Goal: Information Seeking & Learning: Understand process/instructions

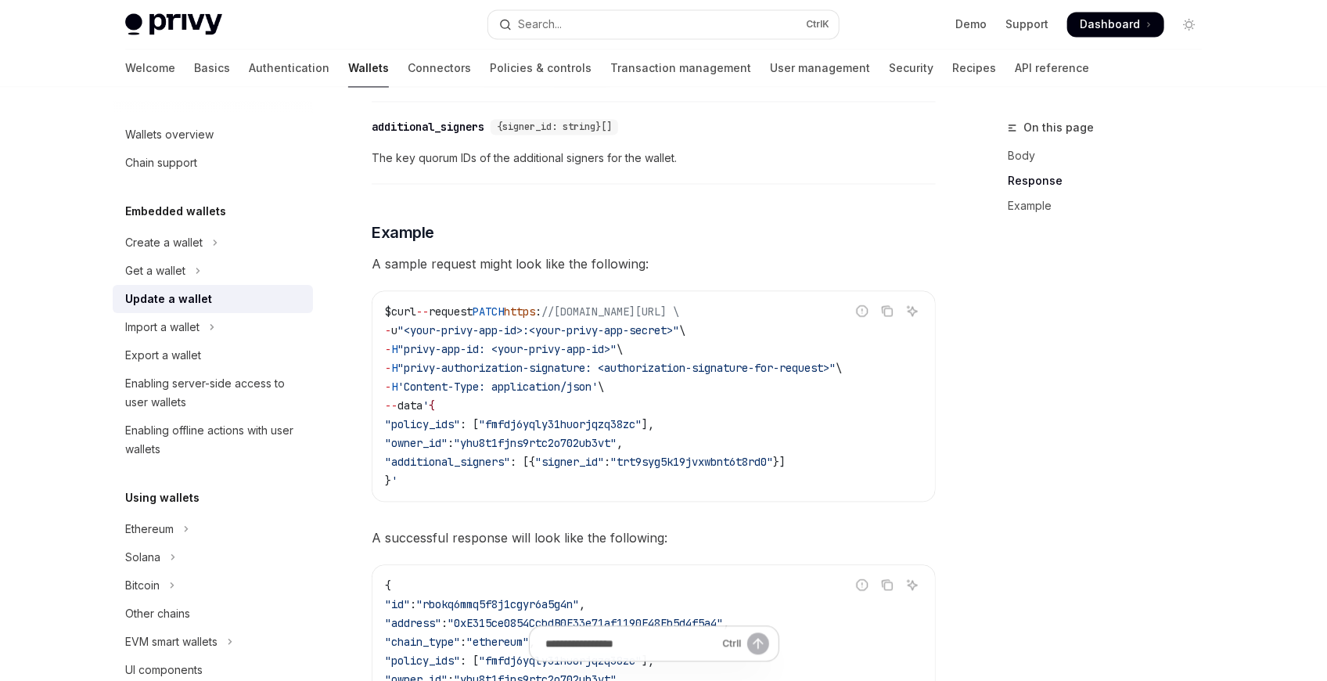
scroll to position [1478, 0]
click at [679, 306] on span "//api.privy.io/v1/wallets/rbokq6mmq5f8j1cgyr6a5g4n \" at bounding box center [610, 311] width 138 height 14
drag, startPoint x: 796, startPoint y: 306, endPoint x: 963, endPoint y: 336, distance: 170.2
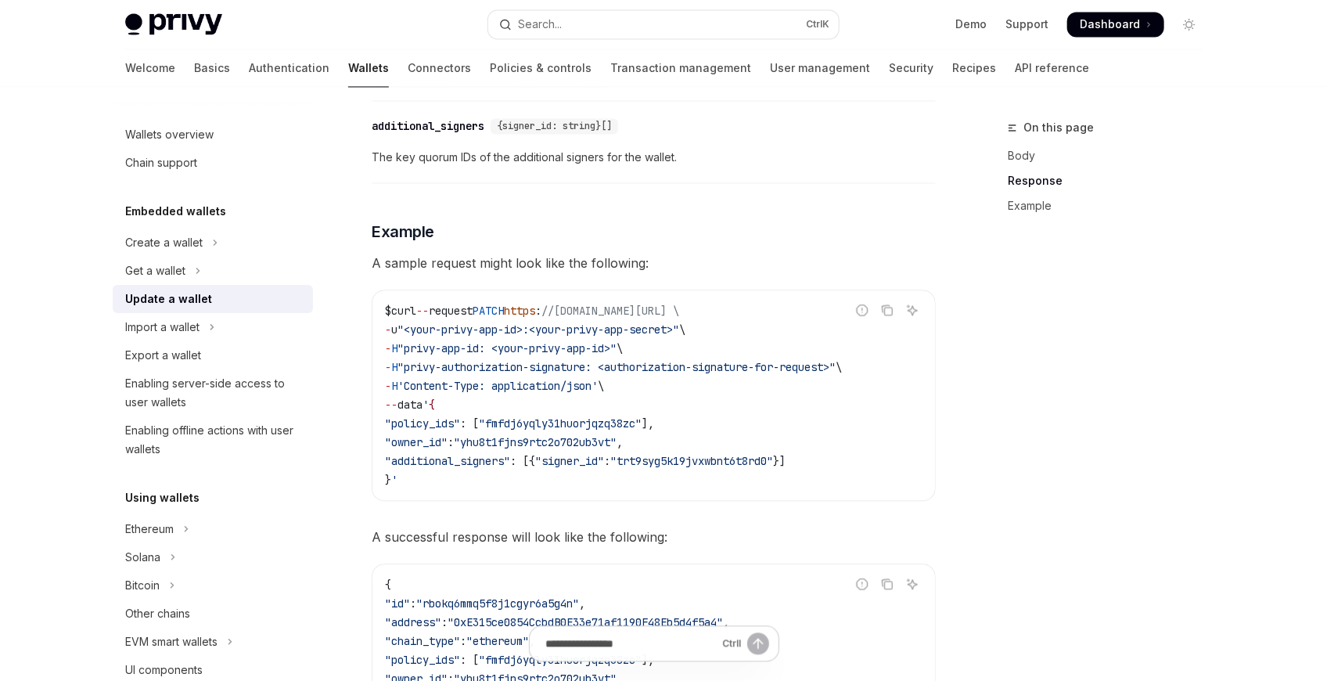
click at [876, 350] on code "$ curl -- request PATCH https : //api.privy.io/v1/wallets/rbokq6mmq5f8j1cgyr6a5…" at bounding box center [653, 396] width 537 height 188
drag, startPoint x: 585, startPoint y: 351, endPoint x: 453, endPoint y: 357, distance: 132.3
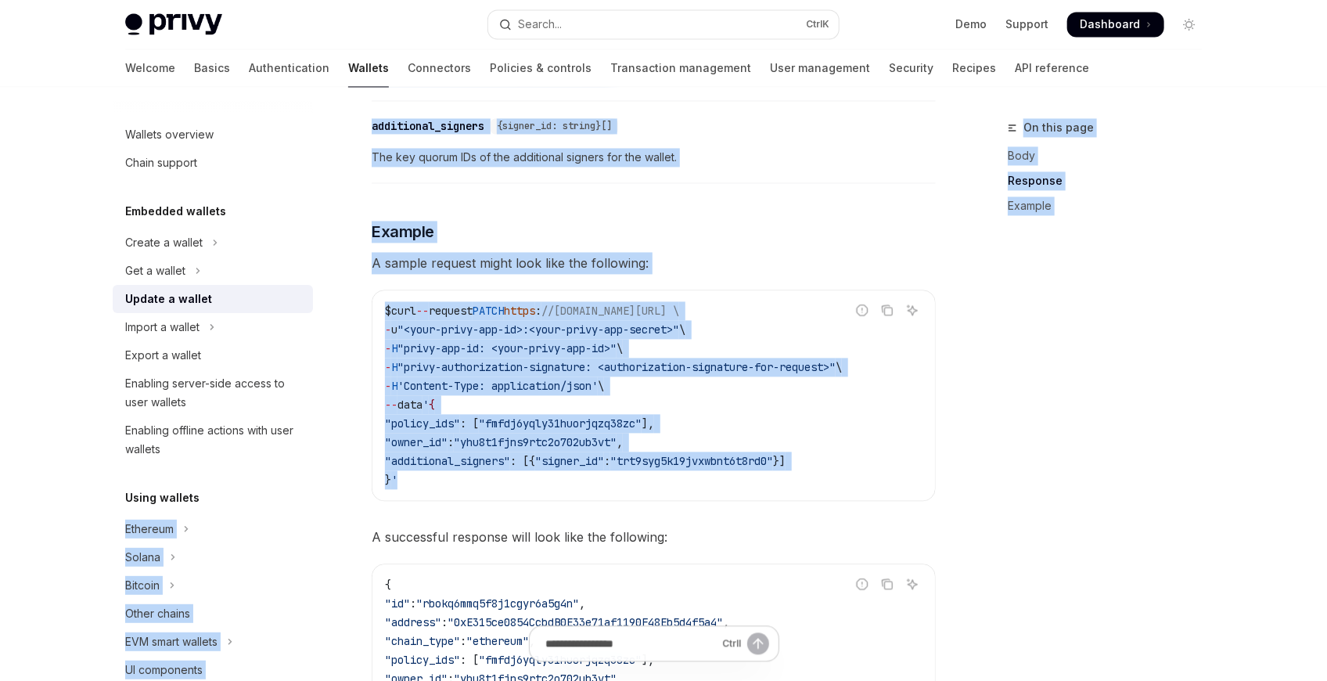
drag, startPoint x: 559, startPoint y: 505, endPoint x: 345, endPoint y: 501, distance: 214.4
click at [510, 462] on span ""additional_signers"" at bounding box center [447, 461] width 125 height 14
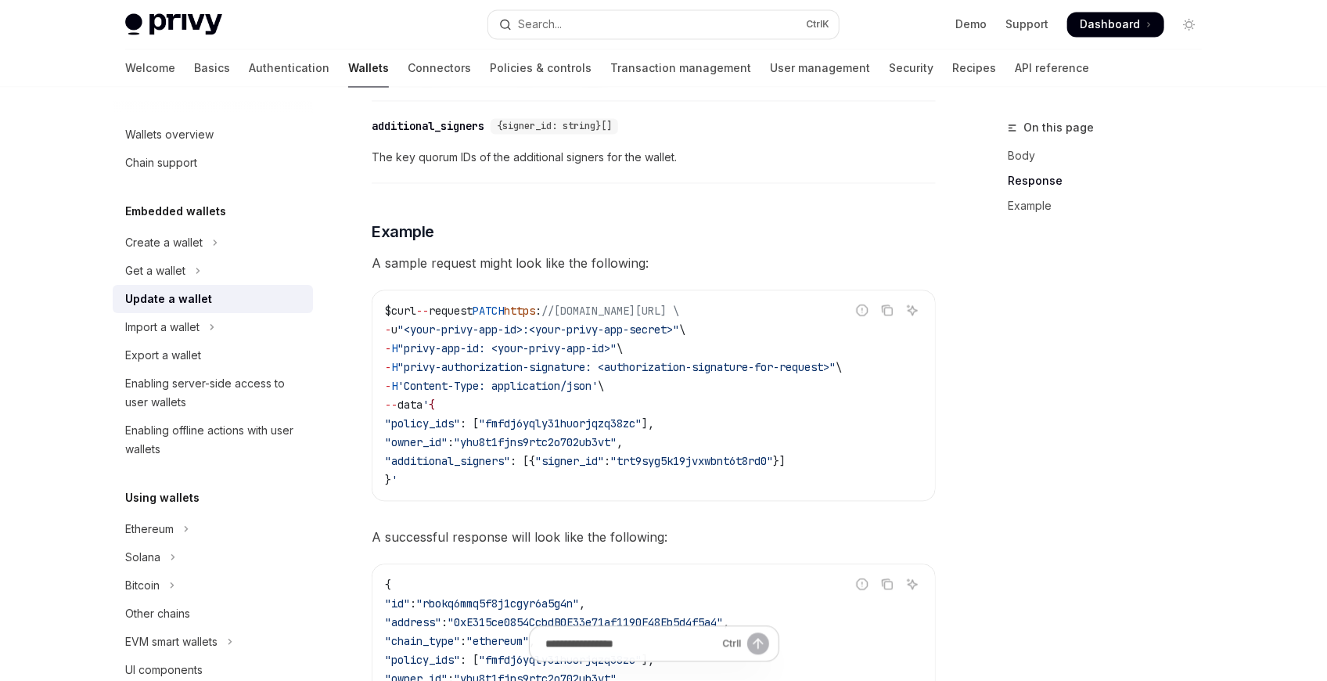
click at [379, 501] on div "Report incorrect code Copy Ask AI $ curl -- request PATCH https : //api.privy.i…" at bounding box center [654, 395] width 564 height 211
click at [888, 307] on icon "Copy the contents from the code block" at bounding box center [887, 310] width 13 height 13
click at [604, 379] on span "\" at bounding box center [601, 386] width 6 height 14
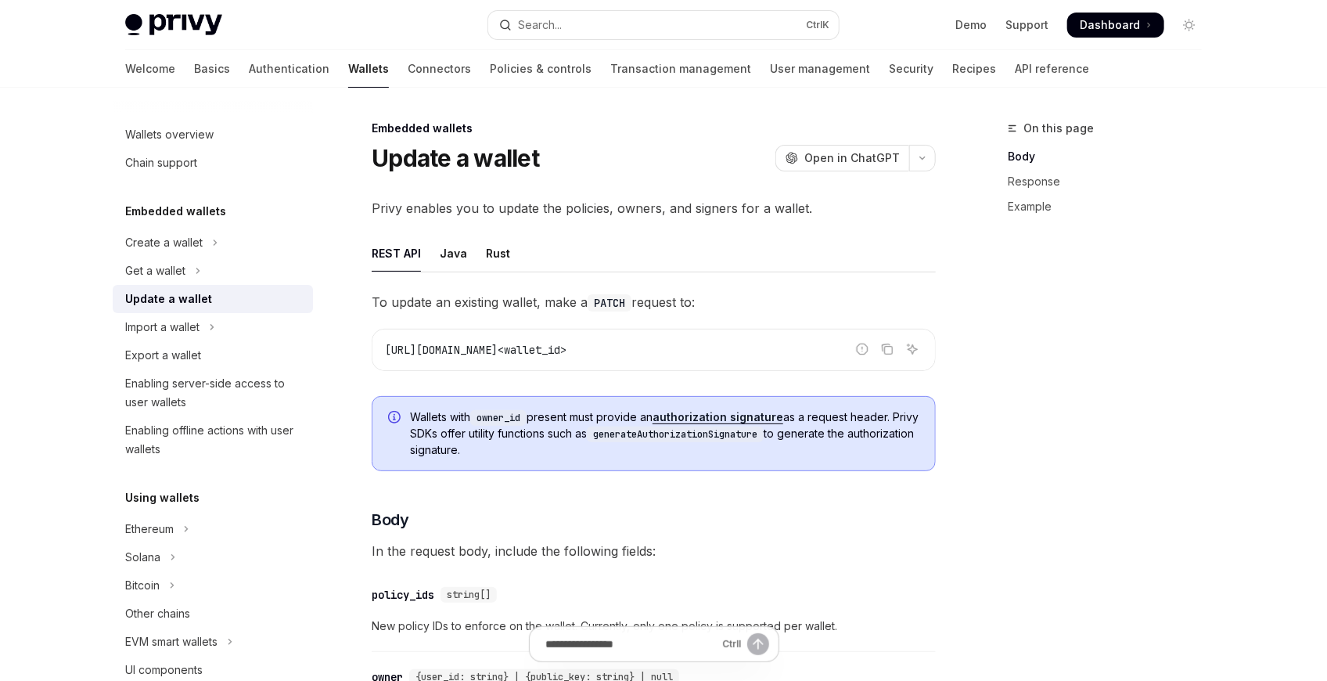
click at [486, 300] on span "To update an existing wallet, make a PATCH request to:" at bounding box center [654, 302] width 564 height 22
click at [595, 307] on code "PATCH" at bounding box center [609, 302] width 44 height 17
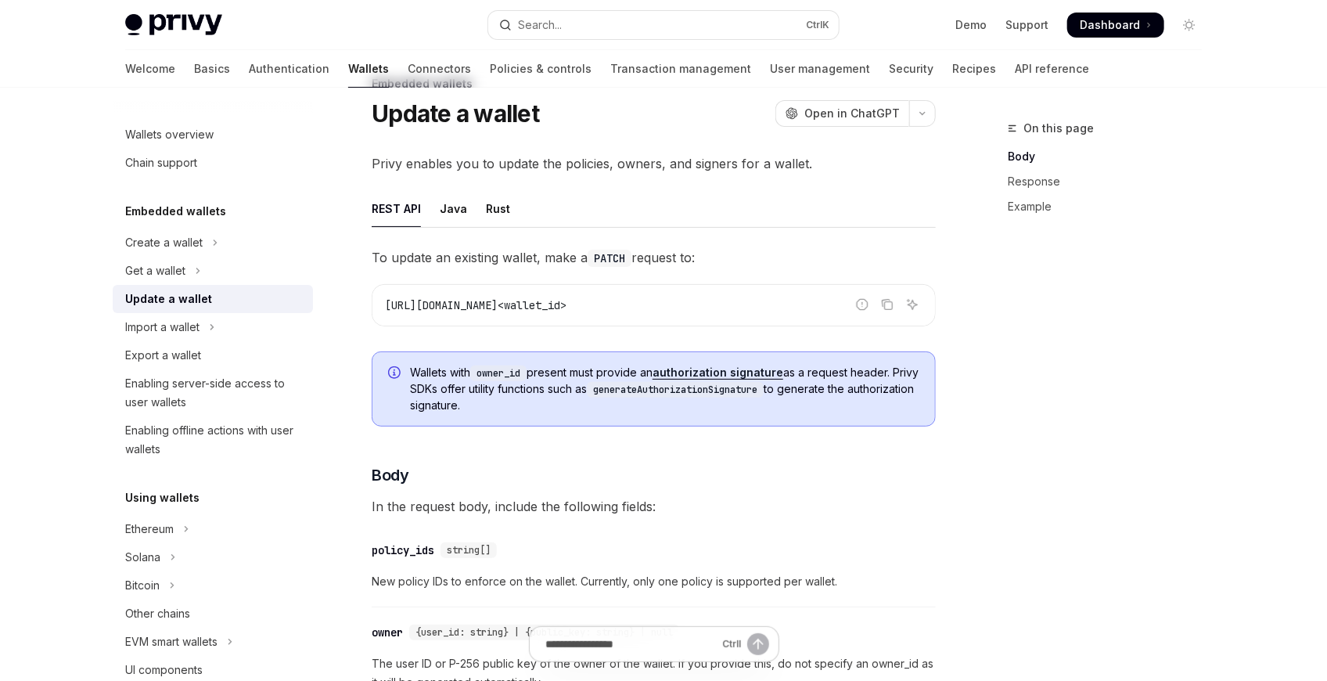
scroll to position [87, 0]
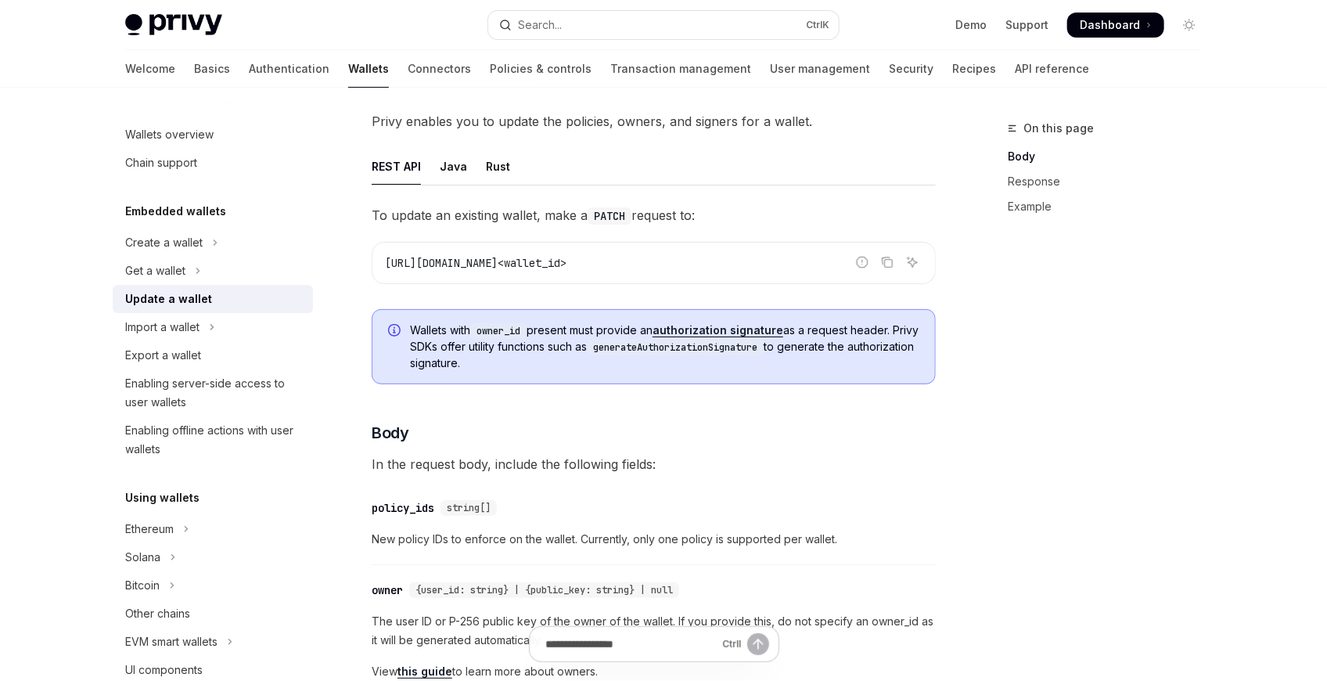
click at [422, 329] on span "Wallets with owner_id present must provide an authorization signature as a requ…" at bounding box center [664, 346] width 509 height 48
drag, startPoint x: 422, startPoint y: 329, endPoint x: 517, endPoint y: 328, distance: 94.7
click at [513, 330] on span "Wallets with owner_id present must provide an authorization signature as a requ…" at bounding box center [664, 346] width 509 height 48
click at [517, 328] on code "owner_id" at bounding box center [498, 331] width 56 height 16
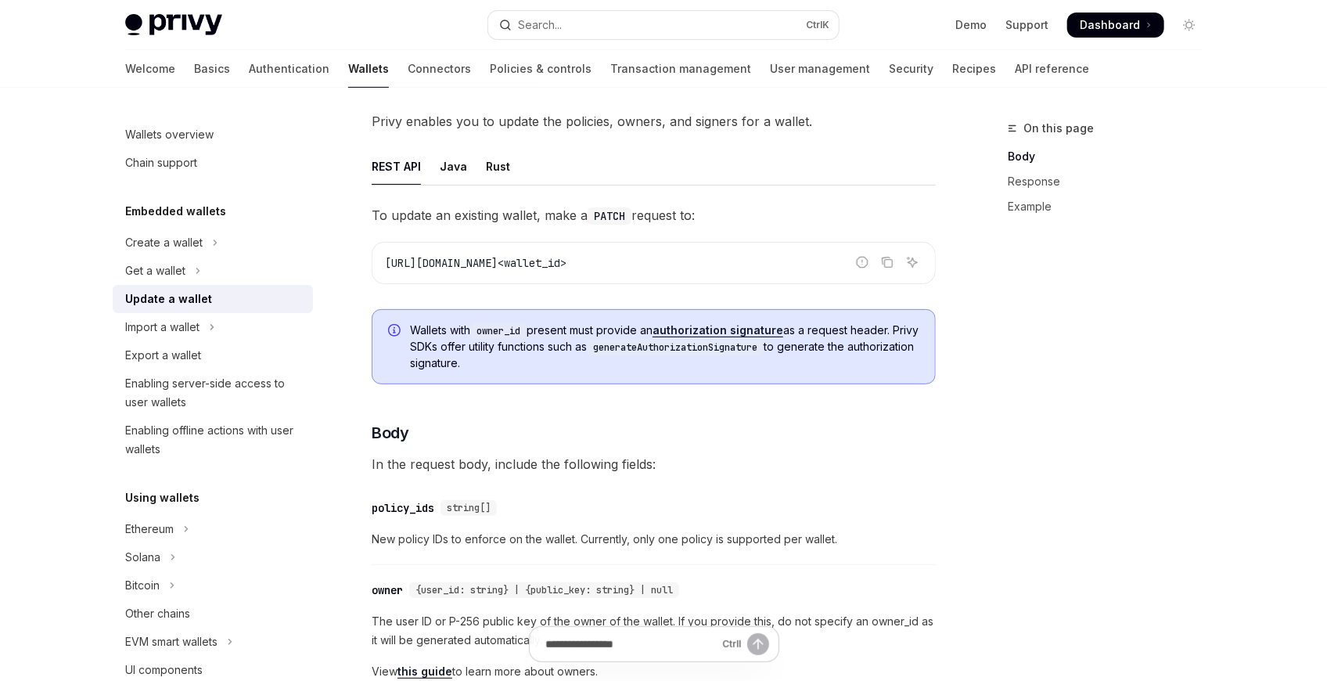
click at [544, 327] on span "Wallets with owner_id present must provide an authorization signature as a requ…" at bounding box center [664, 346] width 509 height 48
drag, startPoint x: 544, startPoint y: 327, endPoint x: 642, endPoint y: 331, distance: 97.9
click at [642, 331] on span "Wallets with owner_id present must provide an authorization signature as a requ…" at bounding box center [664, 346] width 509 height 48
click at [797, 380] on div "Wallets with owner_id present must provide an authorization signature as a requ…" at bounding box center [654, 346] width 564 height 75
click at [720, 330] on link "authorization signature" at bounding box center [717, 330] width 131 height 14
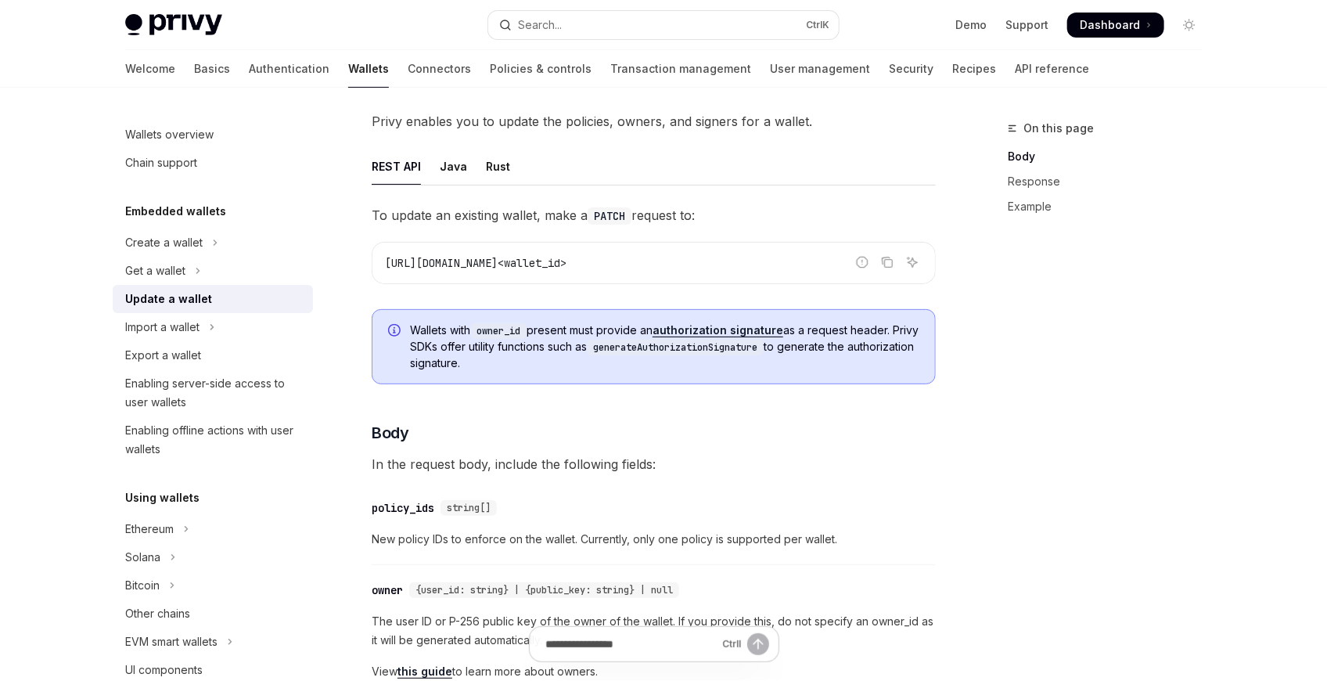
click at [681, 347] on code "generateAuthorizationSignature" at bounding box center [675, 347] width 177 height 16
copy span "generateAuthorizationSignature"
click at [503, 383] on div "Wallets with owner_id present must provide an authorization signature as a requ…" at bounding box center [654, 346] width 564 height 75
click at [420, 330] on span "Wallets with owner_id present must provide an authorization signature as a requ…" at bounding box center [664, 346] width 509 height 48
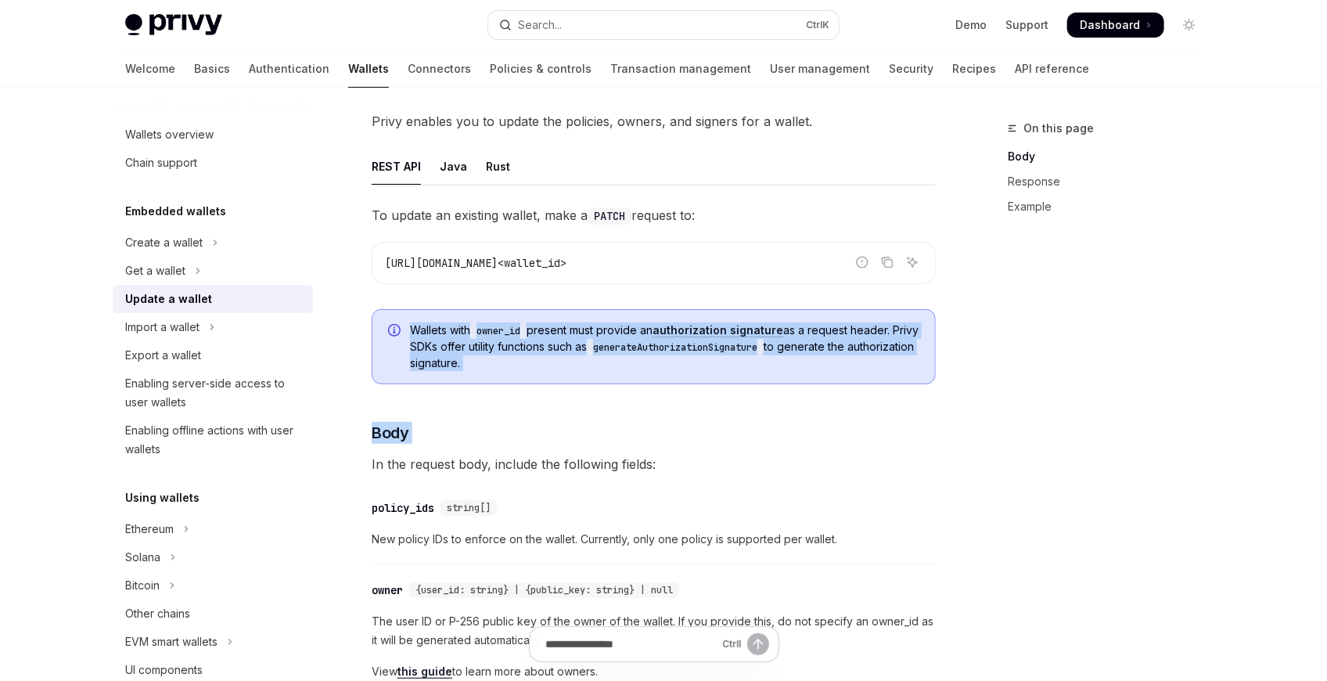
drag, startPoint x: 420, startPoint y: 330, endPoint x: 627, endPoint y: 385, distance: 213.6
copy div "Wallets with owner_id present must provide an authorization signature as a requ…"
click at [531, 362] on span "Wallets with owner_id present must provide an authorization signature as a requ…" at bounding box center [664, 346] width 509 height 48
drag, startPoint x: 531, startPoint y: 362, endPoint x: 404, endPoint y: 321, distance: 133.1
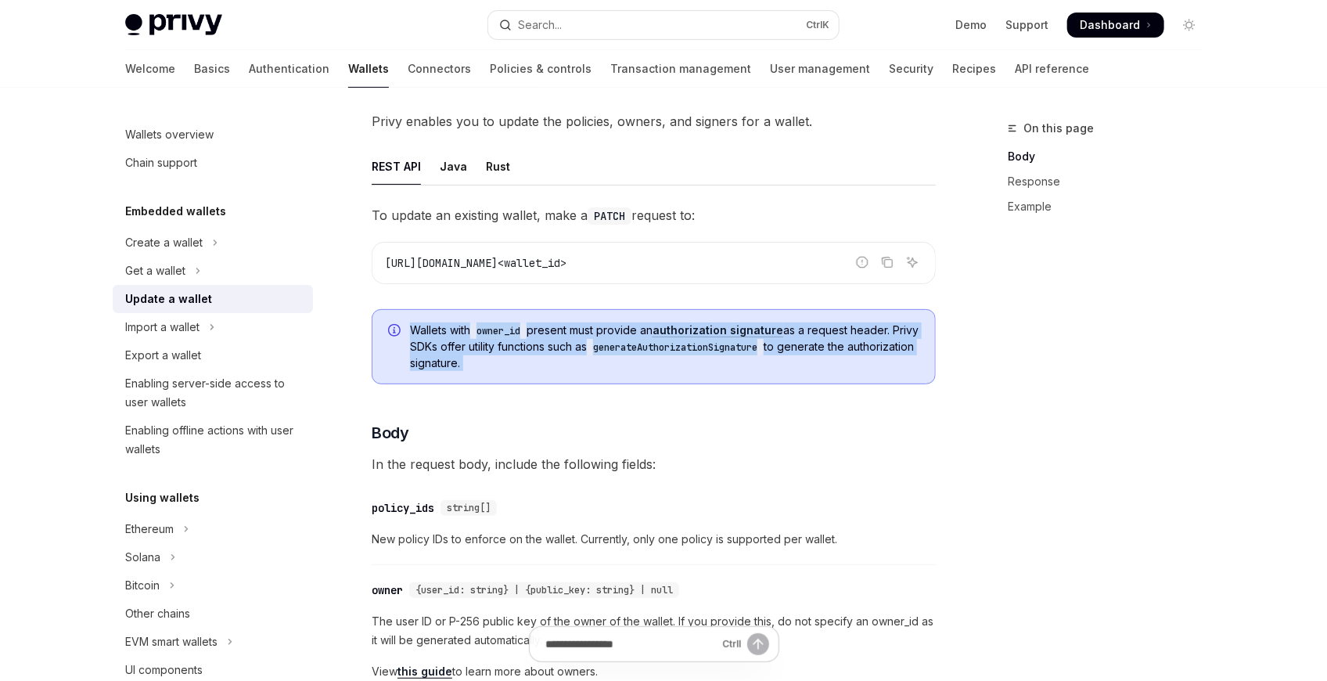
click at [404, 321] on div "Wallets with owner_id present must provide an authorization signature as a requ…" at bounding box center [654, 346] width 564 height 75
click at [585, 321] on div "Wallets with owner_id present must provide an authorization signature as a requ…" at bounding box center [654, 346] width 564 height 75
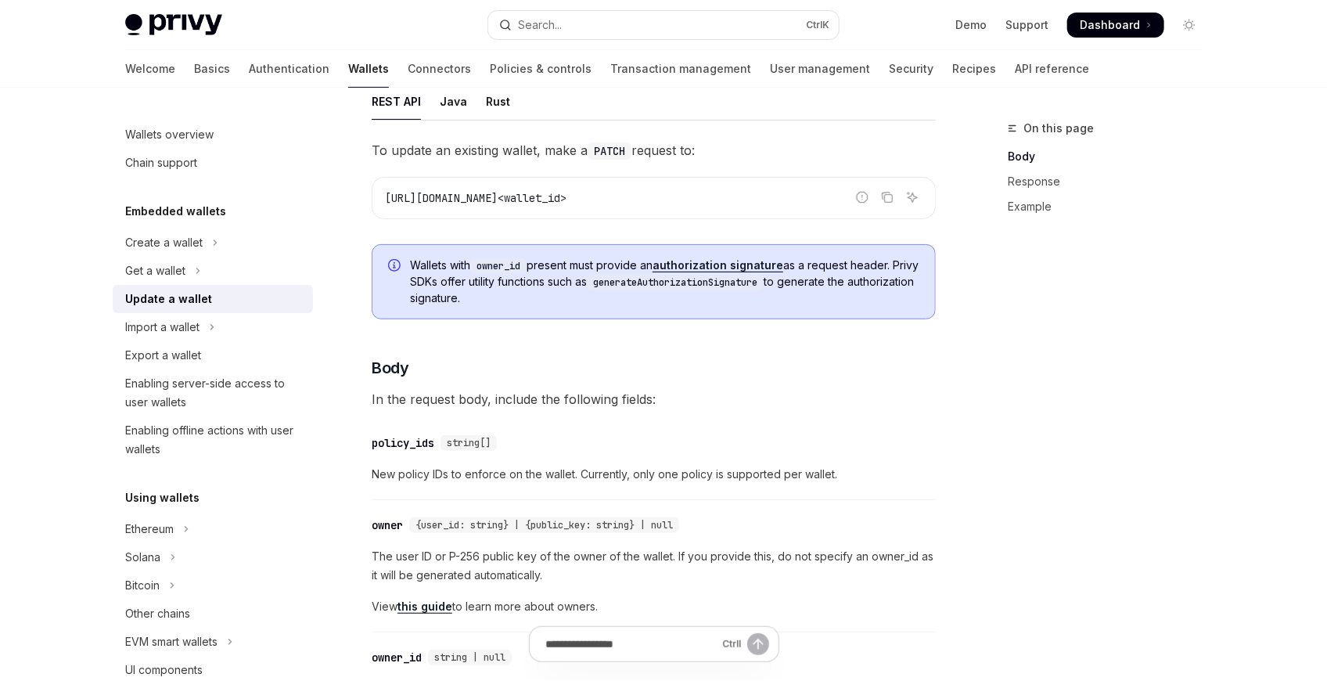
scroll to position [174, 0]
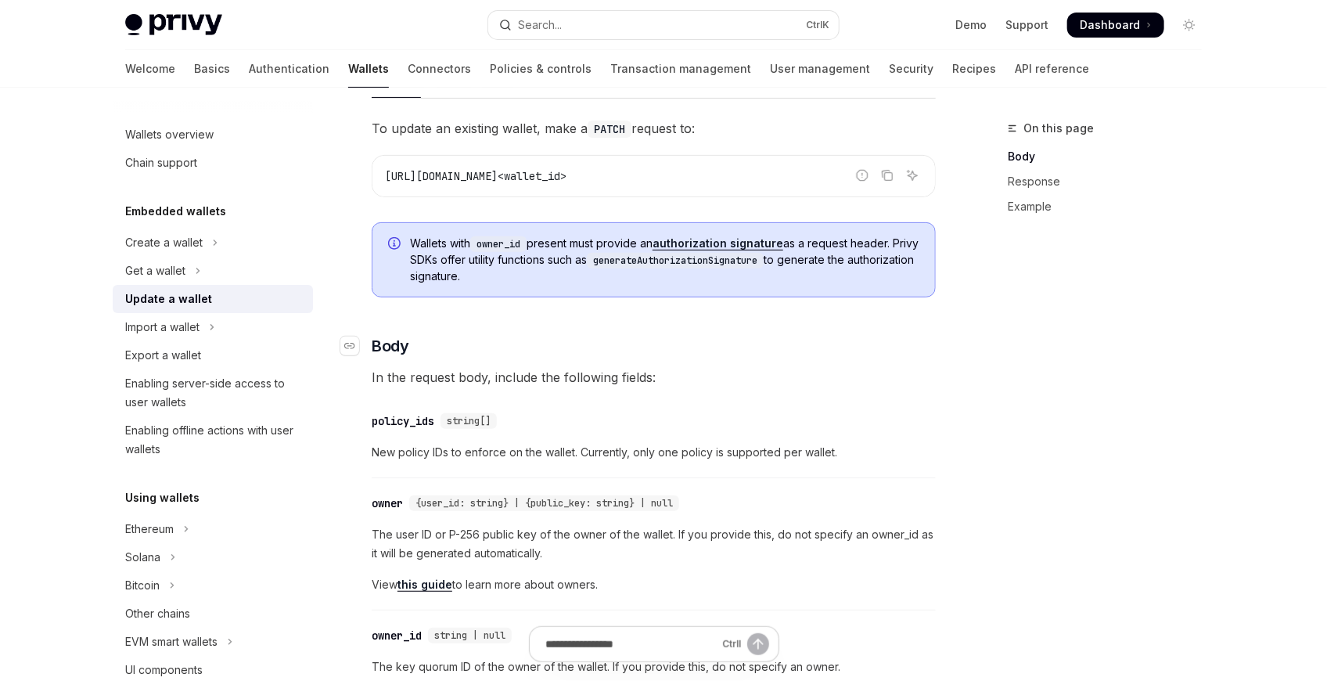
click at [623, 335] on h3 "​ Body" at bounding box center [654, 346] width 564 height 22
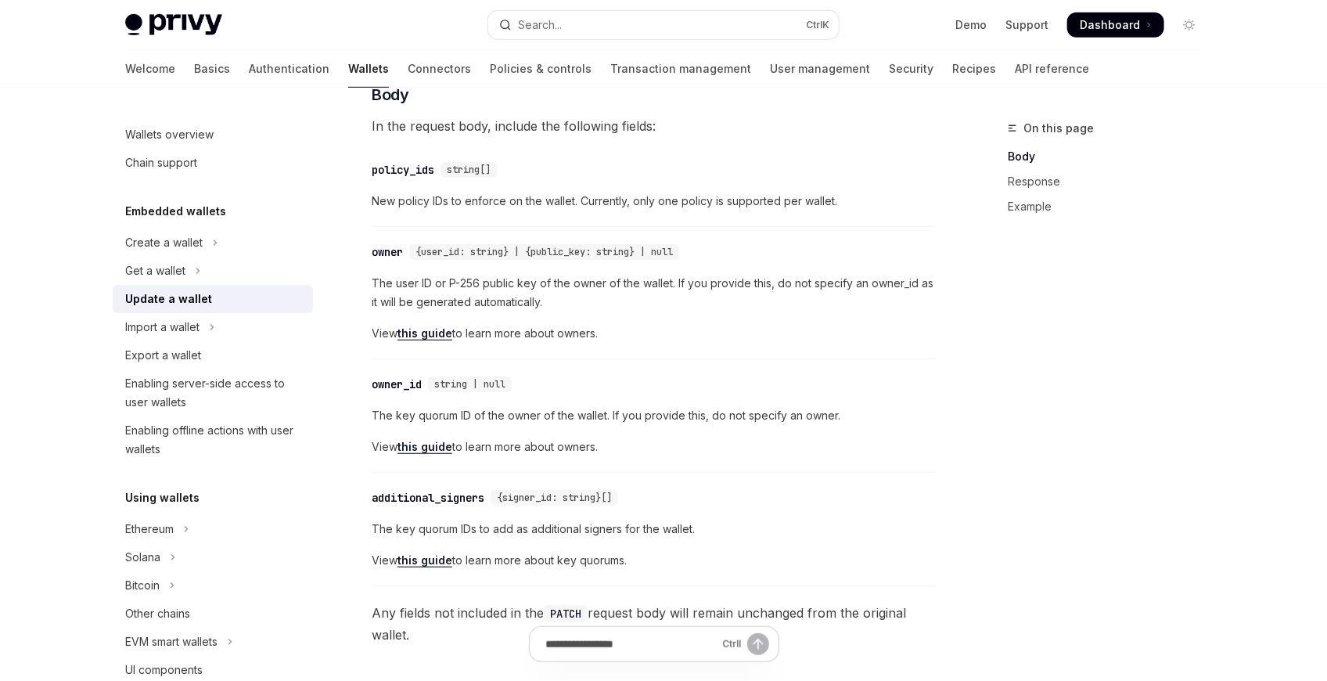
scroll to position [434, 0]
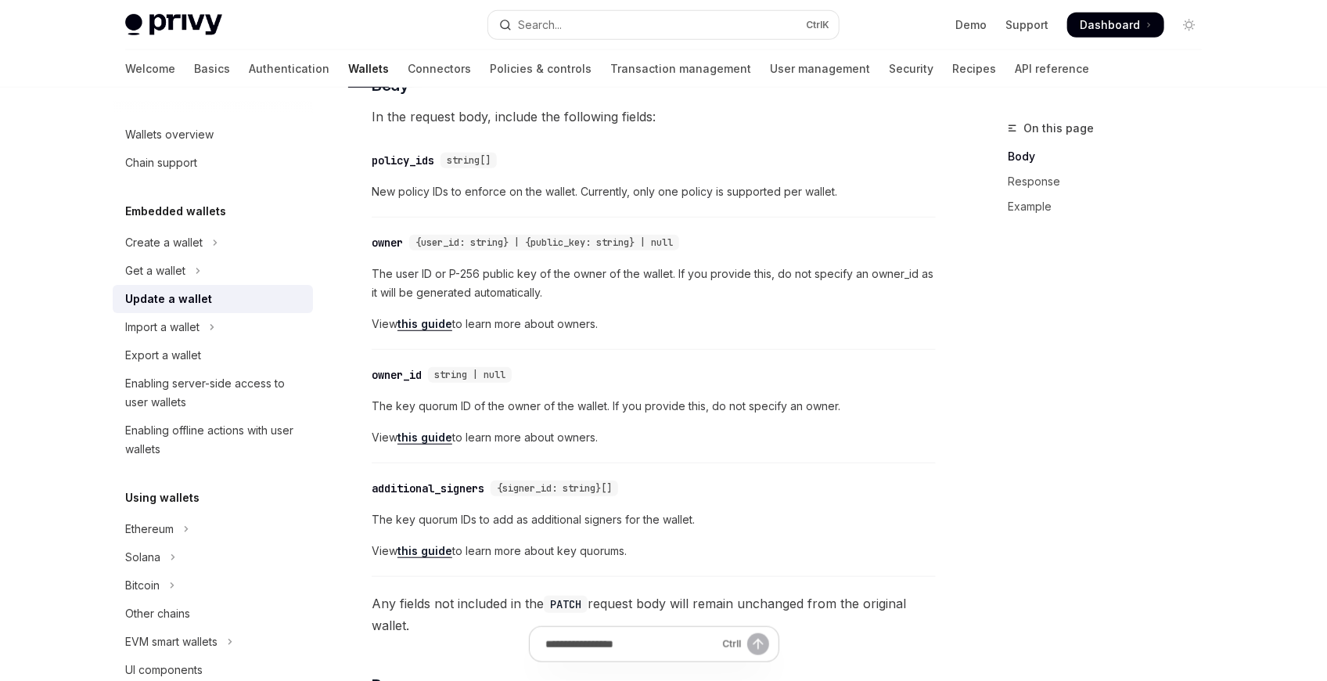
click at [379, 192] on span "New policy IDs to enforce on the wallet. Currently, only one policy is supporte…" at bounding box center [654, 191] width 564 height 19
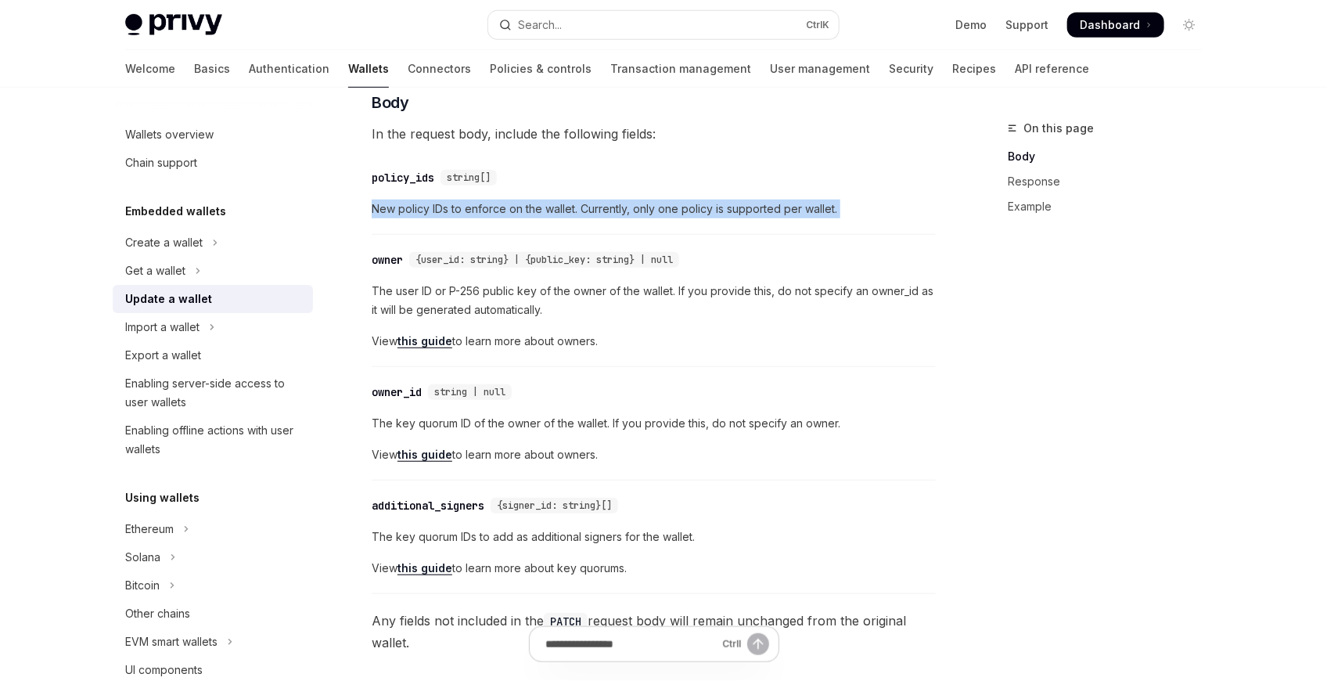
scroll to position [347, 0]
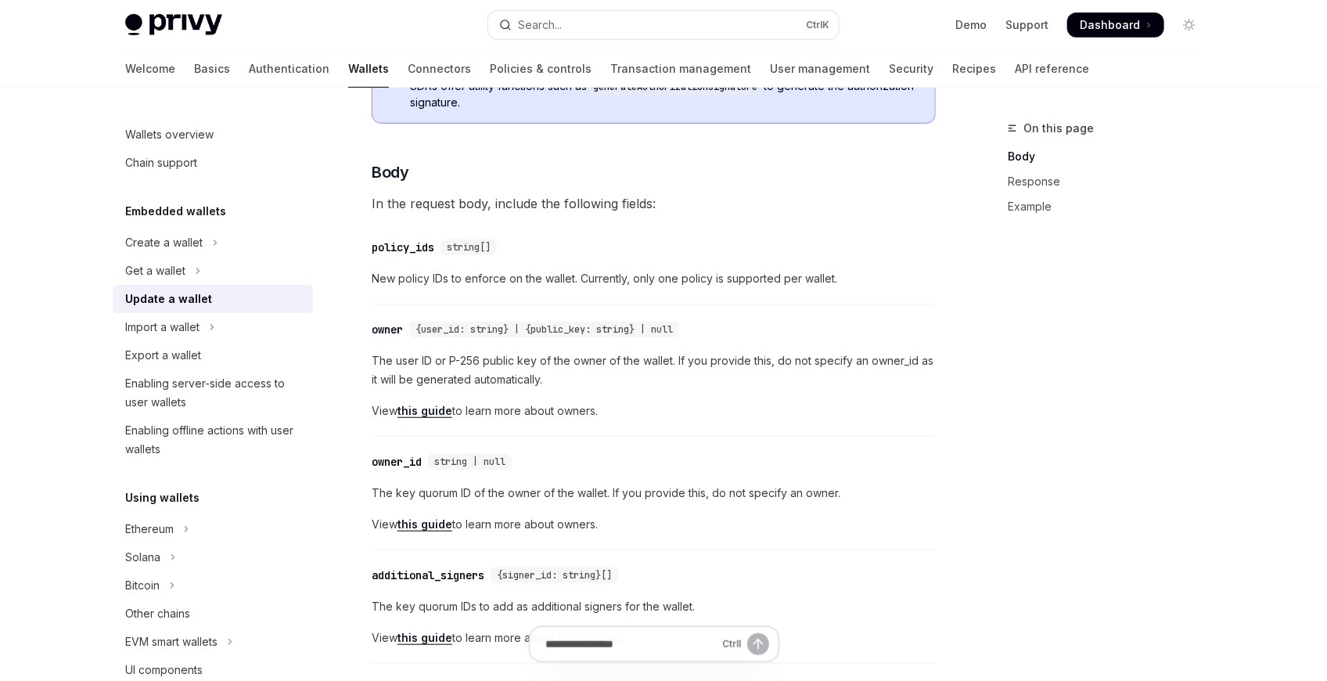
click at [517, 247] on div "​ policy_ids string[]" at bounding box center [646, 247] width 548 height 19
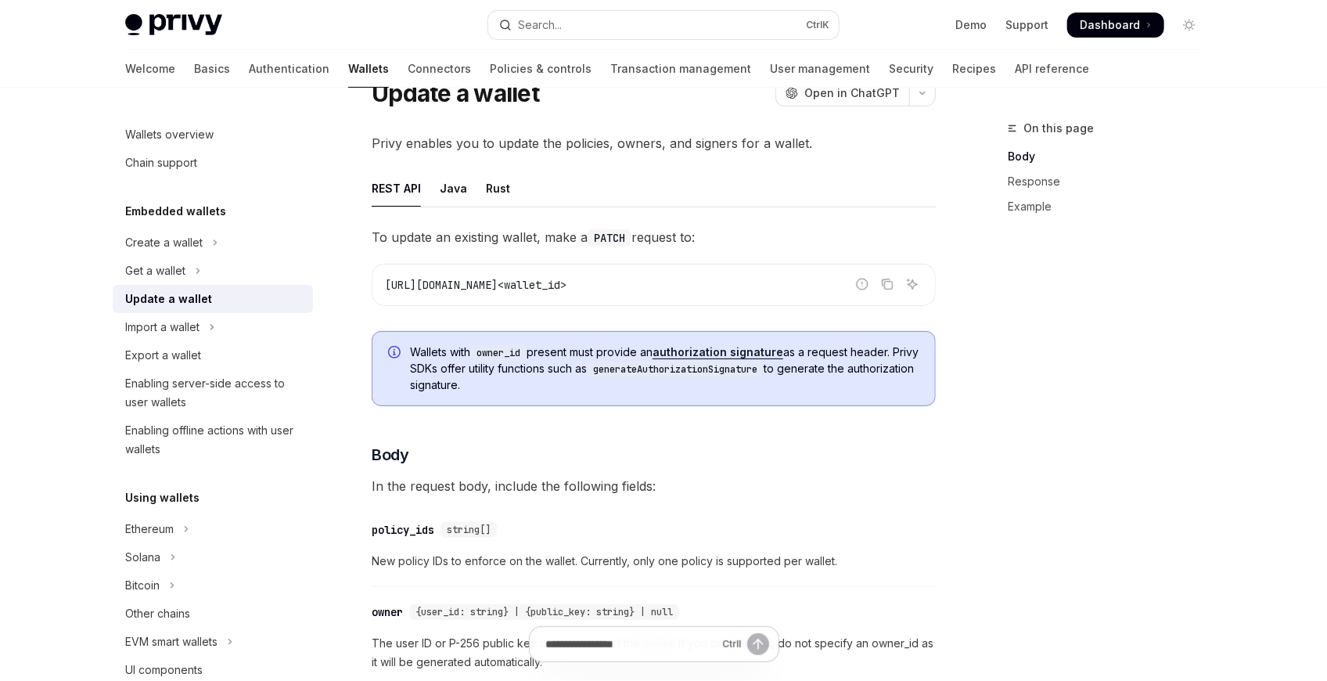
scroll to position [0, 0]
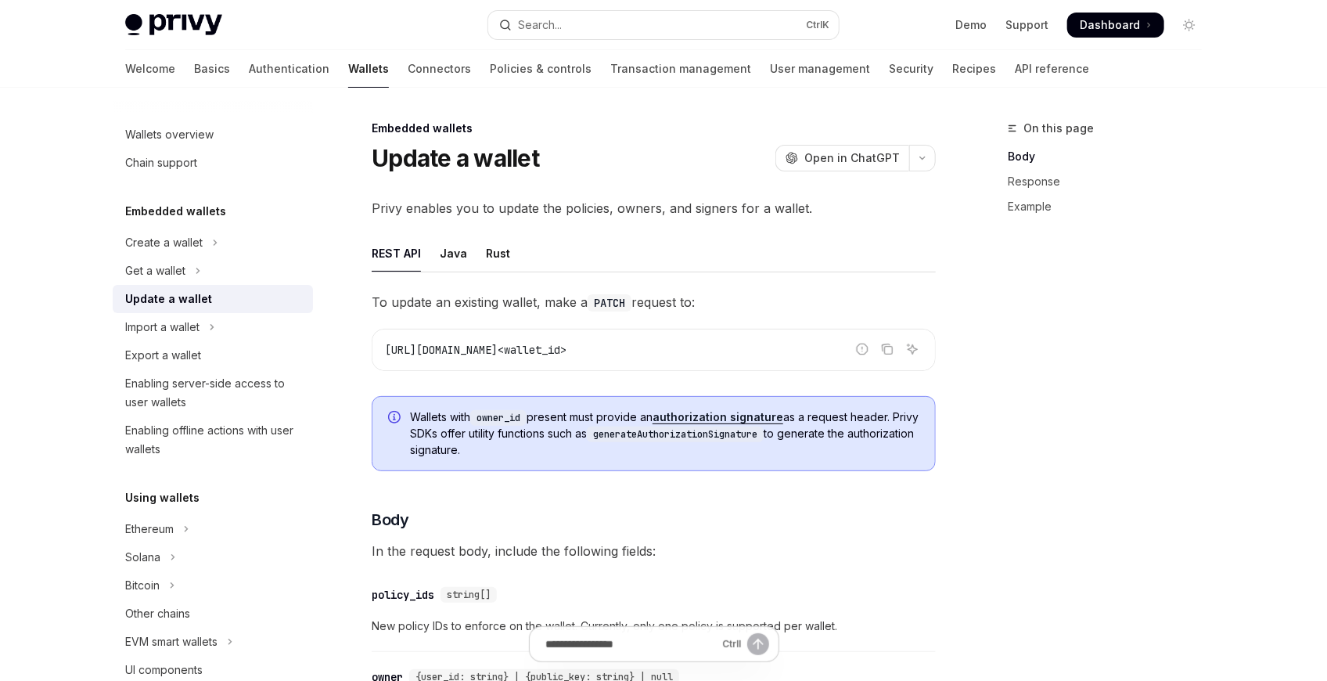
click at [520, 309] on span "To update an existing wallet, make a PATCH request to:" at bounding box center [654, 302] width 564 height 22
click at [566, 349] on span "https://api.privy.io/v1/wallets/<wallet_id>" at bounding box center [475, 350] width 181 height 14
click at [566, 356] on span "https://api.privy.io/v1/wallets/<wallet_id>" at bounding box center [475, 350] width 181 height 14
click at [733, 420] on link "authorization signature" at bounding box center [717, 417] width 131 height 14
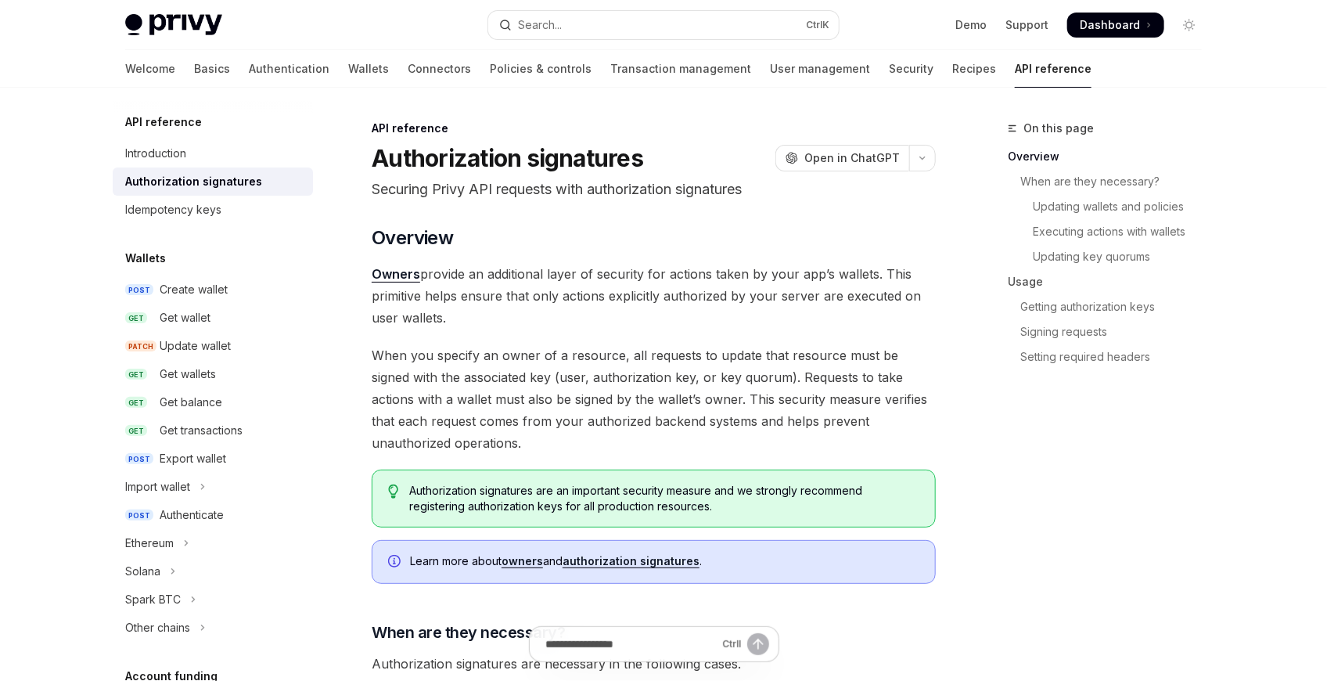
drag, startPoint x: 677, startPoint y: 401, endPoint x: 640, endPoint y: 389, distance: 38.8
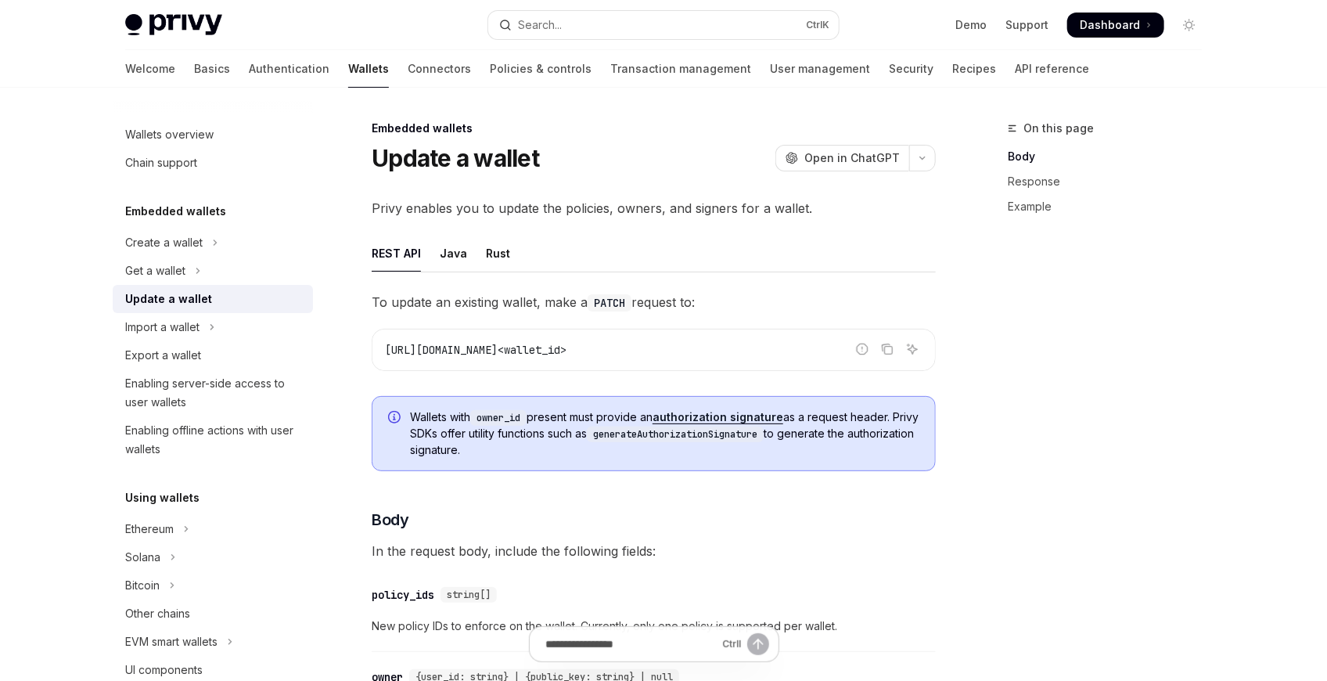
drag, startPoint x: 562, startPoint y: 444, endPoint x: 526, endPoint y: 422, distance: 42.5
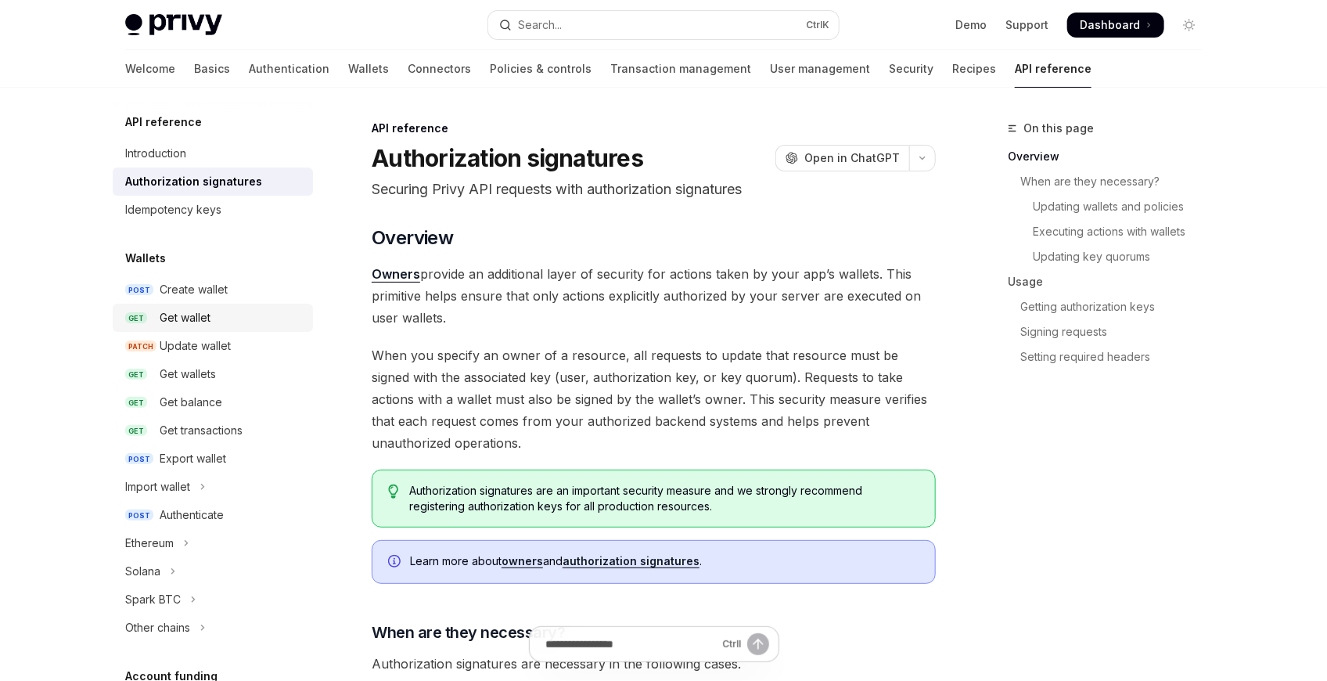
drag, startPoint x: 221, startPoint y: 307, endPoint x: 234, endPoint y: 308, distance: 12.5
click at [222, 307] on link "GET Get wallet" at bounding box center [213, 318] width 200 height 28
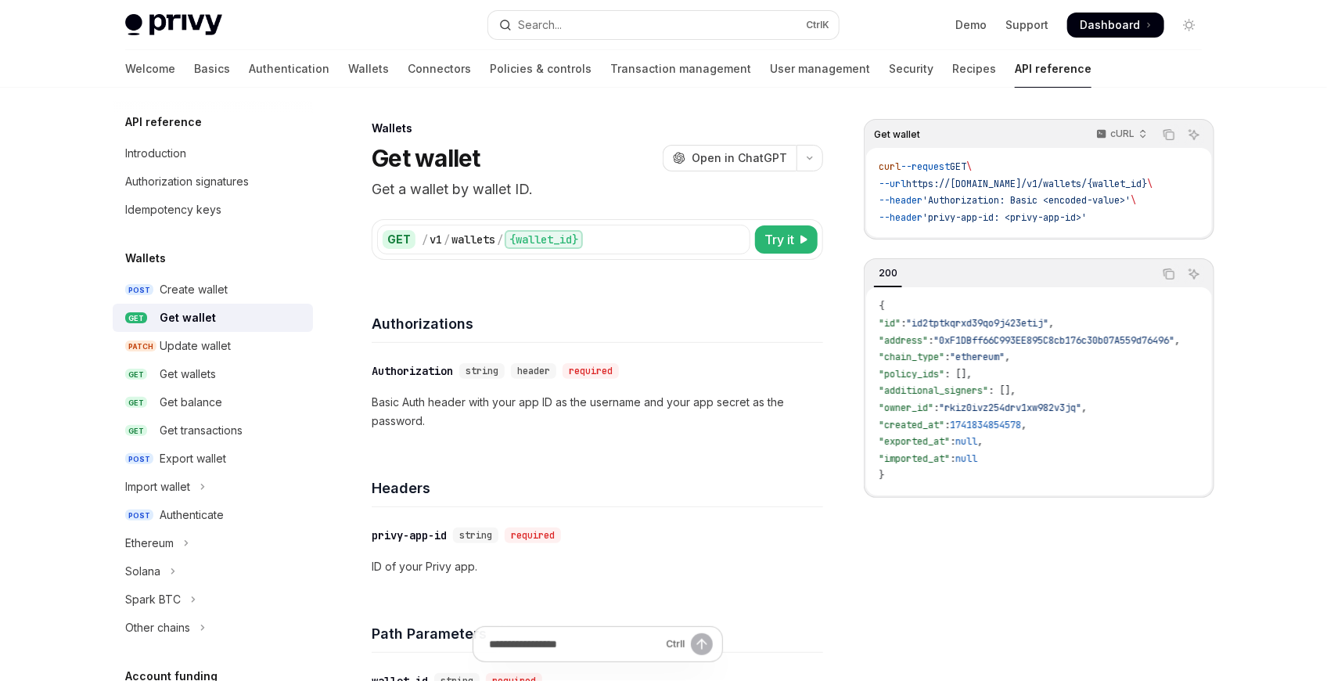
click at [1137, 183] on span "https://api.privy.io/v1/wallets/{wallet_id}" at bounding box center [1026, 184] width 241 height 13
click at [1126, 187] on span "https://api.privy.io/v1/wallets/{wallet_id}" at bounding box center [1026, 184] width 241 height 13
click at [762, 242] on button "Try it" at bounding box center [786, 239] width 63 height 28
type textarea "*"
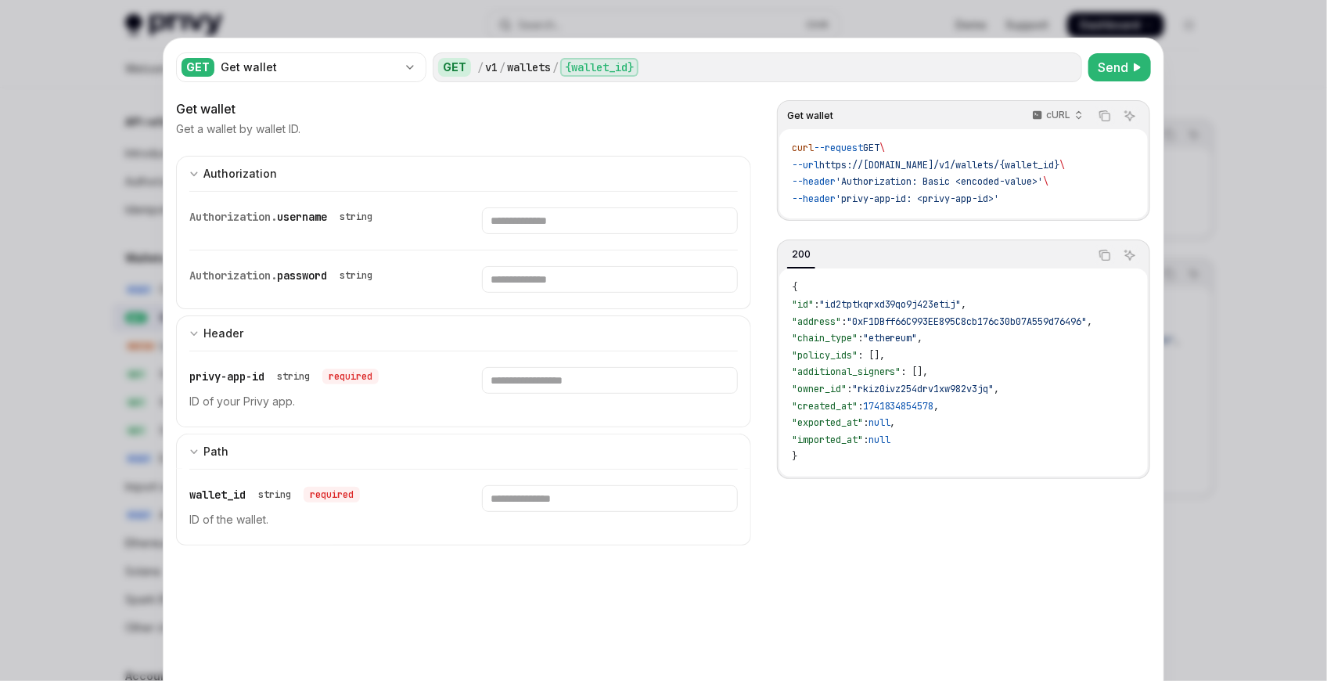
click at [510, 235] on div "Authorization. username string" at bounding box center [463, 221] width 548 height 58
click at [522, 231] on input "Enter username" at bounding box center [609, 220] width 255 height 27
click at [583, 372] on input "Enter privy-app-id" at bounding box center [609, 380] width 255 height 27
paste input "**********"
type input "**********"
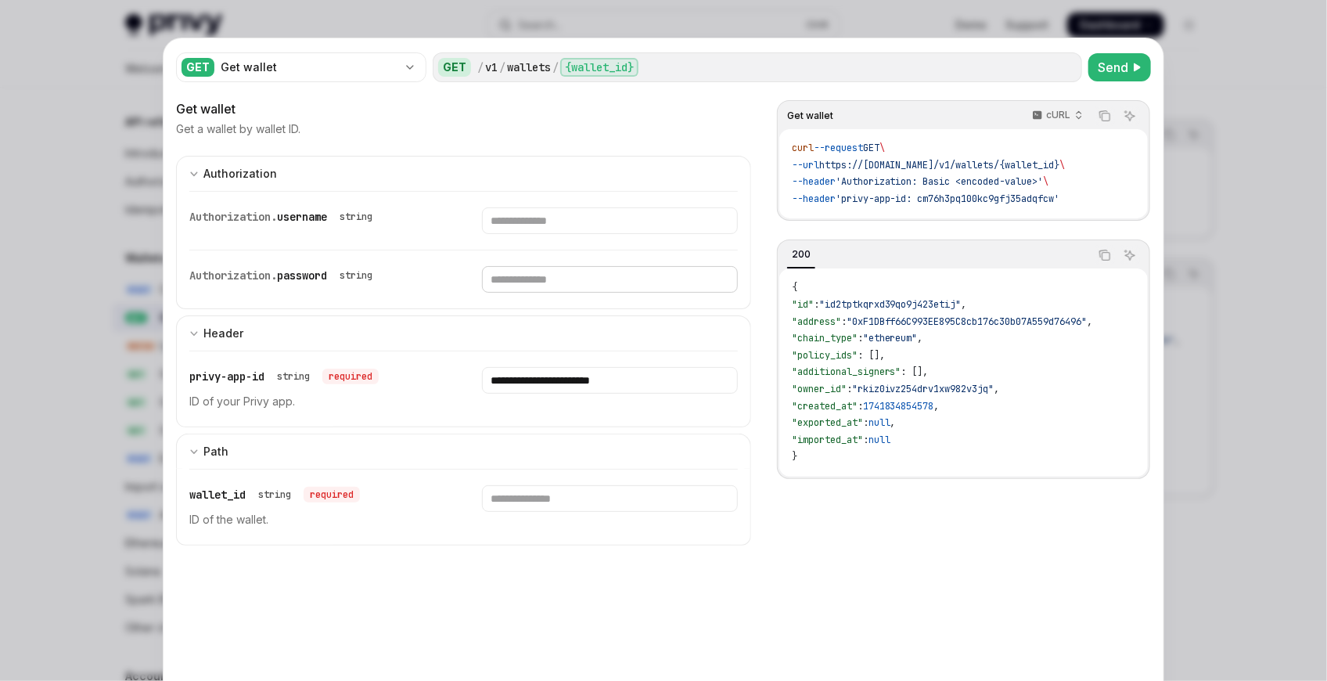
click at [598, 277] on input "Enter password" at bounding box center [609, 279] width 255 height 27
paste input "**********"
type input "**********"
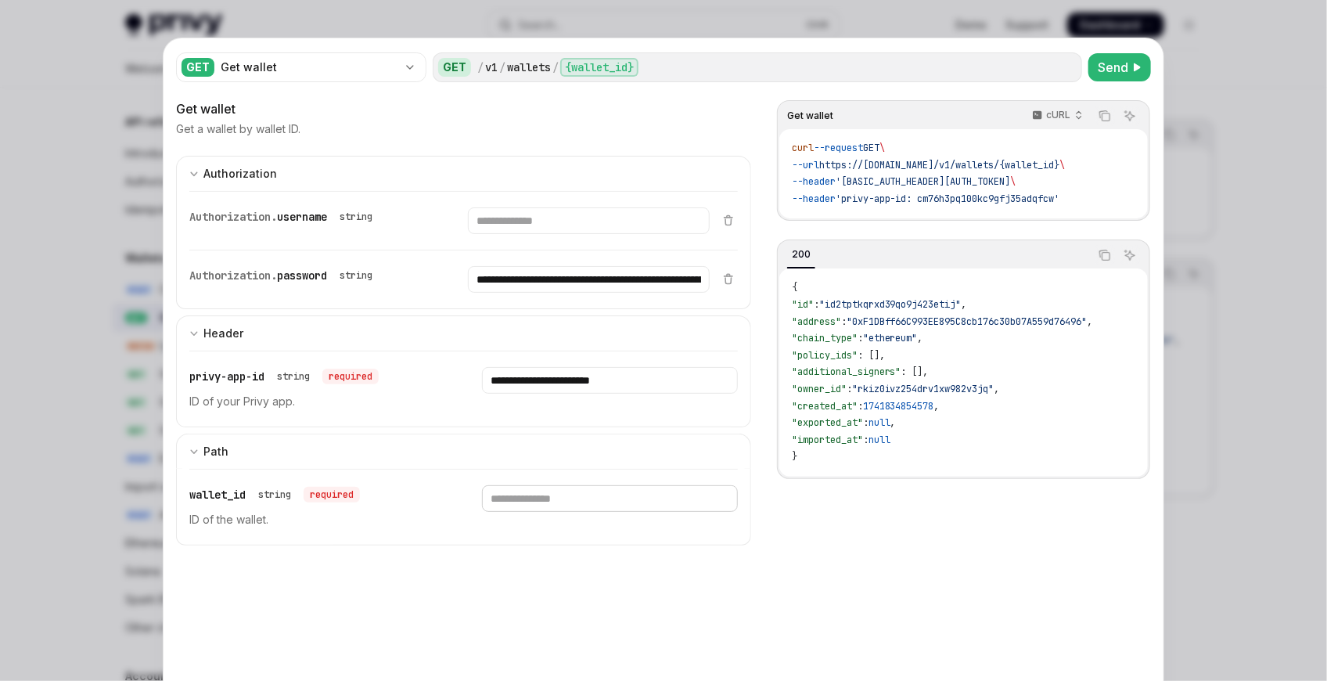
click at [548, 501] on input "Enter wallet_id" at bounding box center [609, 498] width 255 height 27
paste input "**********"
type input "**********"
click at [1111, 68] on span "Send" at bounding box center [1112, 67] width 31 height 19
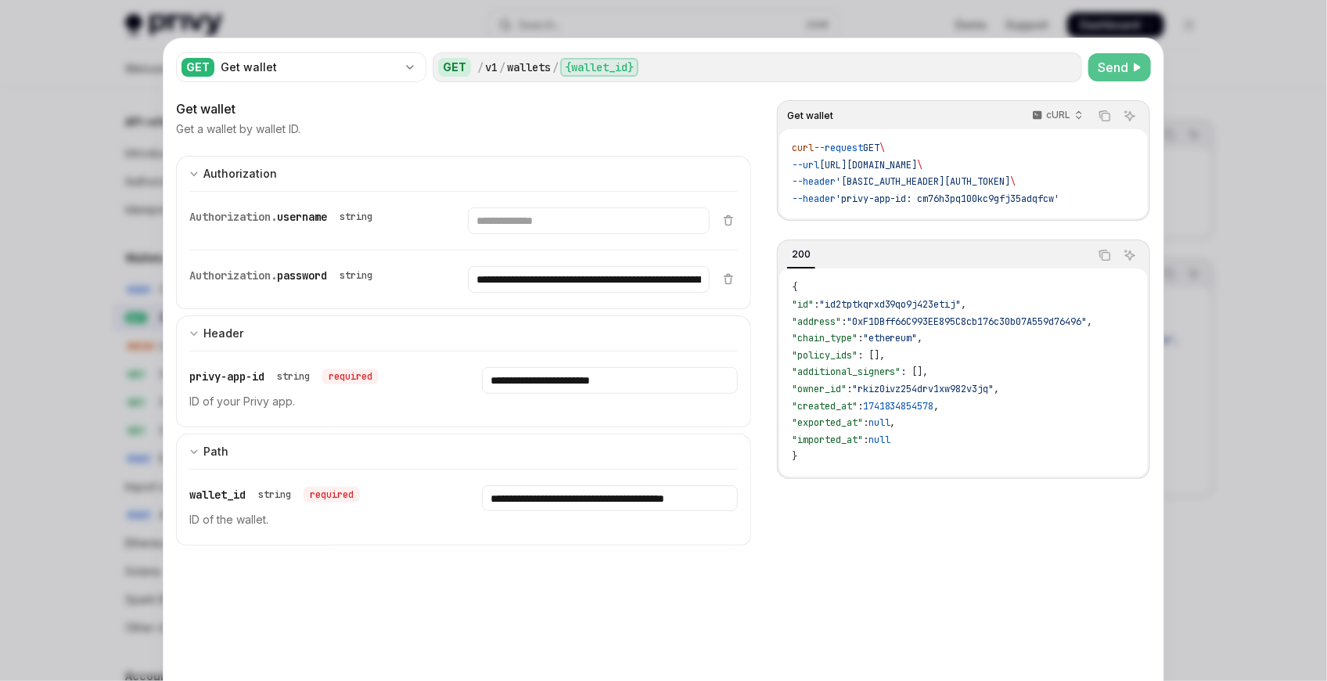
scroll to position [0, 0]
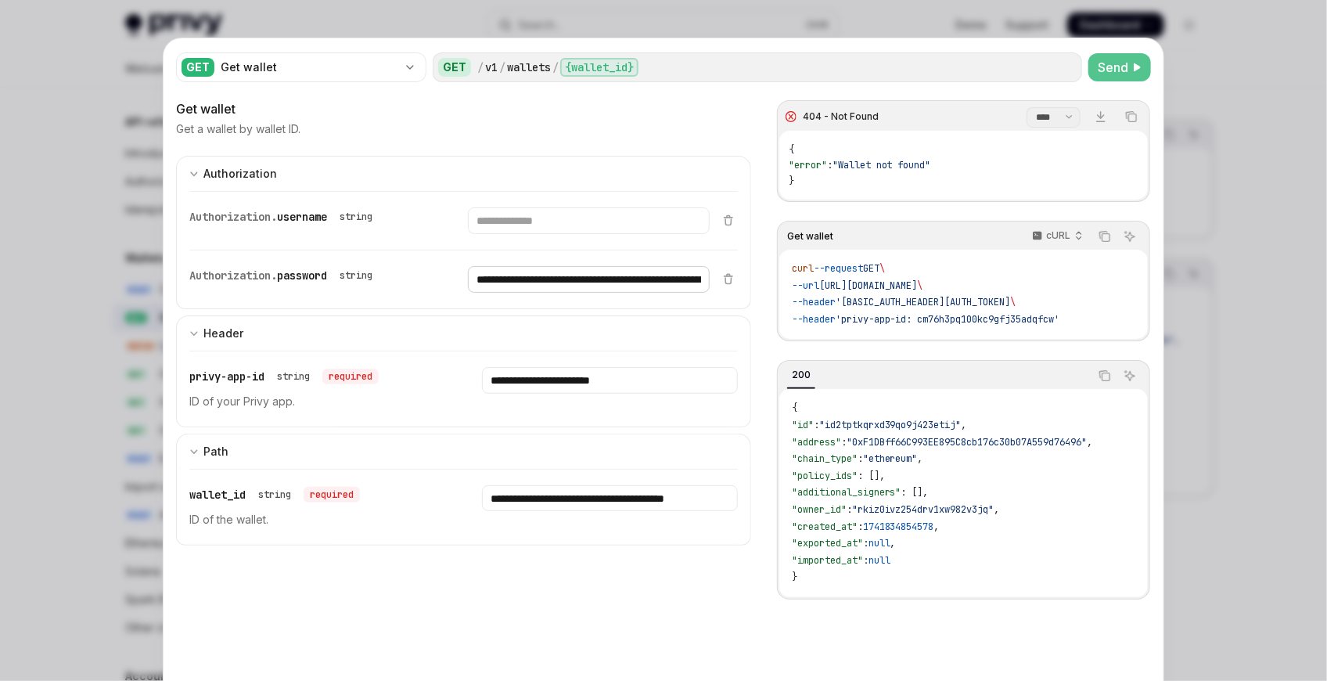
click at [582, 275] on input "**********" at bounding box center [589, 279] width 242 height 27
click at [1133, 63] on icon at bounding box center [1137, 67] width 9 height 9
click at [555, 278] on input "Enter password" at bounding box center [589, 279] width 242 height 27
paste input "**********"
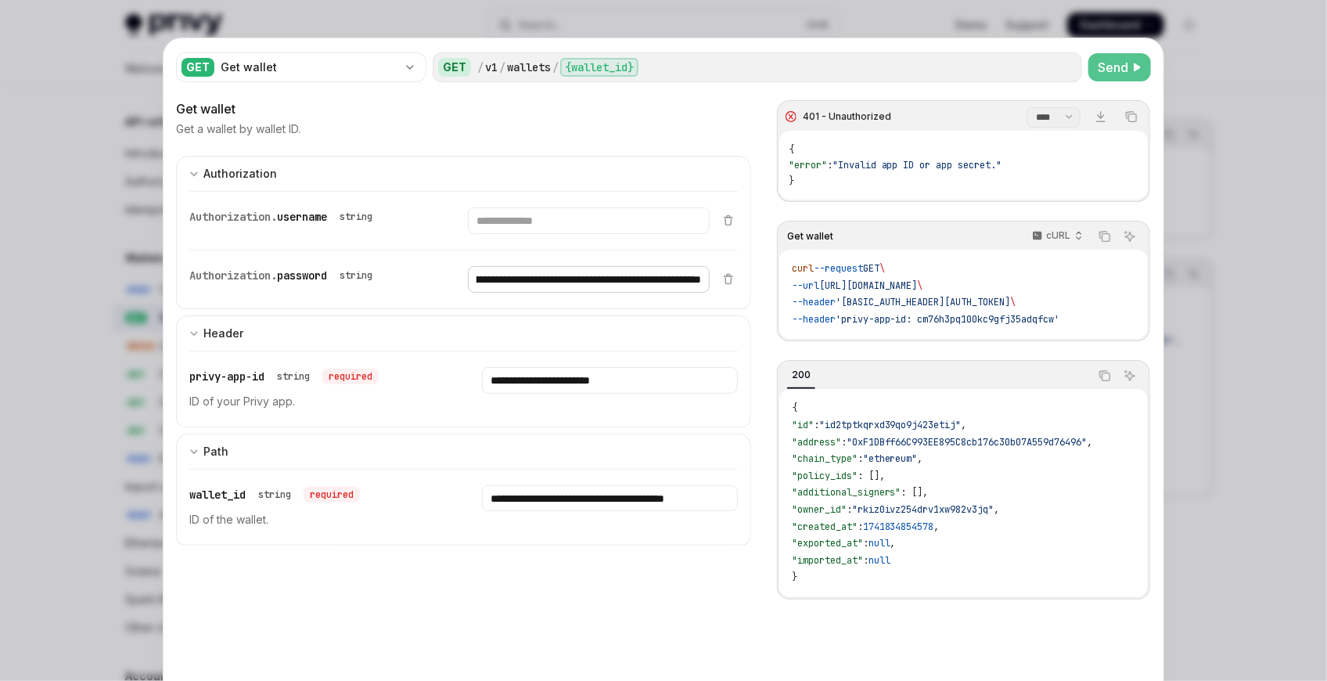
type input "**********"
click at [543, 218] on input "Enter username" at bounding box center [588, 220] width 241 height 27
type input "*"
click at [1119, 57] on button "Send" at bounding box center [1119, 67] width 63 height 28
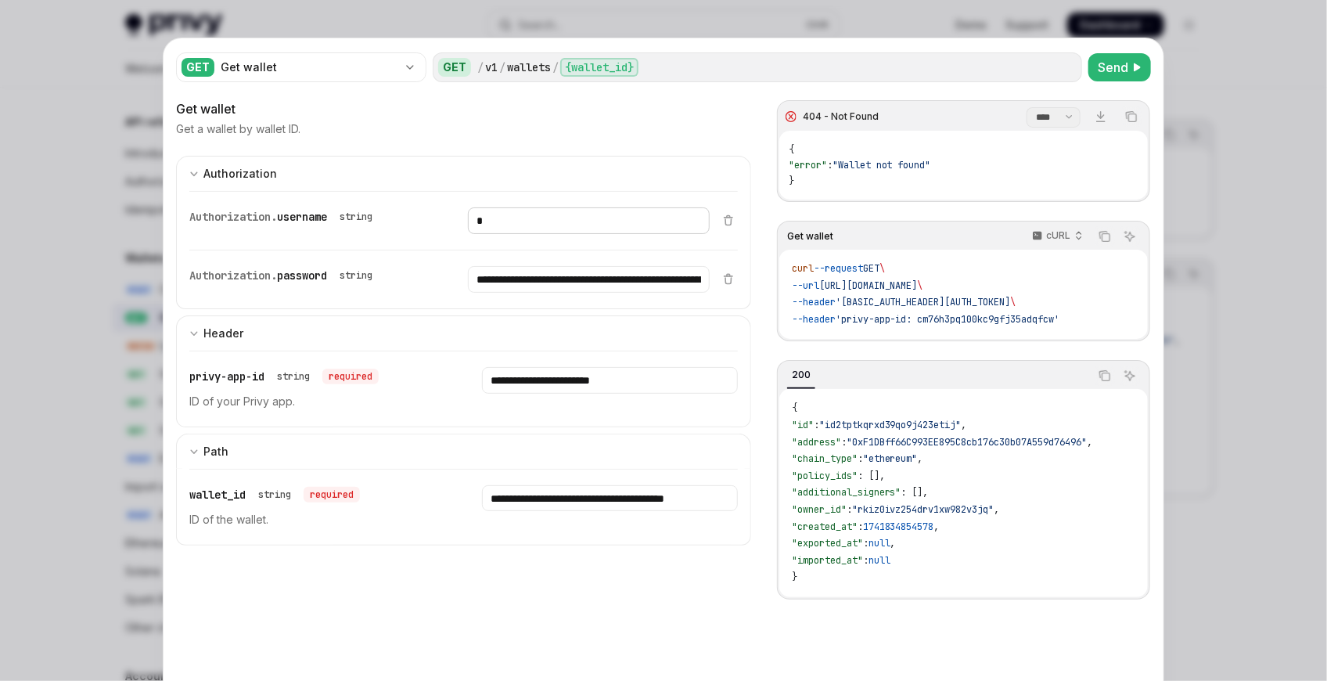
click at [573, 230] on input "*" at bounding box center [588, 220] width 241 height 27
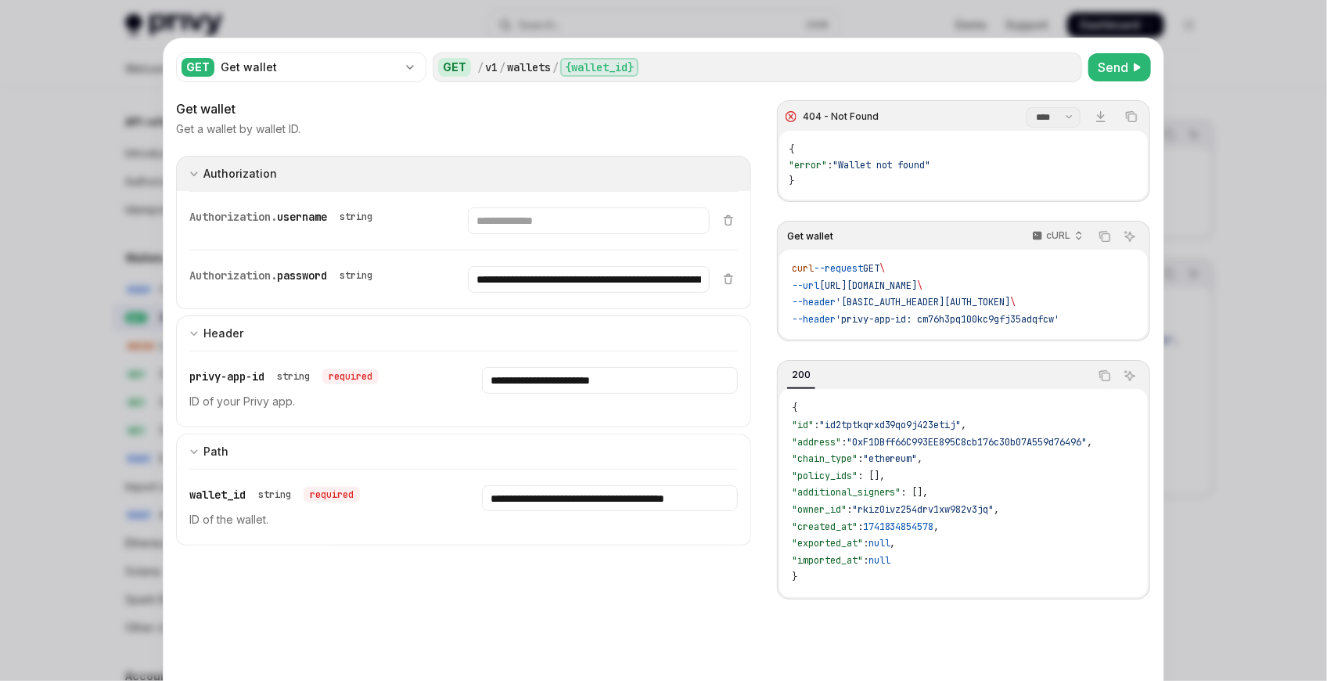
click at [632, 156] on button "Authorization appSecretAuth" at bounding box center [463, 173] width 575 height 35
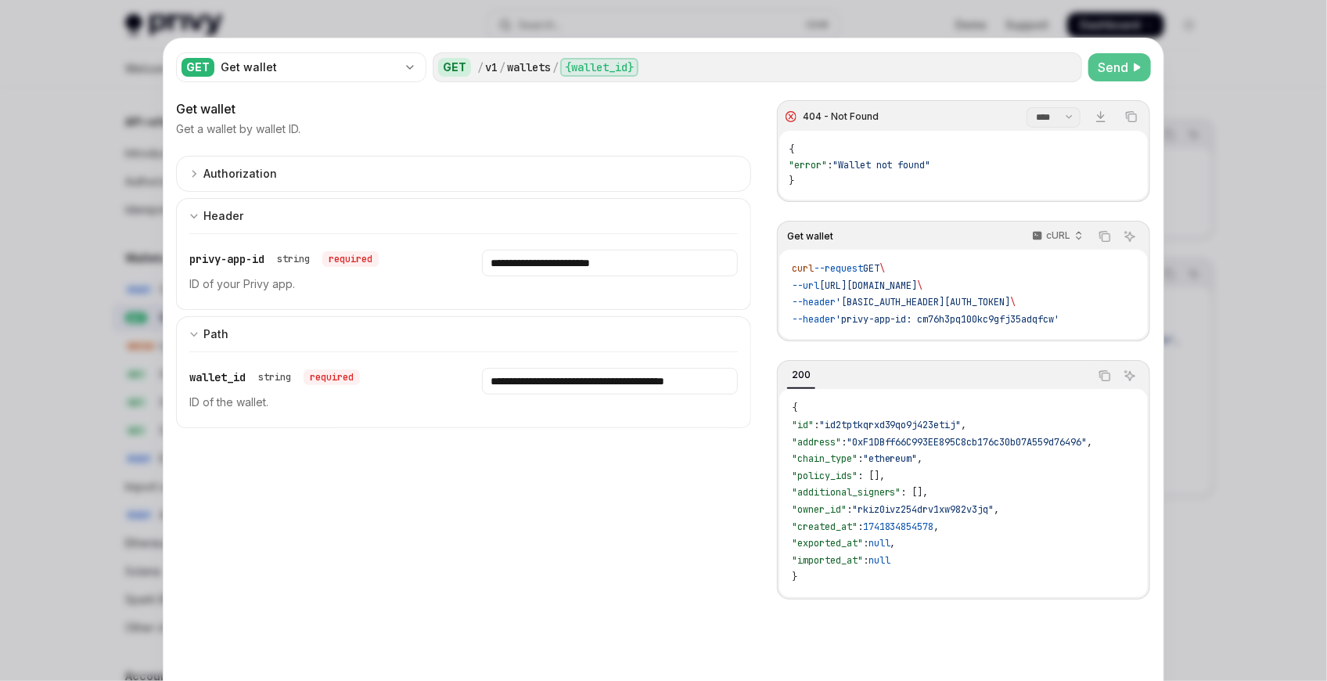
click at [1112, 67] on span "Send" at bounding box center [1112, 67] width 31 height 19
click at [646, 261] on input "**********" at bounding box center [609, 263] width 255 height 27
click at [571, 385] on input "**********" at bounding box center [610, 381] width 256 height 27
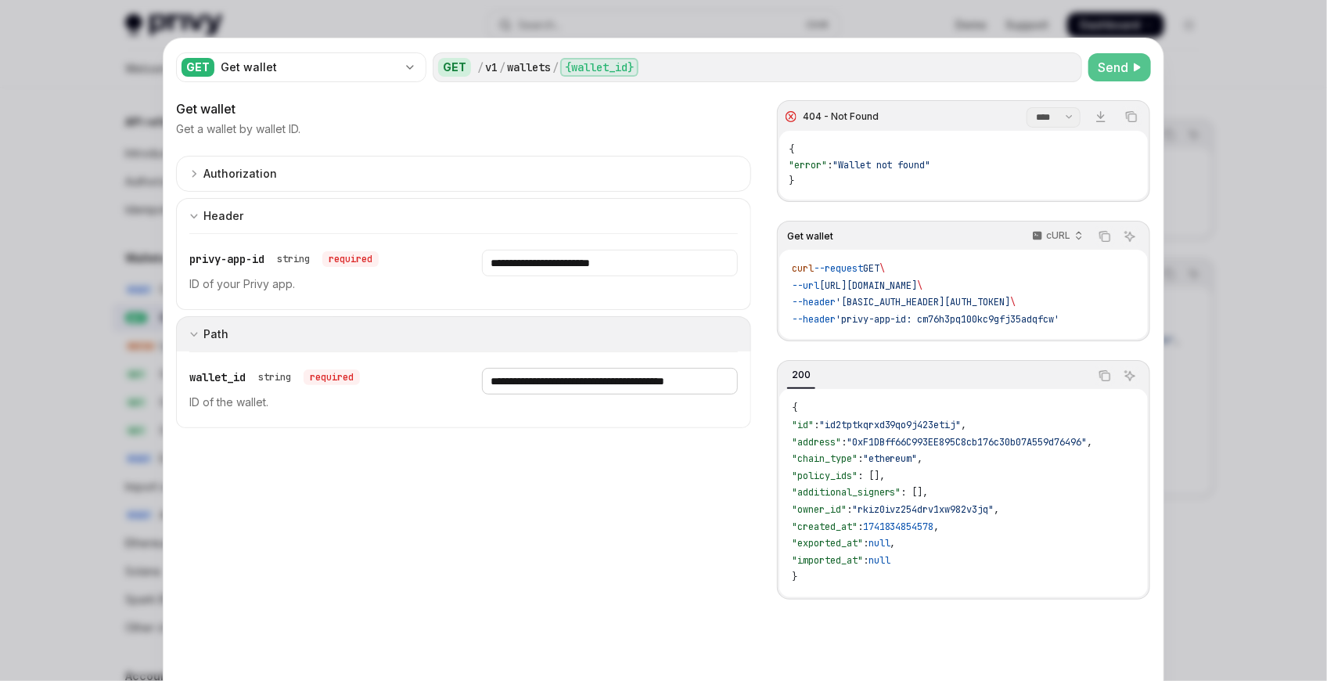
paste input "Enter wallet_id"
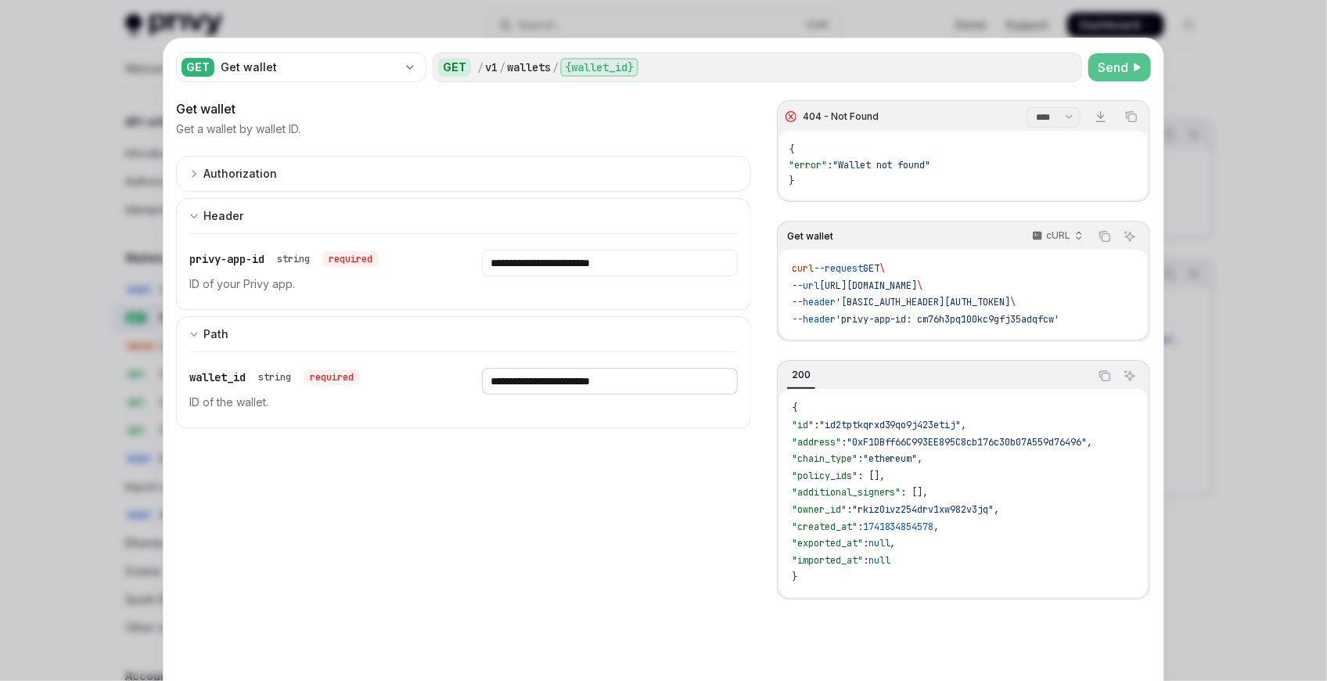
type input "**********"
click at [551, 196] on div "**********" at bounding box center [463, 292] width 575 height 272
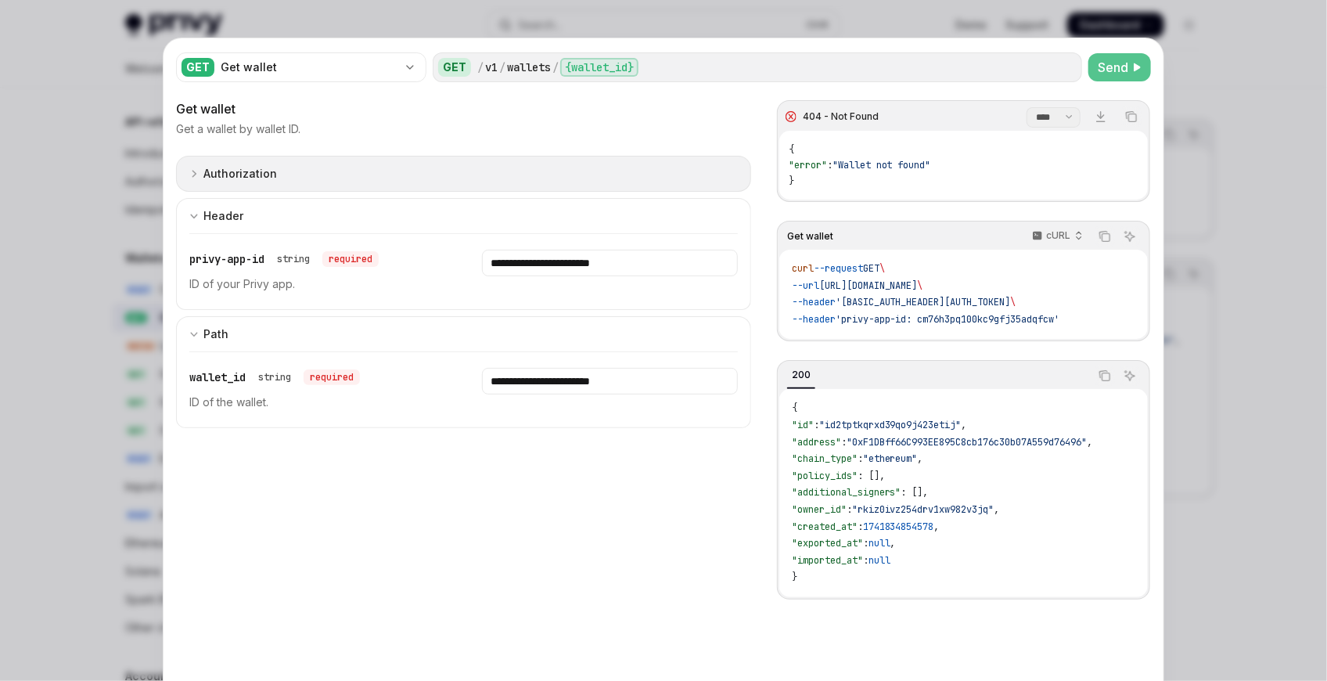
click at [574, 187] on button "Authorization appSecretAuth" at bounding box center [463, 174] width 575 height 36
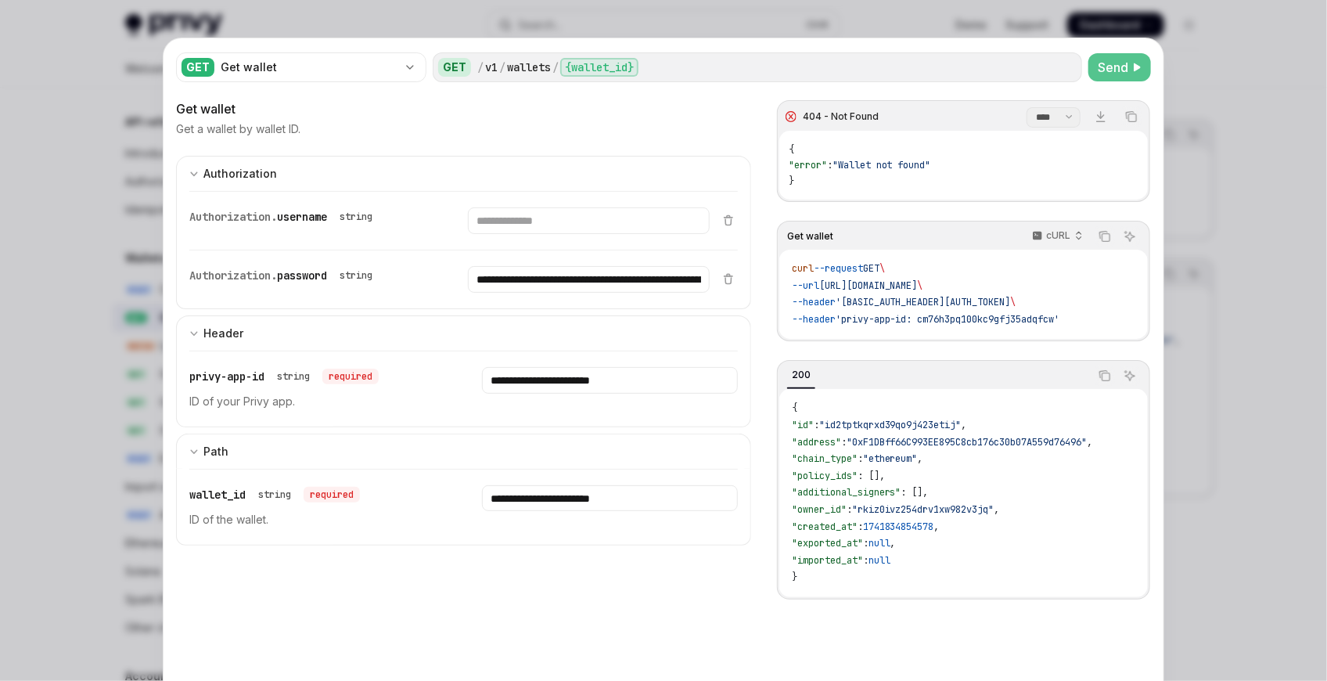
click at [1115, 58] on span "Send" at bounding box center [1112, 67] width 31 height 19
click at [571, 499] on input "**********" at bounding box center [610, 498] width 256 height 27
click at [1133, 61] on button "Send" at bounding box center [1119, 67] width 63 height 28
click at [1072, 113] on select "**** *******" at bounding box center [1053, 117] width 54 height 20
click at [1047, 121] on select "**** *******" at bounding box center [1053, 117] width 54 height 20
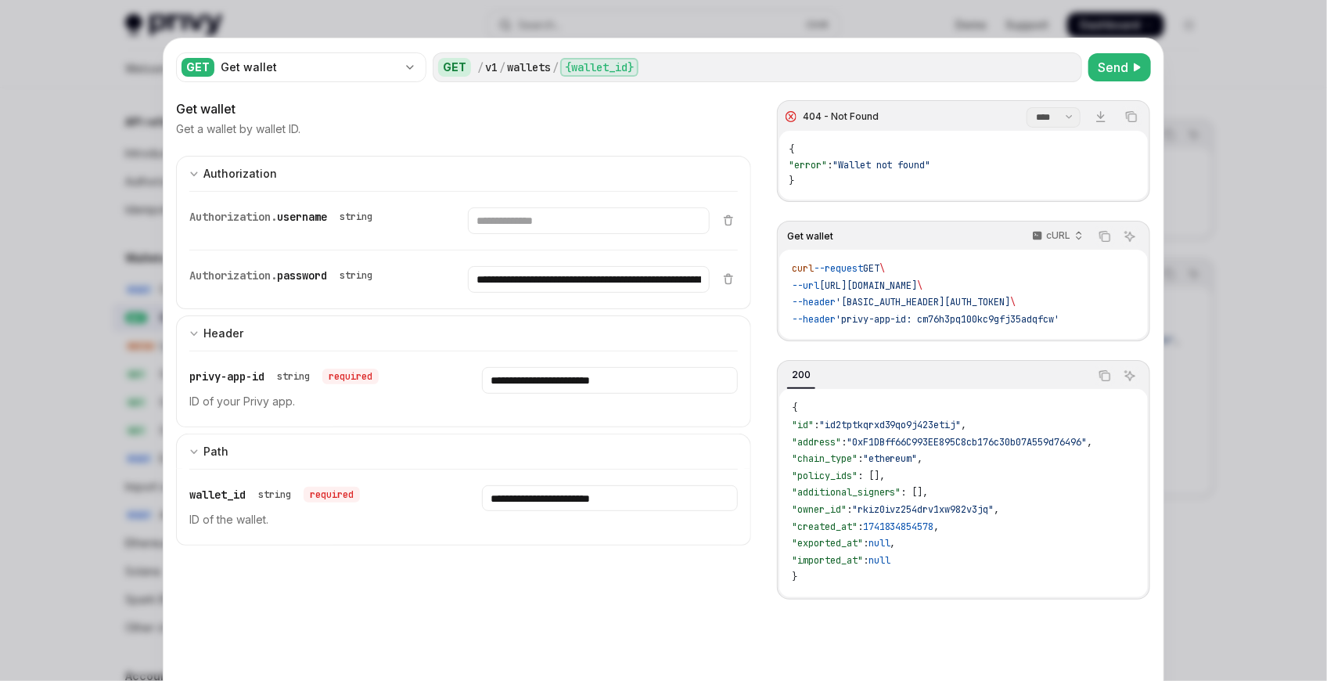
click at [547, 201] on div "Authorization. username string" at bounding box center [449, 221] width 520 height 58
click at [563, 117] on div "Get wallet" at bounding box center [463, 108] width 575 height 19
click at [1234, 224] on div at bounding box center [663, 340] width 1327 height 681
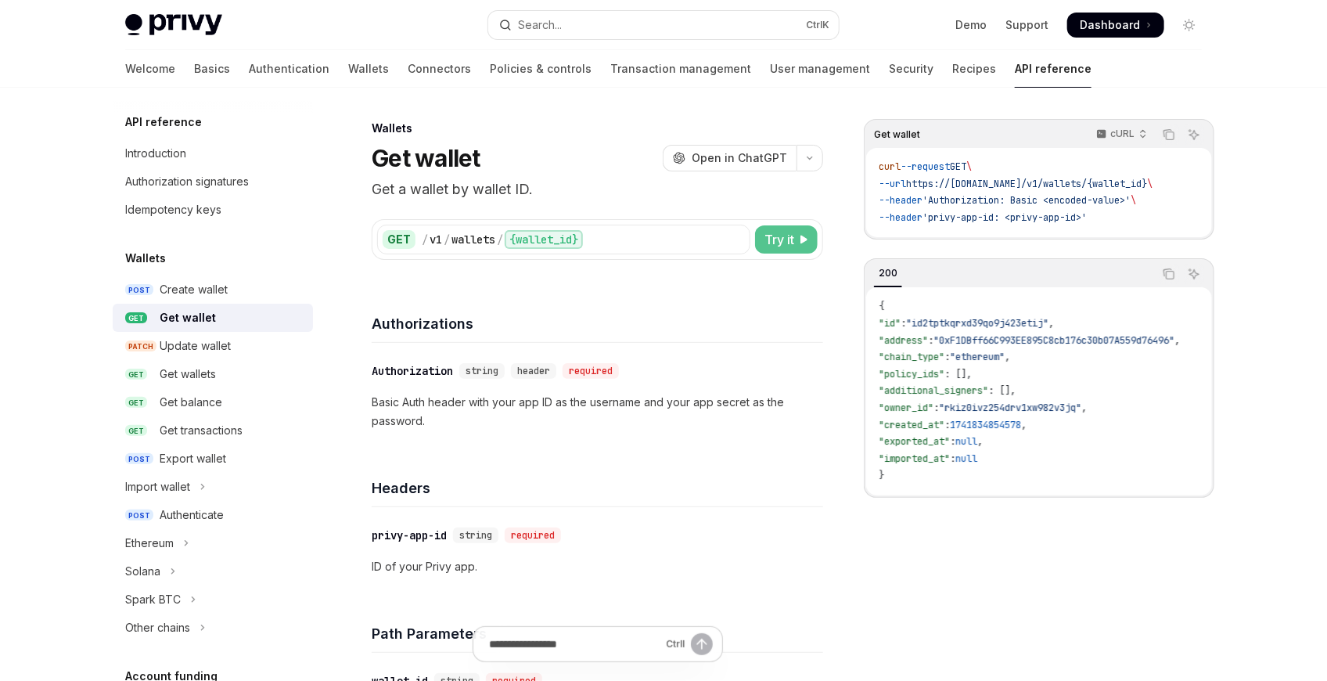
click at [787, 229] on button "Try it" at bounding box center [786, 239] width 63 height 28
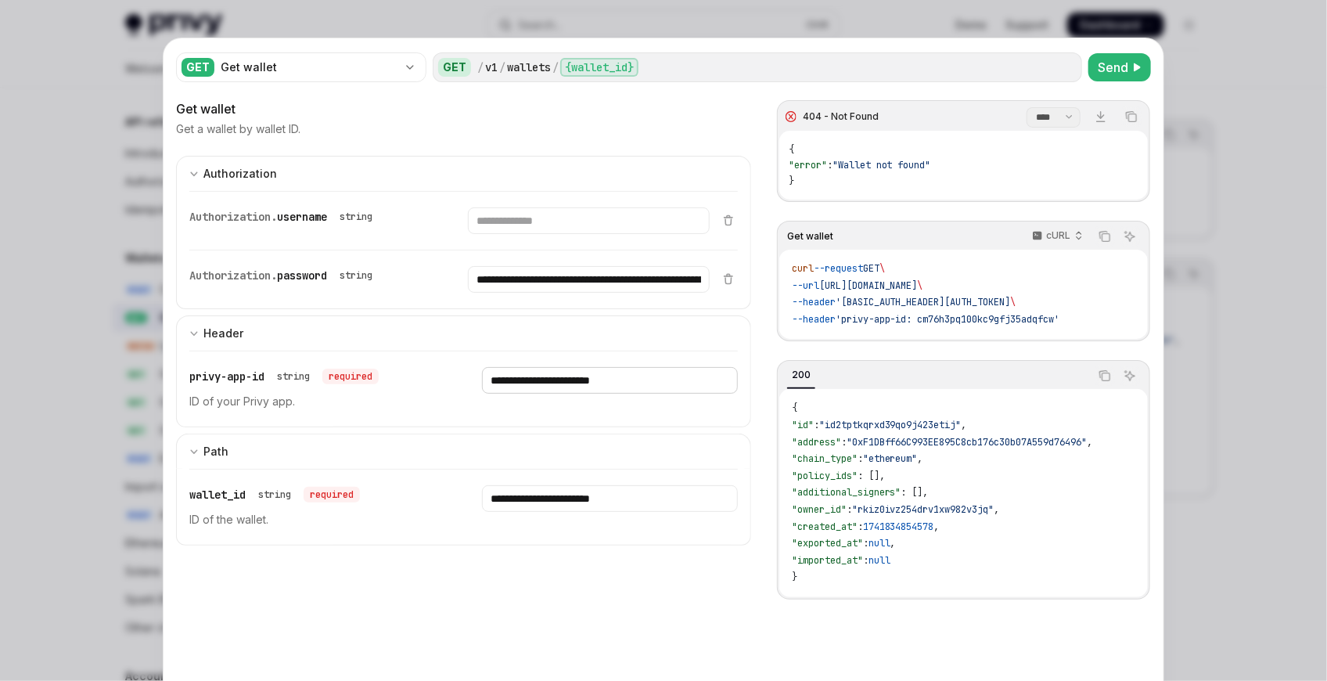
click at [594, 370] on input "**********" at bounding box center [609, 380] width 255 height 27
drag, startPoint x: 113, startPoint y: 296, endPoint x: 206, endPoint y: 308, distance: 93.0
click at [114, 296] on div at bounding box center [663, 340] width 1327 height 681
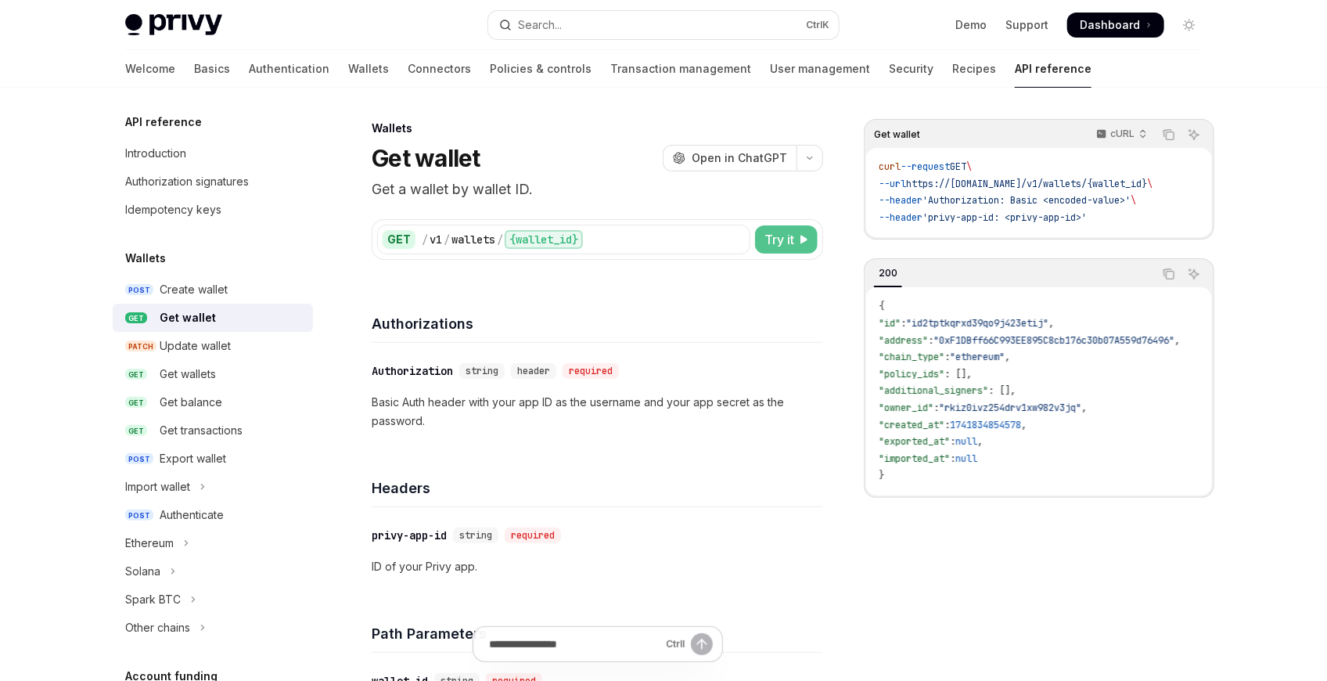
click at [774, 234] on span "Try it" at bounding box center [779, 239] width 30 height 19
type textarea "*"
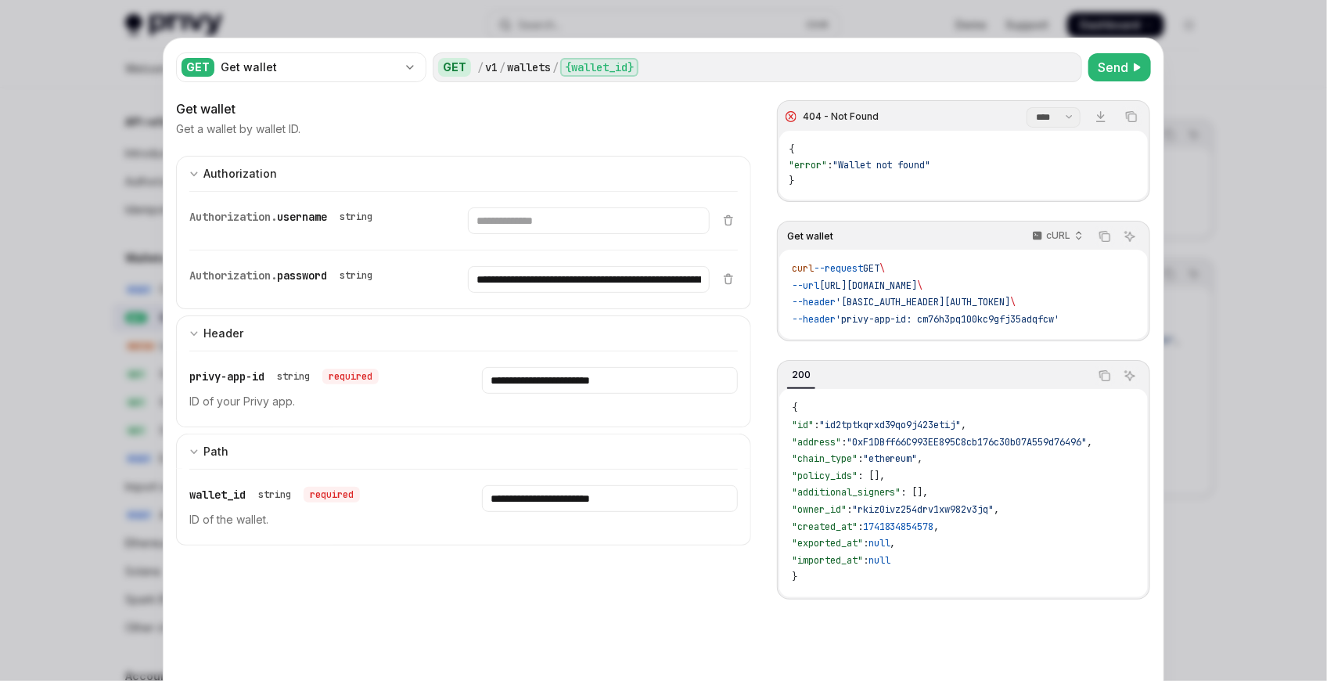
click at [576, 204] on div "Authorization. username string" at bounding box center [449, 221] width 520 height 58
click at [569, 217] on input "Enter username" at bounding box center [588, 220] width 241 height 27
paste input "**********"
type input "**********"
click at [1123, 63] on span "Send" at bounding box center [1112, 67] width 31 height 19
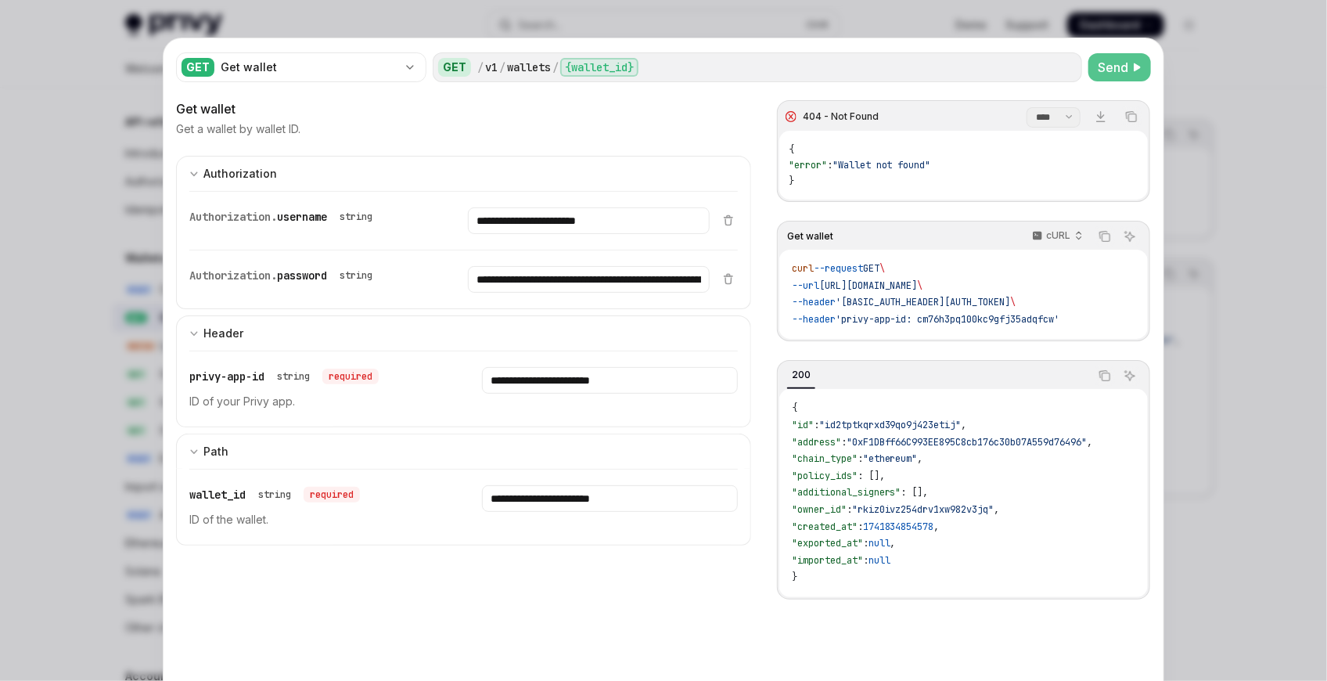
click at [98, 274] on div at bounding box center [663, 340] width 1327 height 681
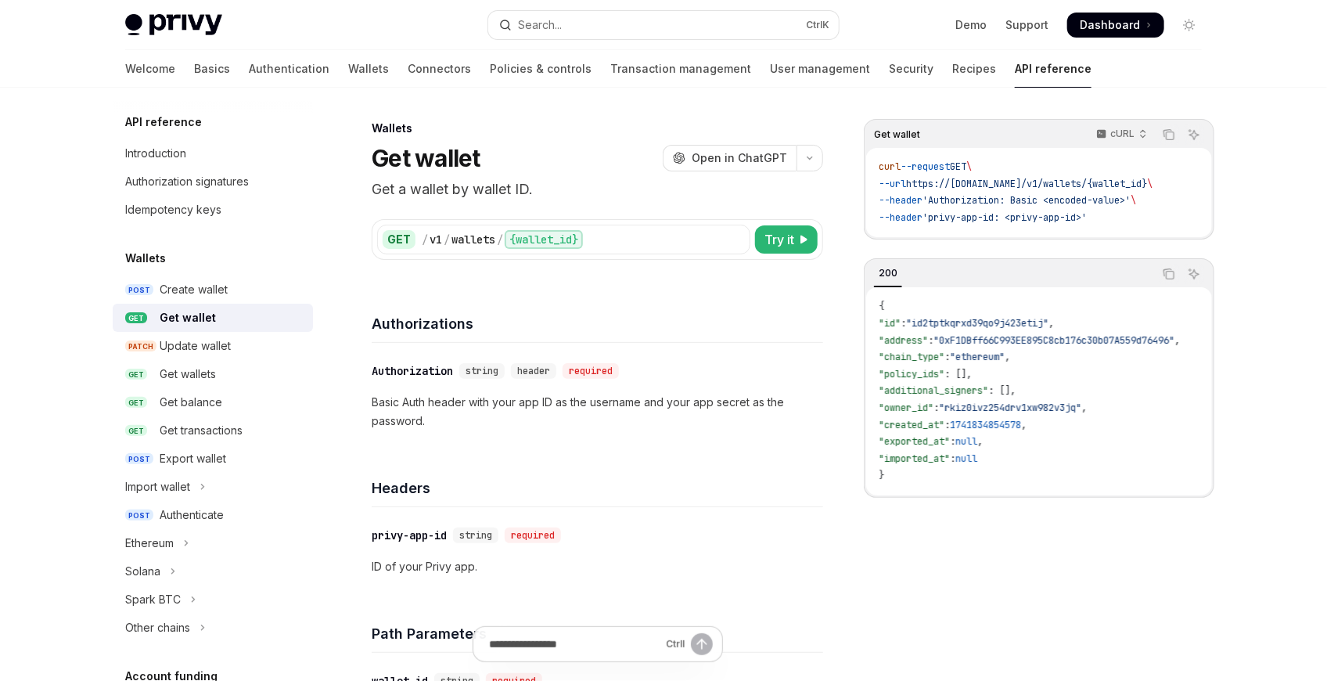
scroll to position [87, 0]
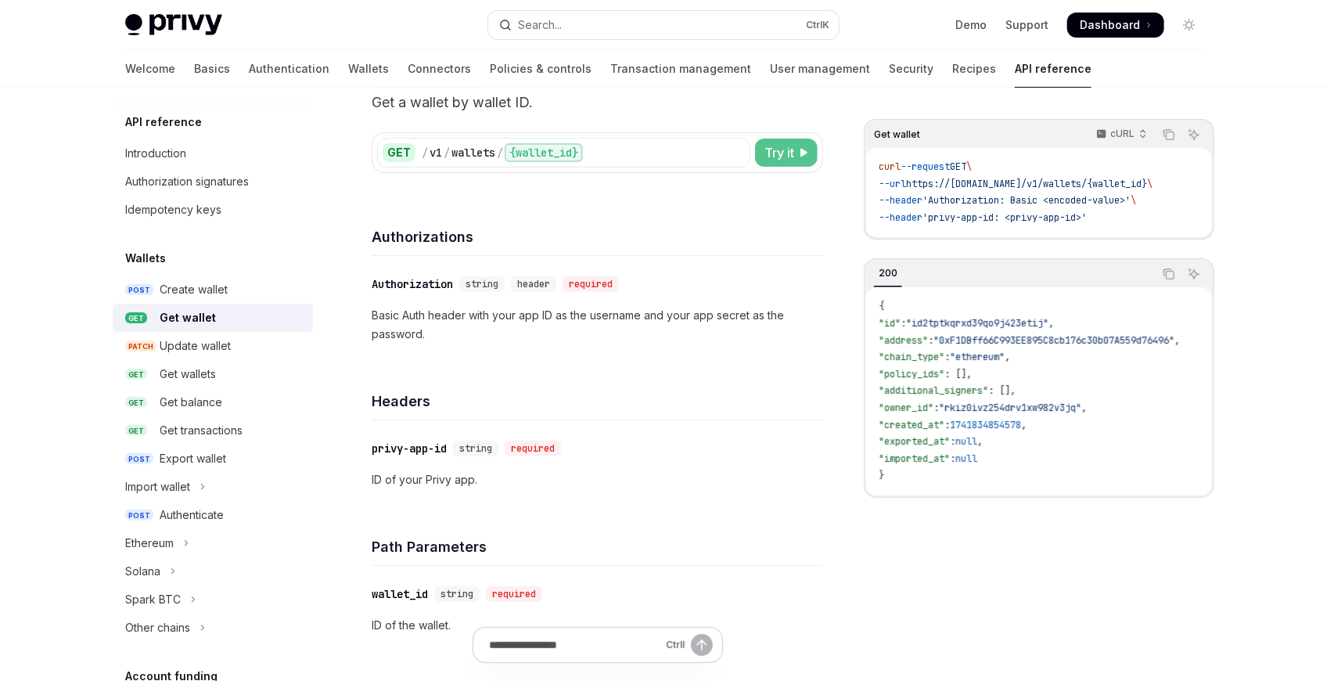
click at [810, 164] on button "Try it" at bounding box center [786, 152] width 63 height 28
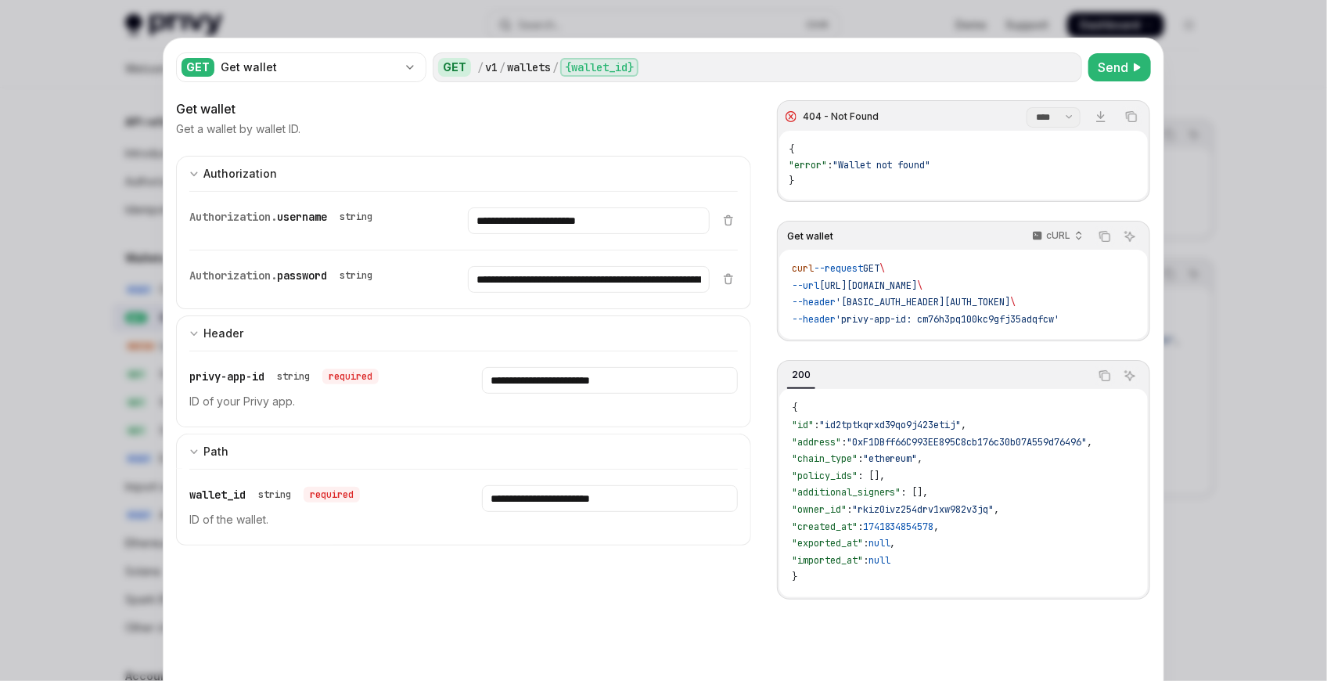
drag, startPoint x: 57, startPoint y: 267, endPoint x: 66, endPoint y: 266, distance: 9.4
click at [58, 267] on div at bounding box center [663, 340] width 1327 height 681
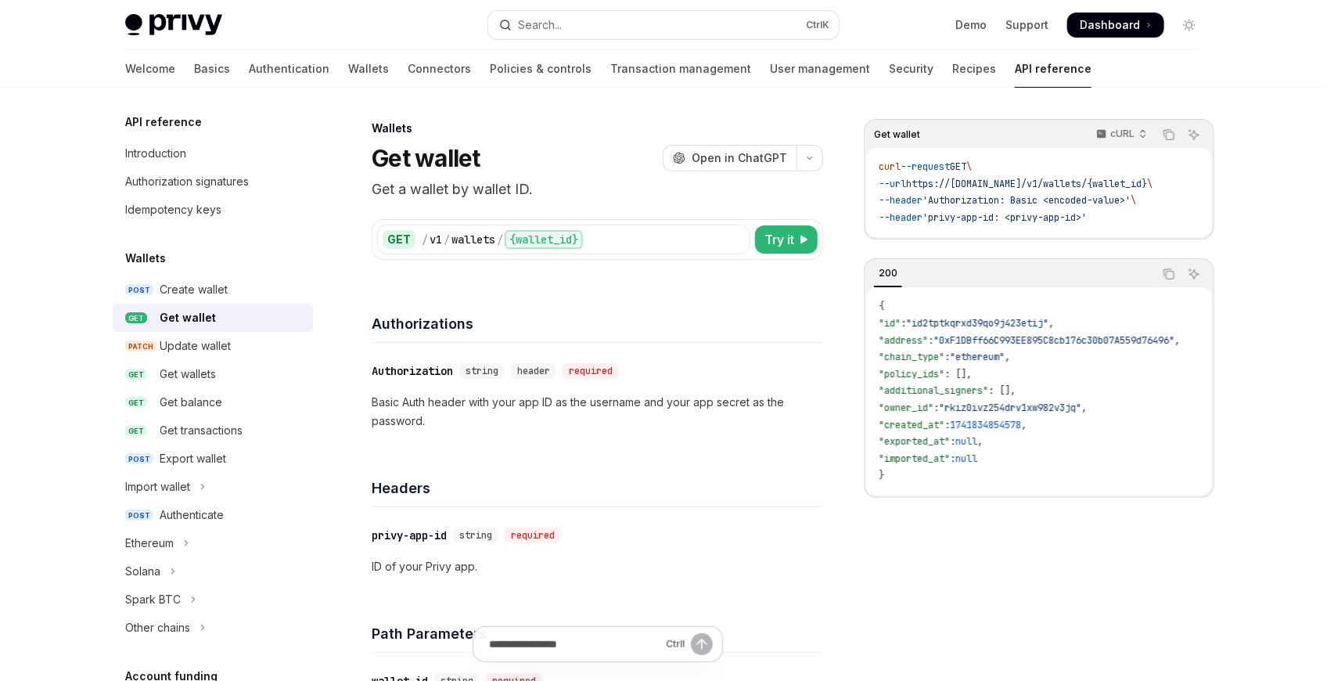
click at [788, 236] on span "Try it" at bounding box center [779, 239] width 30 height 19
type textarea "*"
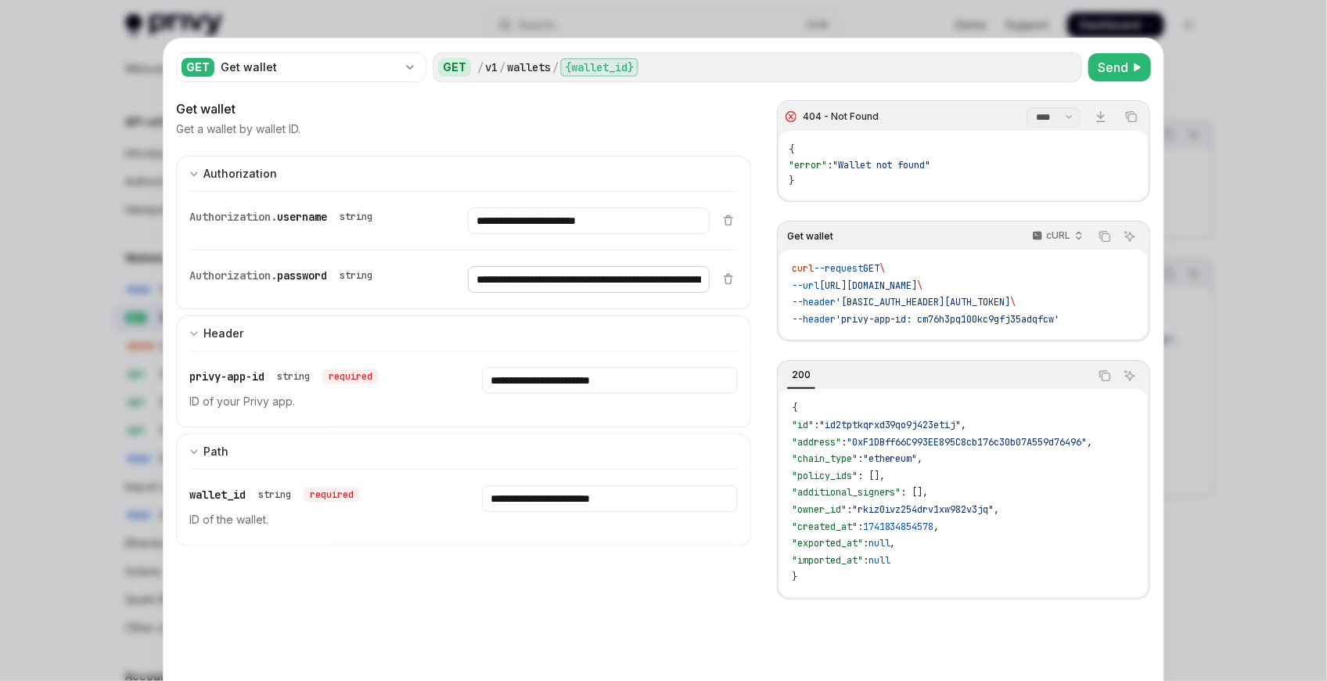
click at [535, 277] on input "**********" at bounding box center [588, 279] width 241 height 27
click at [588, 509] on input "**********" at bounding box center [609, 498] width 255 height 27
paste input "**********"
type input "**********"
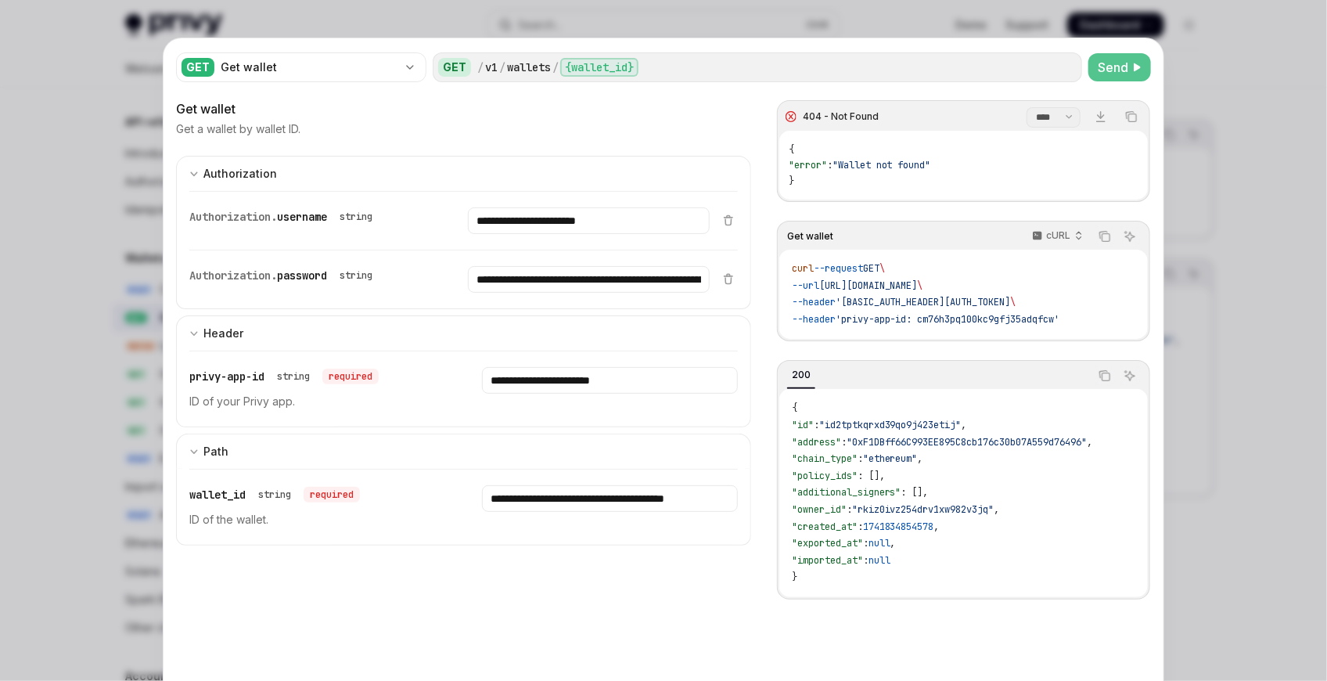
scroll to position [0, 0]
click at [1126, 71] on button "Send" at bounding box center [1119, 67] width 63 height 28
click at [1116, 74] on span "Send" at bounding box center [1112, 67] width 31 height 19
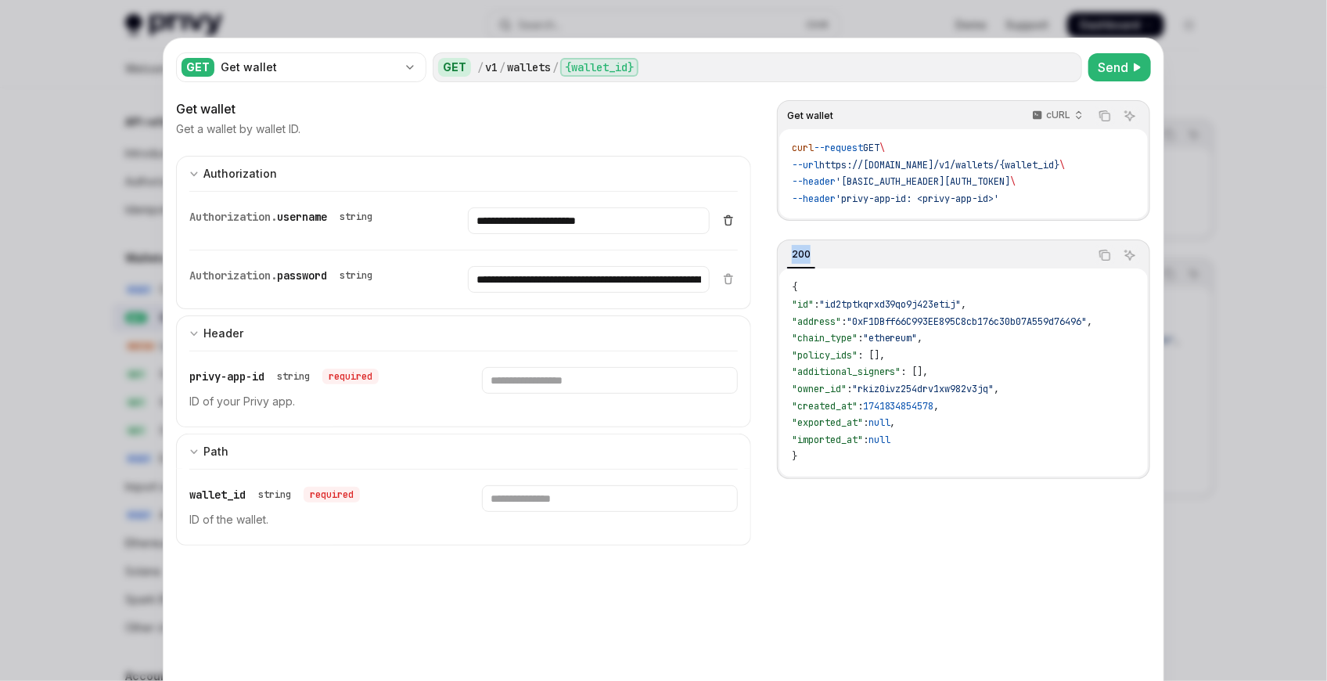
click at [719, 215] on button "Delete item" at bounding box center [728, 220] width 19 height 13
click at [663, 224] on input "Enter username" at bounding box center [588, 220] width 241 height 27
click at [499, 219] on input "Enter username" at bounding box center [588, 220] width 241 height 27
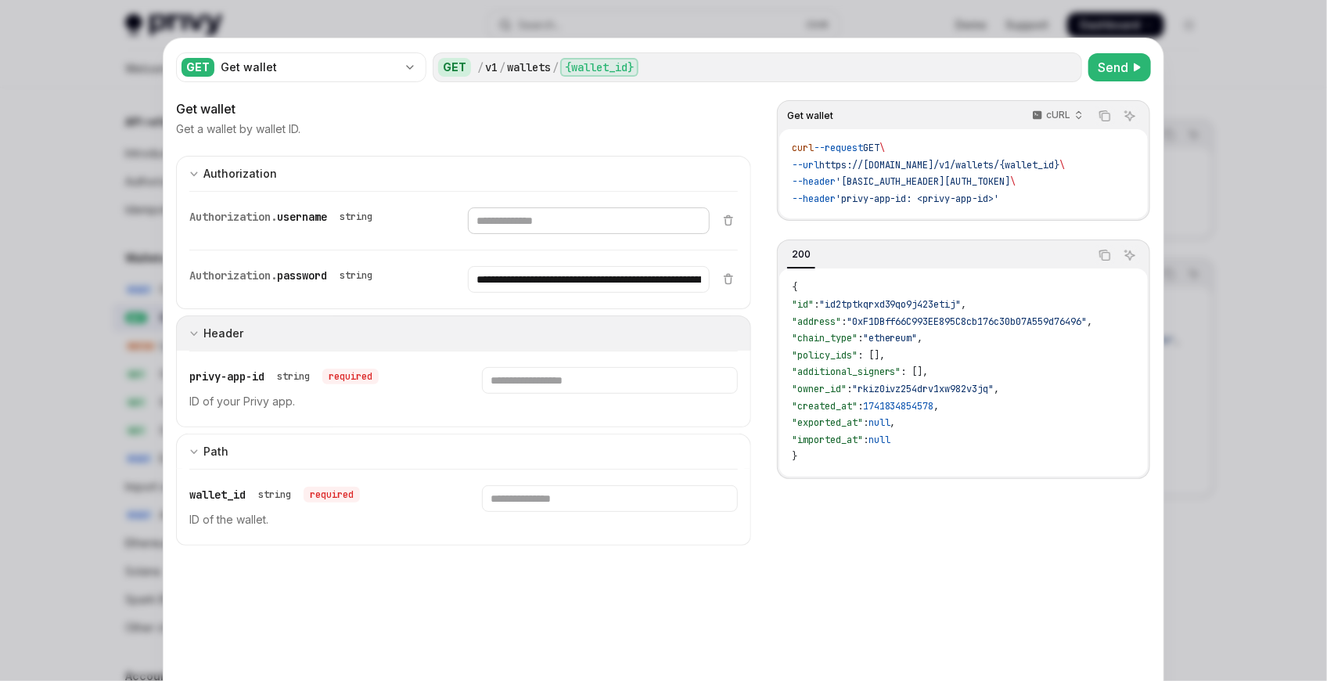
paste input "**********"
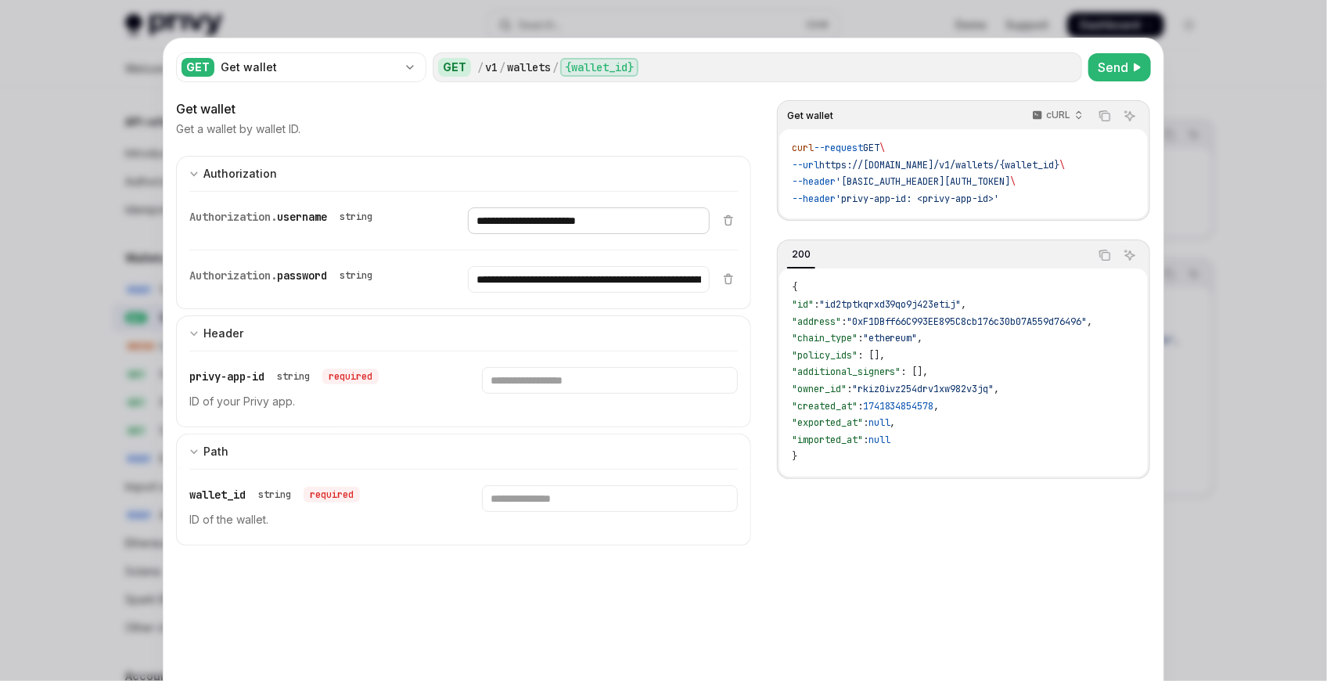
type input "**********"
click at [528, 386] on input "Enter privy-app-id" at bounding box center [609, 380] width 255 height 27
paste input "**********"
type input "**********"
click at [516, 502] on input "Enter wallet_id" at bounding box center [609, 498] width 255 height 27
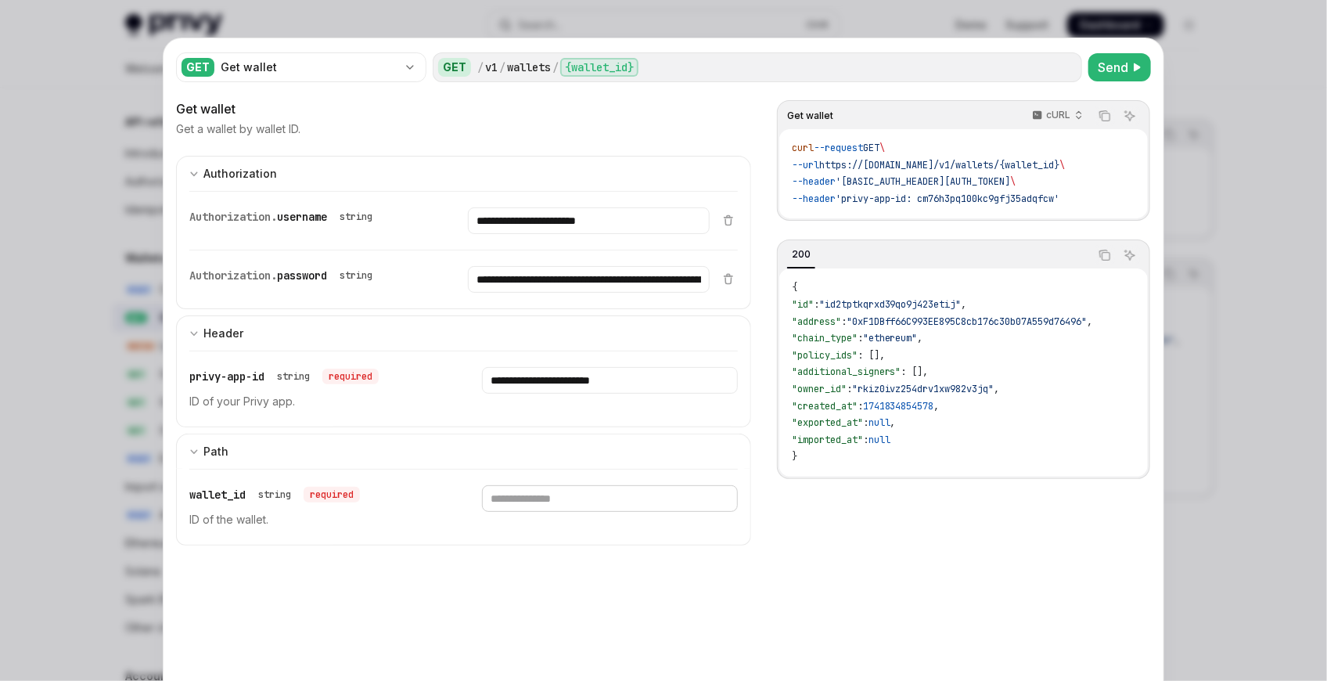
paste input "**********"
type input "**********"
click at [1096, 83] on div "GET Get wallet GET / v1 / wallets / {wallet_id} Send" at bounding box center [663, 67] width 975 height 33
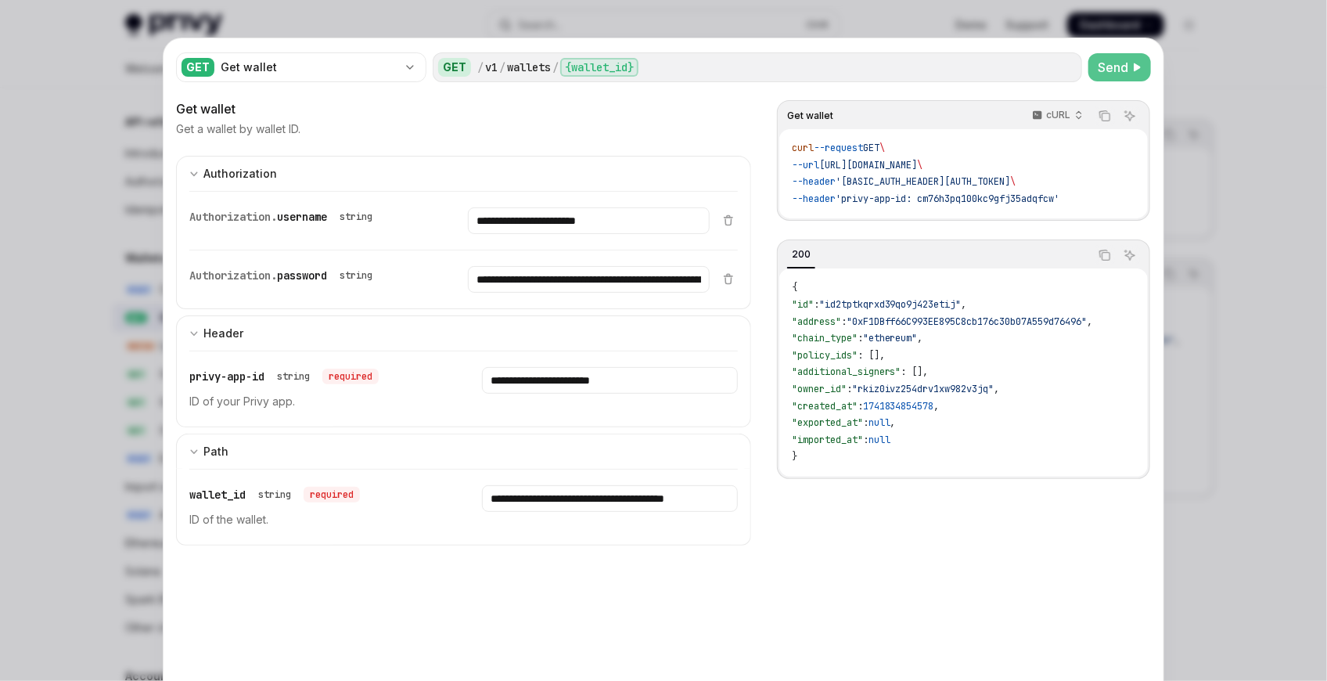
click at [1106, 74] on span "Send" at bounding box center [1112, 67] width 31 height 19
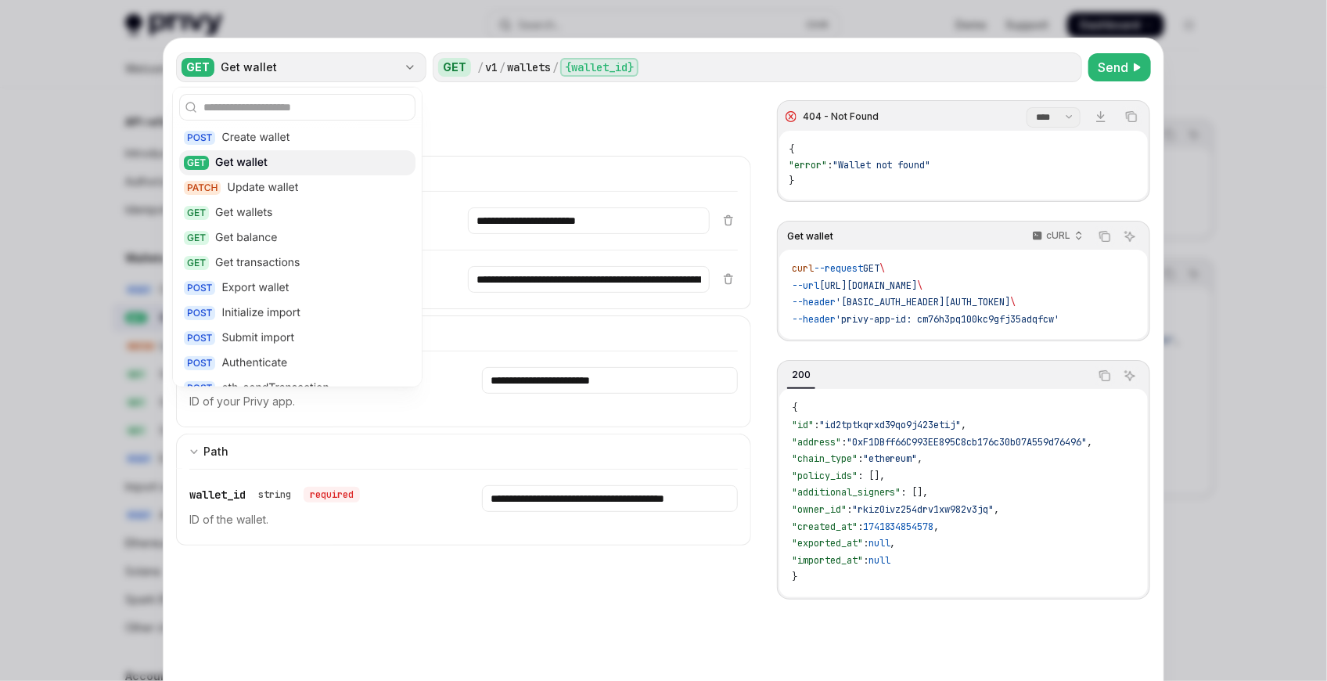
click at [259, 70] on div "Get wallet" at bounding box center [309, 67] width 177 height 16
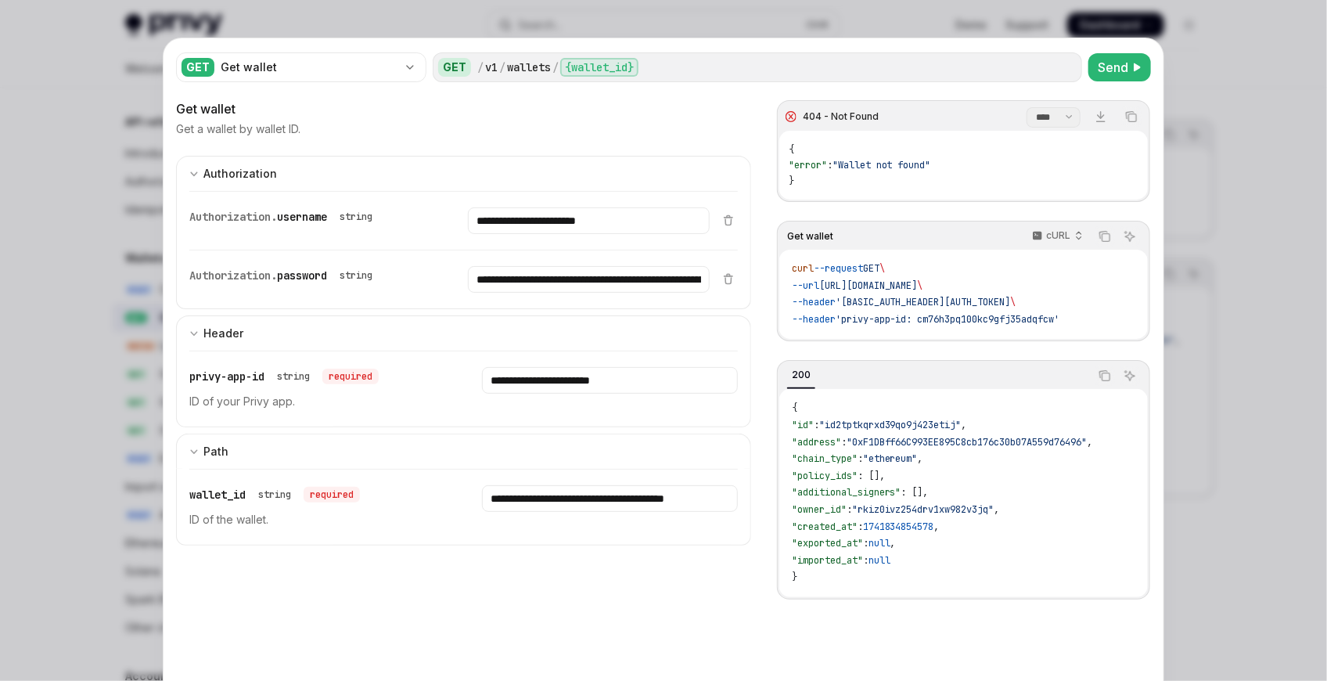
drag, startPoint x: 73, startPoint y: 191, endPoint x: 93, endPoint y: 248, distance: 60.6
click at [74, 192] on div at bounding box center [663, 340] width 1327 height 681
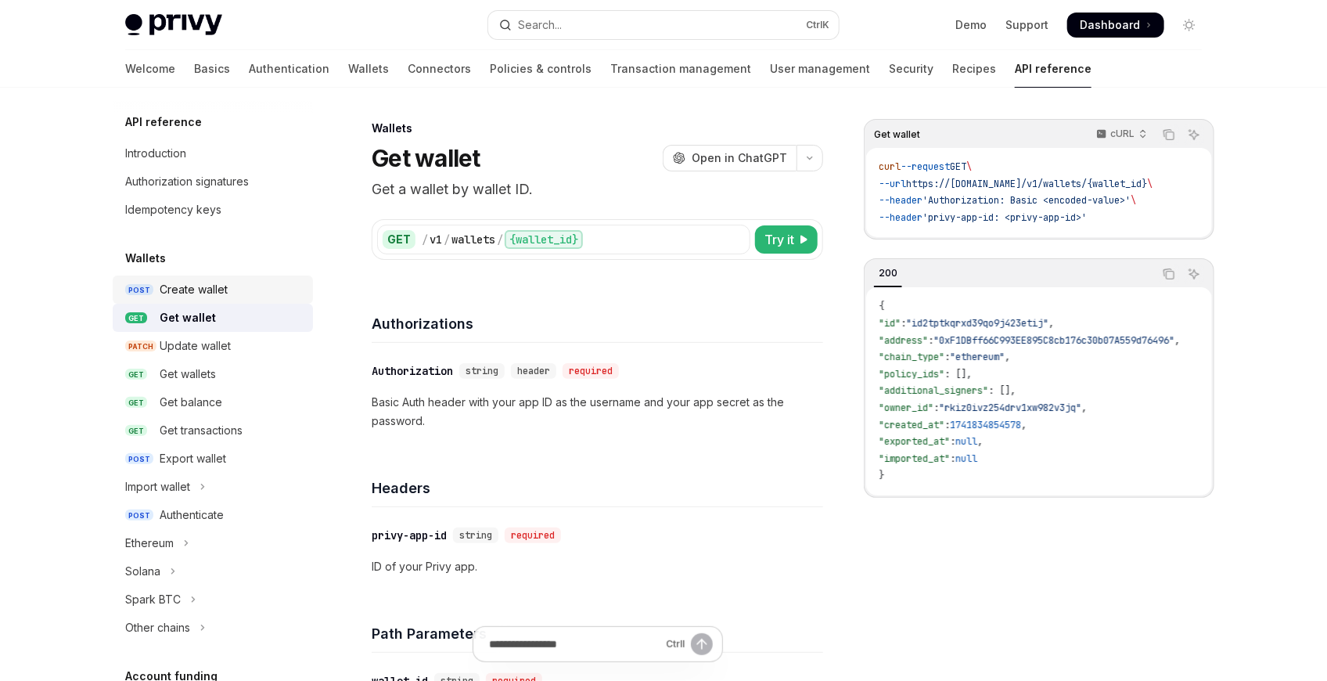
click at [207, 296] on div "Create wallet" at bounding box center [194, 289] width 68 height 19
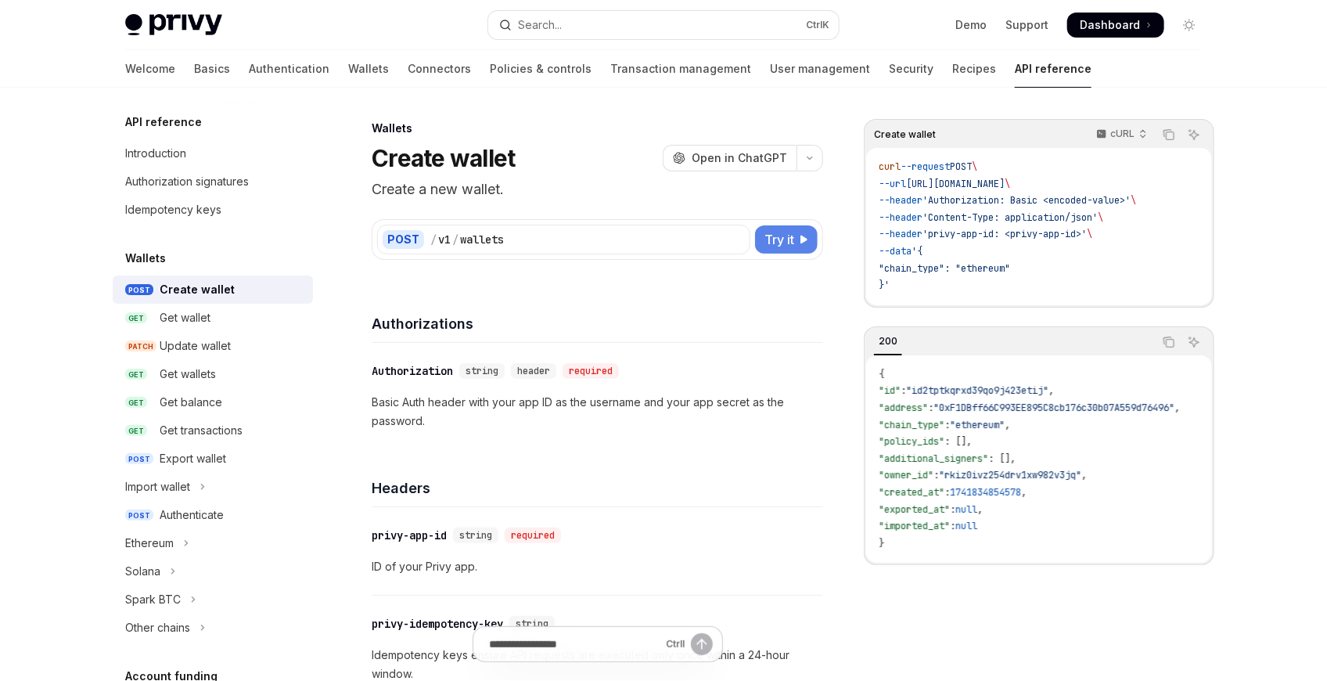
click at [790, 238] on span "Try it" at bounding box center [779, 239] width 30 height 19
type textarea "*"
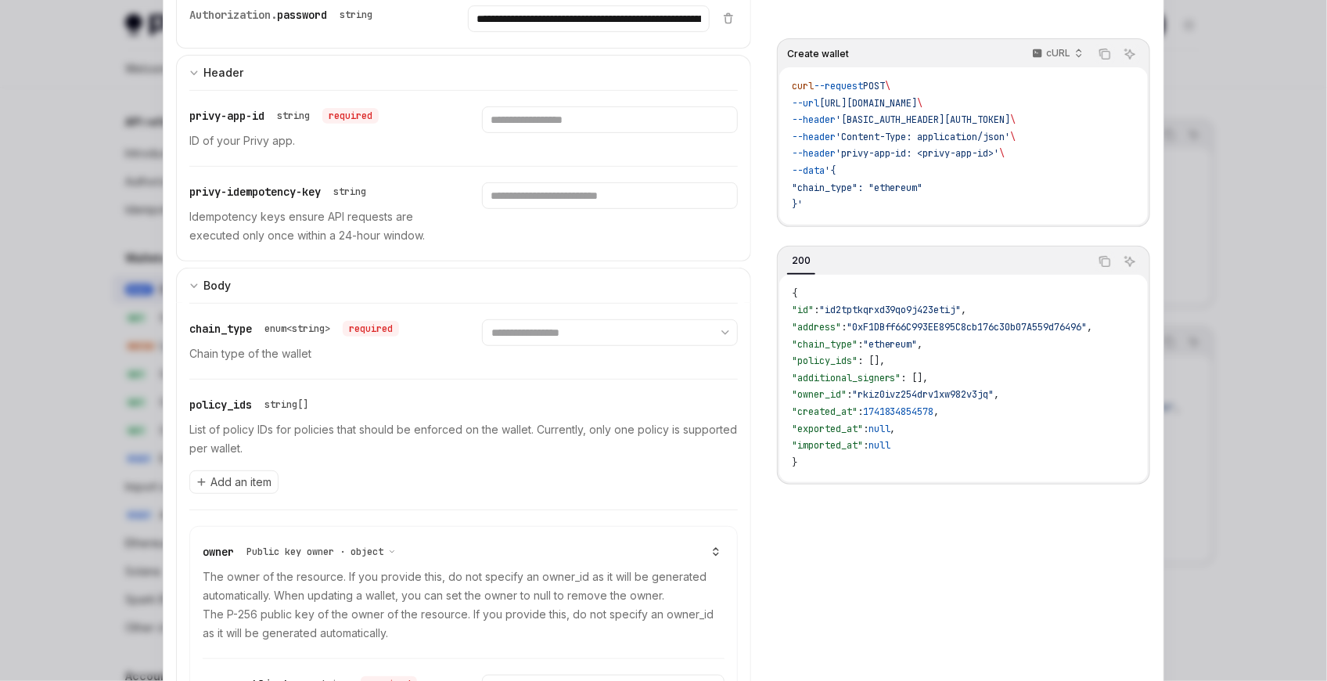
scroll to position [347, 0]
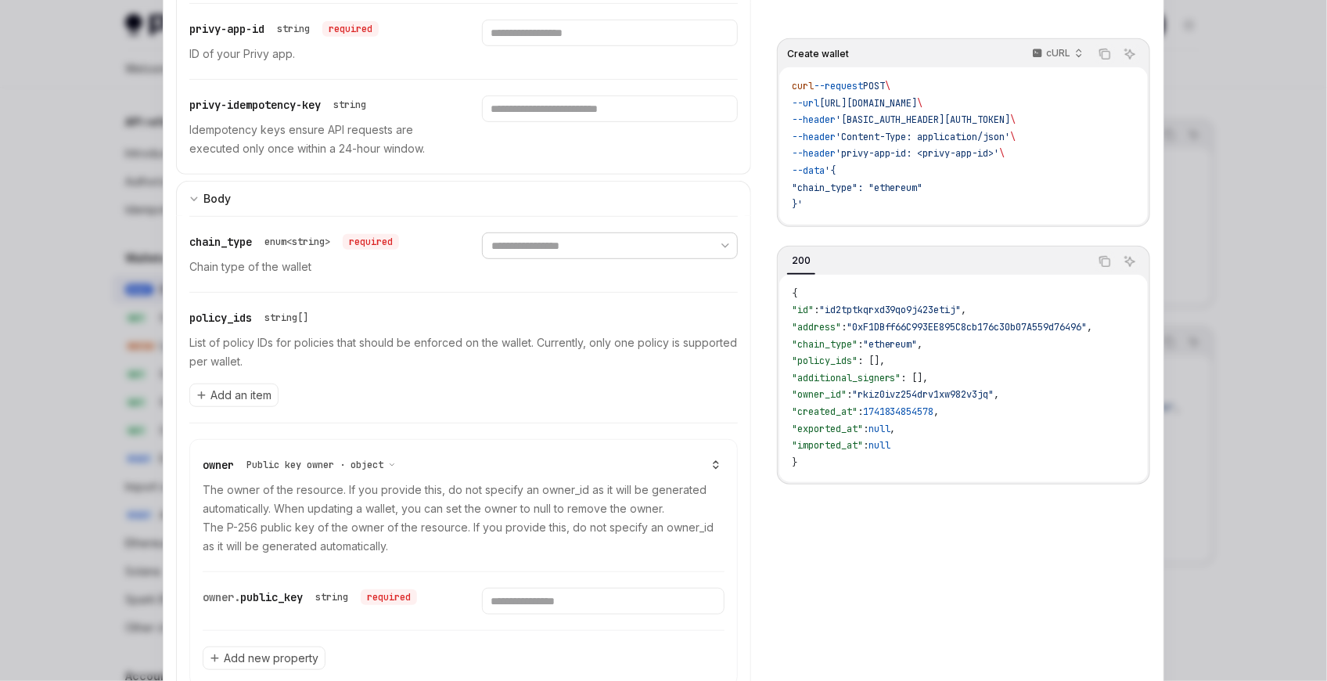
click at [560, 234] on select "**********" at bounding box center [609, 245] width 255 height 27
click at [560, 253] on select "**********" at bounding box center [609, 245] width 255 height 27
select select "******"
click at [482, 232] on select "**********" at bounding box center [609, 245] width 255 height 27
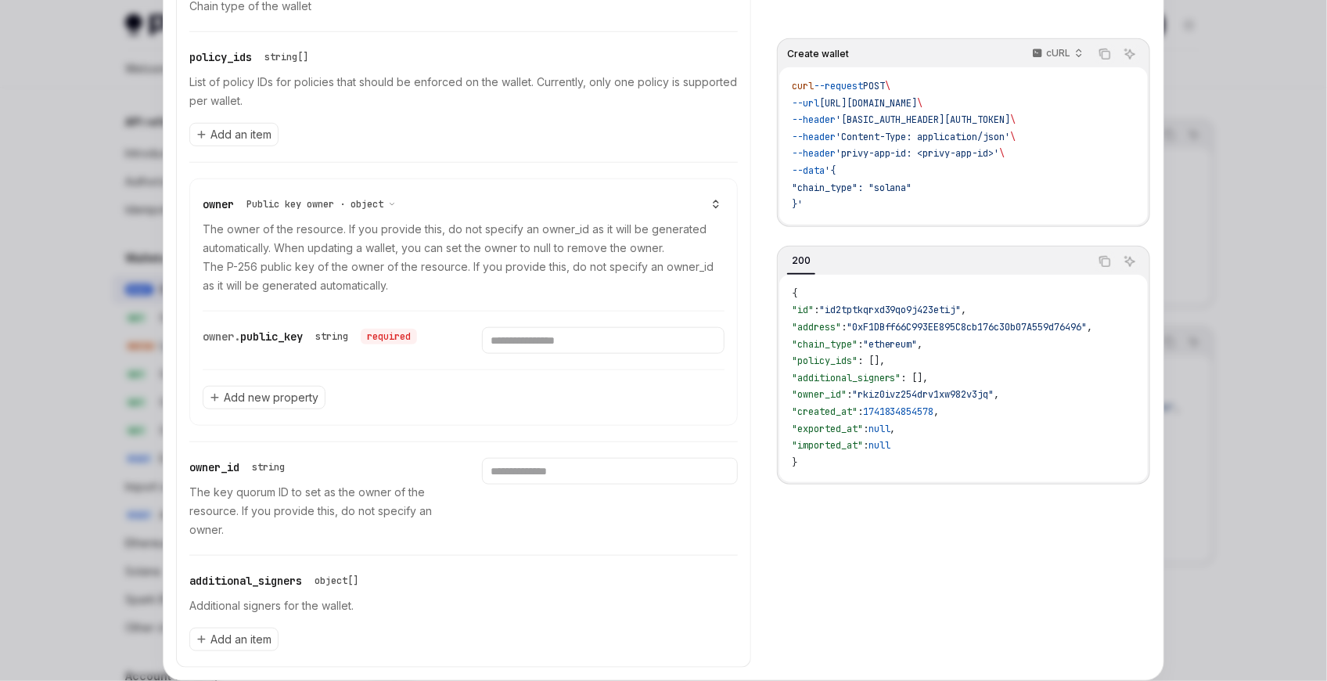
scroll to position [641, 0]
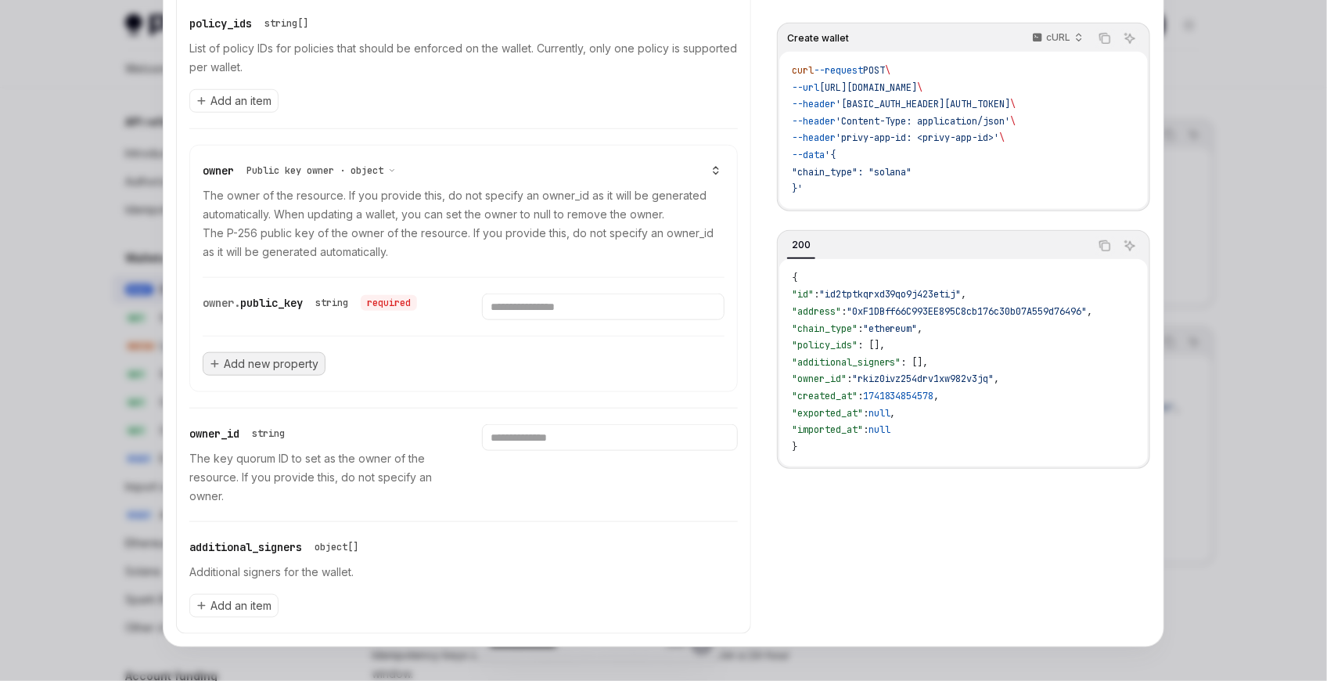
click at [278, 360] on span "Add new property" at bounding box center [271, 364] width 95 height 16
click at [354, 400] on div "owner Public key owner · object The owner of the resource. If you provide this,…" at bounding box center [463, 268] width 548 height 278
click at [107, 343] on div at bounding box center [663, 340] width 1327 height 681
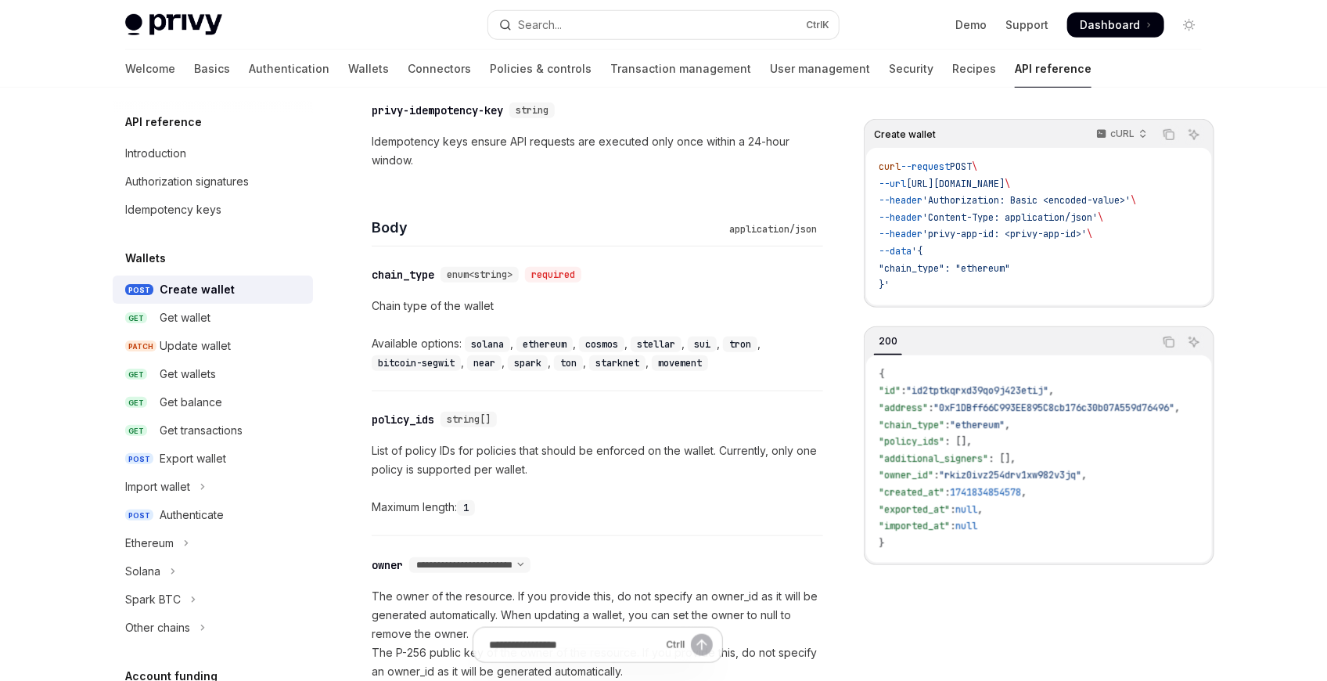
scroll to position [521, 0]
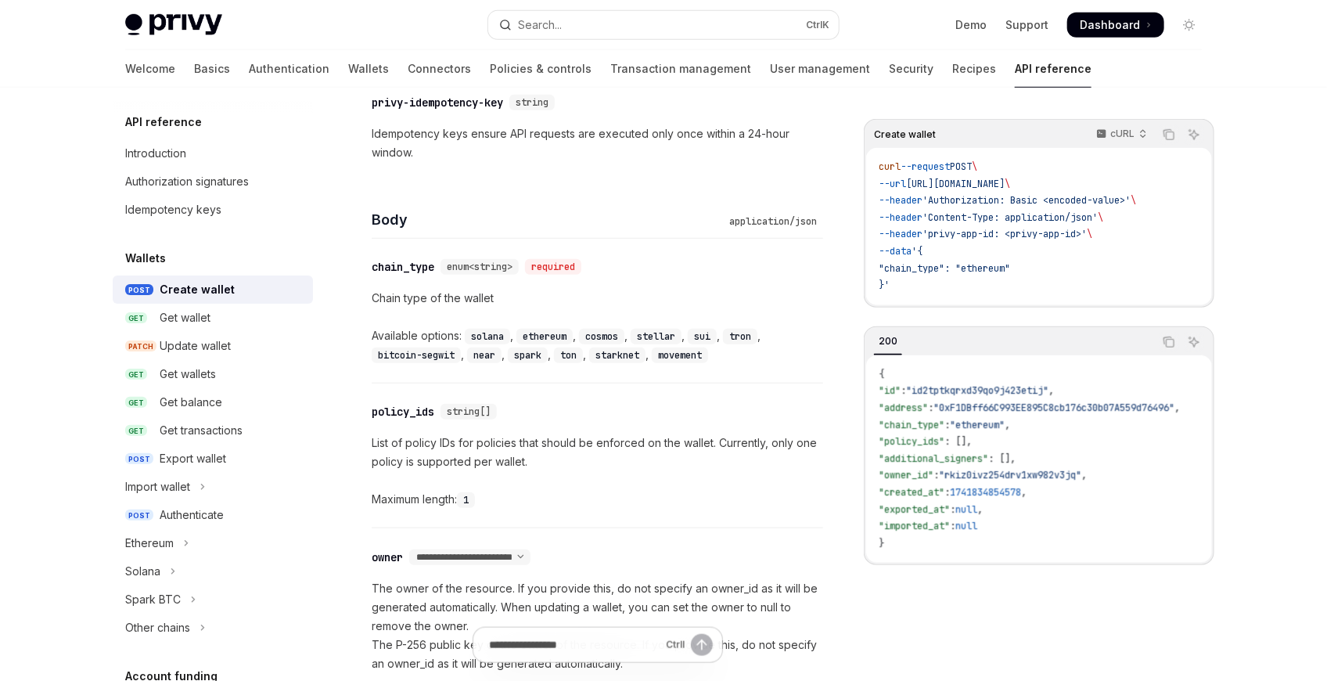
click at [143, 250] on h5 "Wallets" at bounding box center [145, 258] width 41 height 19
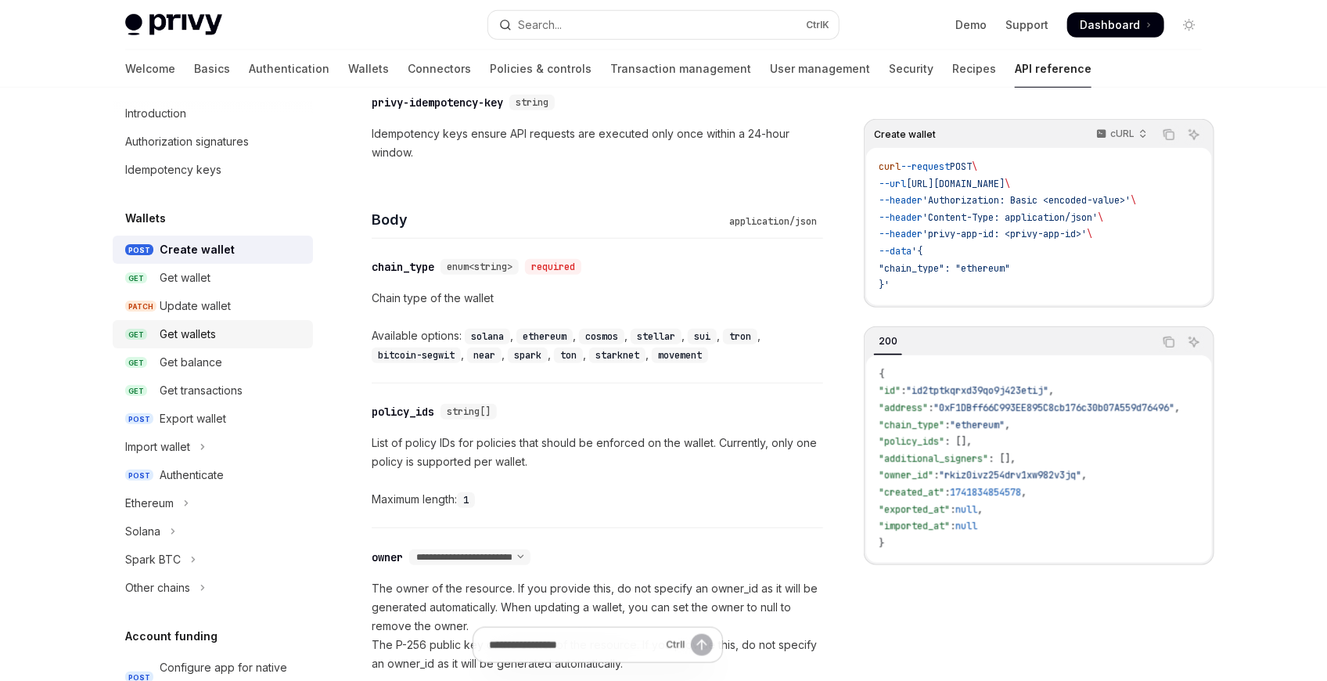
scroll to position [0, 0]
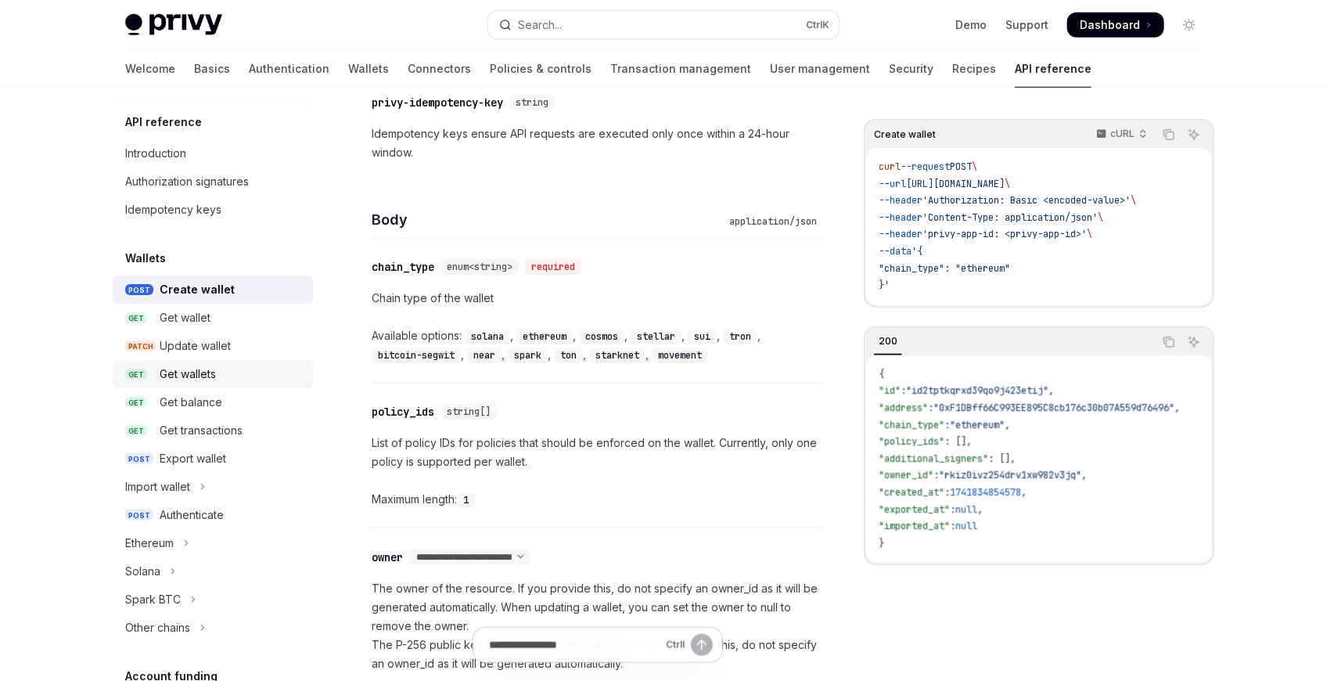
click at [256, 361] on link "GET Get wallets" at bounding box center [213, 374] width 200 height 28
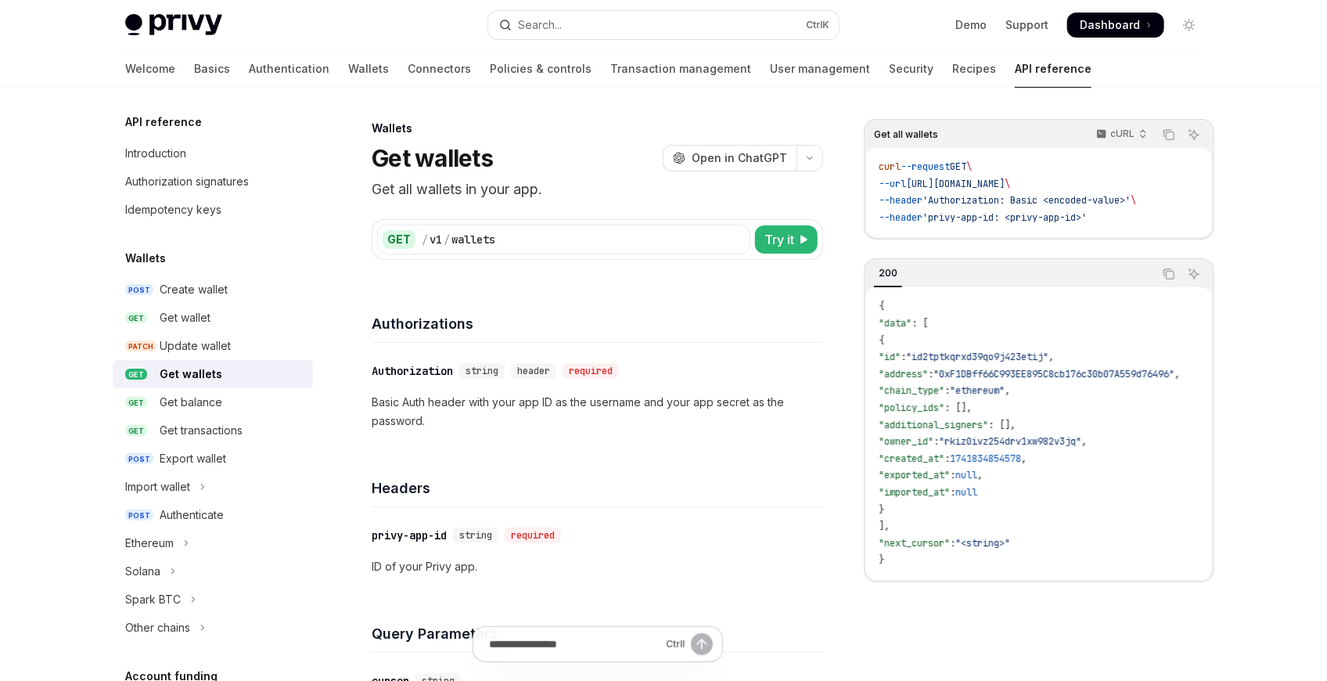
click at [799, 215] on div "GET / v1 / wallets Try it Get all wallets cURL Copy Ask AI curl --request GET \…" at bounding box center [597, 229] width 451 height 59
click at [779, 238] on span "Try it" at bounding box center [779, 239] width 30 height 19
type textarea "*"
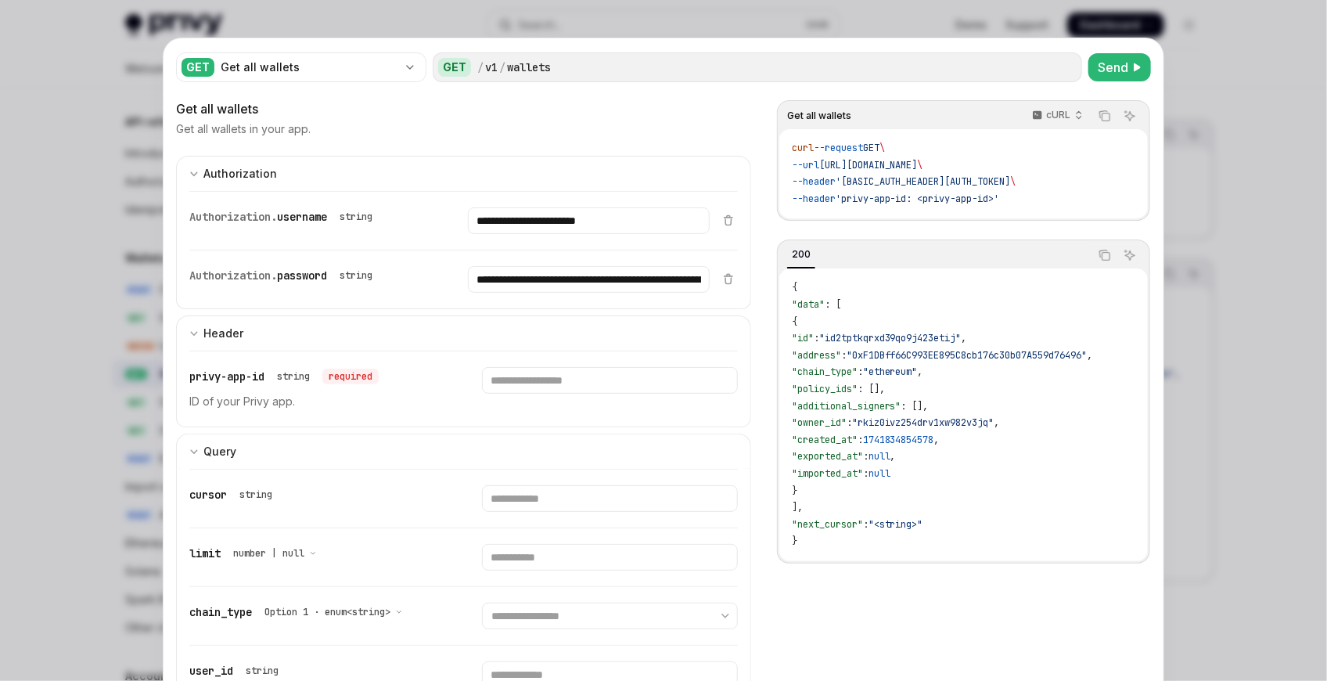
scroll to position [81, 0]
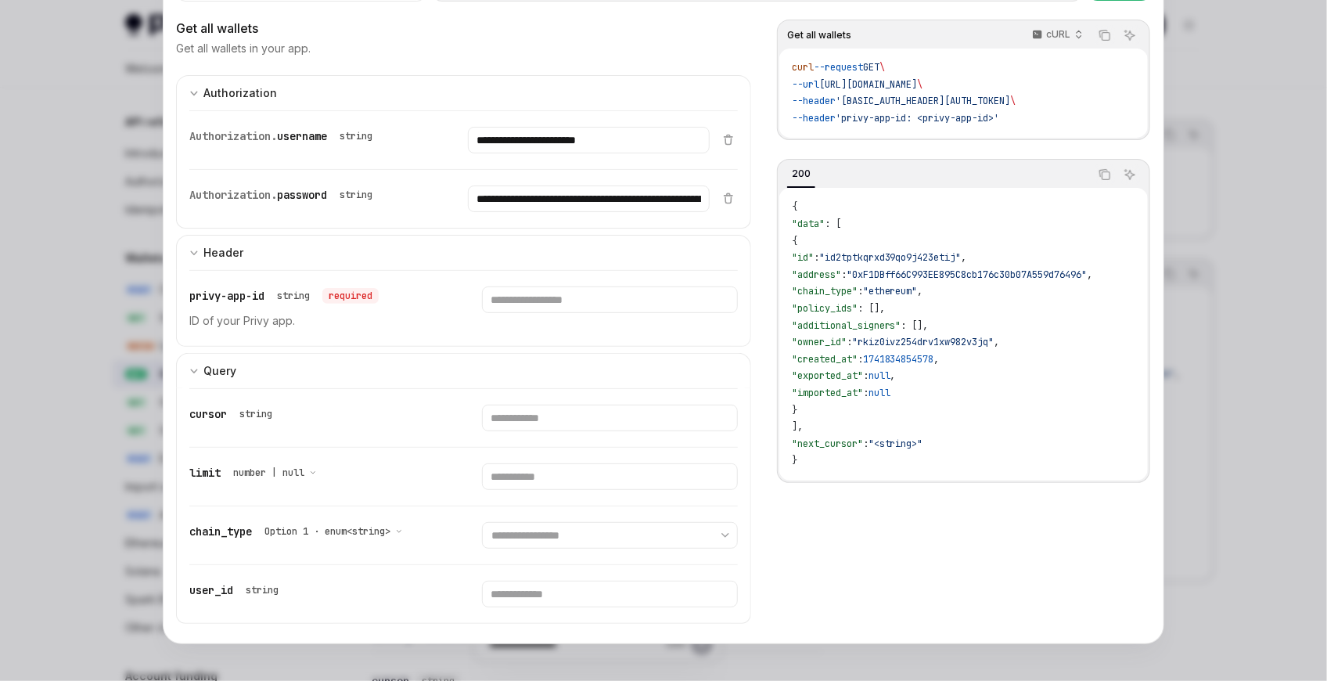
click at [555, 282] on div "privy-app-id string required ID of your Privy app." at bounding box center [463, 308] width 548 height 75
click at [539, 128] on input "**********" at bounding box center [588, 140] width 241 height 27
click at [534, 302] on input "Enter privy-app-id" at bounding box center [609, 299] width 255 height 27
paste input "**********"
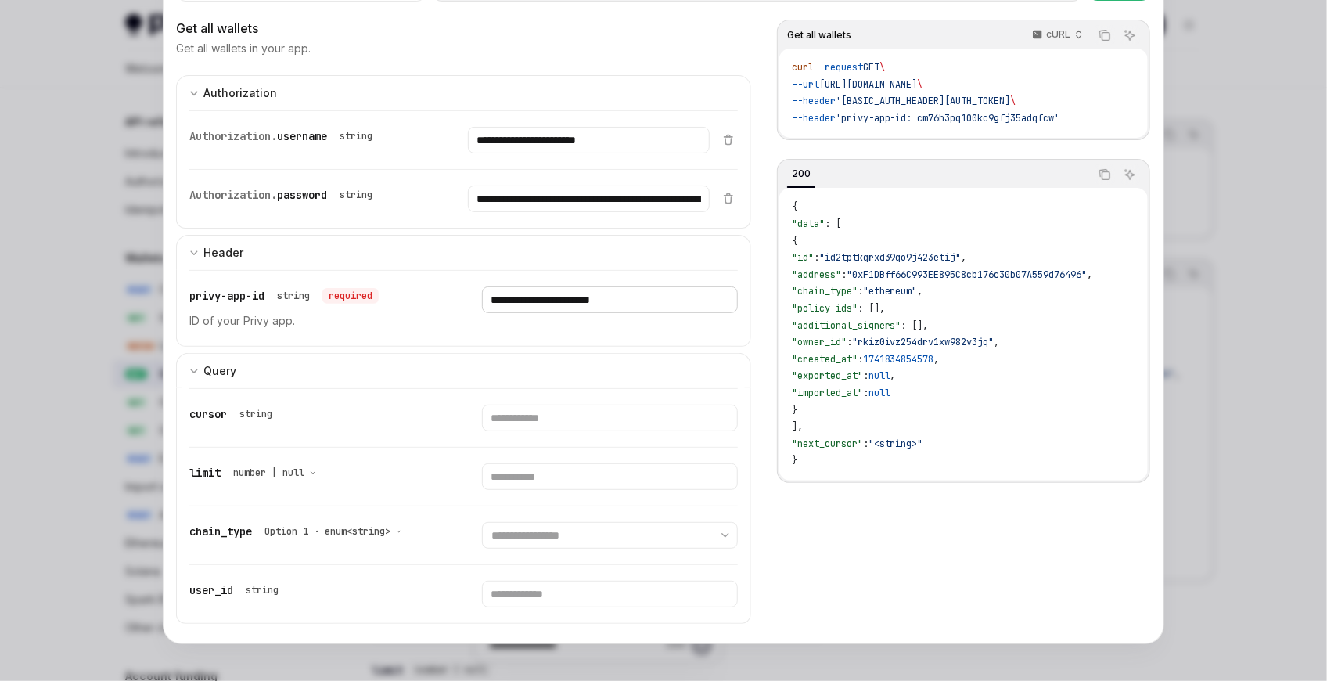
type input "**********"
drag, startPoint x: 501, startPoint y: 594, endPoint x: 523, endPoint y: 580, distance: 26.7
click at [501, 594] on input "Enter user_id" at bounding box center [609, 593] width 255 height 27
paste input "**********"
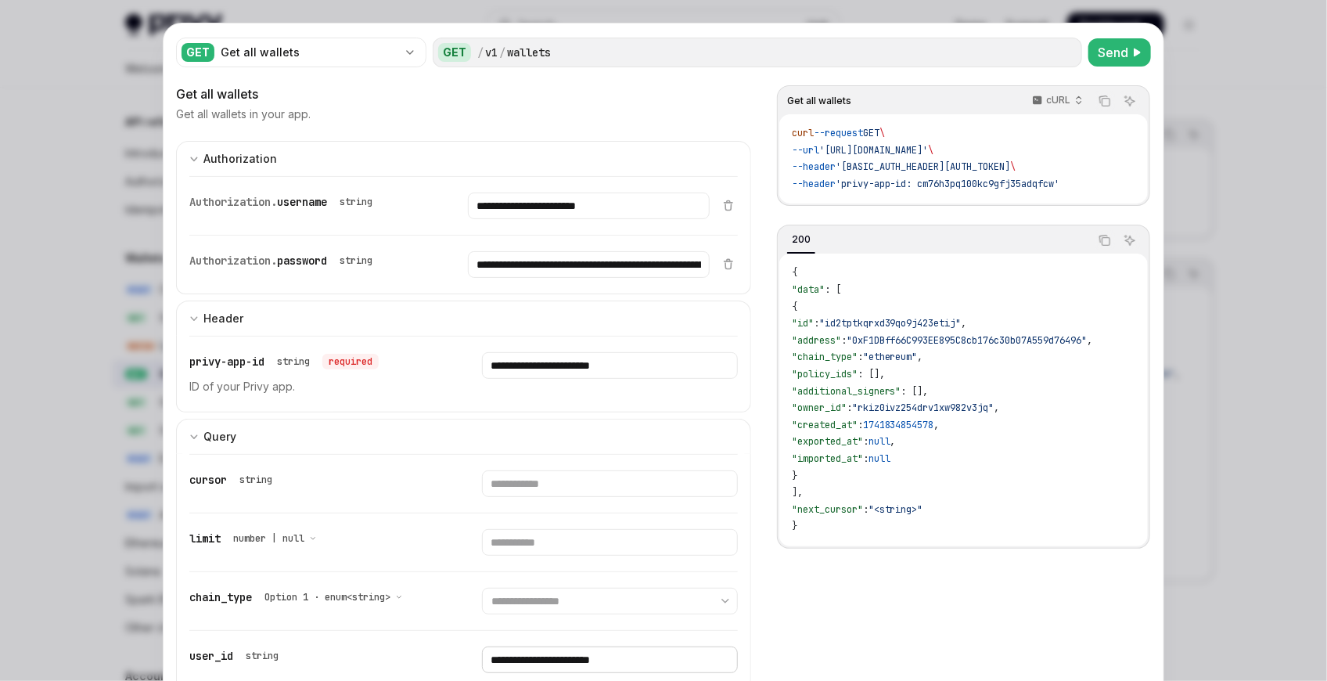
scroll to position [0, 0]
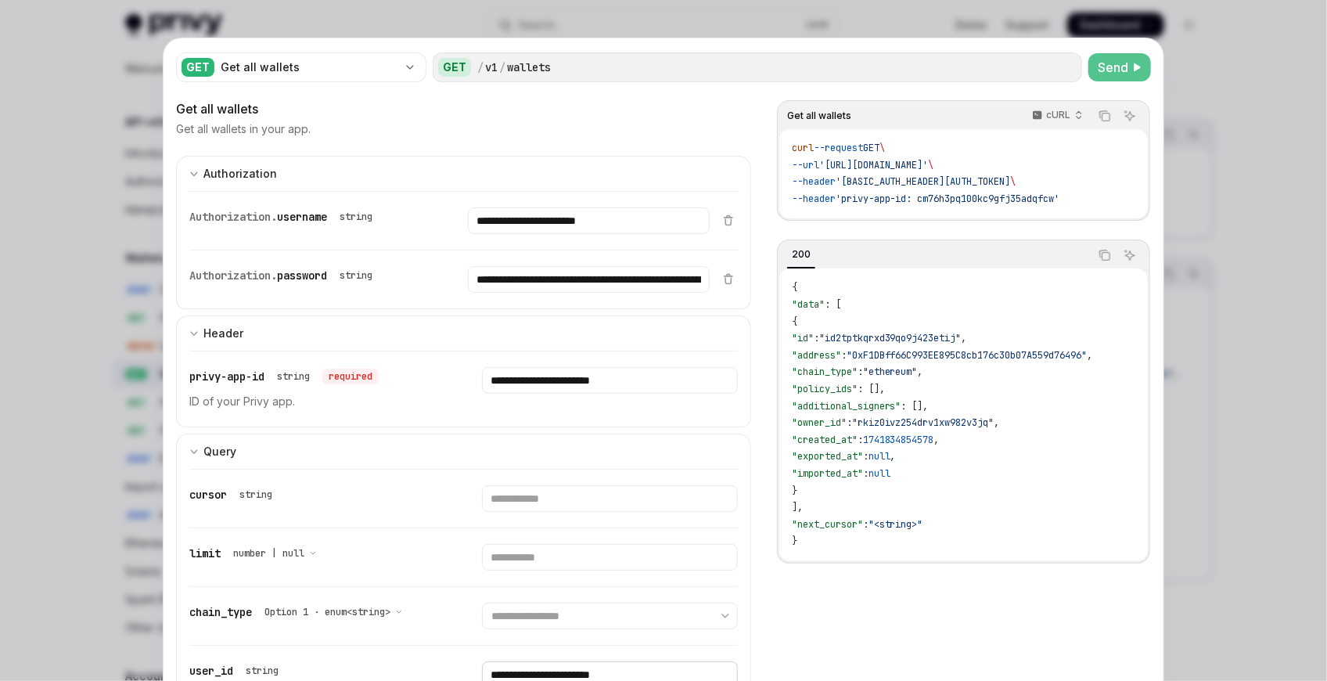
type input "**********"
click at [1103, 76] on span "Send" at bounding box center [1112, 67] width 31 height 19
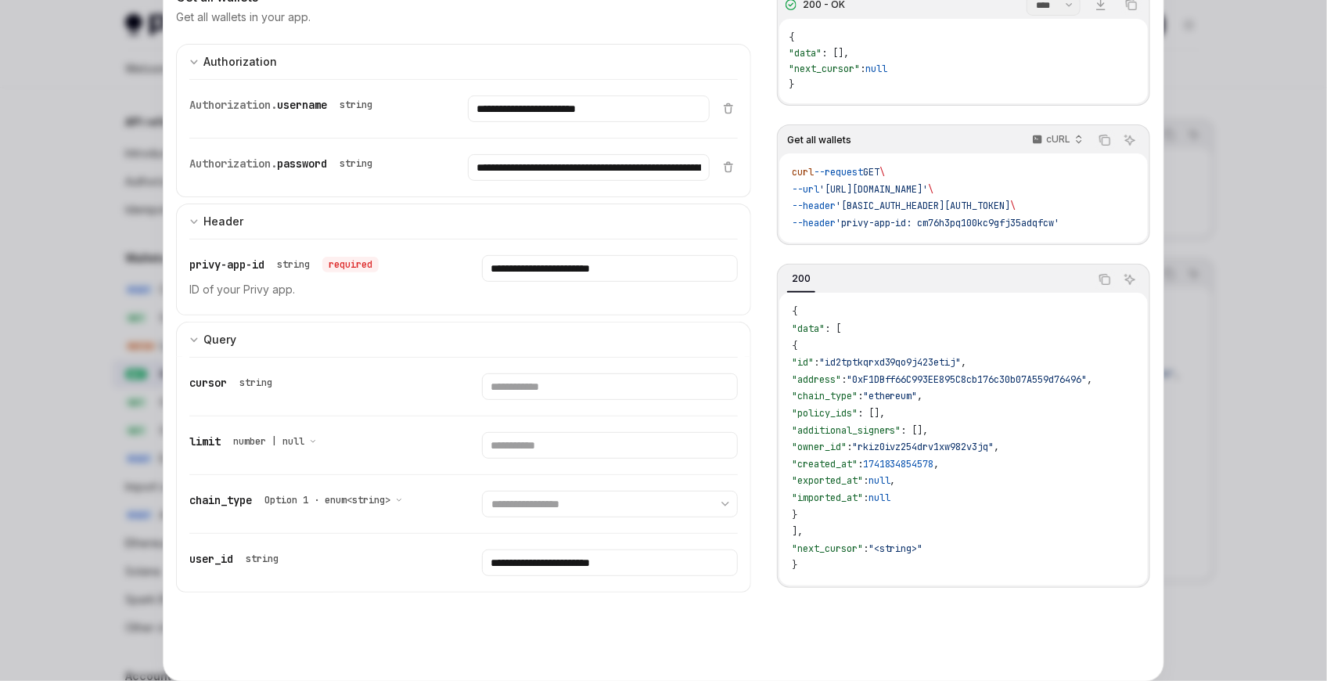
scroll to position [149, 0]
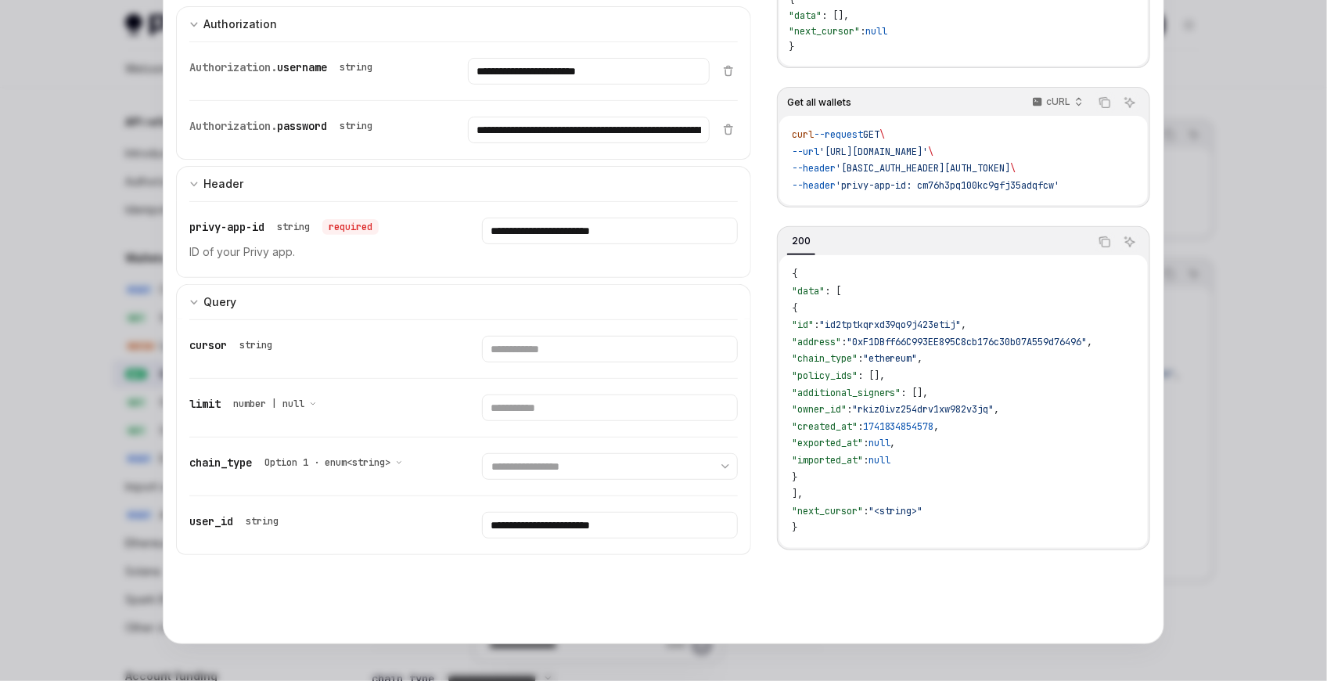
click at [554, 476] on div "**********" at bounding box center [463, 466] width 548 height 58
click at [555, 471] on select "**********" at bounding box center [609, 466] width 255 height 27
click at [559, 472] on select "**********" at bounding box center [609, 466] width 255 height 27
click at [561, 469] on select "**********" at bounding box center [609, 466] width 255 height 27
click at [559, 461] on select "**********" at bounding box center [609, 466] width 255 height 27
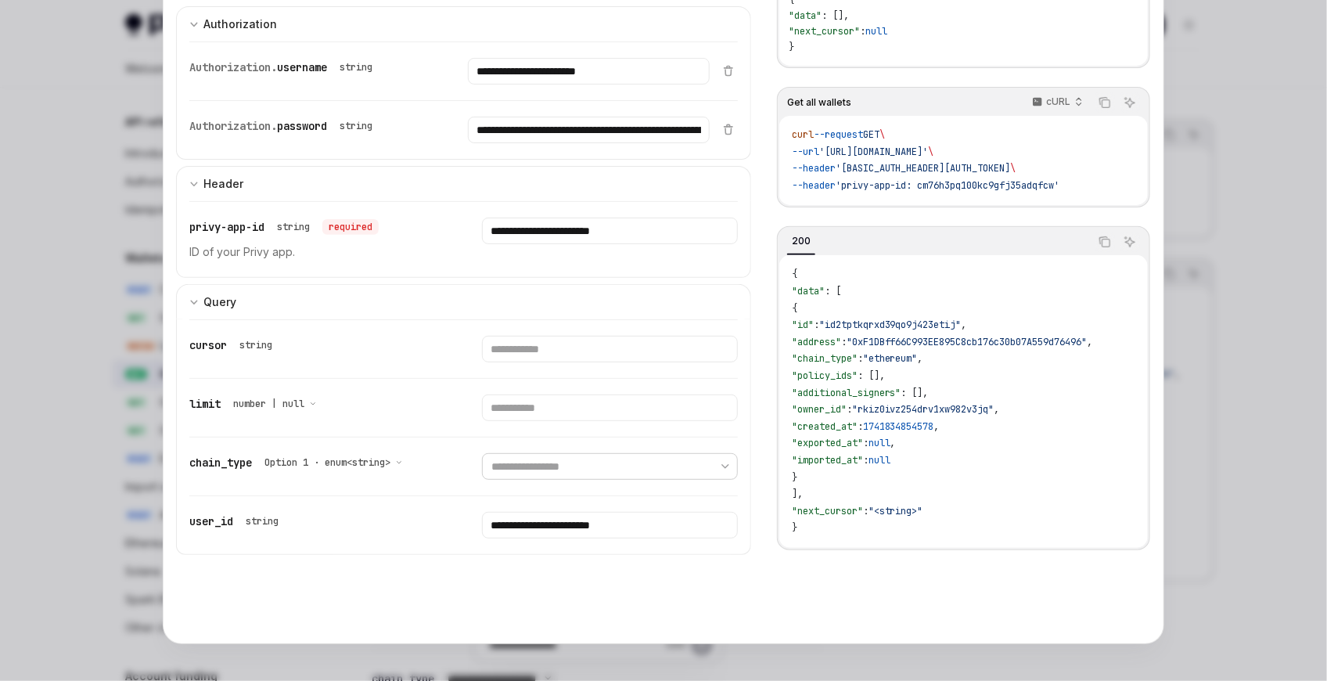
click at [537, 469] on select "**********" at bounding box center [609, 466] width 255 height 27
click at [427, 456] on div "chain_type Option 1 · enum<string>" at bounding box center [316, 462] width 255 height 19
click at [143, 393] on div at bounding box center [663, 340] width 1327 height 681
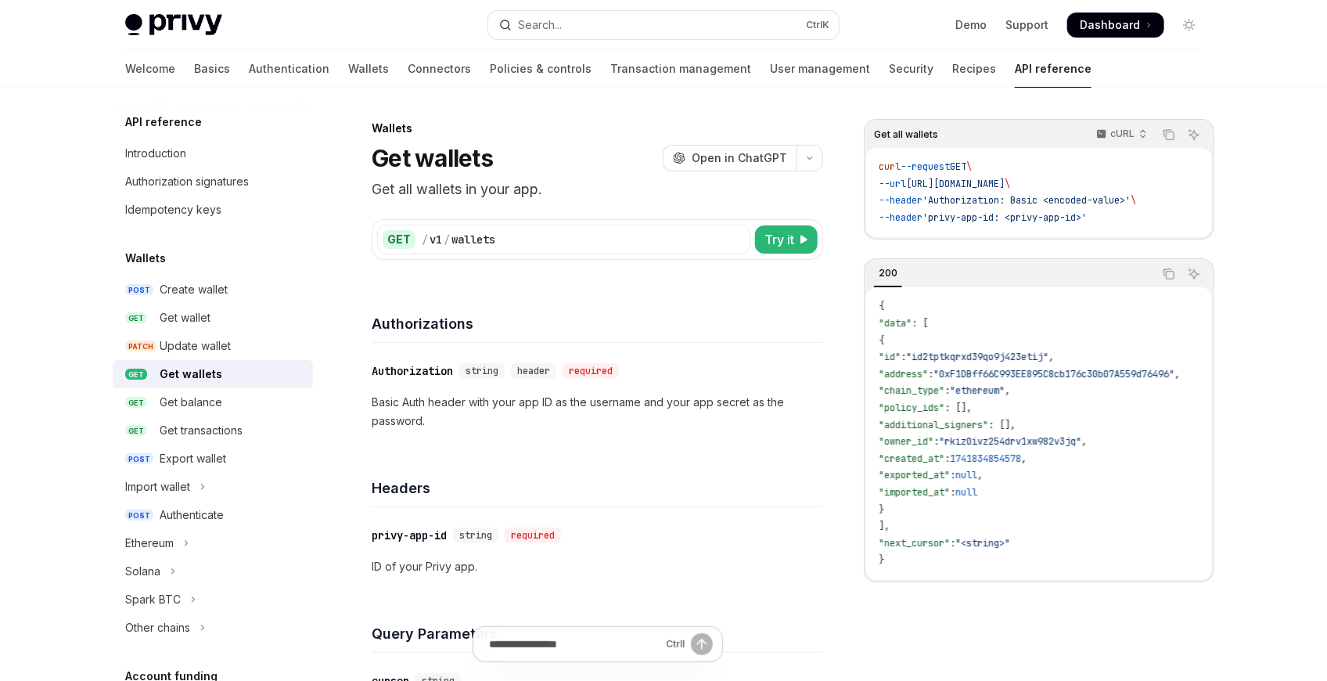
click at [188, 133] on div "API reference Introduction Authorization signatures Idempotency keys" at bounding box center [213, 168] width 200 height 111
click at [251, 153] on div "Introduction" at bounding box center [214, 153] width 178 height 19
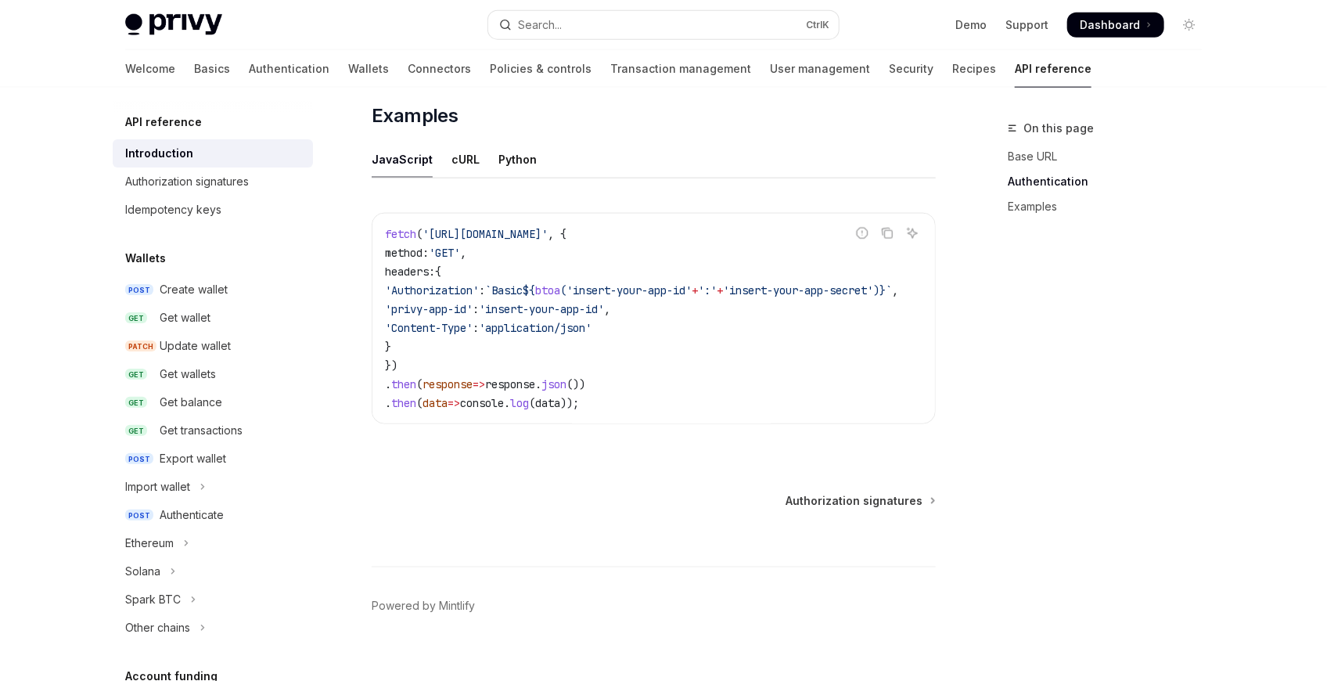
scroll to position [1000, 0]
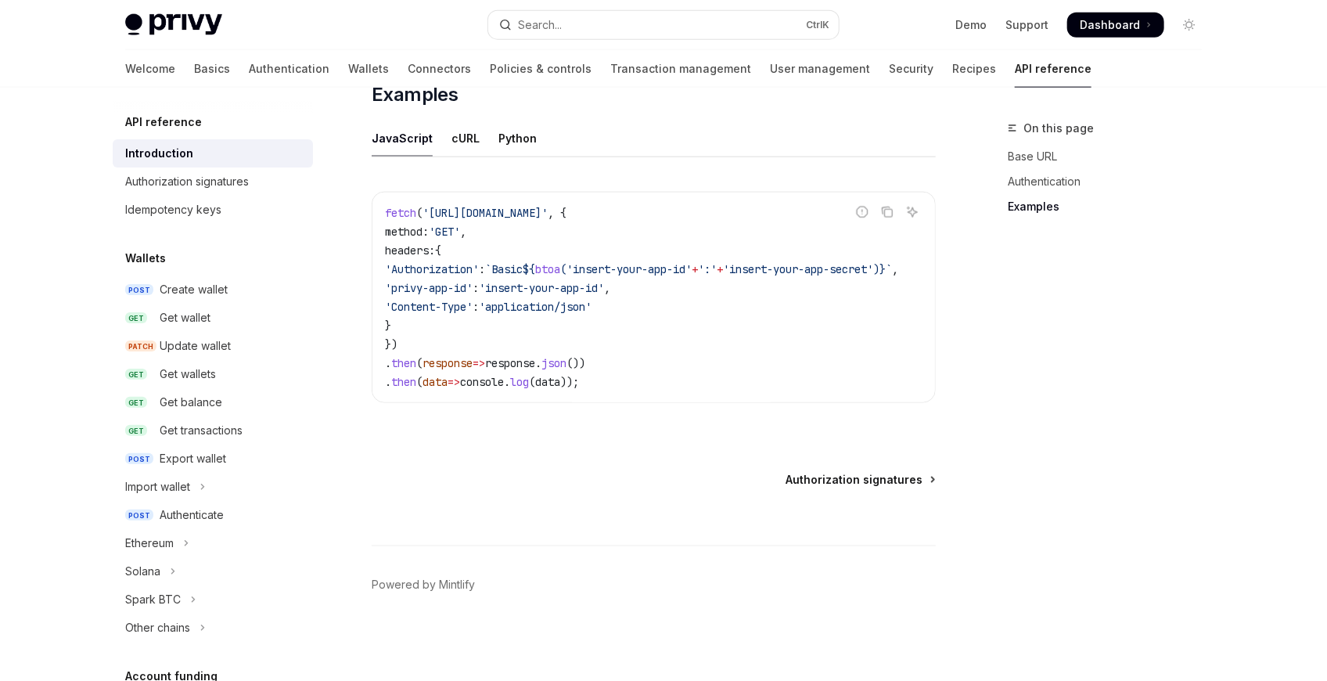
click at [909, 487] on span "Authorization signatures" at bounding box center [853, 480] width 137 height 16
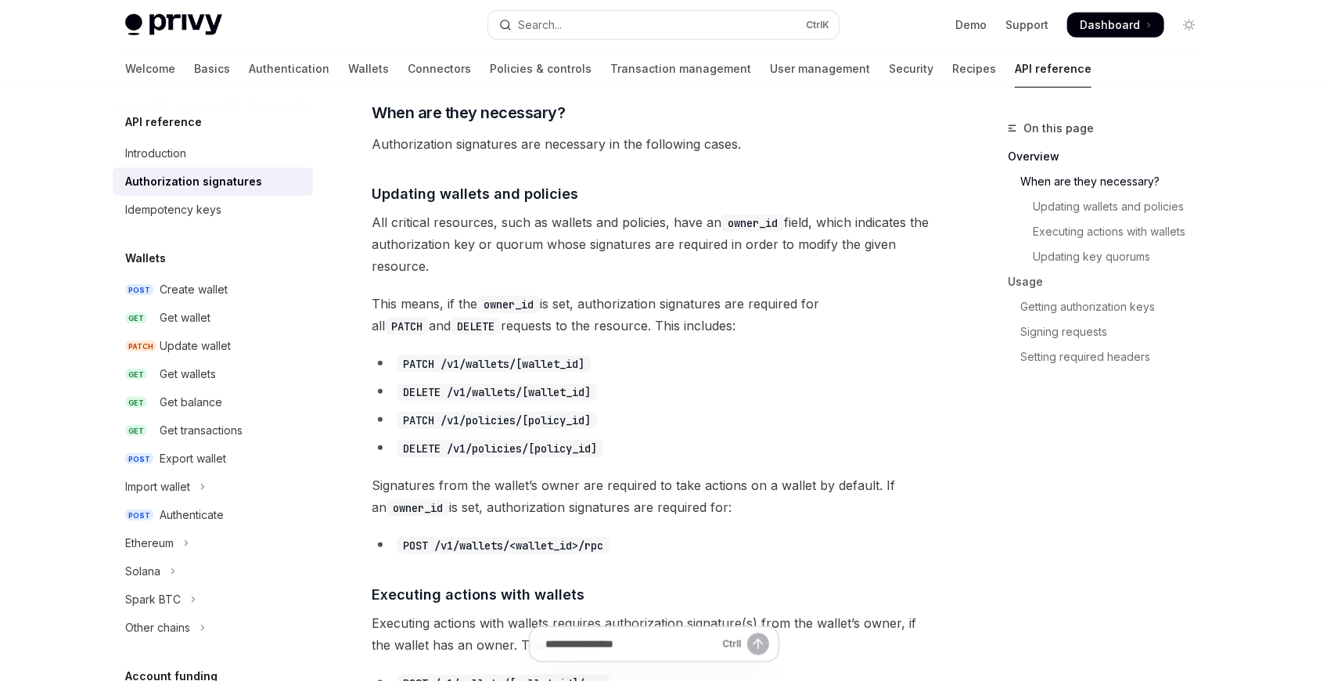
scroll to position [521, 0]
click at [185, 569] on button "Solana" at bounding box center [213, 571] width 200 height 28
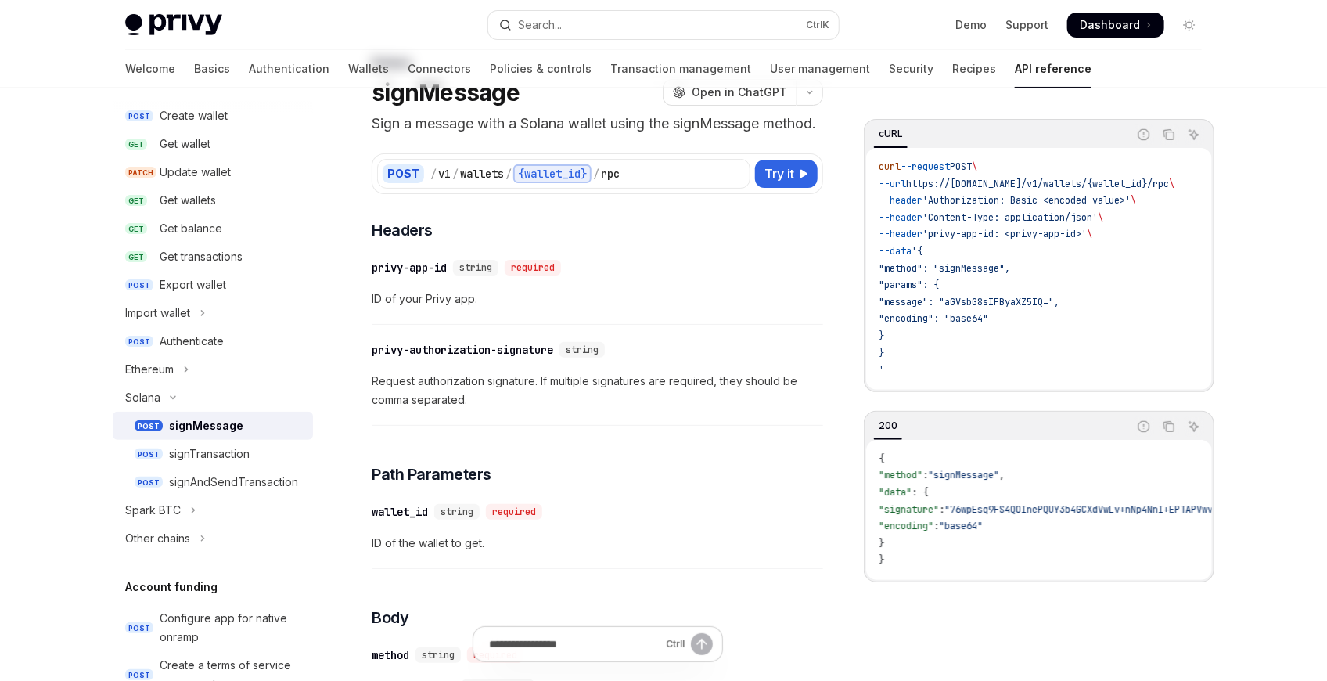
scroll to position [87, 0]
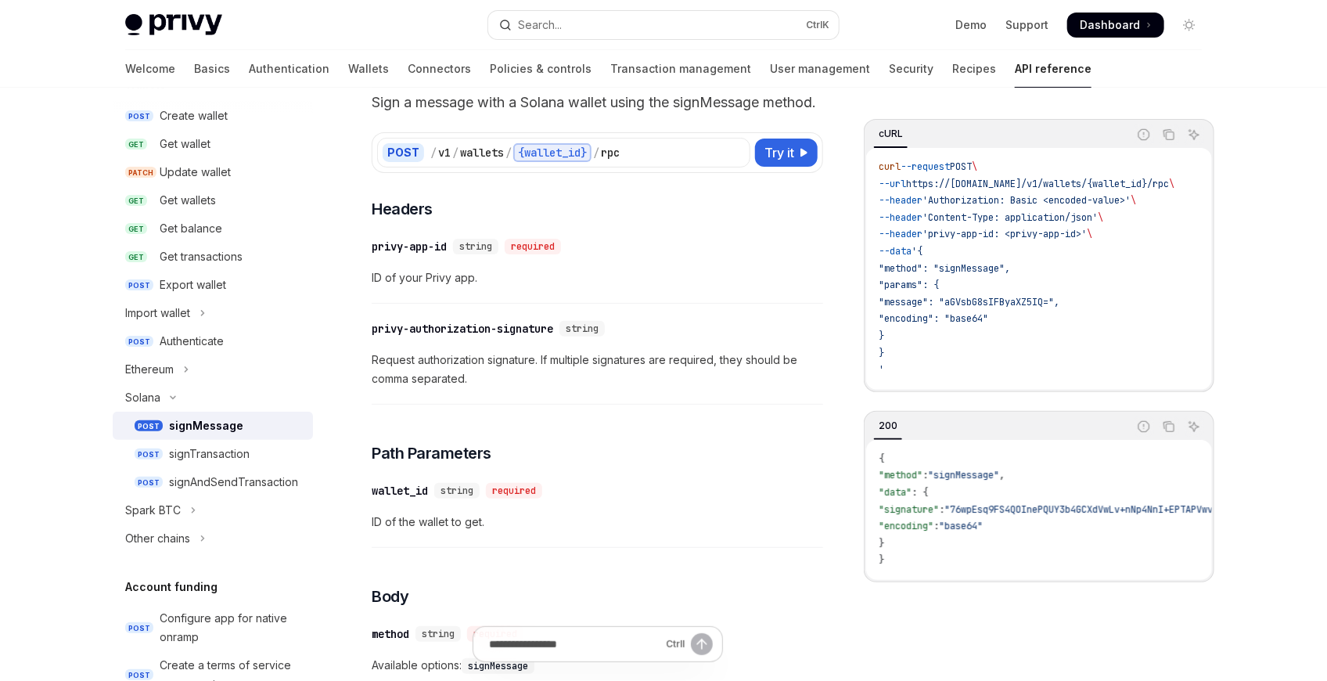
click at [607, 327] on div "**********" at bounding box center [597, 613] width 451 height 831
drag, startPoint x: 592, startPoint y: 376, endPoint x: 826, endPoint y: 207, distance: 288.5
click at [601, 372] on span "Request authorization signature. If multiple signatures are required, they shou…" at bounding box center [597, 369] width 451 height 38
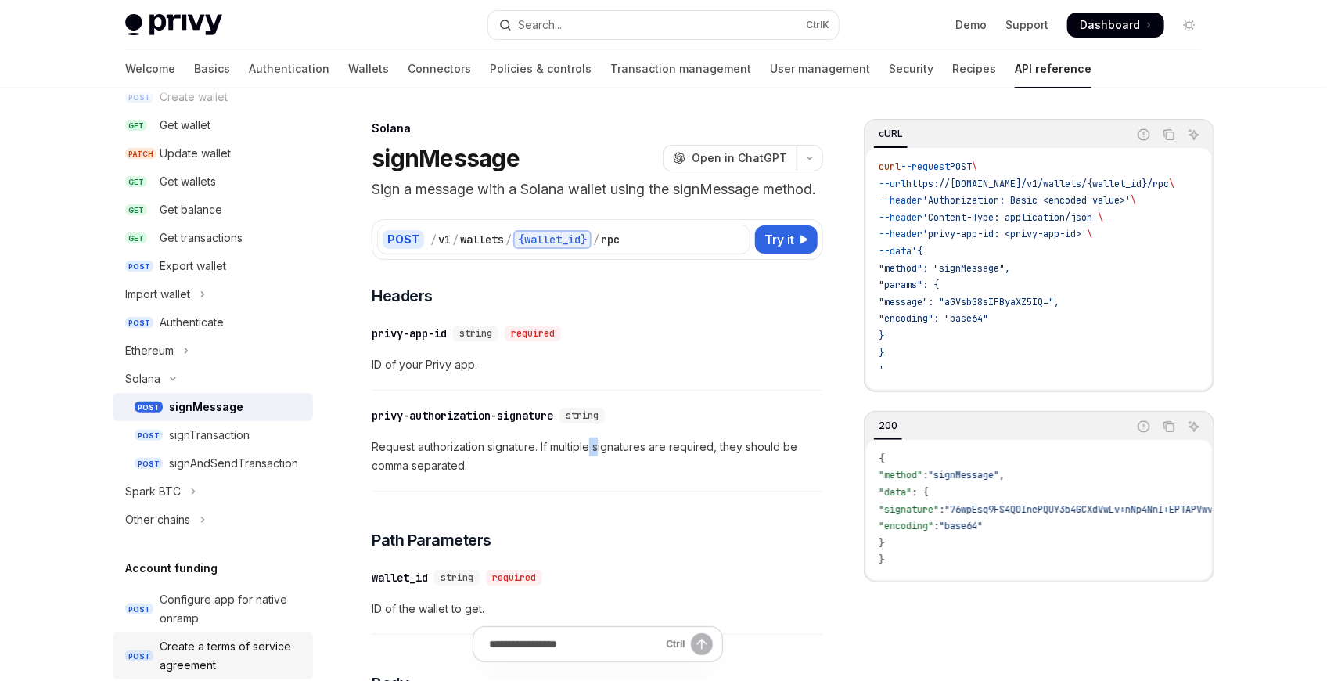
scroll to position [174, 0]
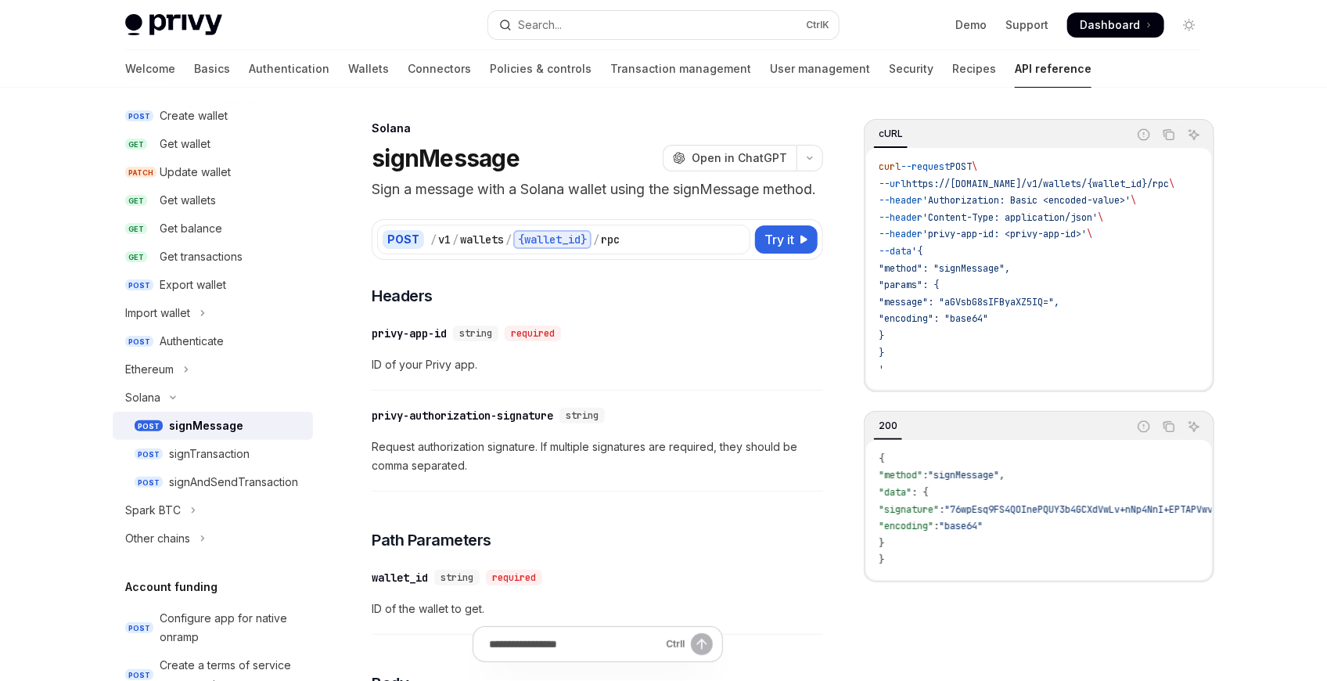
click at [530, 374] on span "ID of your Privy app." at bounding box center [597, 364] width 451 height 19
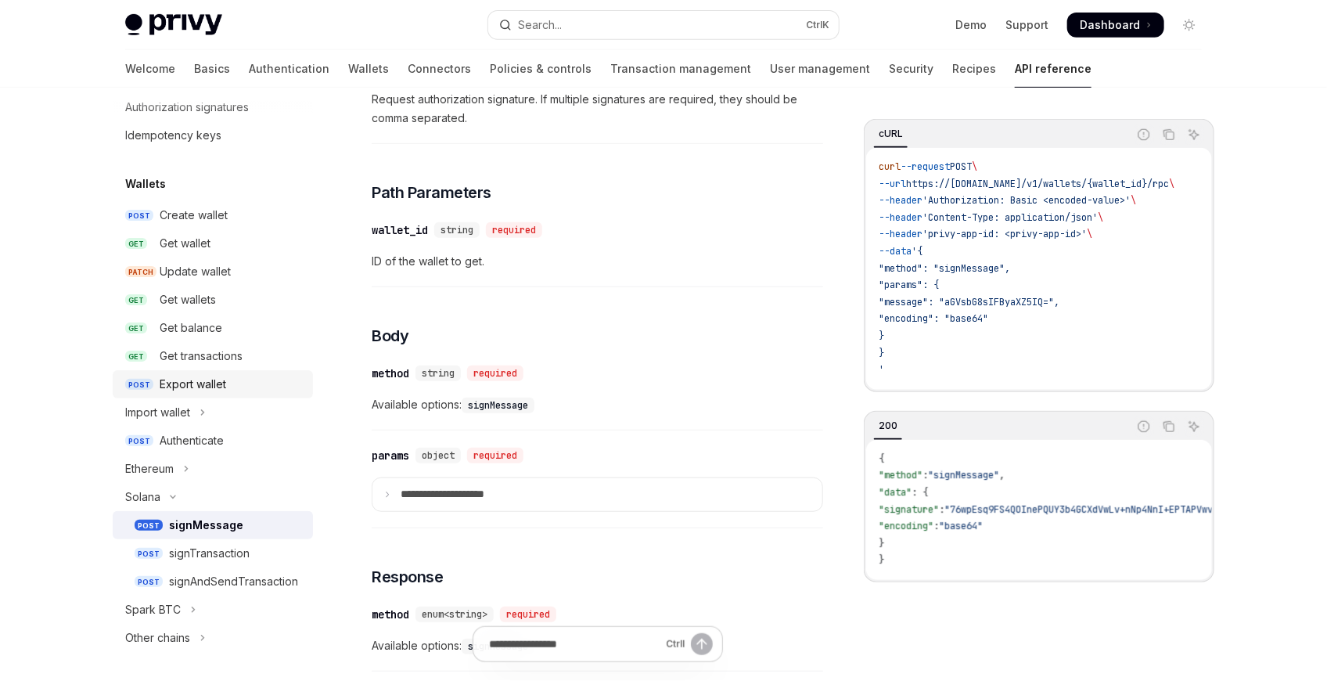
scroll to position [0, 0]
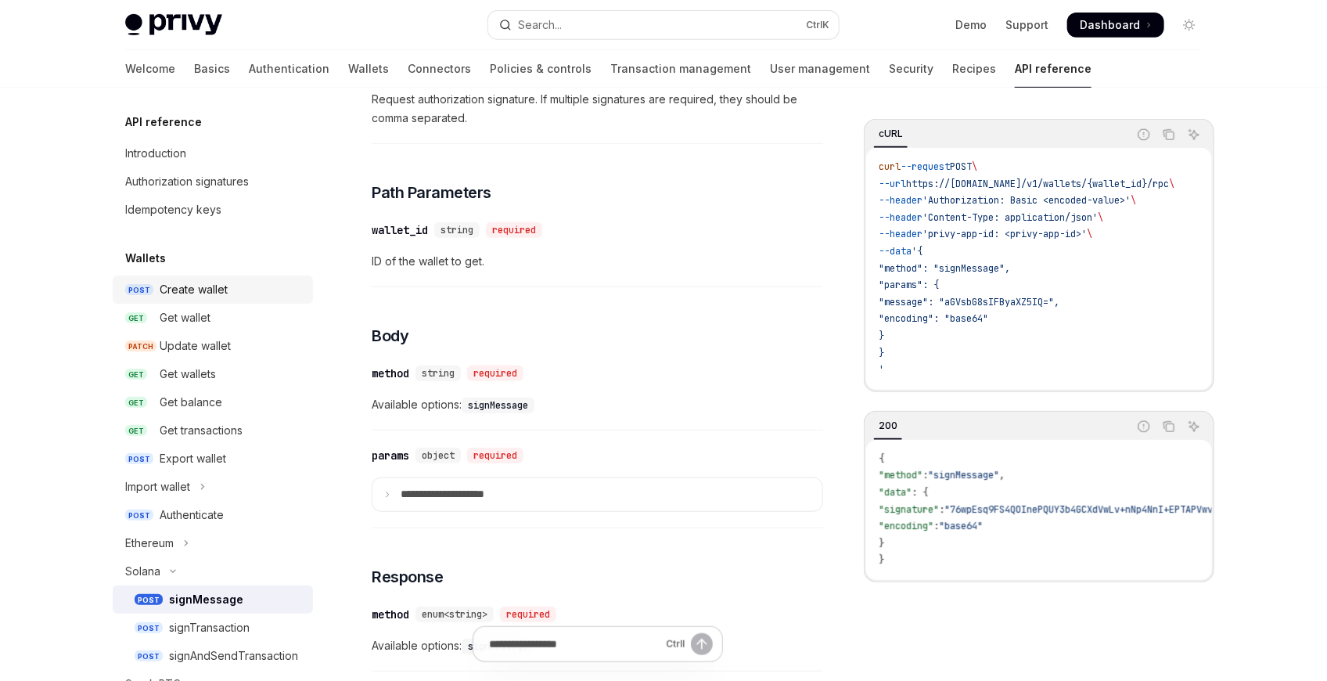
click at [263, 281] on div "Create wallet" at bounding box center [232, 289] width 144 height 19
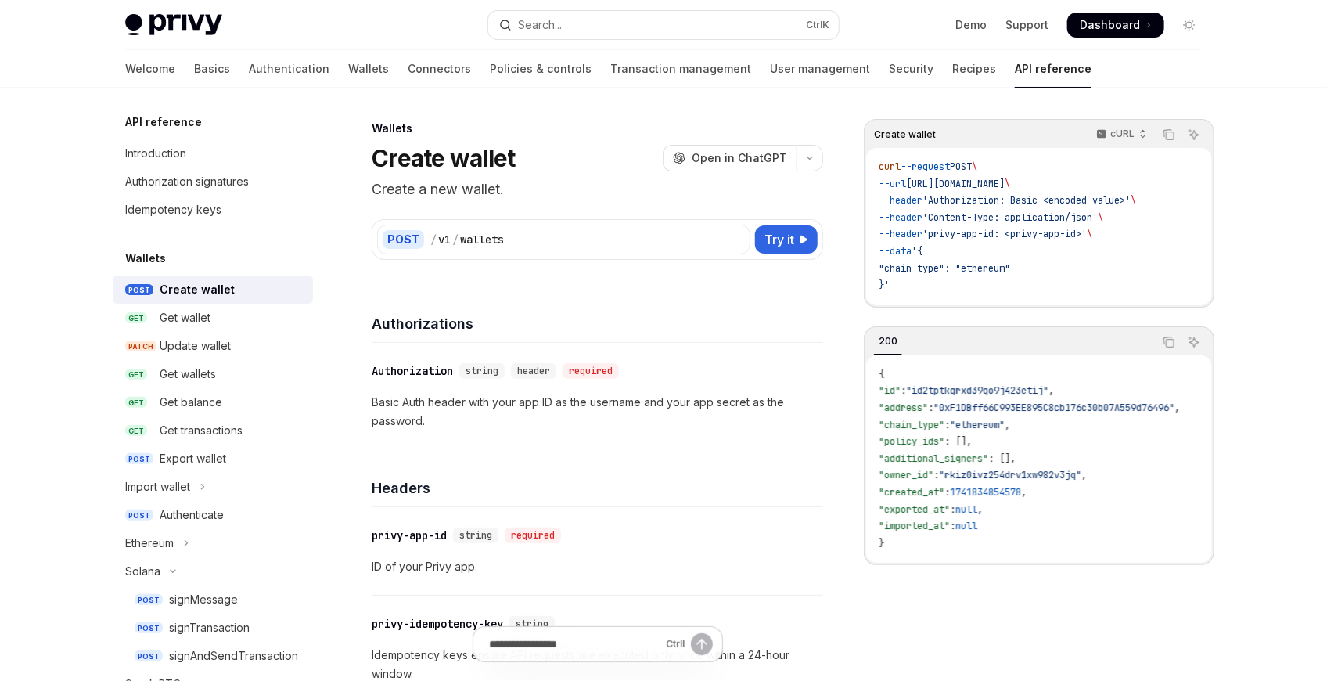
drag, startPoint x: 218, startPoint y: 262, endPoint x: 158, endPoint y: 262, distance: 60.2
click at [217, 262] on div "Wallets" at bounding box center [213, 258] width 200 height 19
click at [126, 262] on h5 "Wallets" at bounding box center [145, 258] width 41 height 19
click at [222, 180] on div "Authorization signatures" at bounding box center [187, 181] width 124 height 19
type textarea "*"
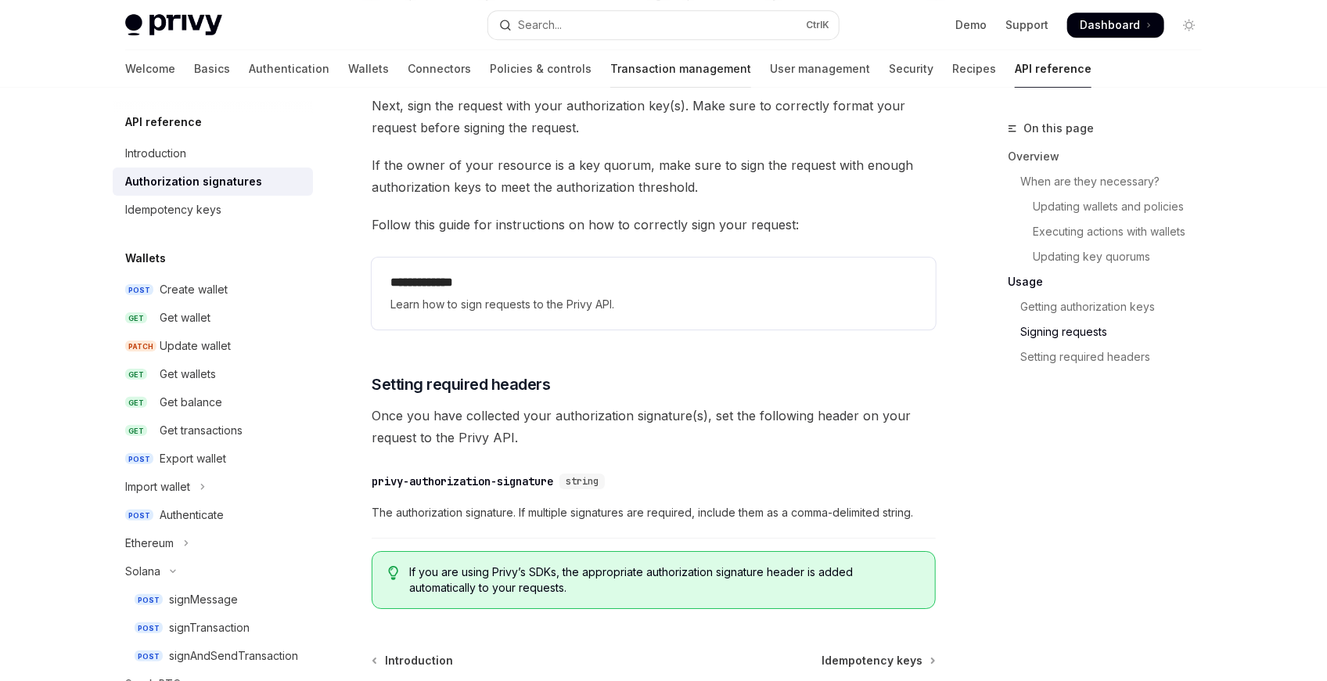
scroll to position [2614, 0]
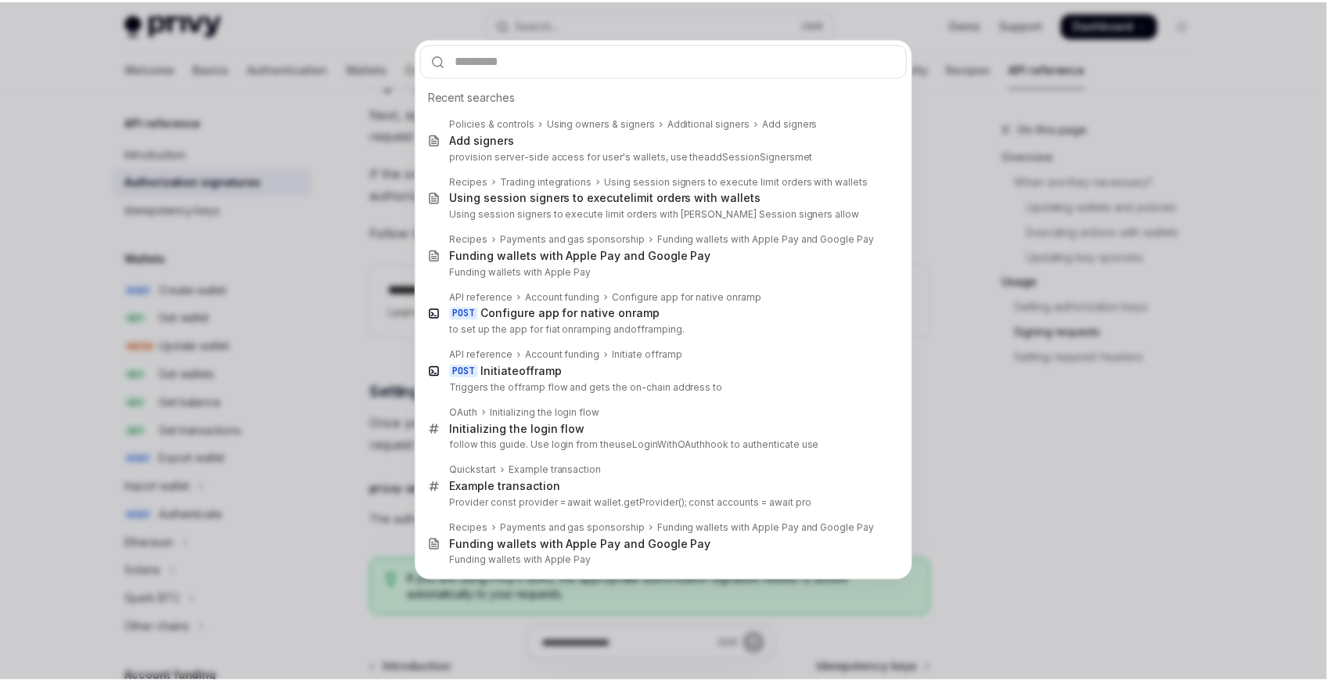
scroll to position [2435, 0]
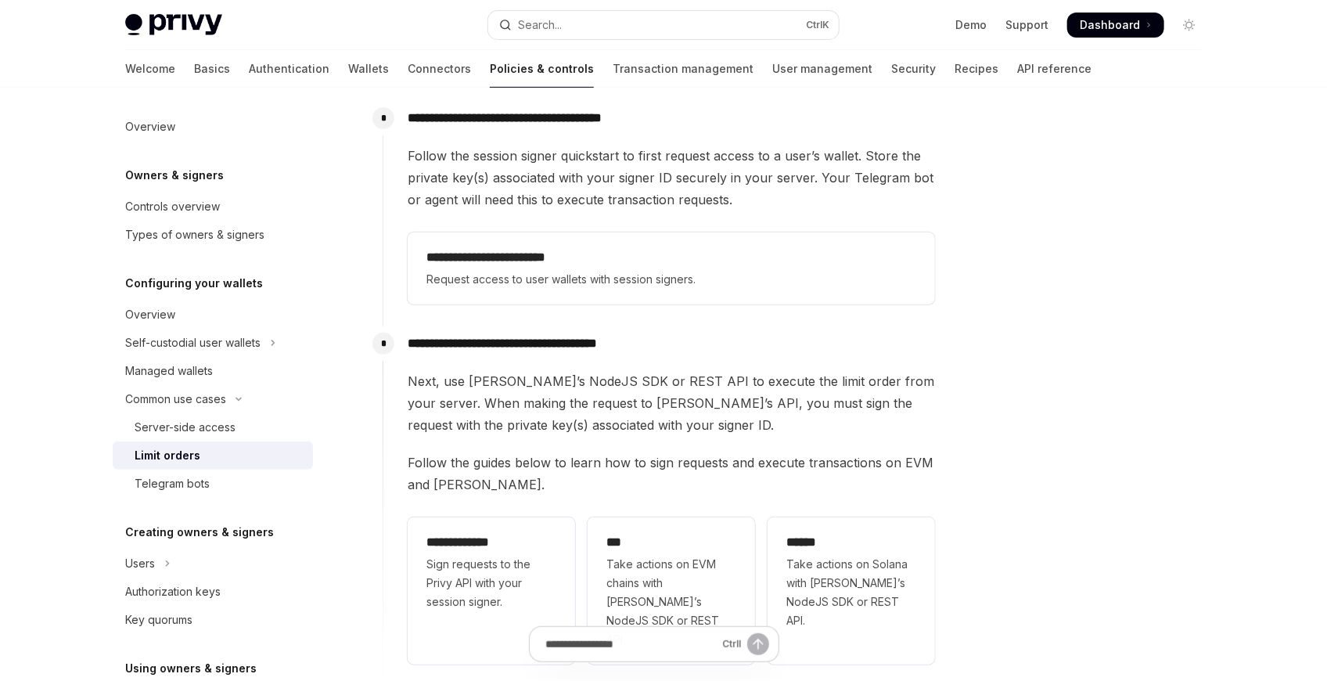
scroll to position [260, 0]
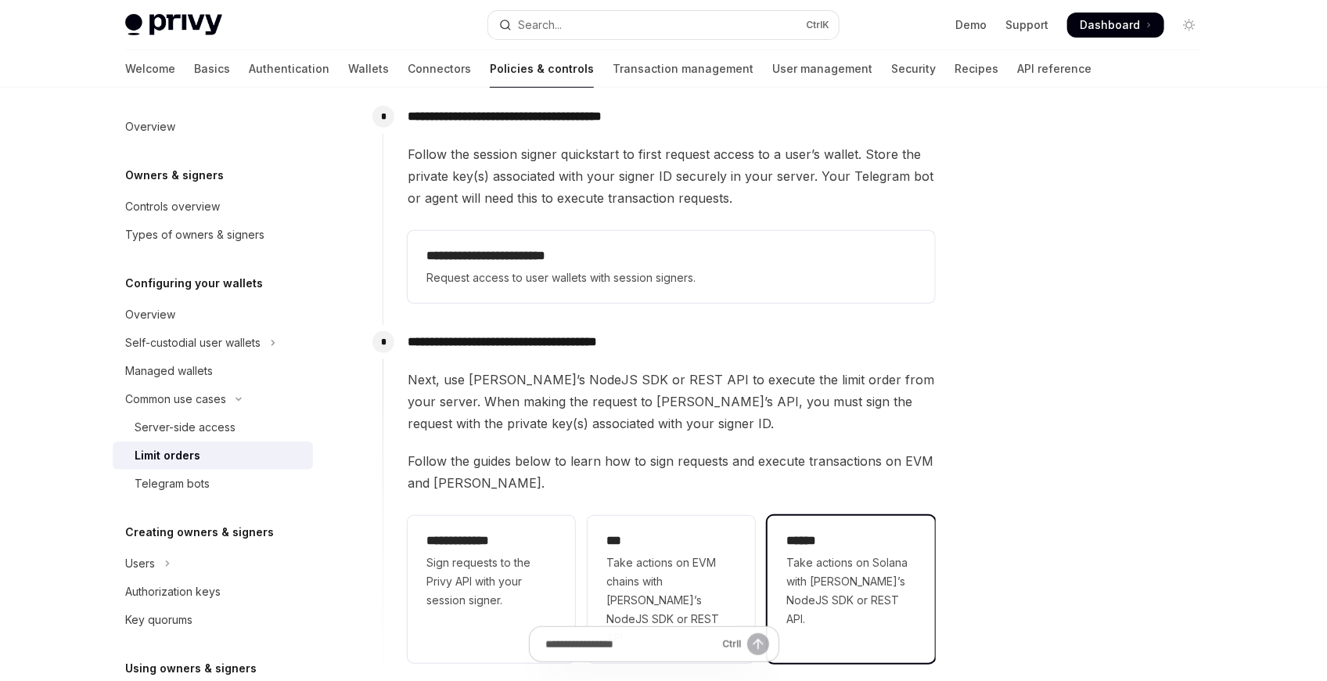
click at [864, 564] on span "Take actions on Solana with [PERSON_NAME]’s NodeJS SDK or REST API." at bounding box center [851, 590] width 130 height 75
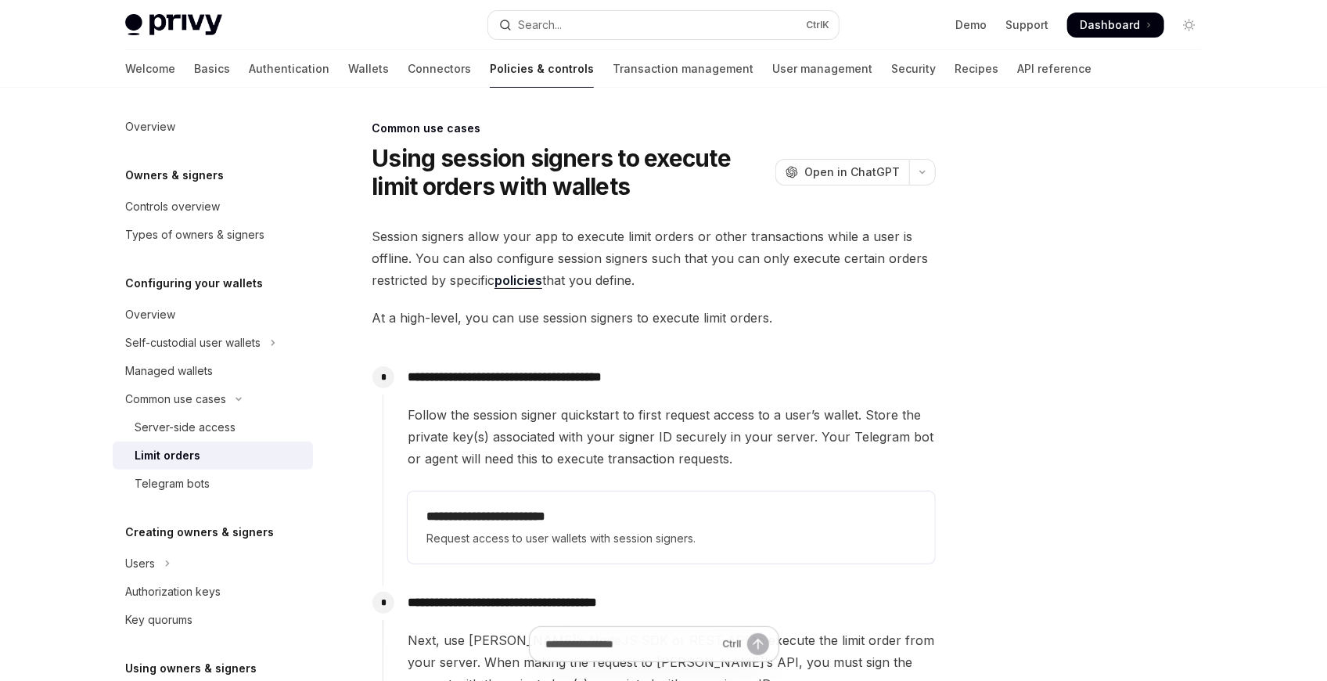
scroll to position [87, 0]
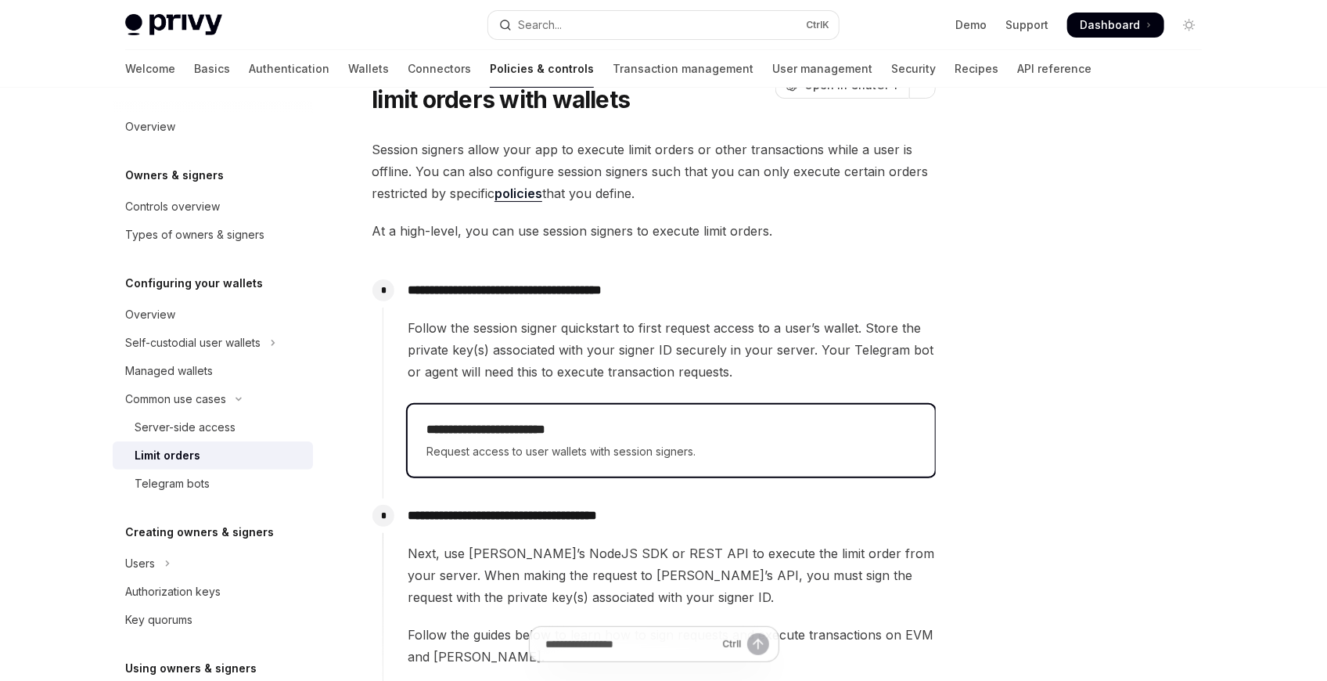
click at [639, 444] on span "Request access to user wallets with session signers." at bounding box center [671, 451] width 490 height 19
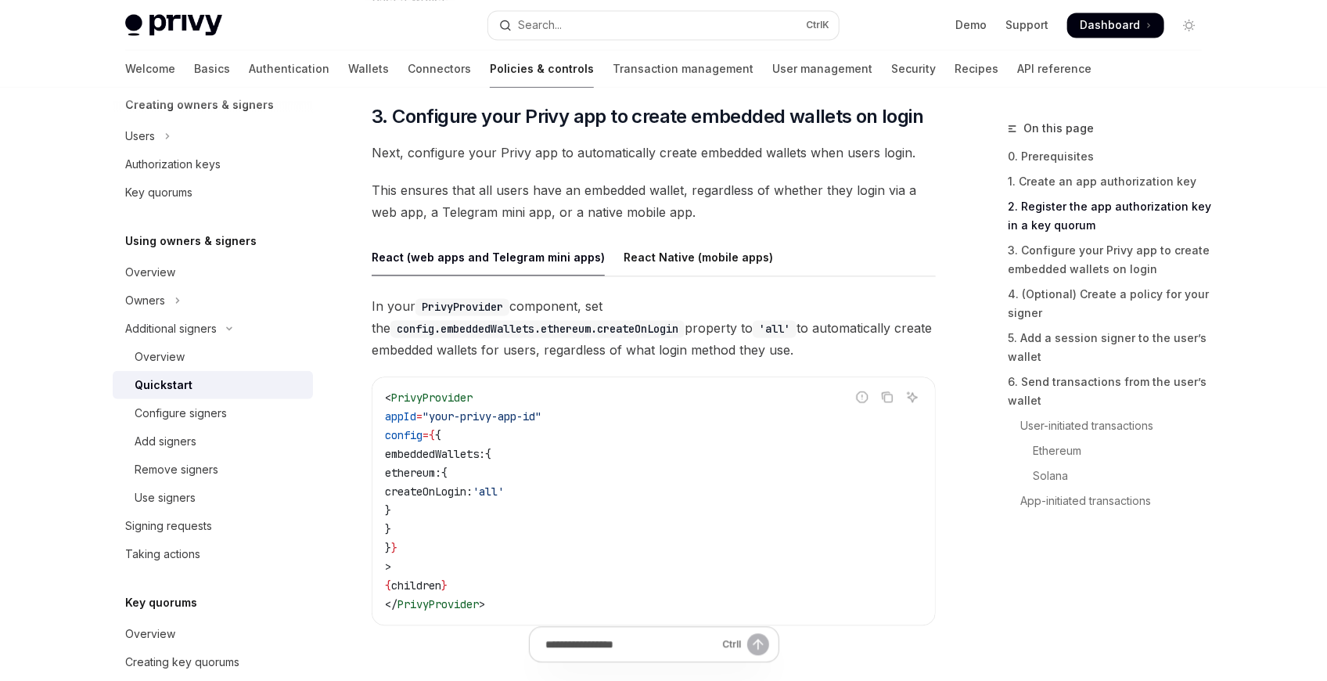
scroll to position [1564, 0]
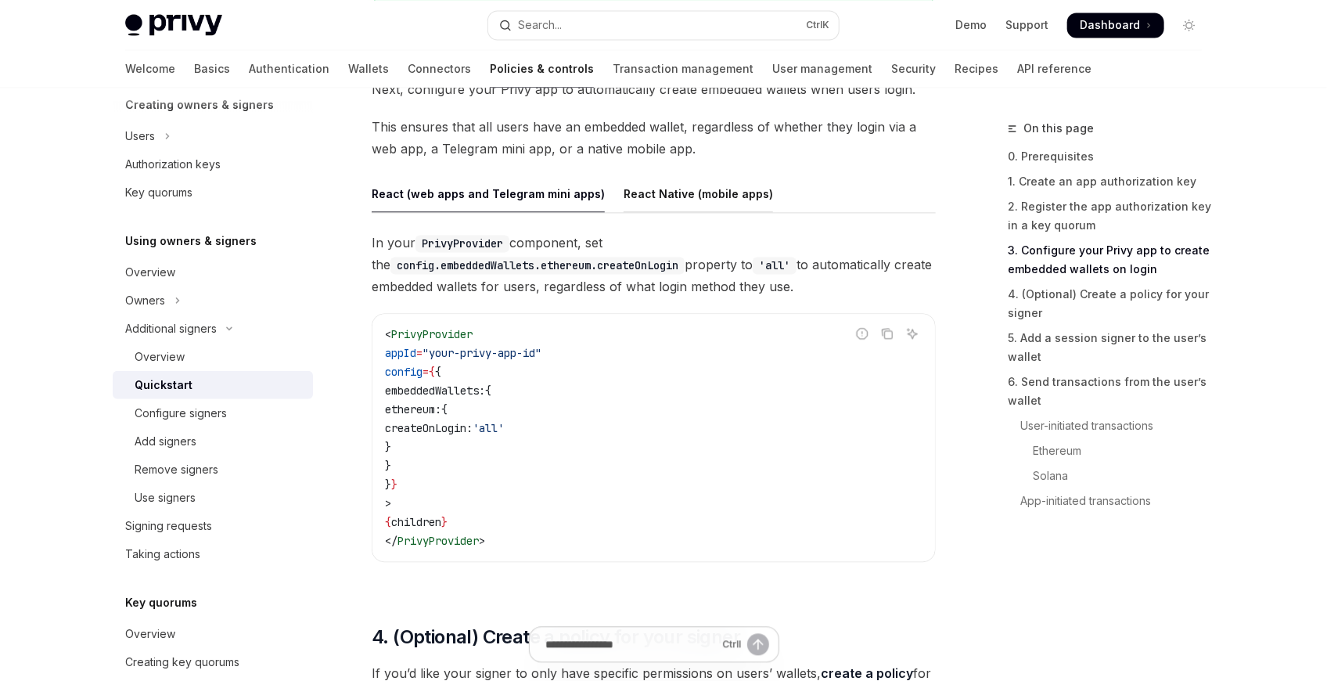
click at [623, 202] on div "React Native (mobile apps)" at bounding box center [697, 193] width 149 height 37
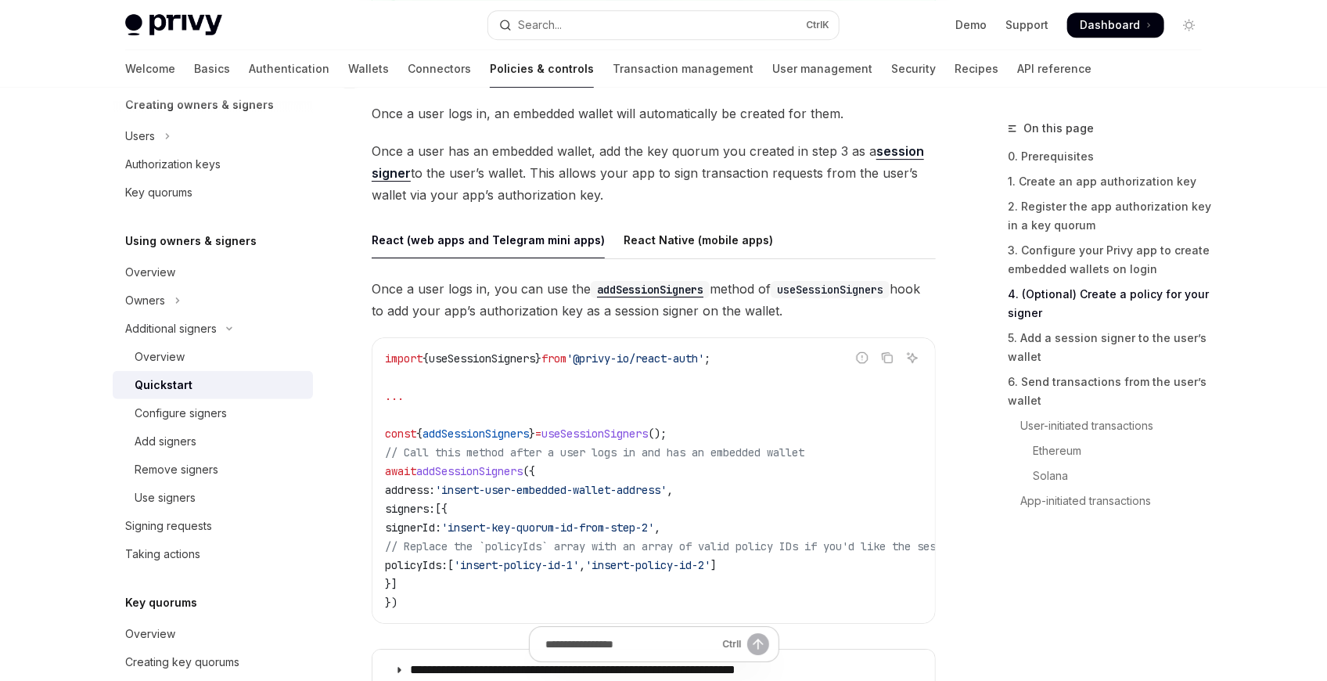
scroll to position [2520, 0]
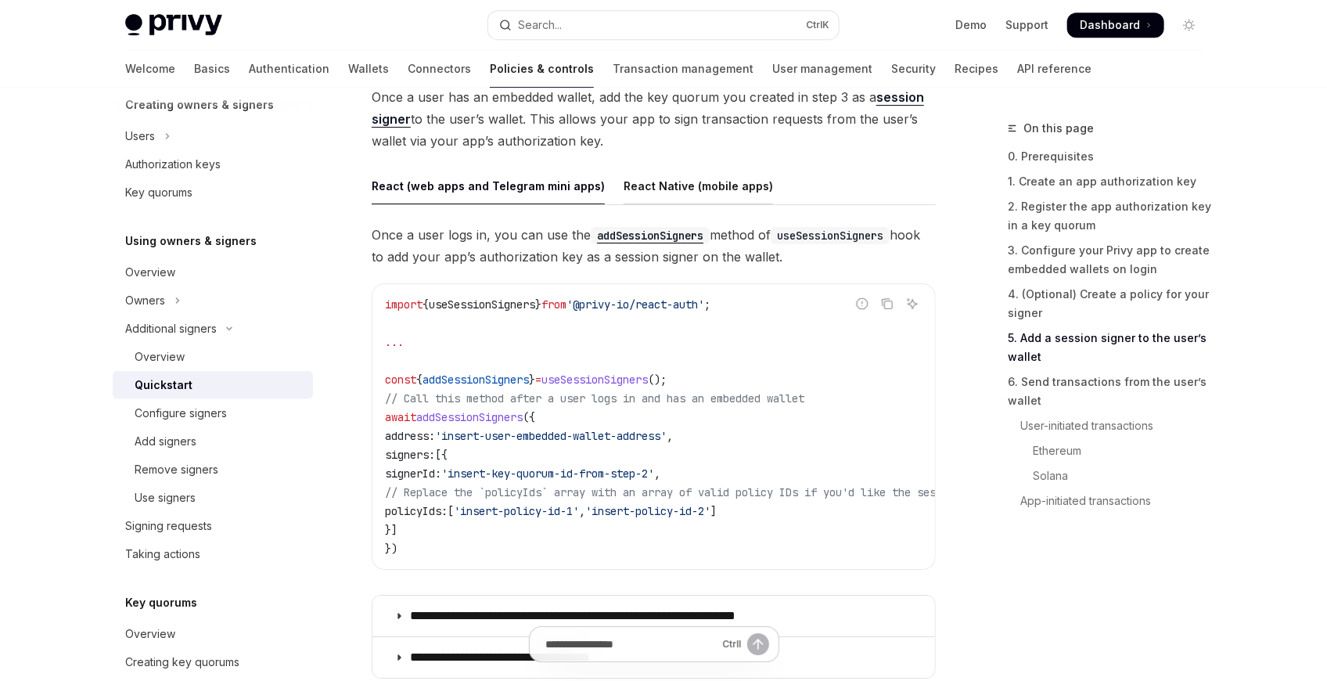
click at [627, 181] on div "React Native (mobile apps)" at bounding box center [697, 185] width 149 height 37
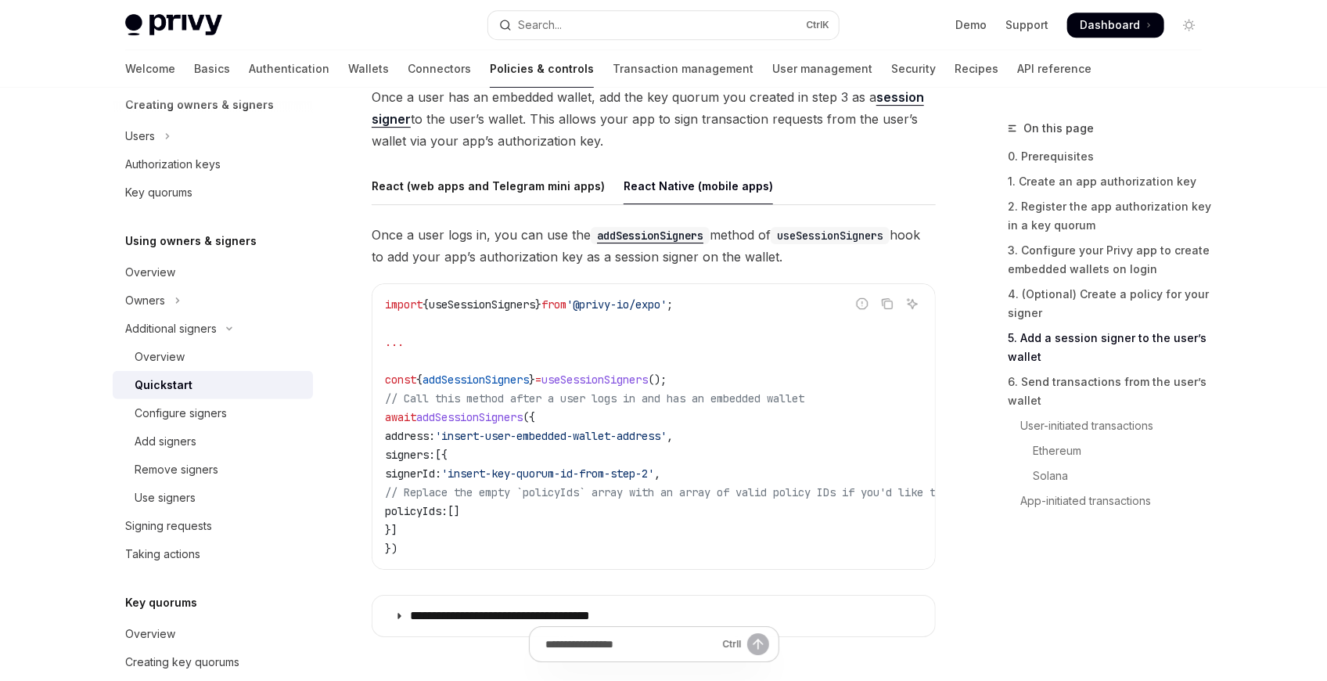
click at [469, 418] on span "addSessionSigners" at bounding box center [469, 417] width 106 height 14
copy span "addSessionSigners"
click at [541, 383] on span "=" at bounding box center [538, 379] width 6 height 14
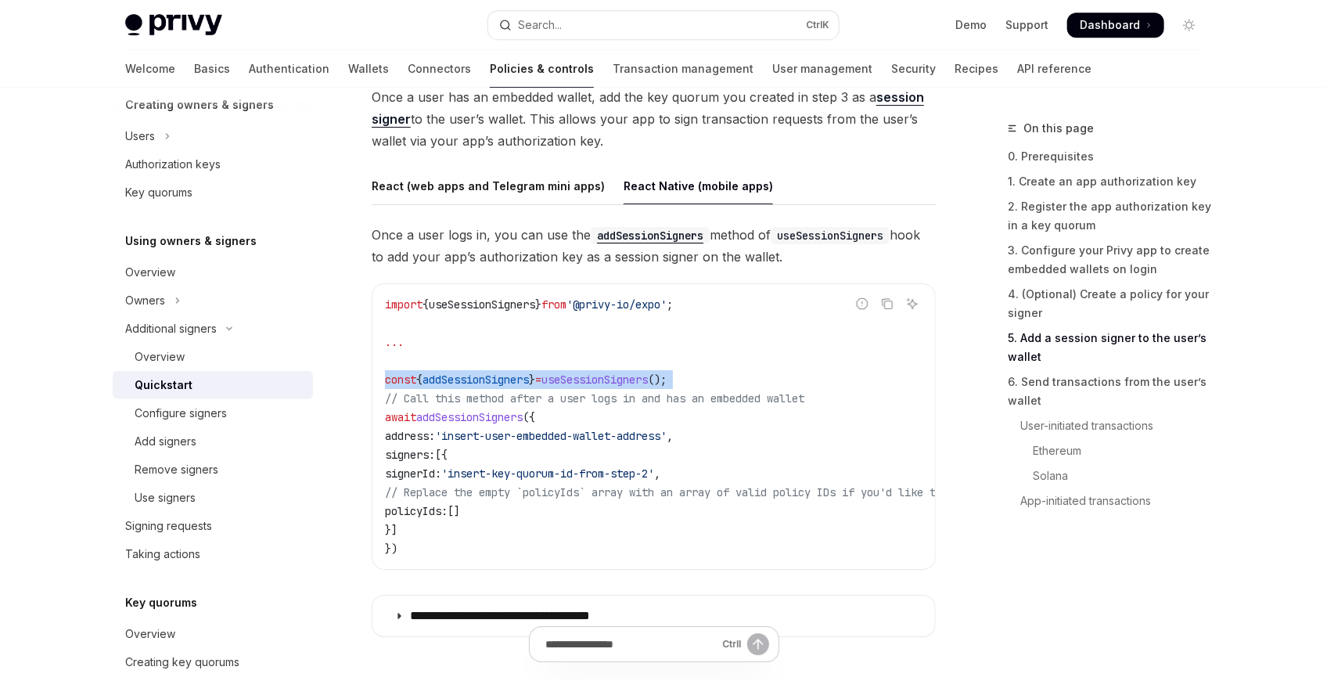
click at [541, 383] on span "=" at bounding box center [538, 379] width 6 height 14
copy code "const { addSessionSigners } = useSessionSigners ();"
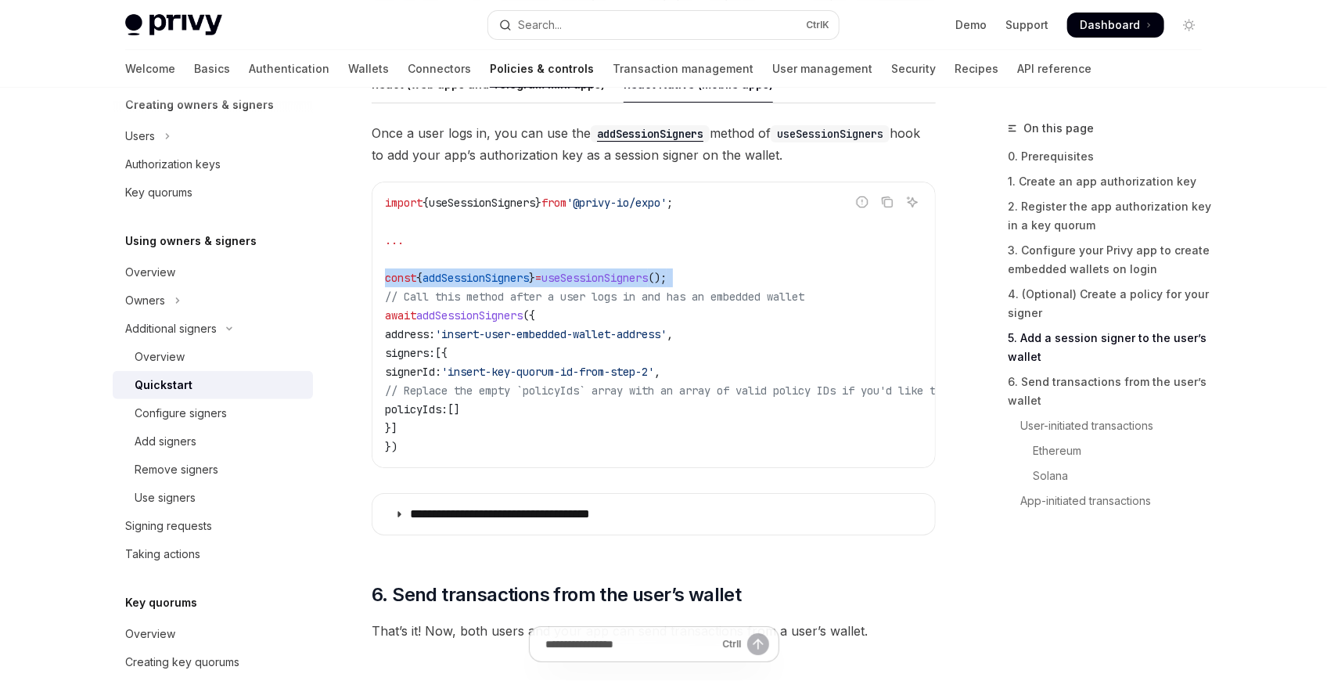
scroll to position [2694, 0]
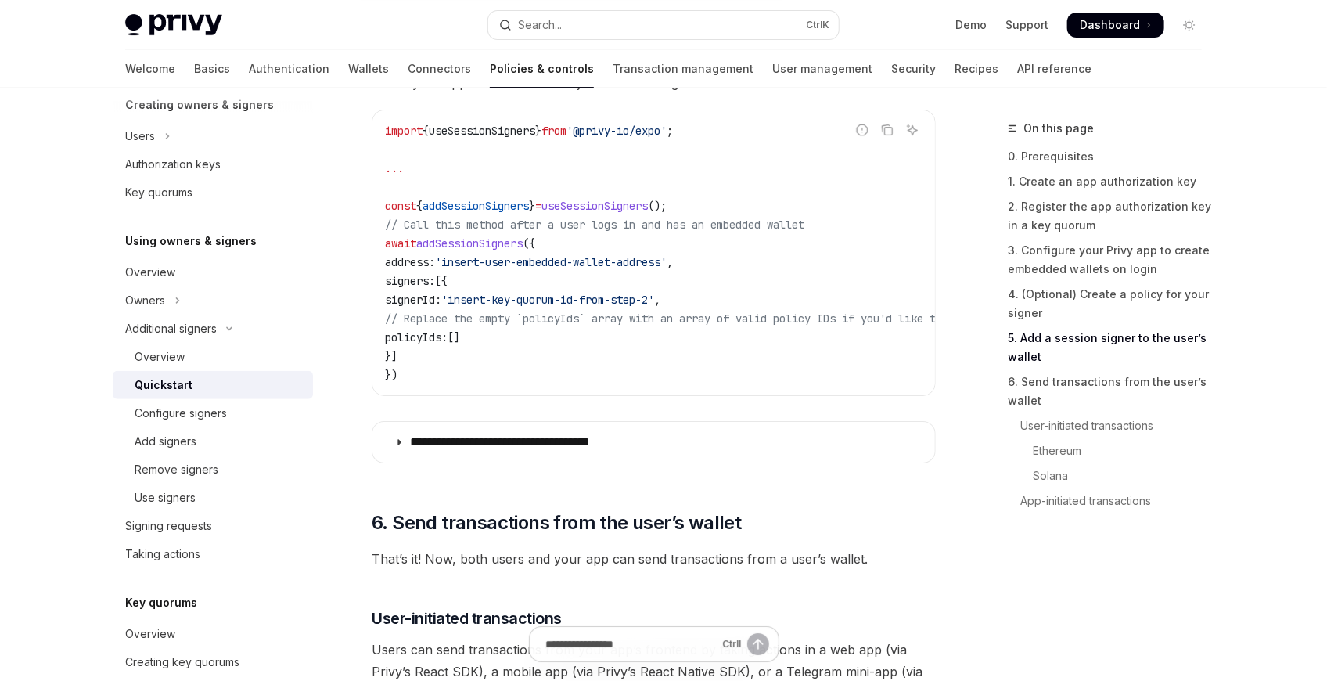
click at [497, 325] on code "import { useSessionSigners } from '@privy-io/expo' ; ... const { addSessionSign…" at bounding box center [970, 252] width 1170 height 263
drag, startPoint x: 429, startPoint y: 361, endPoint x: 402, endPoint y: 313, distance: 55.7
click at [403, 283] on code "import { useSessionSigners } from '@privy-io/expo' ; ... const { addSessionSign…" at bounding box center [970, 252] width 1170 height 263
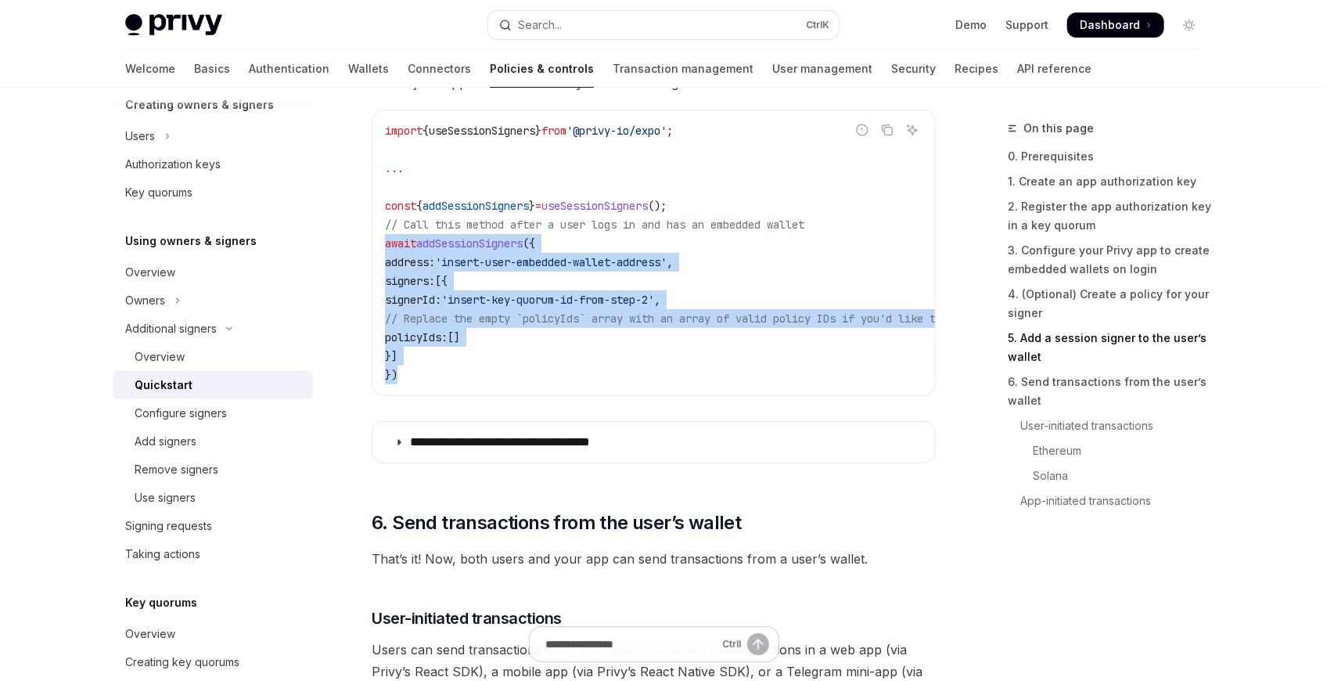
drag, startPoint x: 403, startPoint y: 375, endPoint x: 385, endPoint y: 242, distance: 133.4
click at [385, 242] on code "import { useSessionSigners } from '@privy-io/expo' ; ... const { addSessionSign…" at bounding box center [970, 252] width 1170 height 263
copy code "await addSessionSigners ({ address: 'insert-user-embedded-wallet-address' , sig…"
click at [587, 336] on code "import { useSessionSigners } from '@privy-io/expo' ; ... const { addSessionSign…" at bounding box center [970, 252] width 1170 height 263
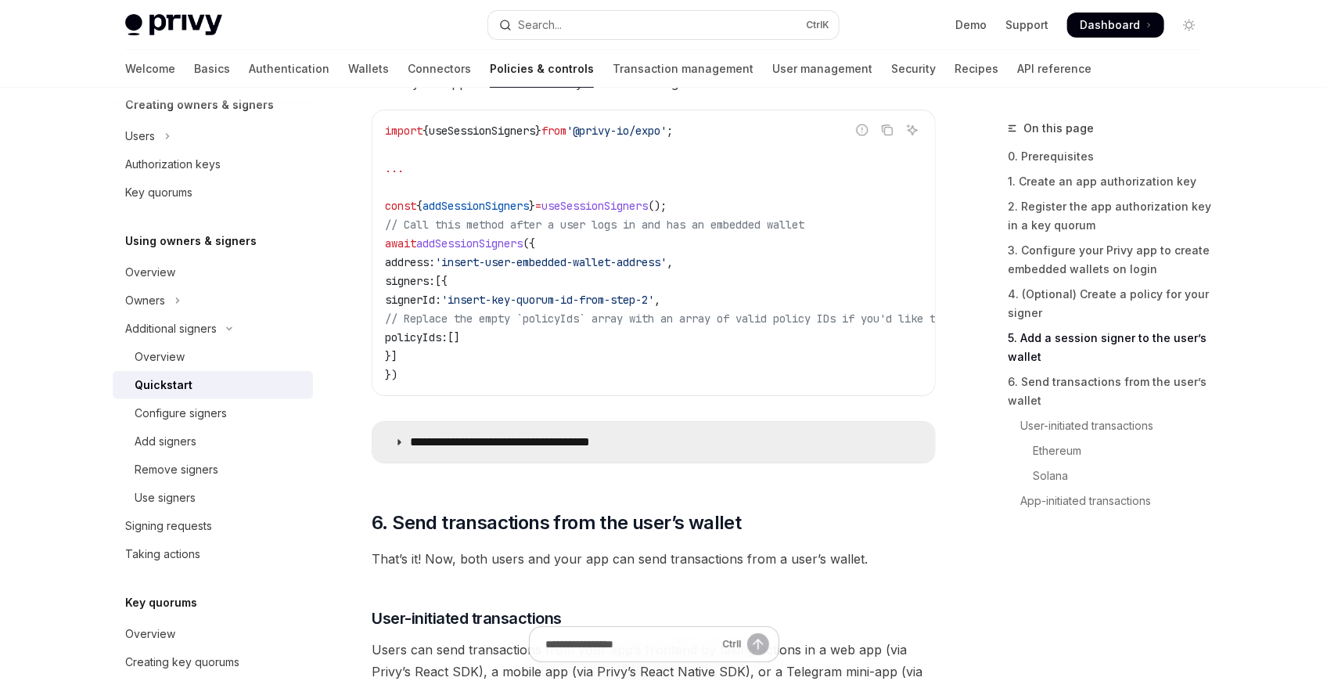
click at [554, 433] on summary "**********" at bounding box center [653, 442] width 562 height 41
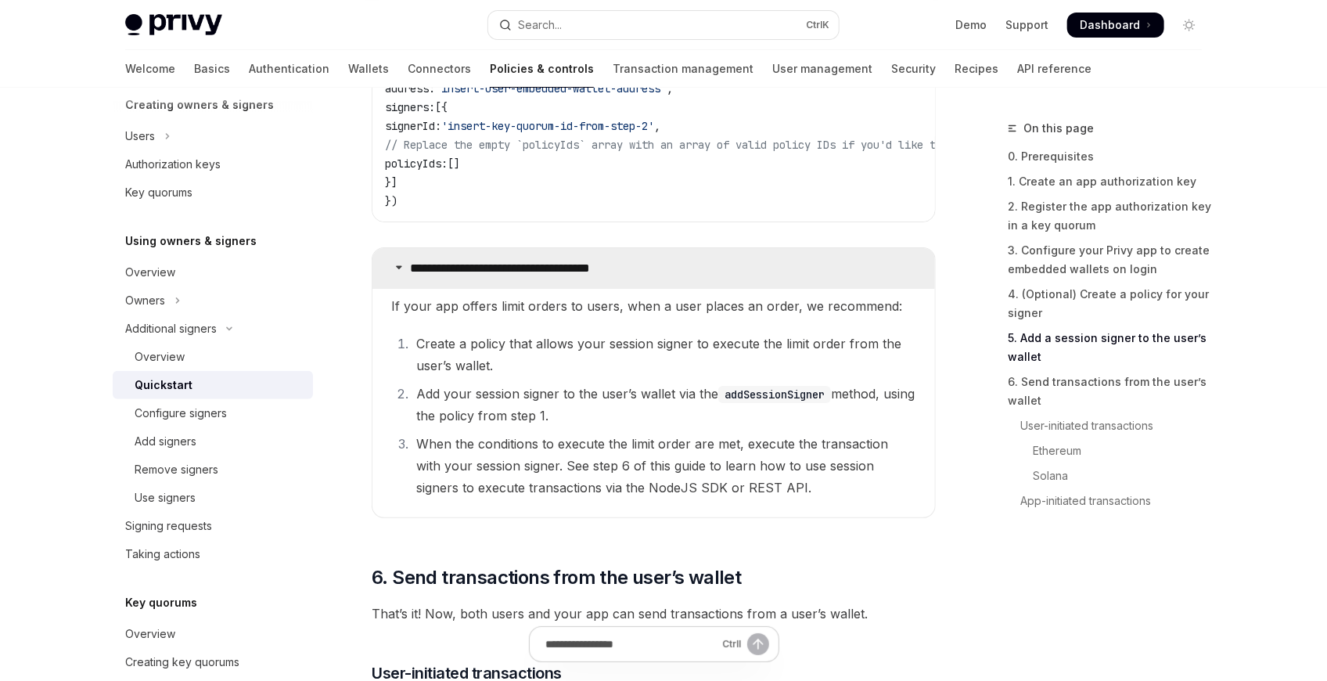
click at [530, 287] on summary "**********" at bounding box center [653, 268] width 562 height 41
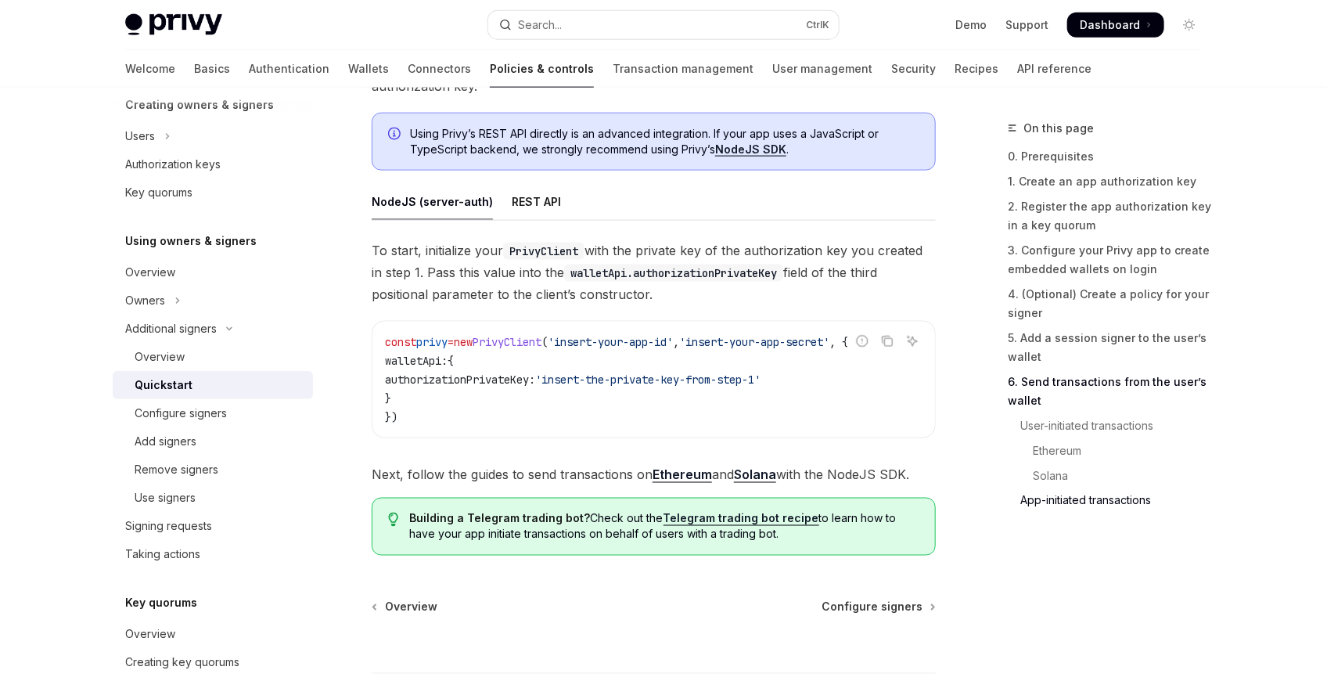
scroll to position [3998, 0]
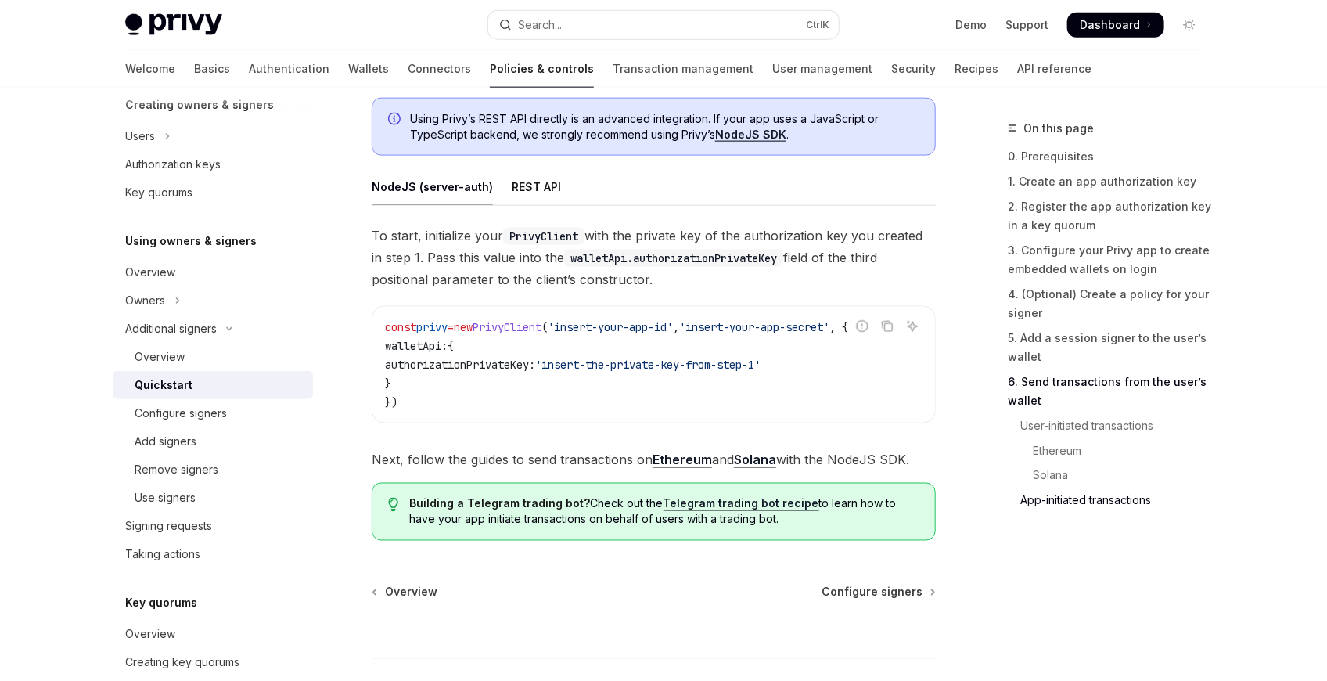
click at [440, 333] on span "privy" at bounding box center [431, 327] width 31 height 14
click at [547, 355] on code "const privy = new PrivyClient ( 'insert-your-app-id' , 'insert-your-app-secret'…" at bounding box center [653, 365] width 537 height 94
click at [617, 298] on div "To start, initialize your PrivyClient with the private key of the authorization…" at bounding box center [654, 347] width 564 height 246
drag, startPoint x: 617, startPoint y: 298, endPoint x: 516, endPoint y: 344, distance: 111.0
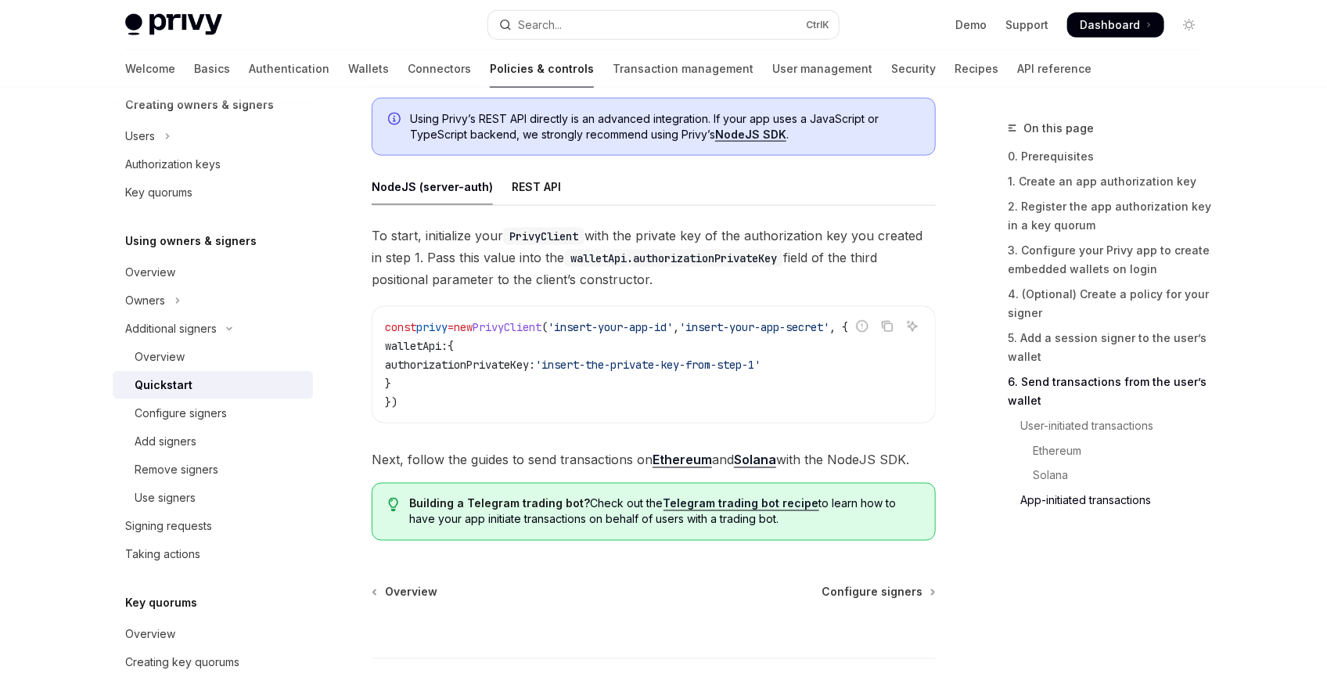
click at [516, 344] on code "const privy = new PrivyClient ( 'insert-your-app-id' , 'insert-your-app-secret'…" at bounding box center [653, 365] width 537 height 94
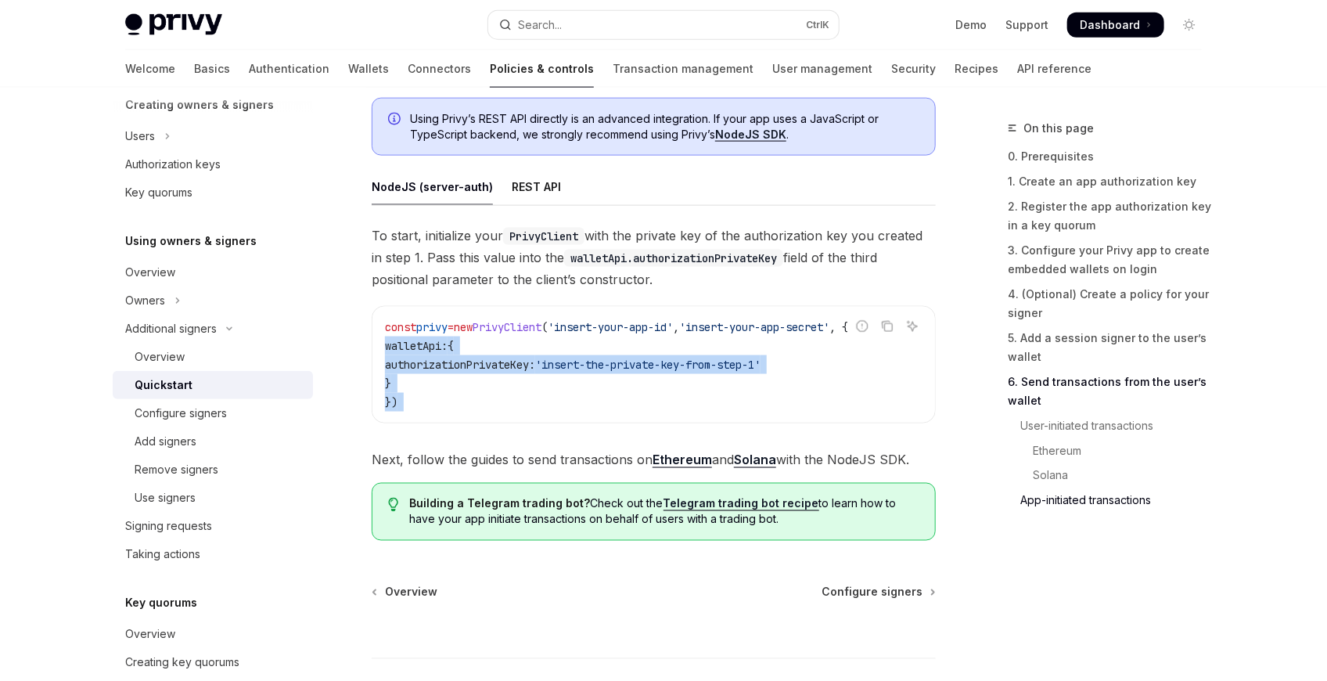
drag, startPoint x: 516, startPoint y: 344, endPoint x: 597, endPoint y: 404, distance: 100.1
click at [597, 404] on code "const privy = new PrivyClient ( 'insert-your-app-id' , 'insert-your-app-secret'…" at bounding box center [653, 365] width 537 height 94
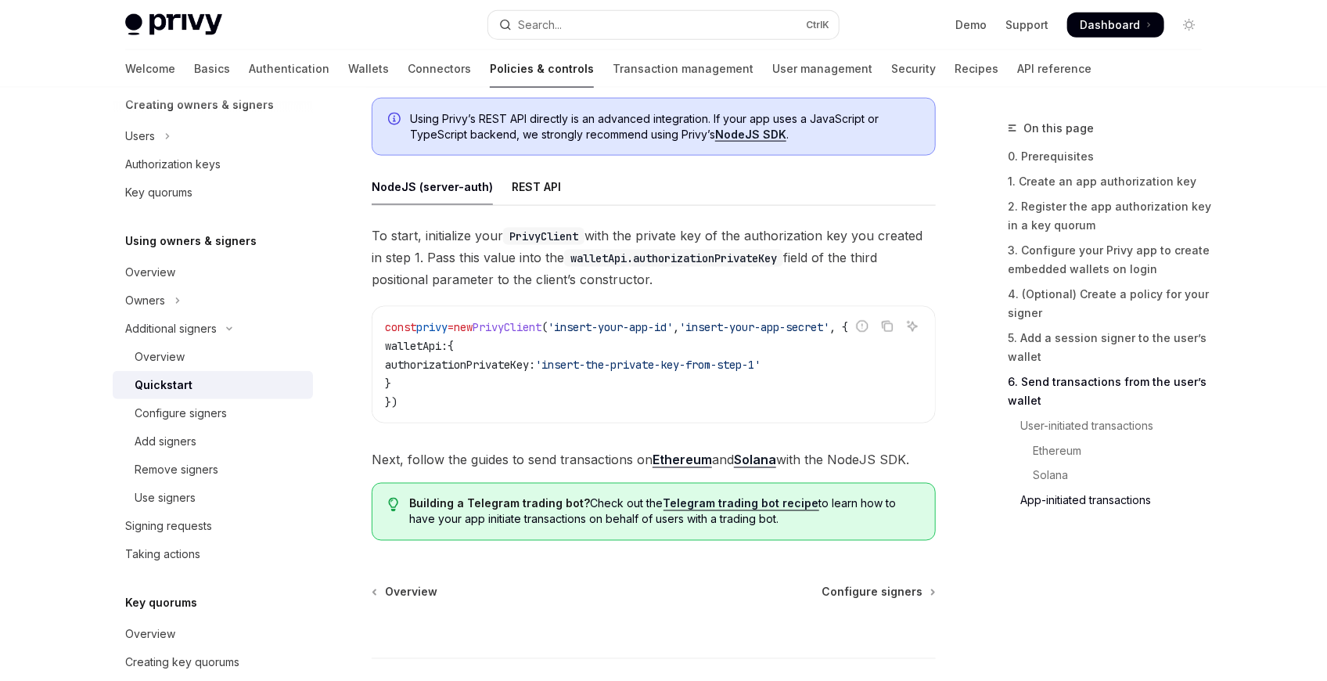
click at [485, 339] on code "const privy = new PrivyClient ( 'insert-your-app-id' , 'insert-your-app-secret'…" at bounding box center [653, 365] width 537 height 94
click at [447, 346] on span "walletApi:" at bounding box center [416, 346] width 63 height 14
click at [474, 360] on code "const privy = new PrivyClient ( 'insert-your-app-id' , 'insert-your-app-secret'…" at bounding box center [653, 365] width 537 height 94
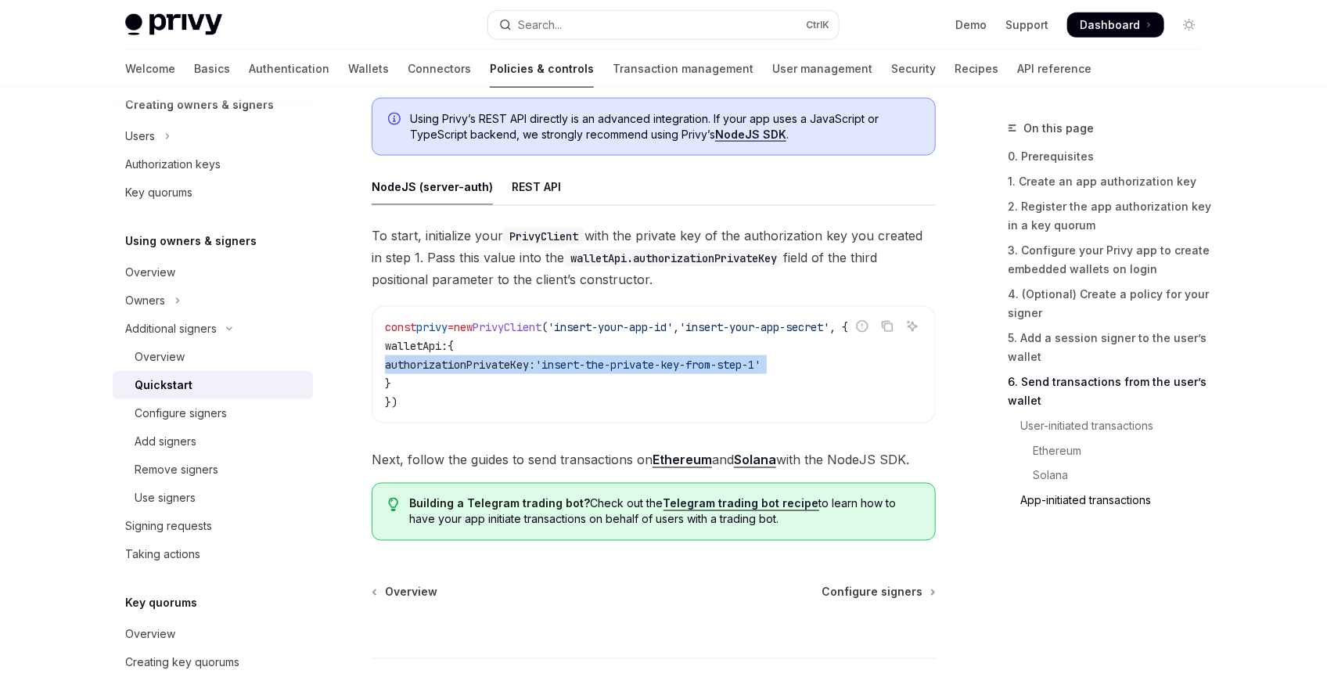
click at [474, 360] on code "const privy = new PrivyClient ( 'insert-your-app-id' , 'insert-your-app-secret'…" at bounding box center [653, 365] width 537 height 94
click at [620, 376] on code "const privy = new PrivyClient ( 'insert-your-app-id' , 'insert-your-app-secret'…" at bounding box center [653, 365] width 537 height 94
click at [570, 450] on div "To start, initialize your PrivyClient with the private key of the authorization…" at bounding box center [654, 347] width 564 height 246
click at [541, 333] on span "PrivyClient" at bounding box center [506, 327] width 69 height 14
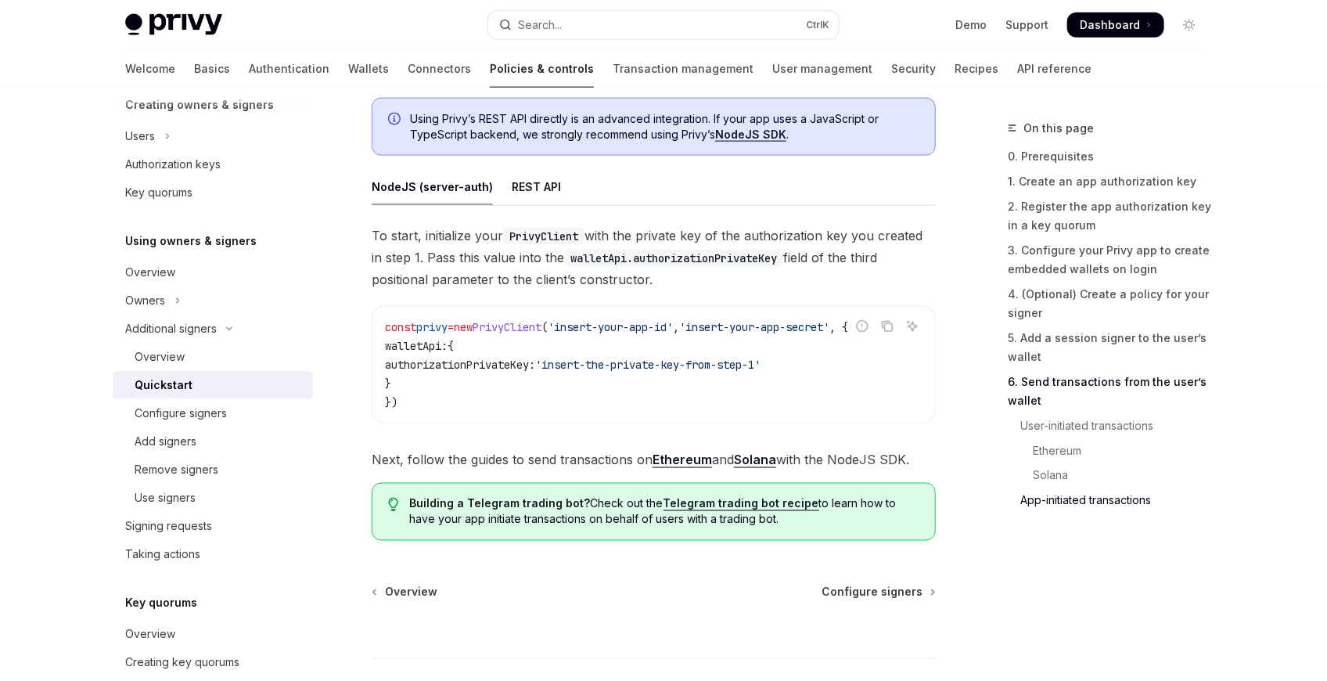
click at [541, 333] on span "PrivyClient" at bounding box center [506, 327] width 69 height 14
click at [495, 355] on code "const privy = new PrivyClient ( 'insert-your-app-id' , 'insert-your-app-secret'…" at bounding box center [653, 365] width 537 height 94
click at [662, 386] on code "const privy = new PrivyClient ( 'insert-your-app-id' , 'insert-your-app-secret'…" at bounding box center [653, 365] width 537 height 94
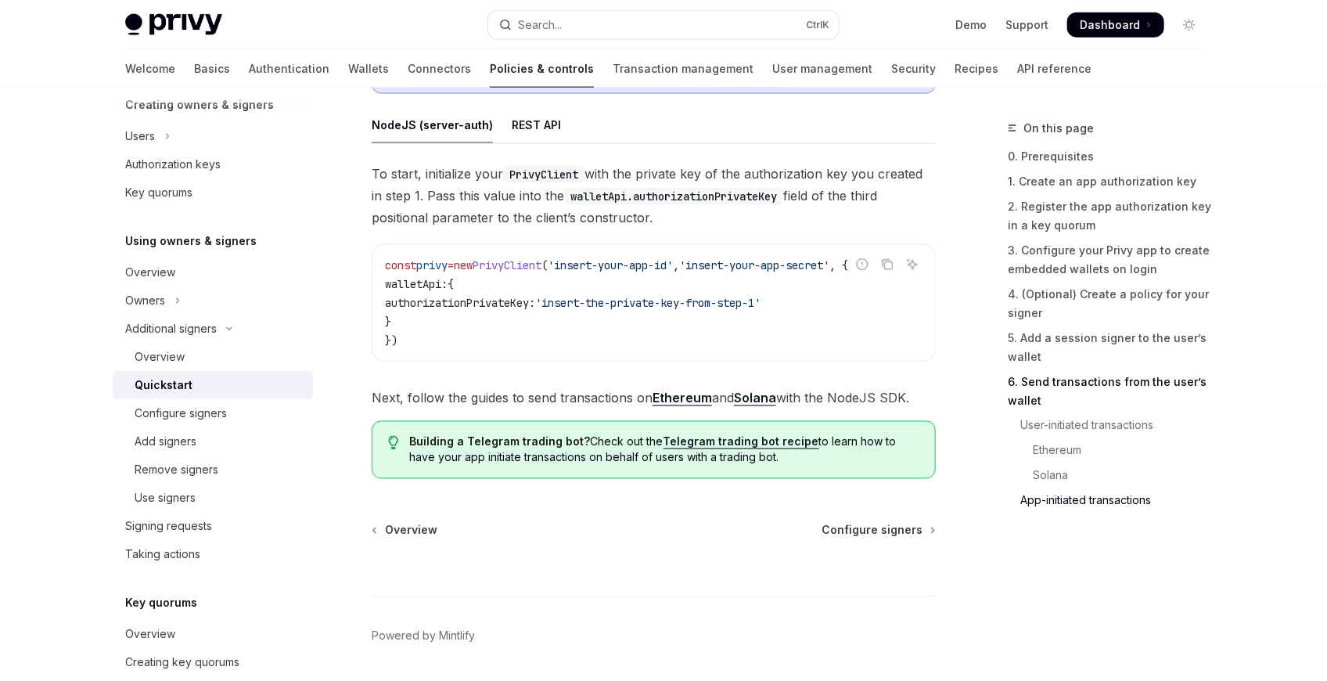
scroll to position [4033, 0]
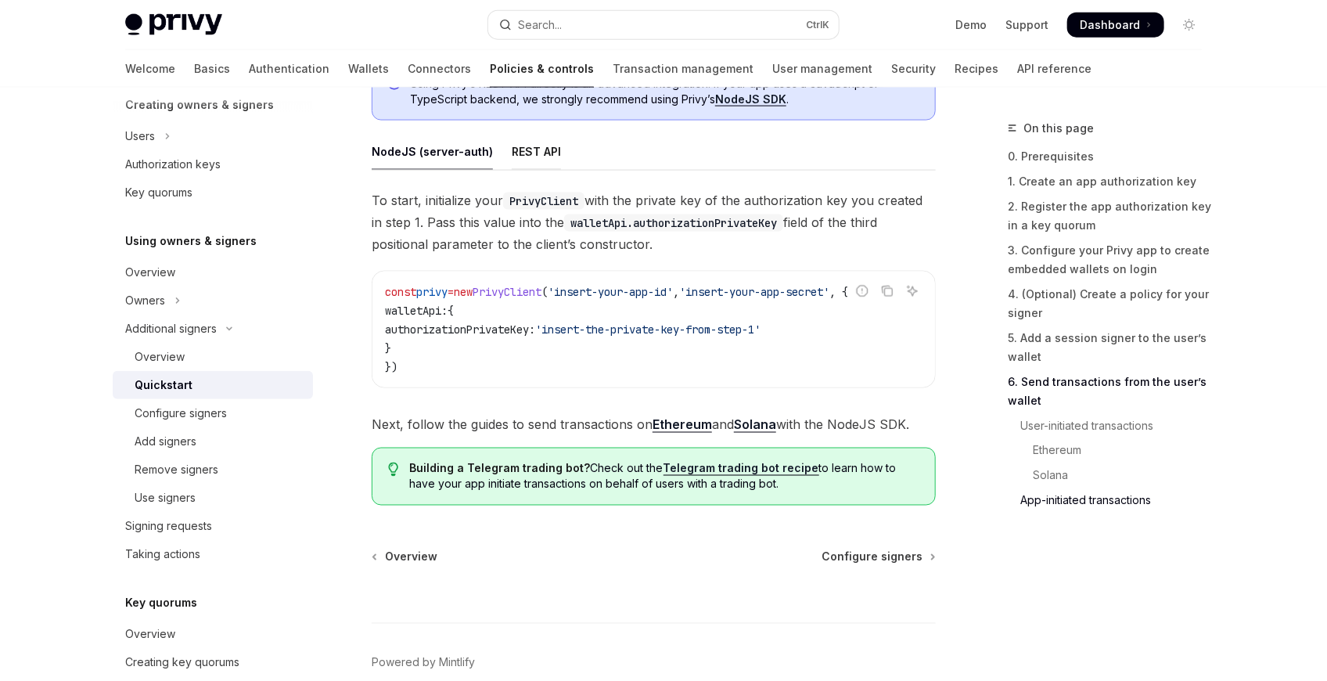
click at [532, 162] on div "REST API" at bounding box center [536, 151] width 49 height 37
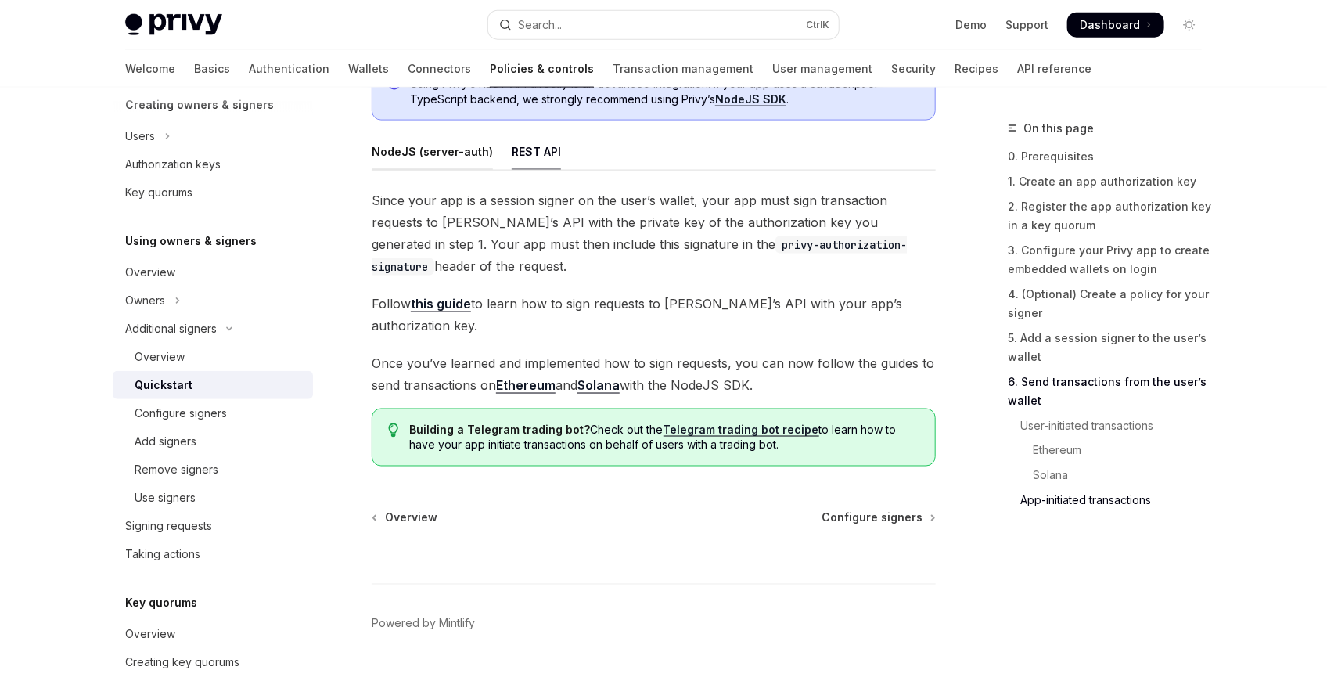
click at [428, 158] on div "NodeJS (server-auth)" at bounding box center [432, 151] width 121 height 37
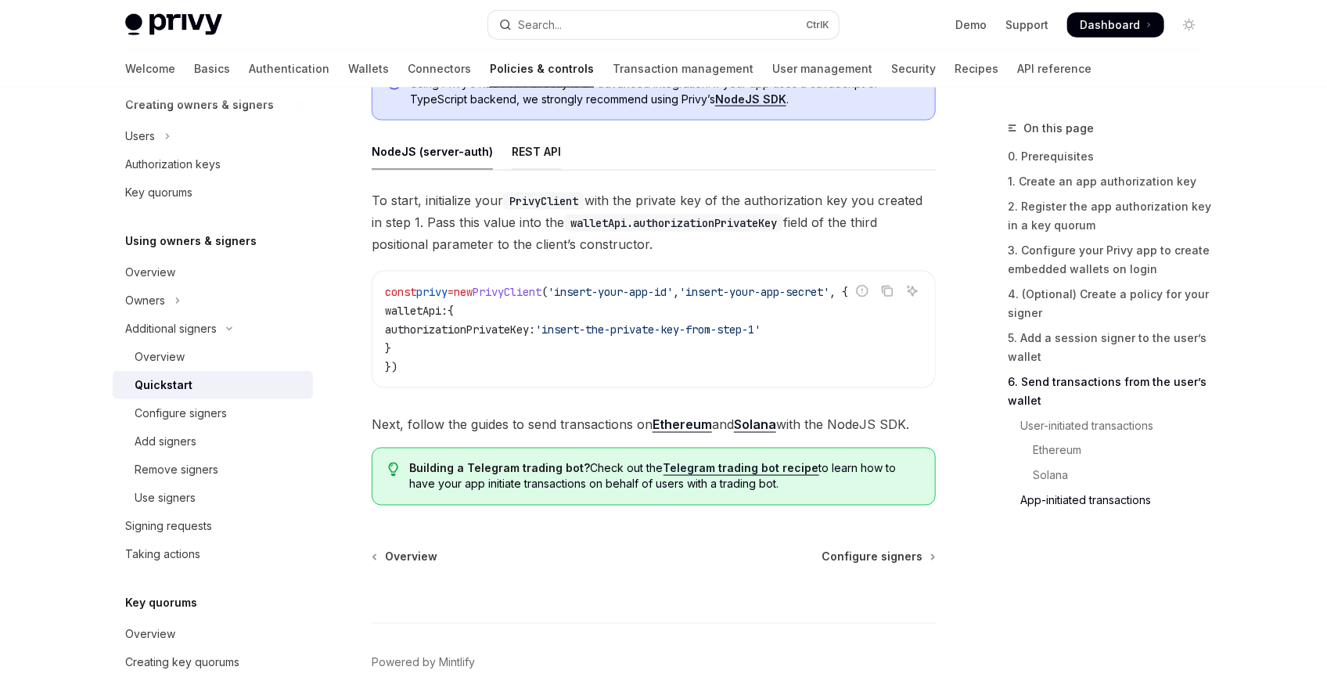
click at [513, 149] on div "REST API" at bounding box center [536, 151] width 49 height 37
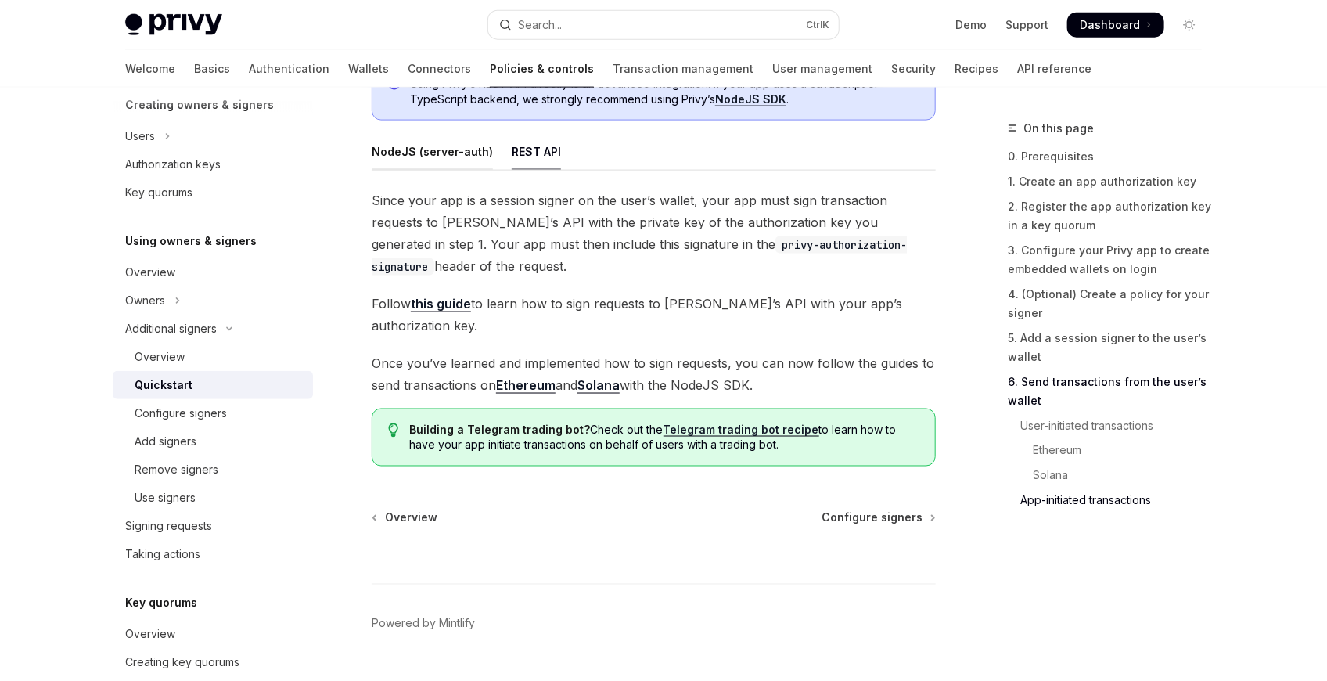
click at [425, 159] on div "NodeJS (server-auth)" at bounding box center [432, 151] width 121 height 37
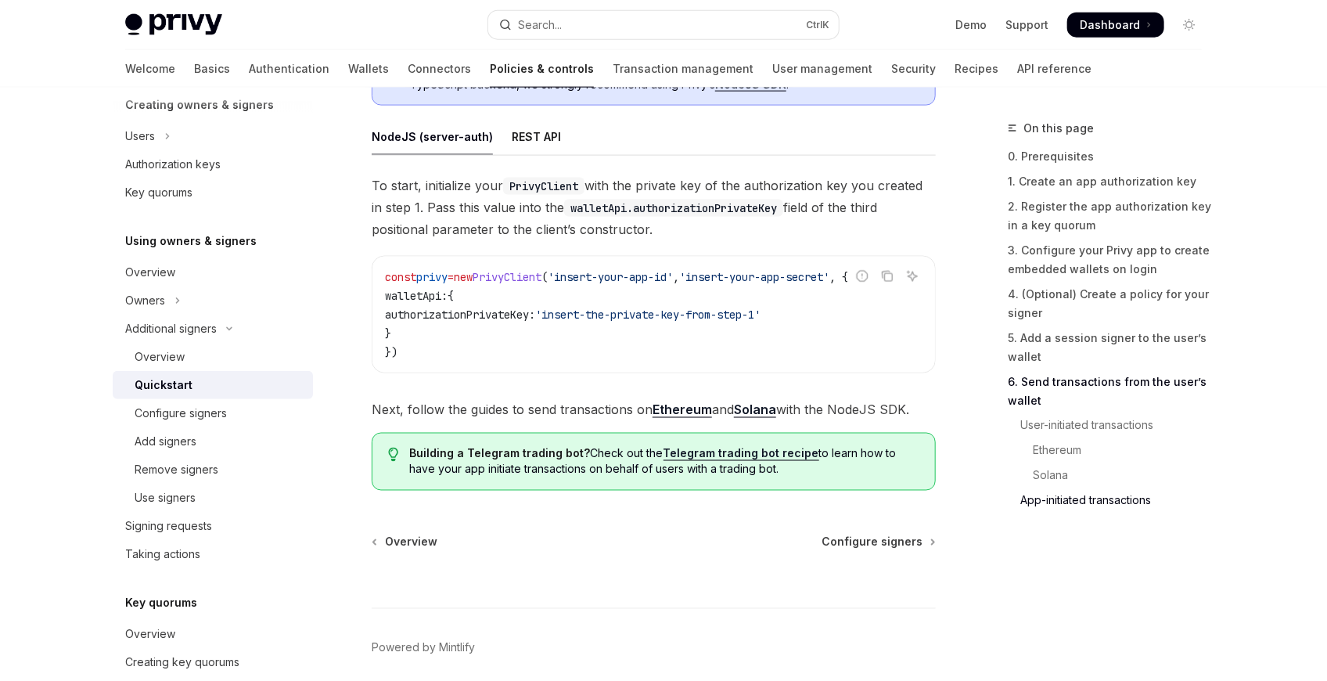
scroll to position [4033, 0]
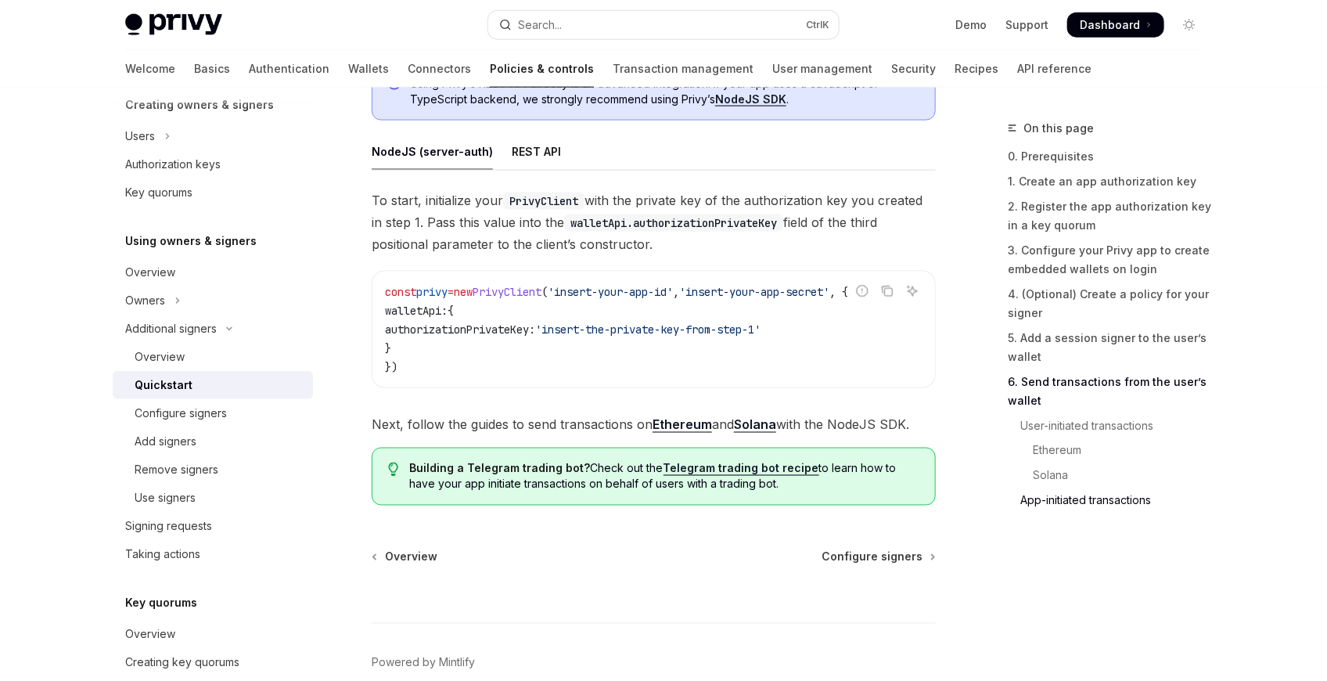
click at [467, 343] on code "const privy = new PrivyClient ( 'insert-your-app-id' , 'insert-your-app-secret'…" at bounding box center [653, 329] width 537 height 94
click at [469, 336] on span "authorizationPrivateKey:" at bounding box center [460, 329] width 150 height 14
click at [598, 330] on span "'insert-the-private-key-from-step-1'" at bounding box center [647, 329] width 225 height 14
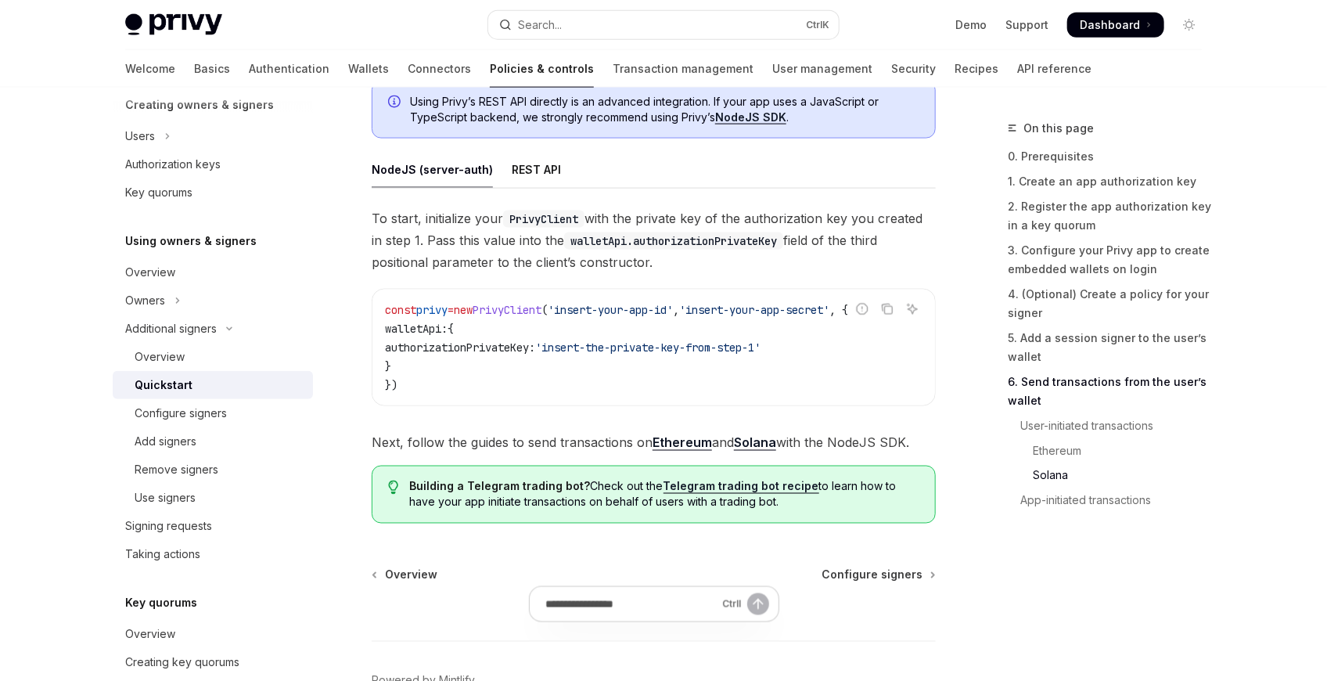
scroll to position [4120, 0]
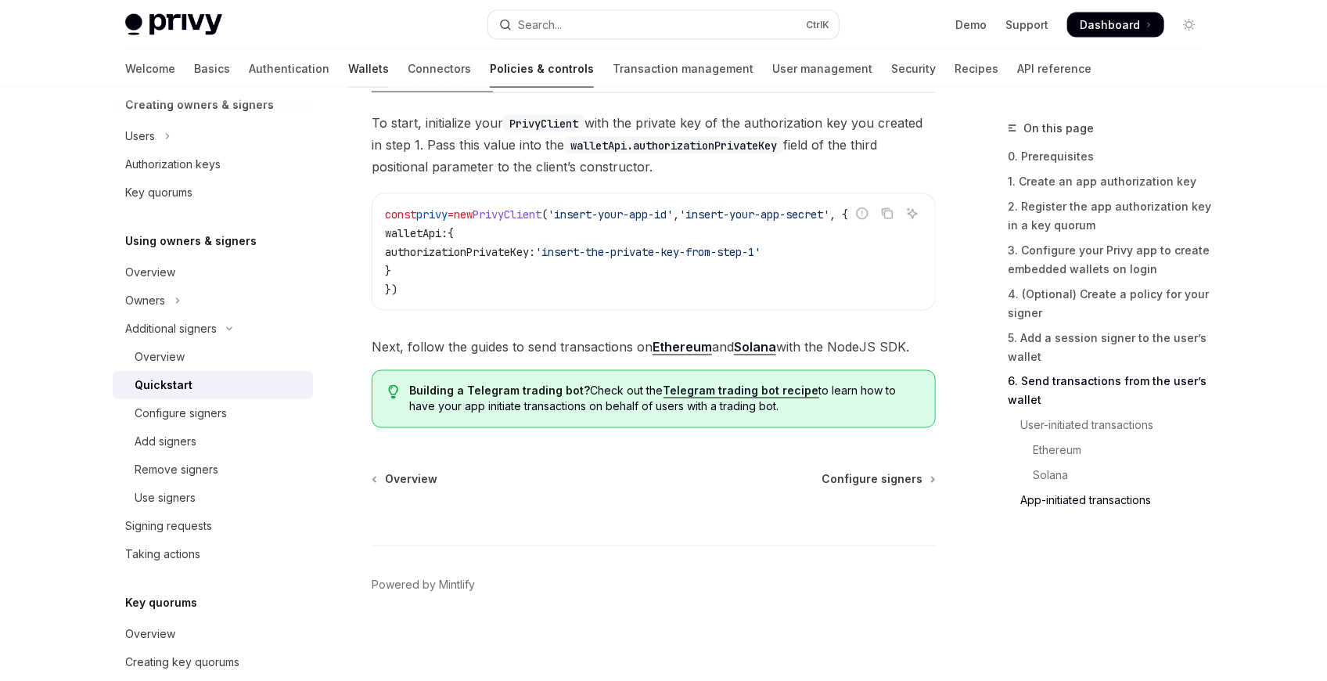
click at [348, 75] on link "Wallets" at bounding box center [368, 69] width 41 height 38
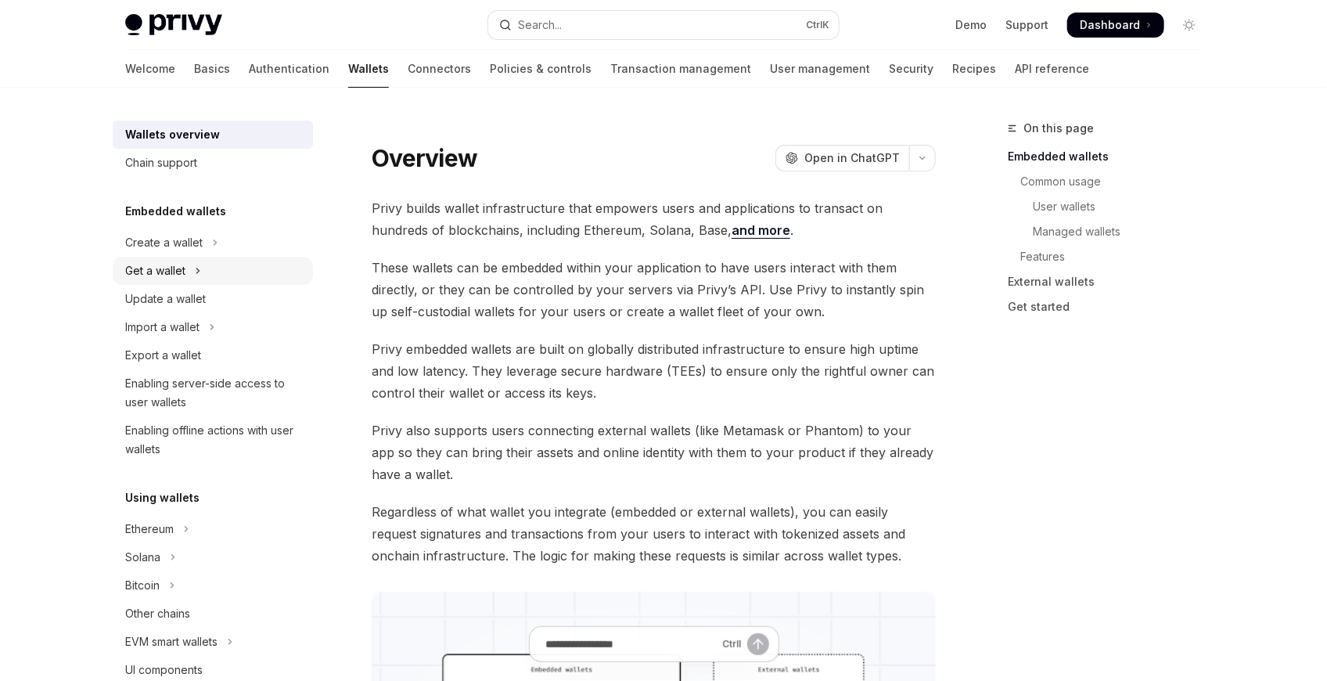
click at [226, 264] on button "Get a wallet" at bounding box center [213, 271] width 200 height 28
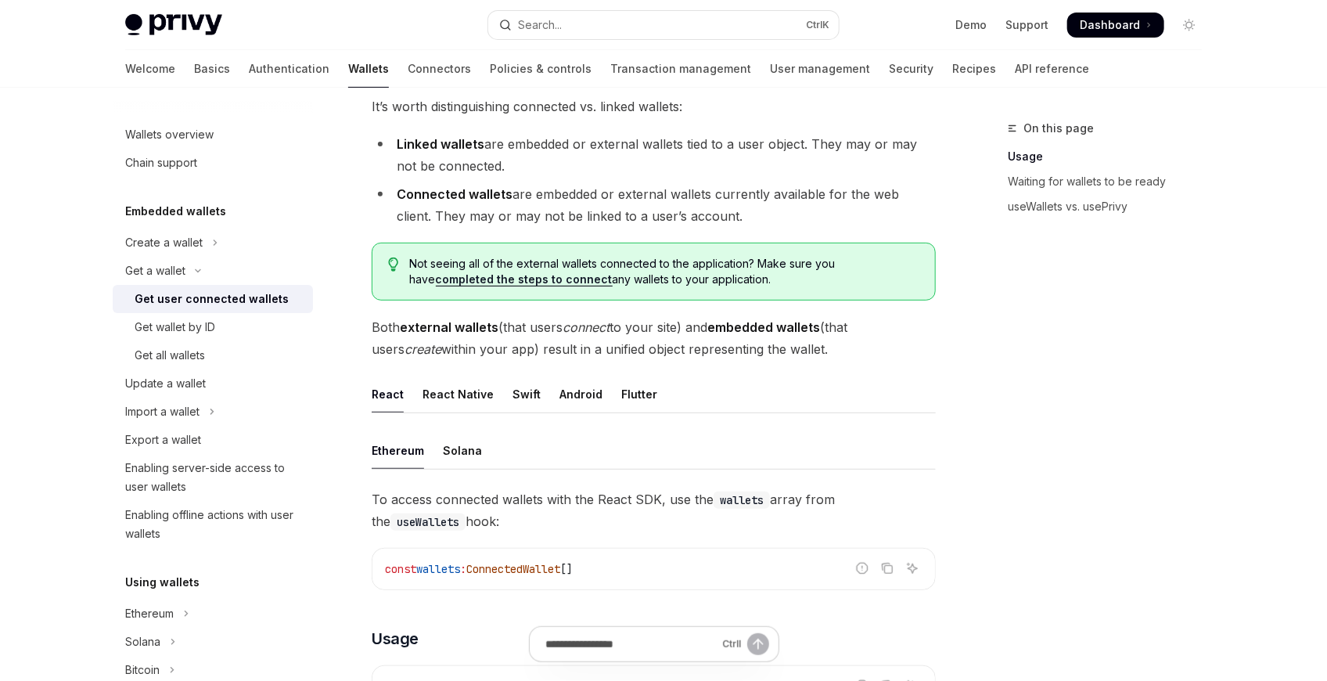
scroll to position [260, 0]
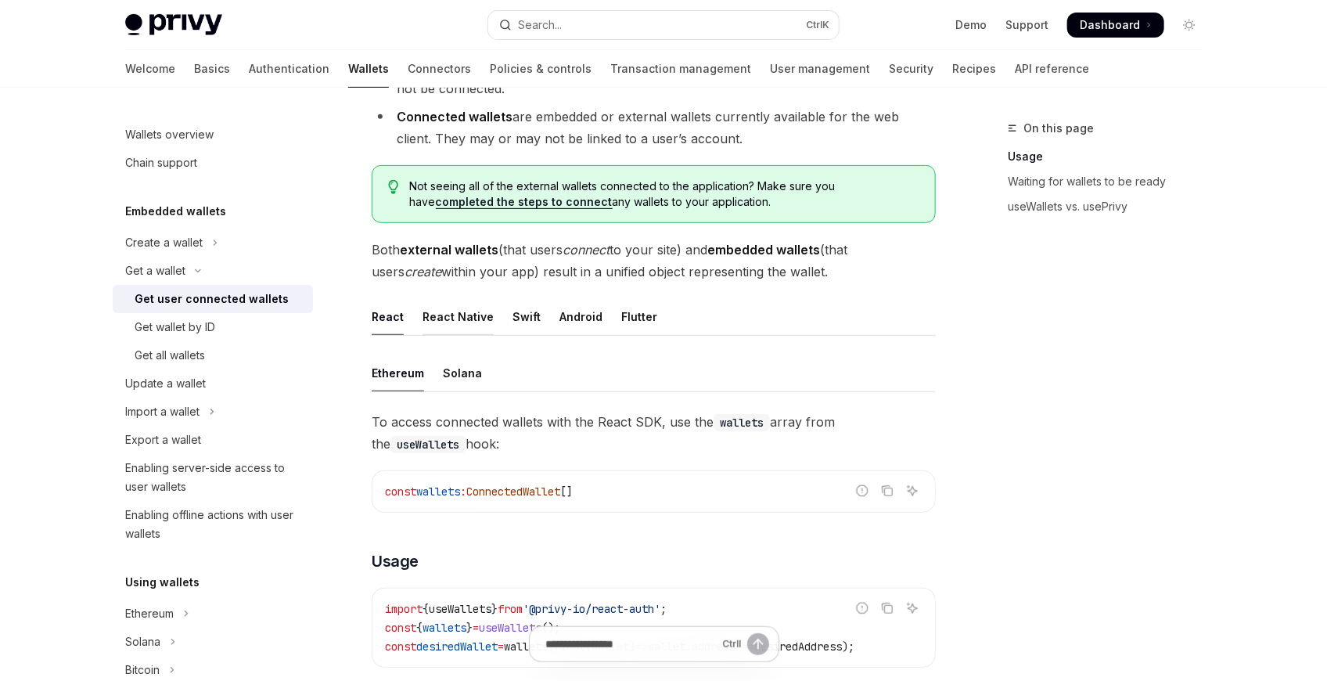
click at [479, 329] on div "React Native" at bounding box center [457, 316] width 71 height 37
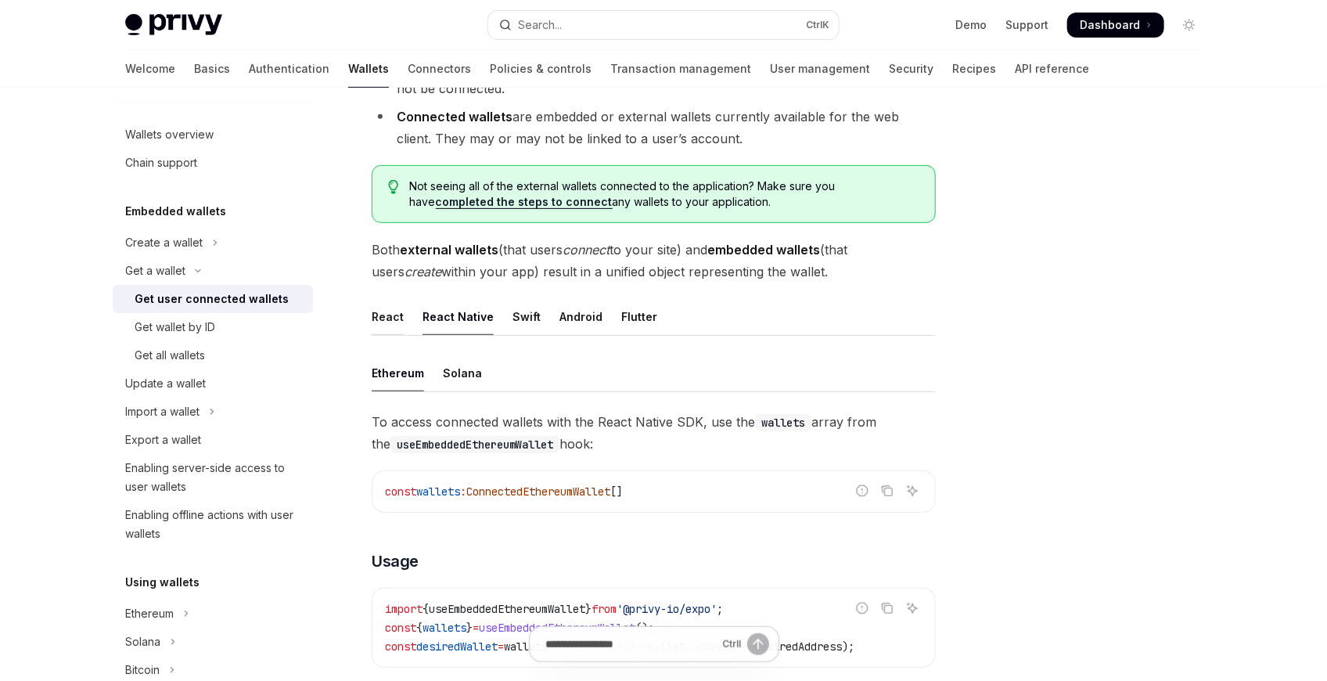
click at [393, 325] on div "React" at bounding box center [388, 316] width 32 height 37
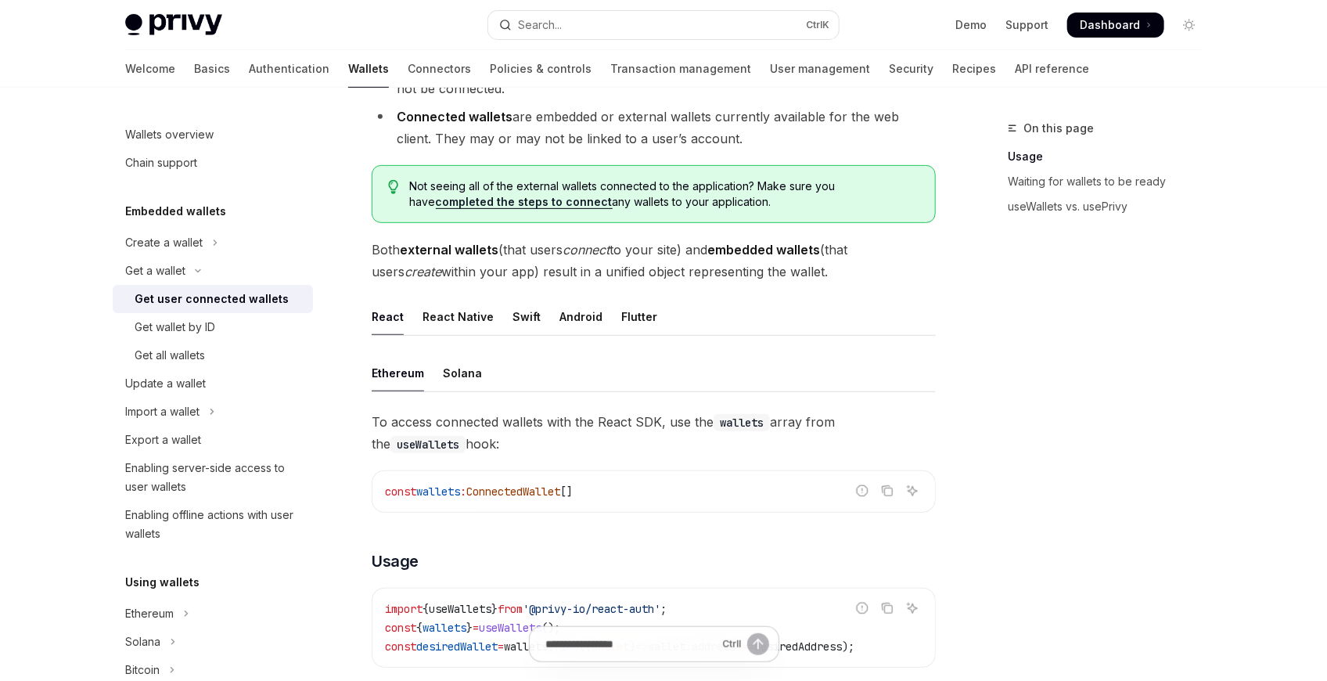
click at [490, 328] on ul "React React Native Swift Android Flutter" at bounding box center [654, 317] width 564 height 38
click at [472, 324] on div "React Native" at bounding box center [457, 316] width 71 height 37
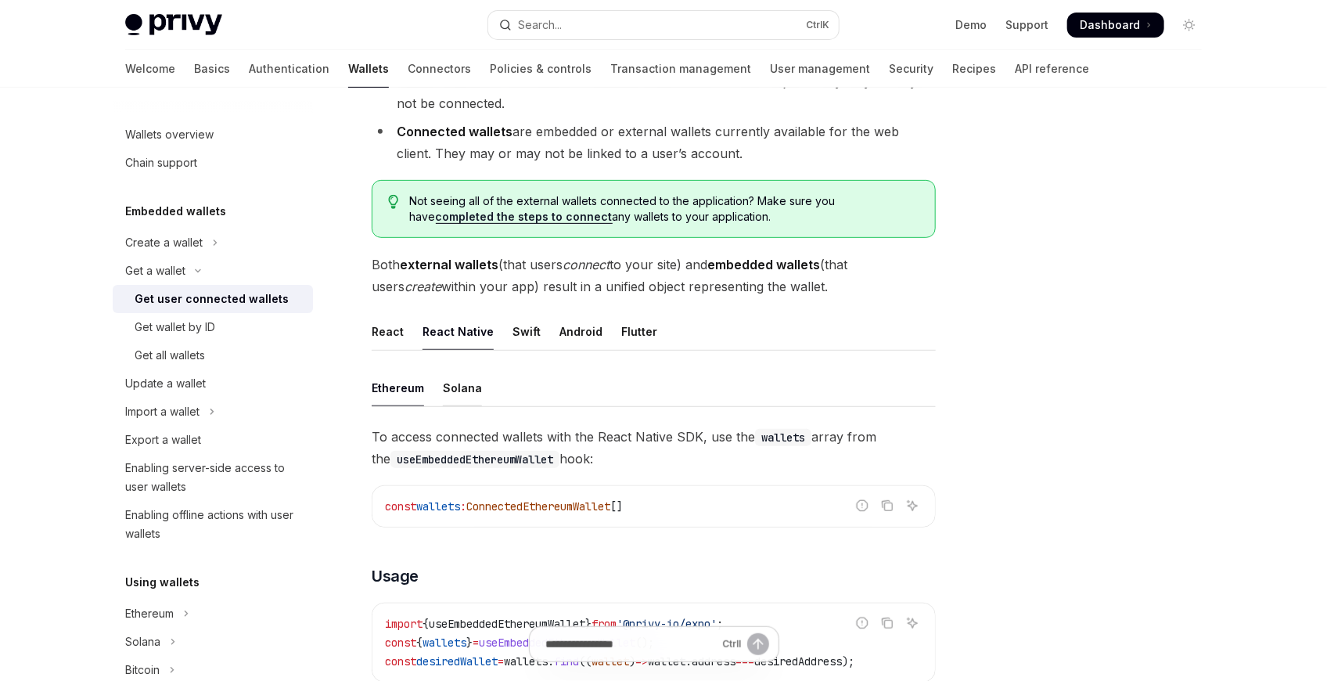
scroll to position [260, 0]
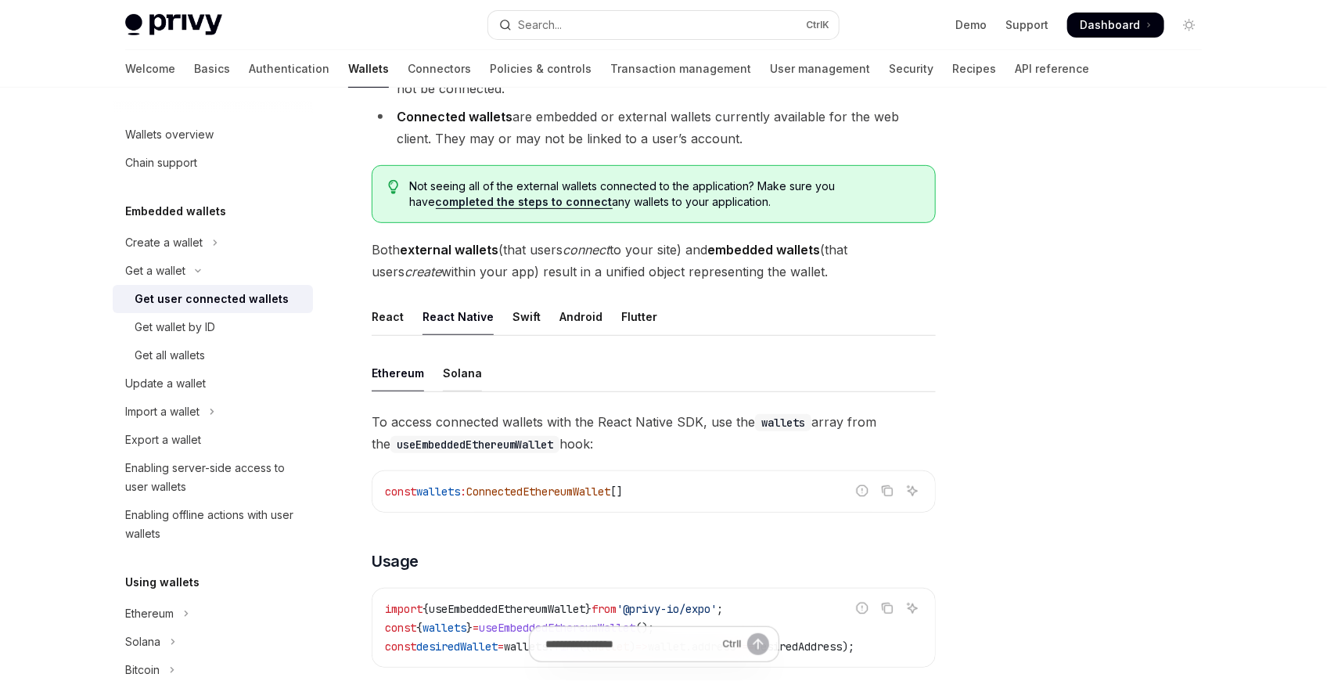
click at [476, 374] on div "Solana" at bounding box center [462, 372] width 39 height 37
click at [264, 345] on link "Get all wallets" at bounding box center [213, 355] width 200 height 28
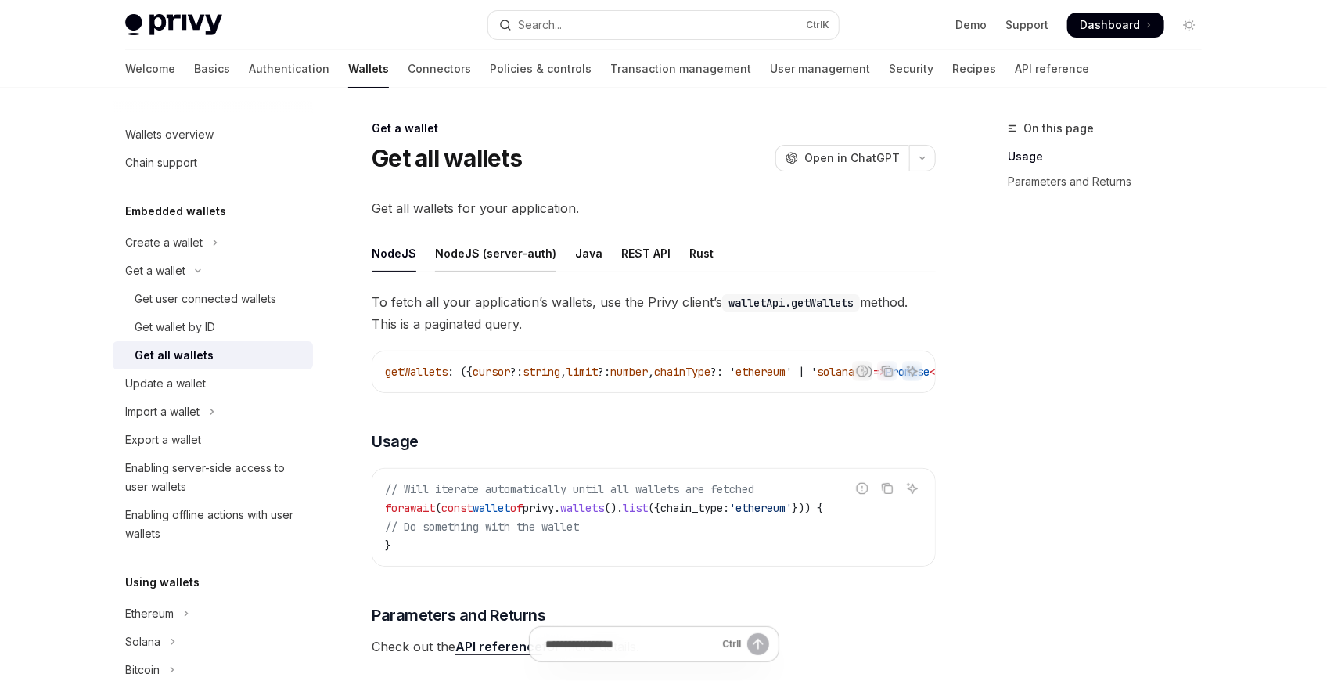
click at [465, 264] on div "NodeJS (server-auth)" at bounding box center [495, 253] width 121 height 37
type textarea "*"
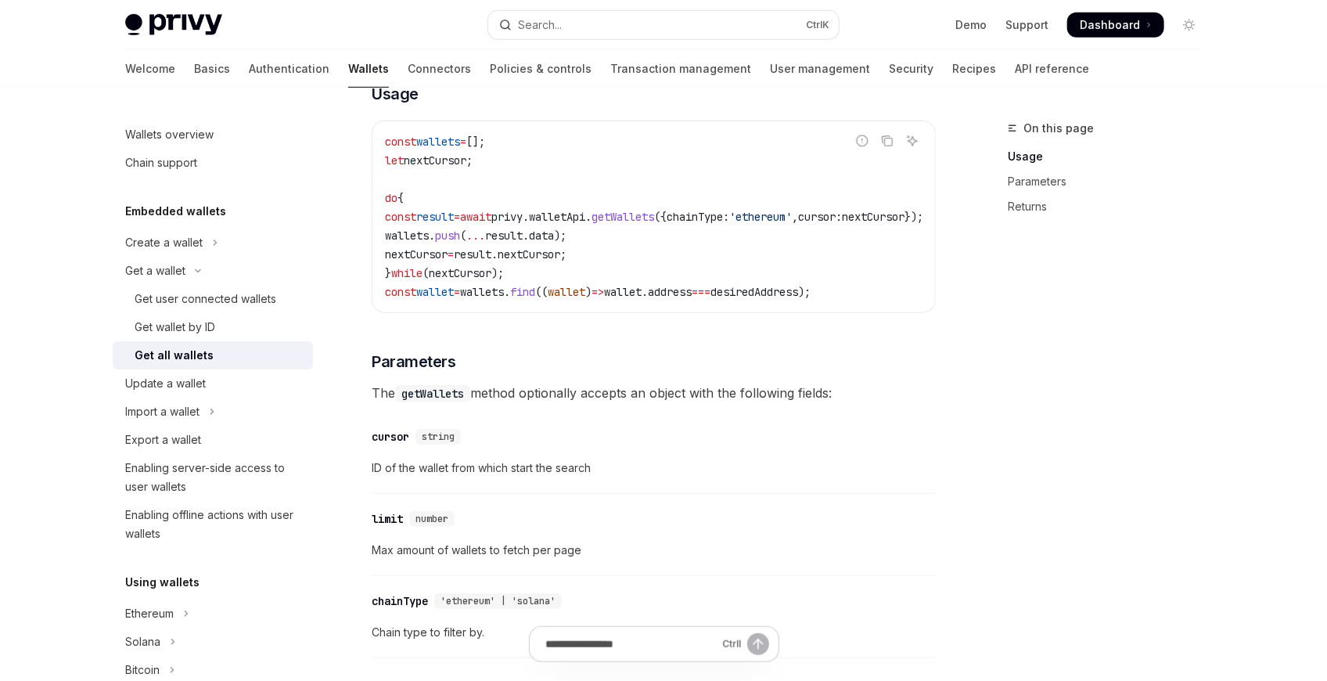
click at [454, 252] on span "=" at bounding box center [450, 254] width 6 height 14
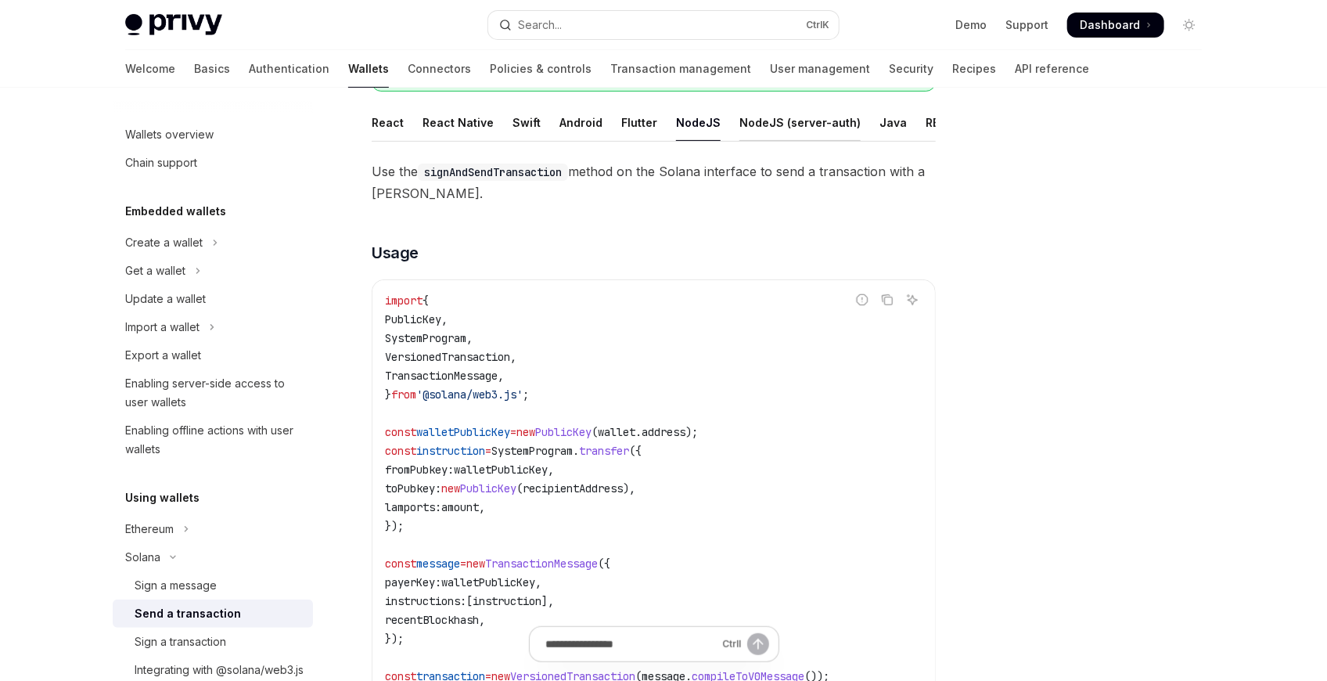
click at [740, 124] on div "NodeJS (server-auth)" at bounding box center [799, 122] width 121 height 37
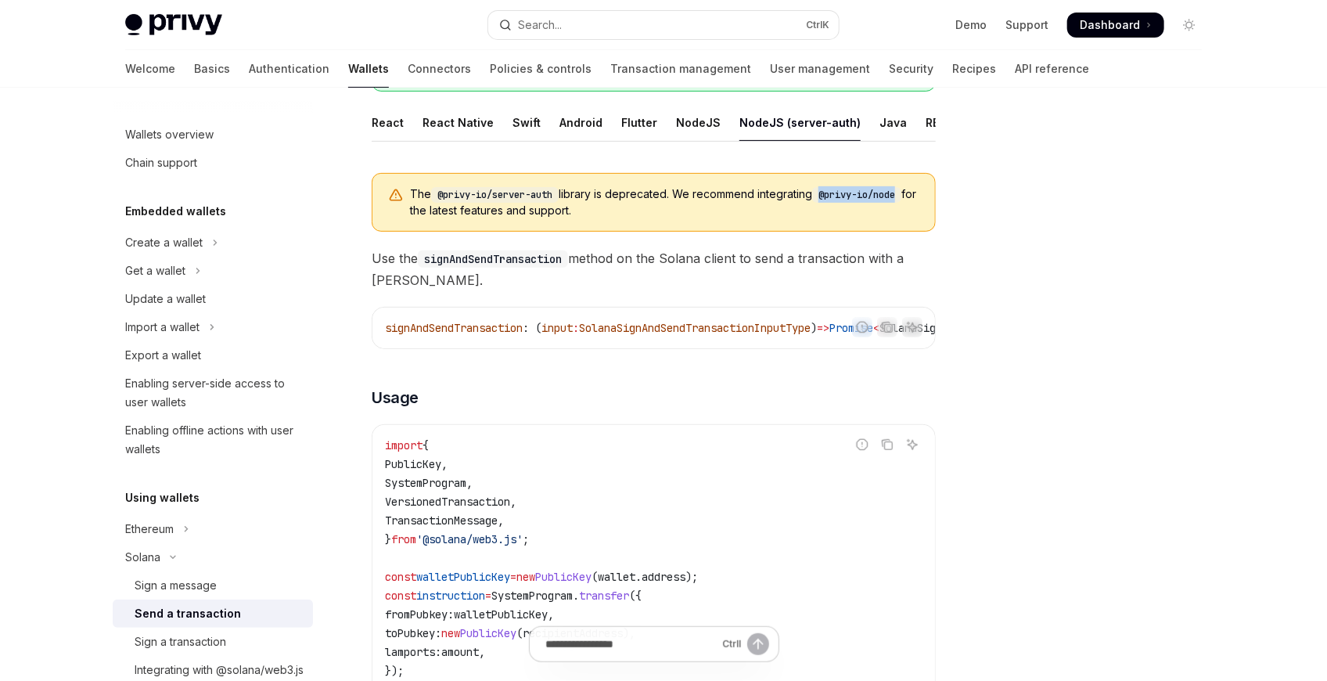
drag, startPoint x: 831, startPoint y: 199, endPoint x: 950, endPoint y: 201, distance: 119.7
copy code "@privy-io/node"
click at [658, 257] on span "Use the signAndSendTransaction method on the Solana client to send a transactio…" at bounding box center [654, 269] width 564 height 44
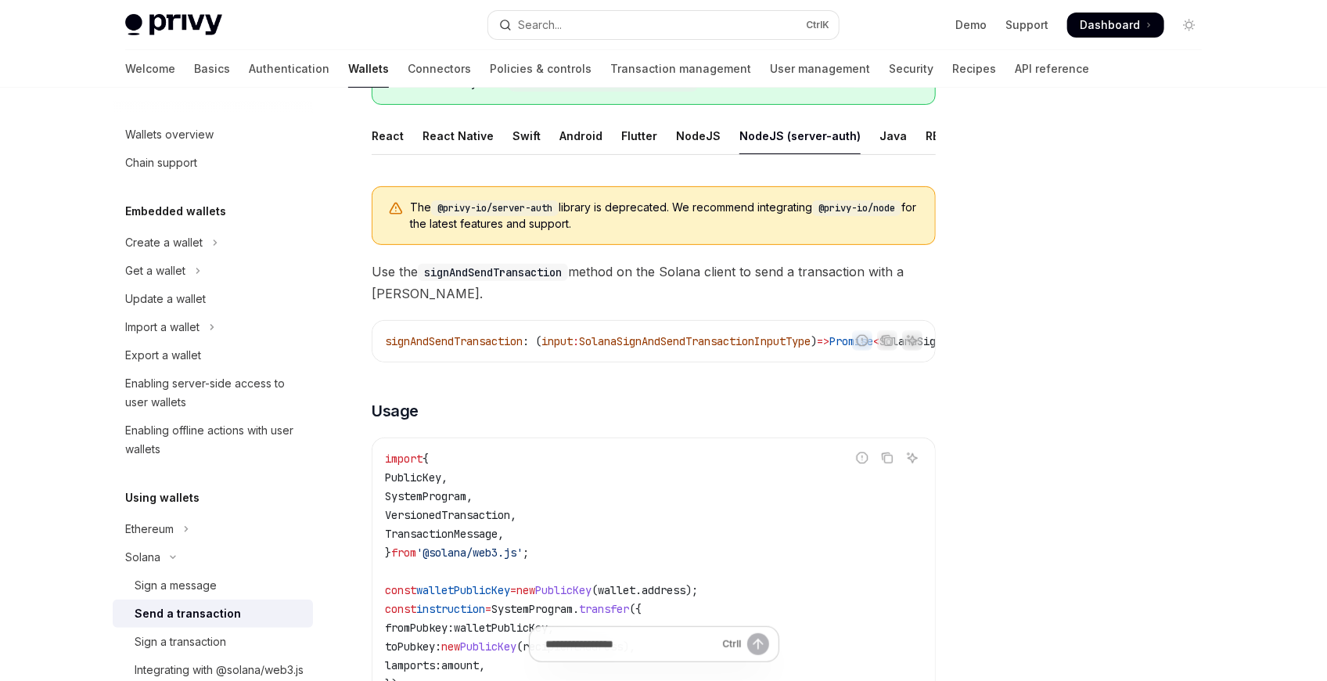
scroll to position [164, 0]
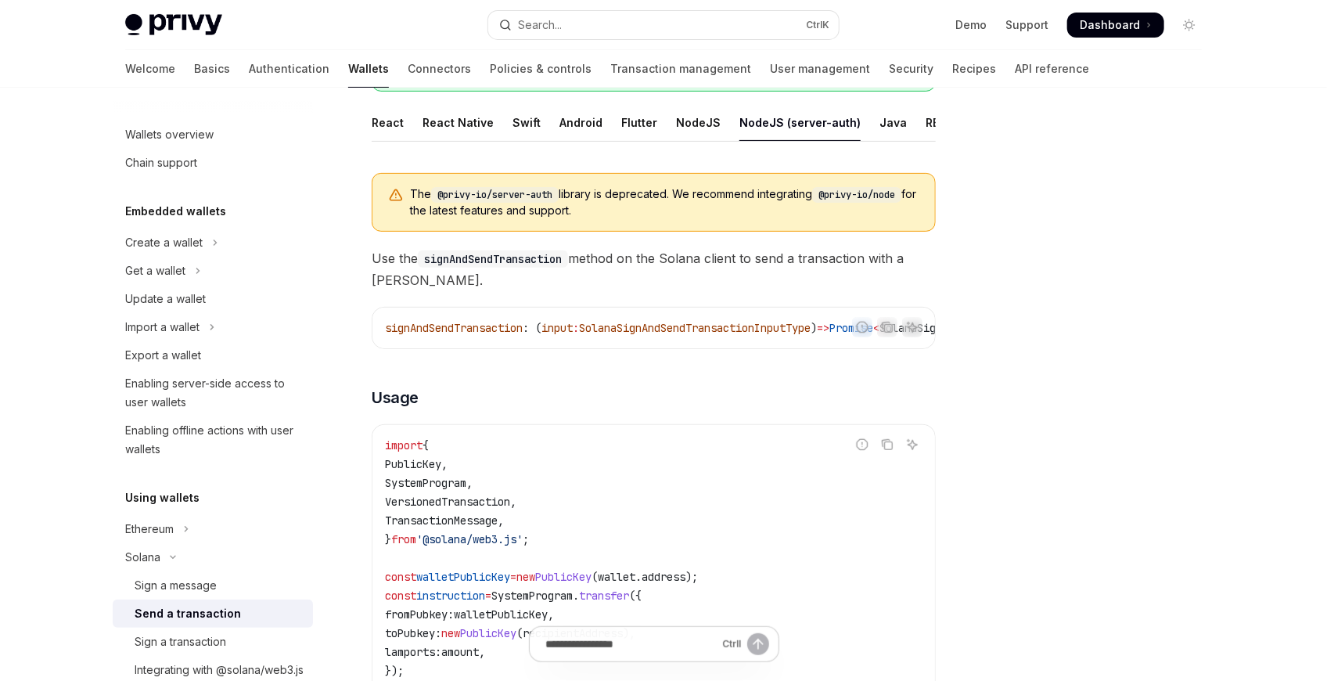
click at [508, 331] on span "signAndSendTransaction" at bounding box center [454, 328] width 138 height 14
click at [587, 348] on div "signAndSendTransaction : ( input : SolanaSignAndSendTransactionInputType ) => P…" at bounding box center [653, 327] width 562 height 41
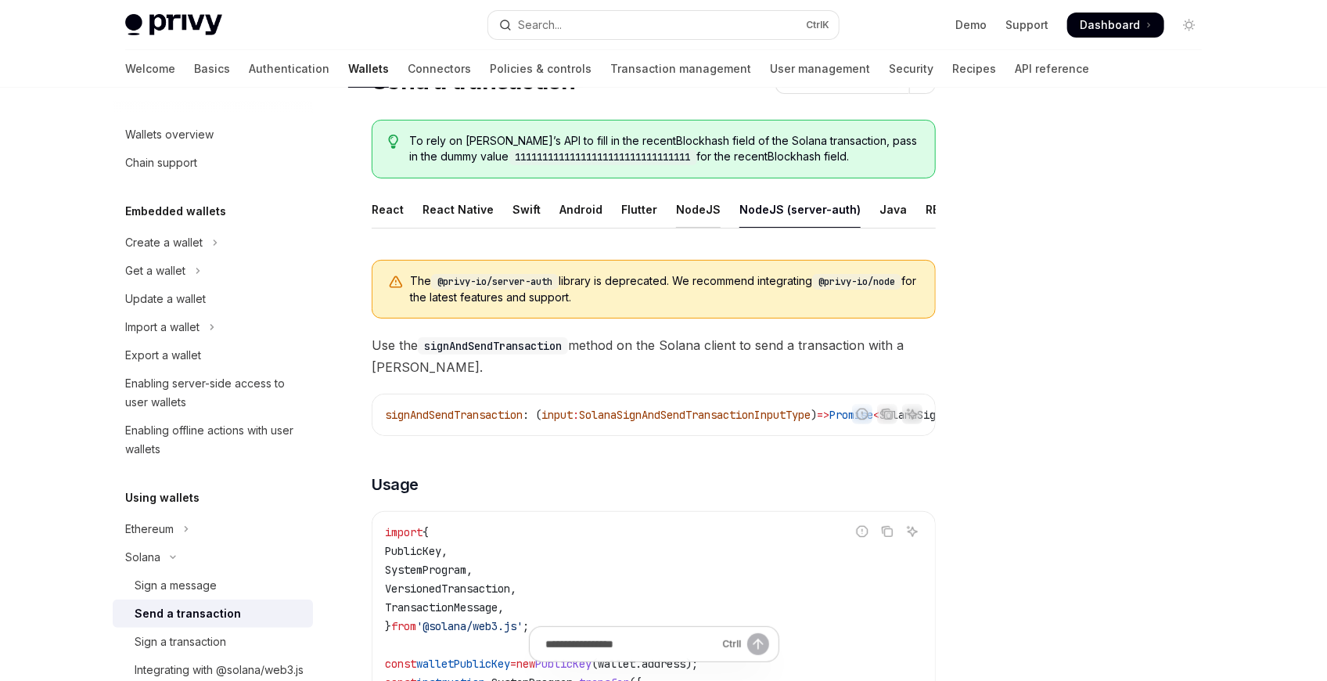
click at [696, 213] on div "NodeJS" at bounding box center [698, 209] width 45 height 37
type textarea "*"
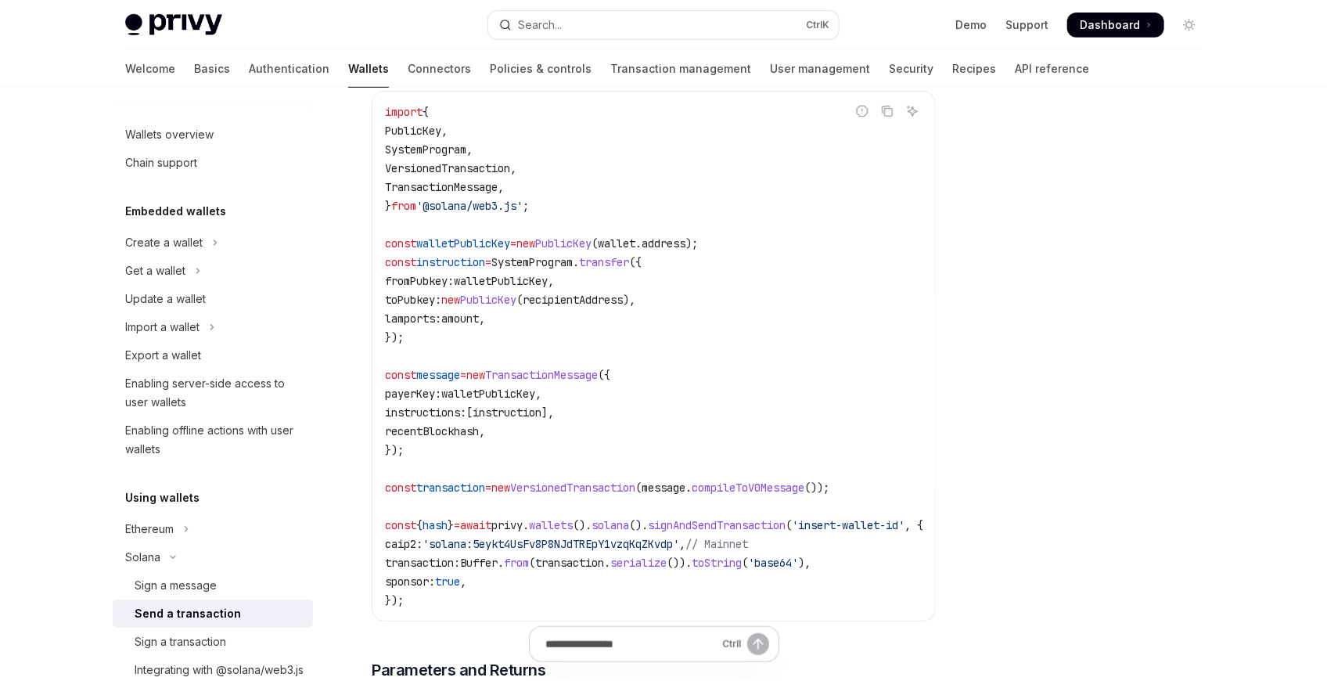
scroll to position [251, 0]
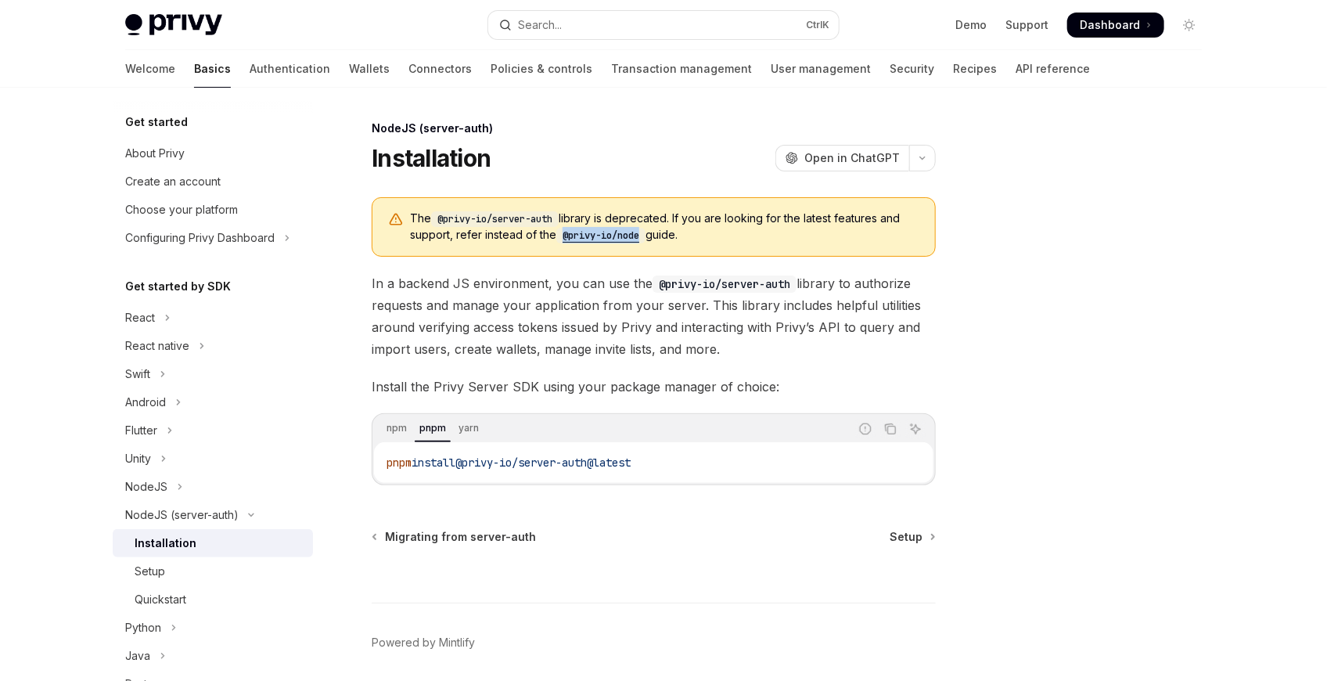
click at [616, 232] on code "@privy-io/node" at bounding box center [600, 236] width 89 height 16
type textarea "*"
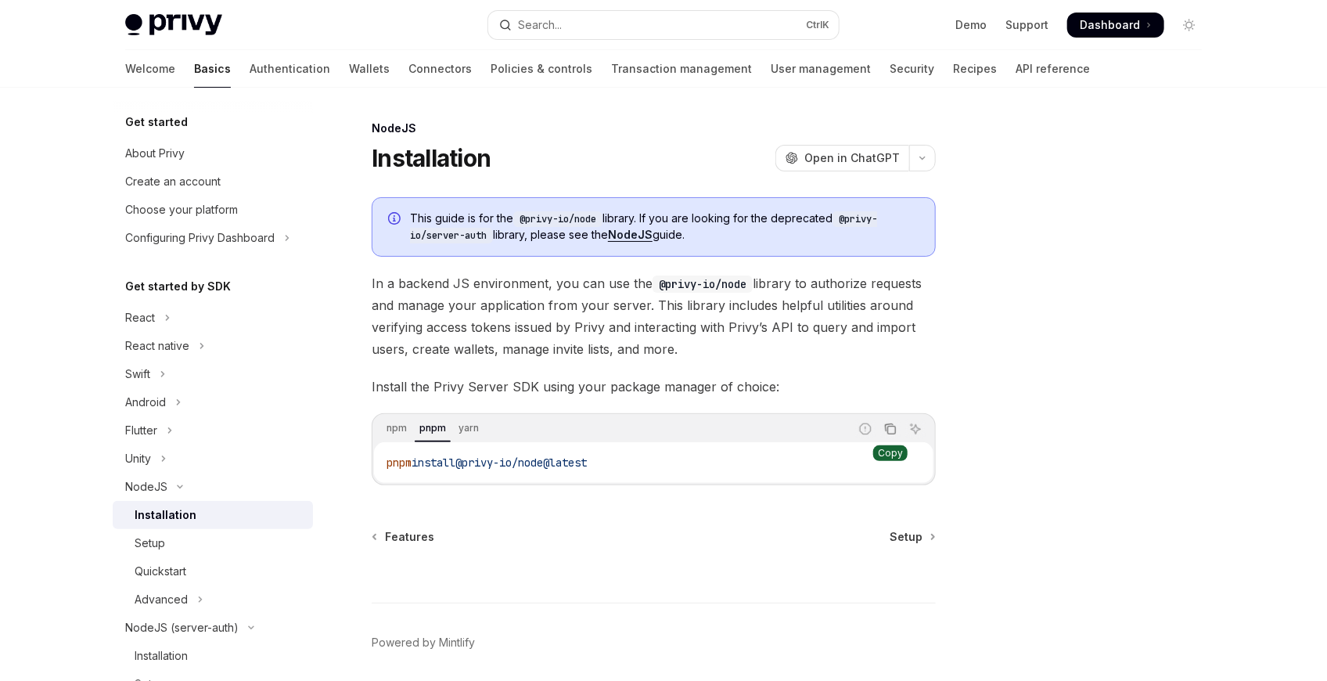
click at [890, 426] on icon "Copy the contents from the code block" at bounding box center [892, 430] width 8 height 8
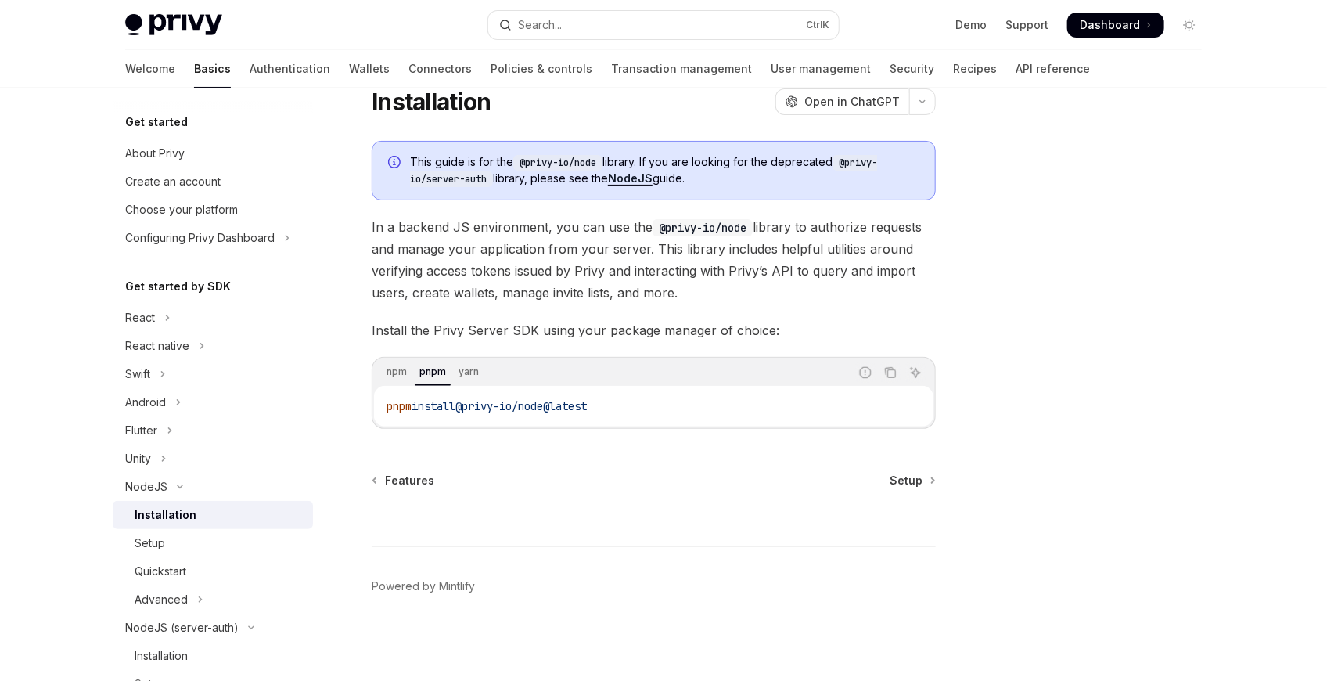
click at [907, 490] on div "Ctrl I" at bounding box center [654, 517] width 564 height 58
click at [923, 478] on link "Setup" at bounding box center [911, 480] width 45 height 16
type textarea "*"
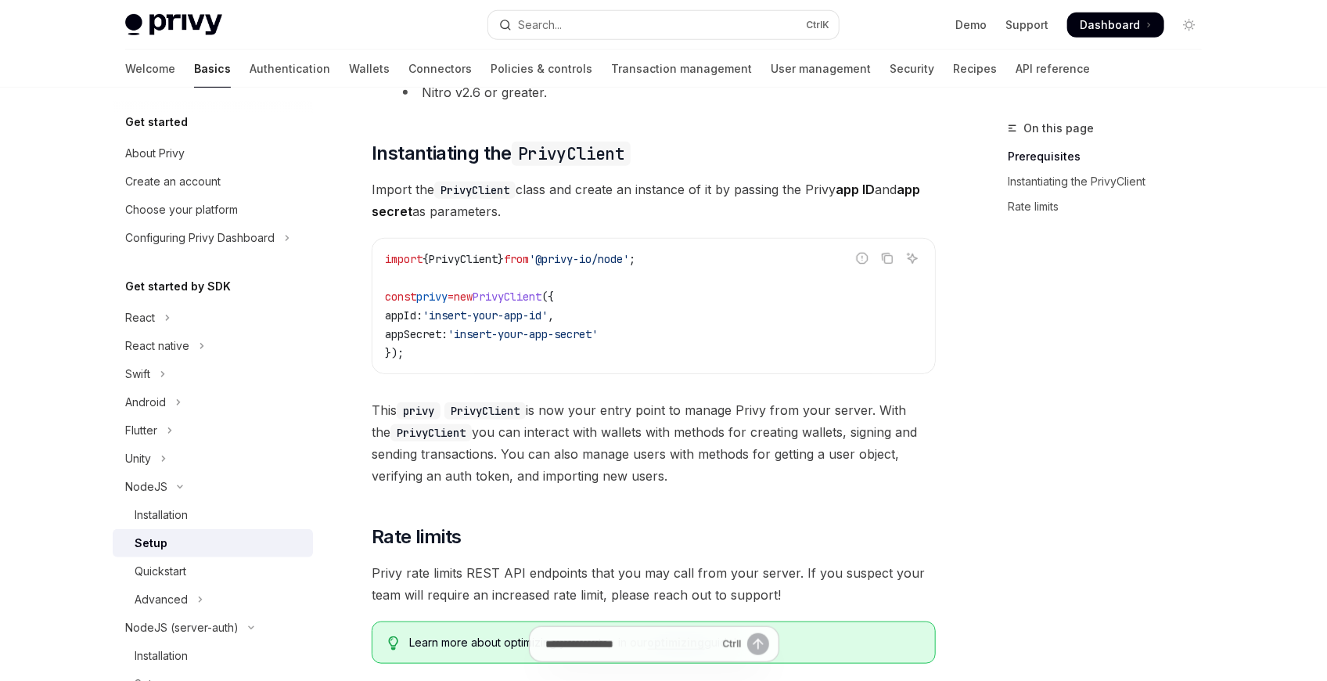
scroll to position [404, 0]
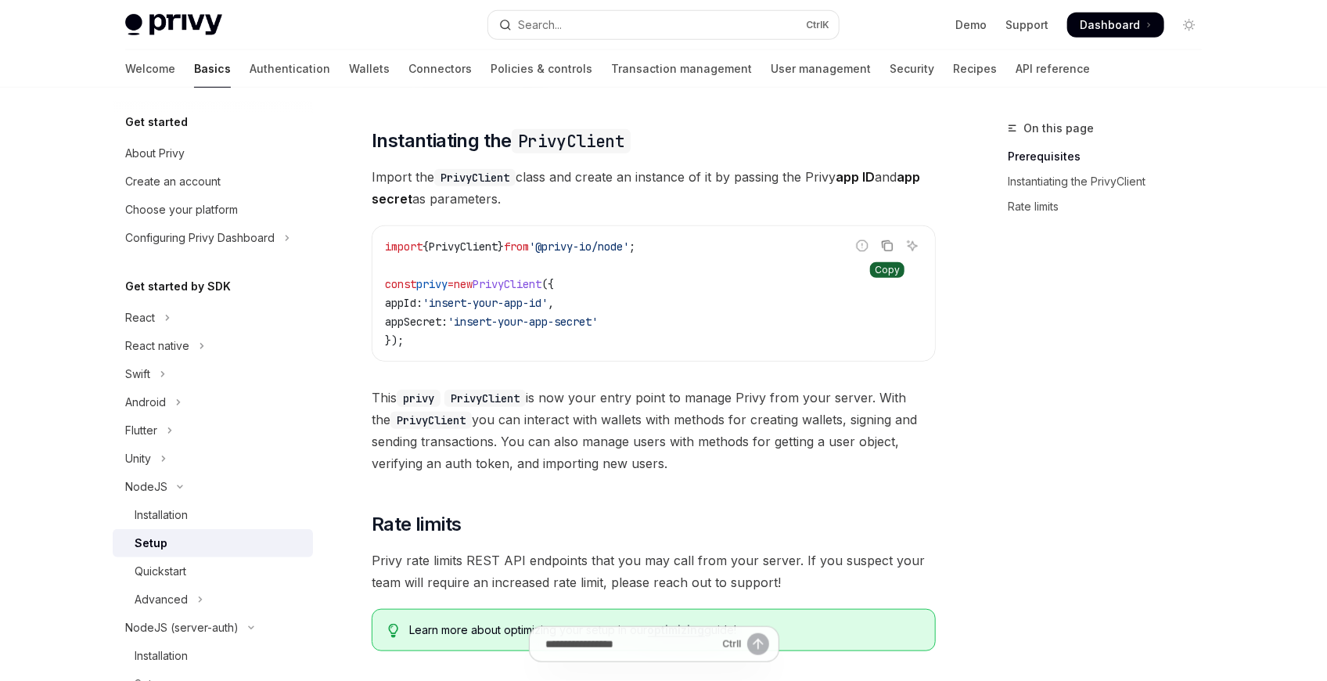
click at [885, 243] on icon "Copy the contents from the code block" at bounding box center [889, 247] width 8 height 8
click at [508, 318] on span "'insert-your-app-secret'" at bounding box center [522, 321] width 150 height 14
drag, startPoint x: 508, startPoint y: 318, endPoint x: 526, endPoint y: 284, distance: 38.5
click at [440, 289] on code "import { PrivyClient } from '@privy-io/node' ; const privy = new PrivyClient ({…" at bounding box center [653, 293] width 537 height 113
click at [532, 286] on span "PrivyClient" at bounding box center [506, 284] width 69 height 14
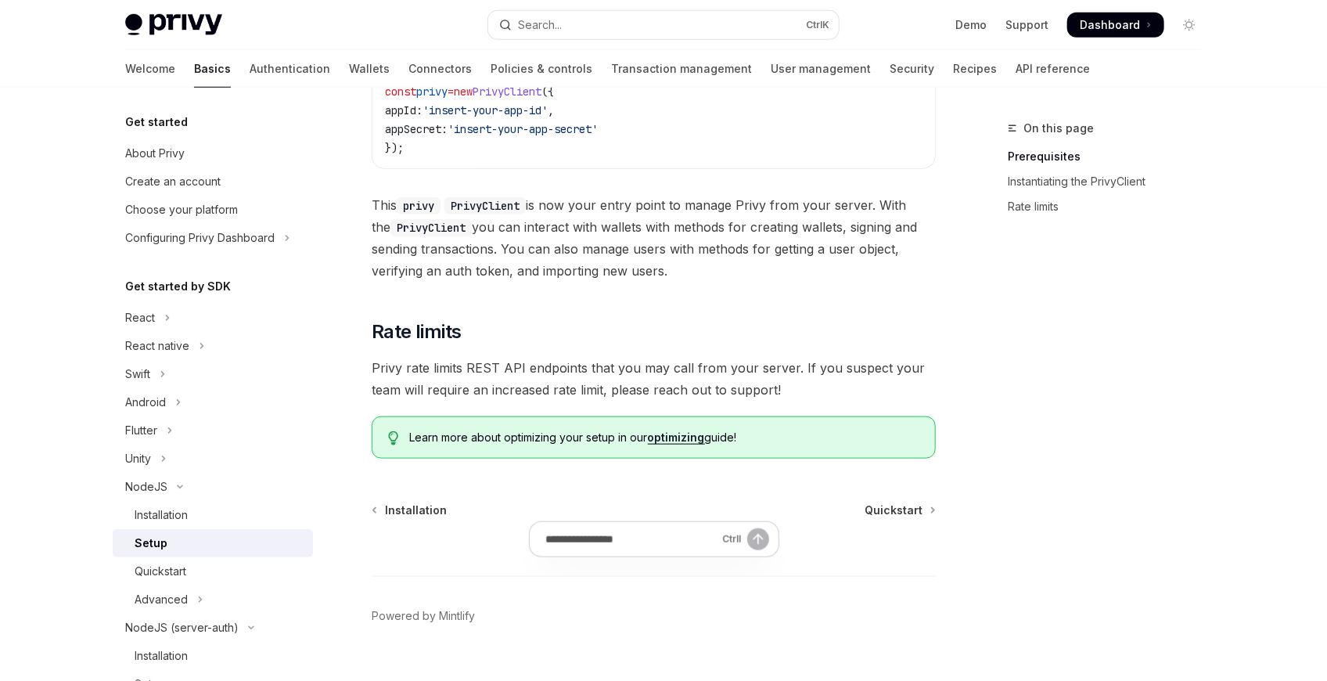
scroll to position [626, 0]
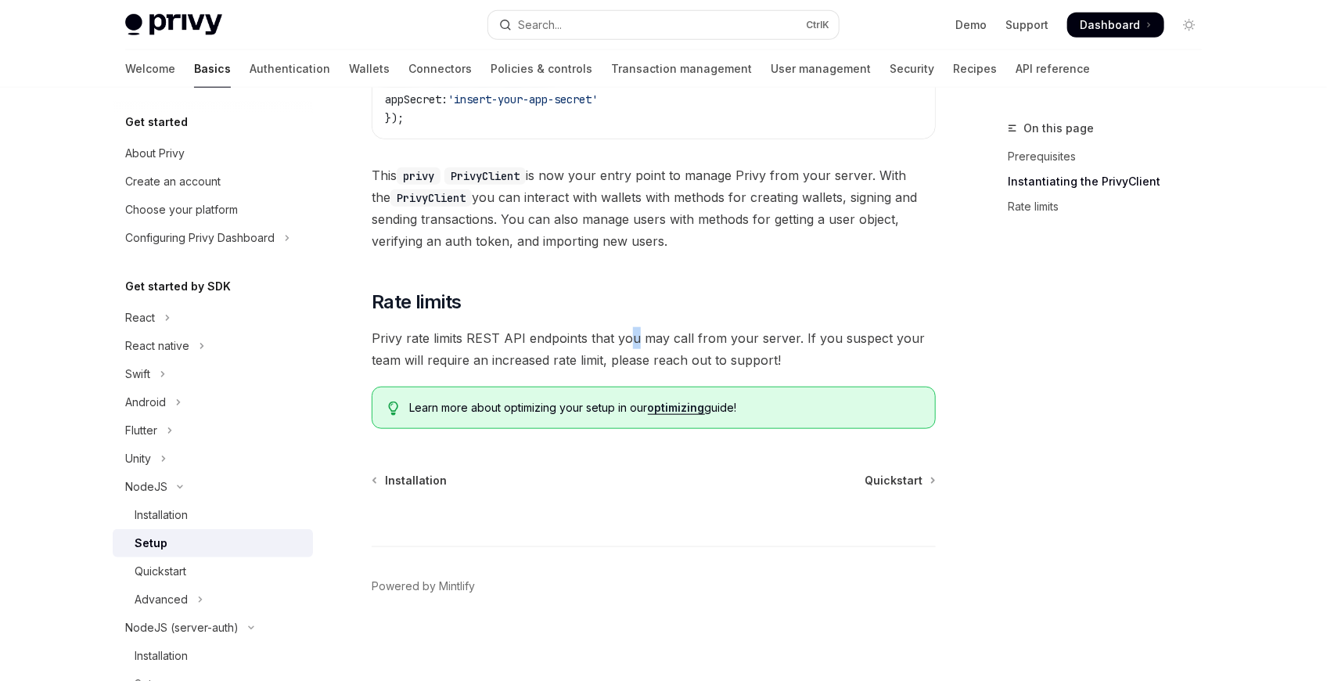
click at [631, 343] on span "Privy rate limits REST API endpoints that you may call from your server. If you…" at bounding box center [654, 349] width 564 height 44
click at [898, 336] on span "Privy rate limits REST API endpoints that you may call from your server. If you…" at bounding box center [654, 349] width 564 height 44
drag, startPoint x: 898, startPoint y: 336, endPoint x: 442, endPoint y: 356, distance: 456.5
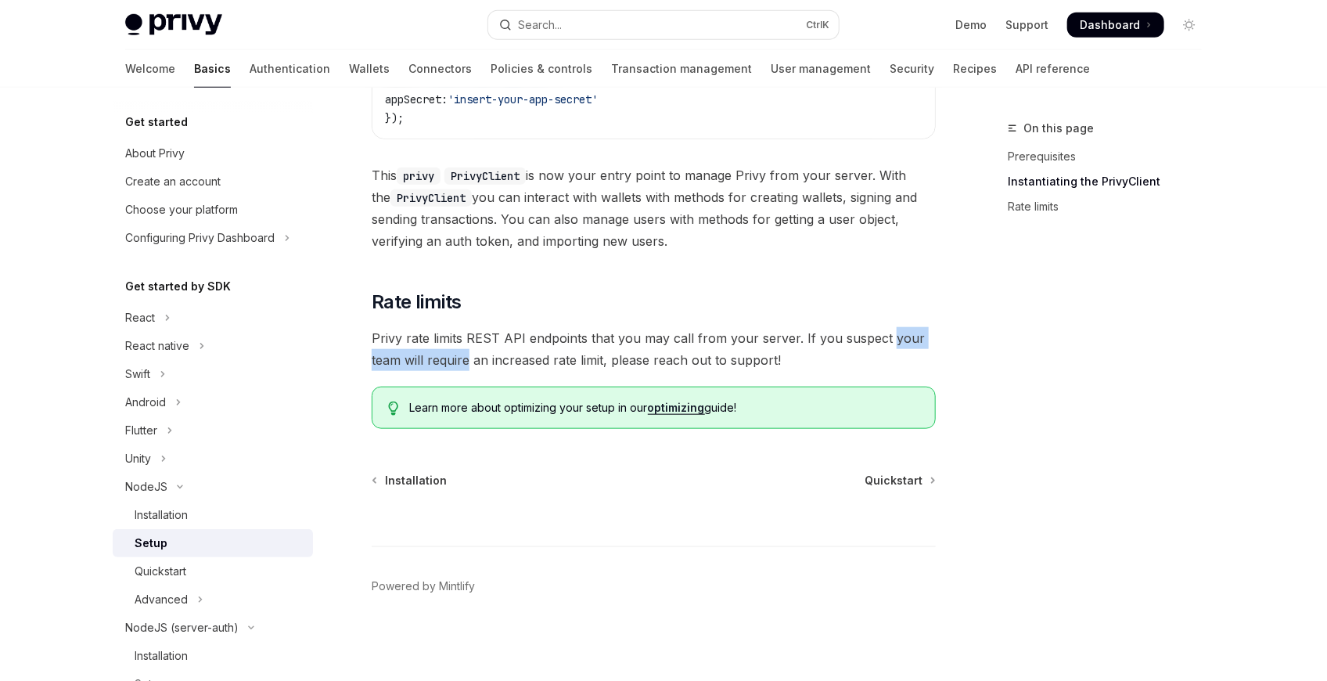
click at [442, 356] on span "Privy rate limits REST API endpoints that you may call from your server. If you…" at bounding box center [654, 349] width 564 height 44
click at [436, 357] on span "Privy rate limits REST API endpoints that you may call from your server. If you…" at bounding box center [654, 349] width 564 height 44
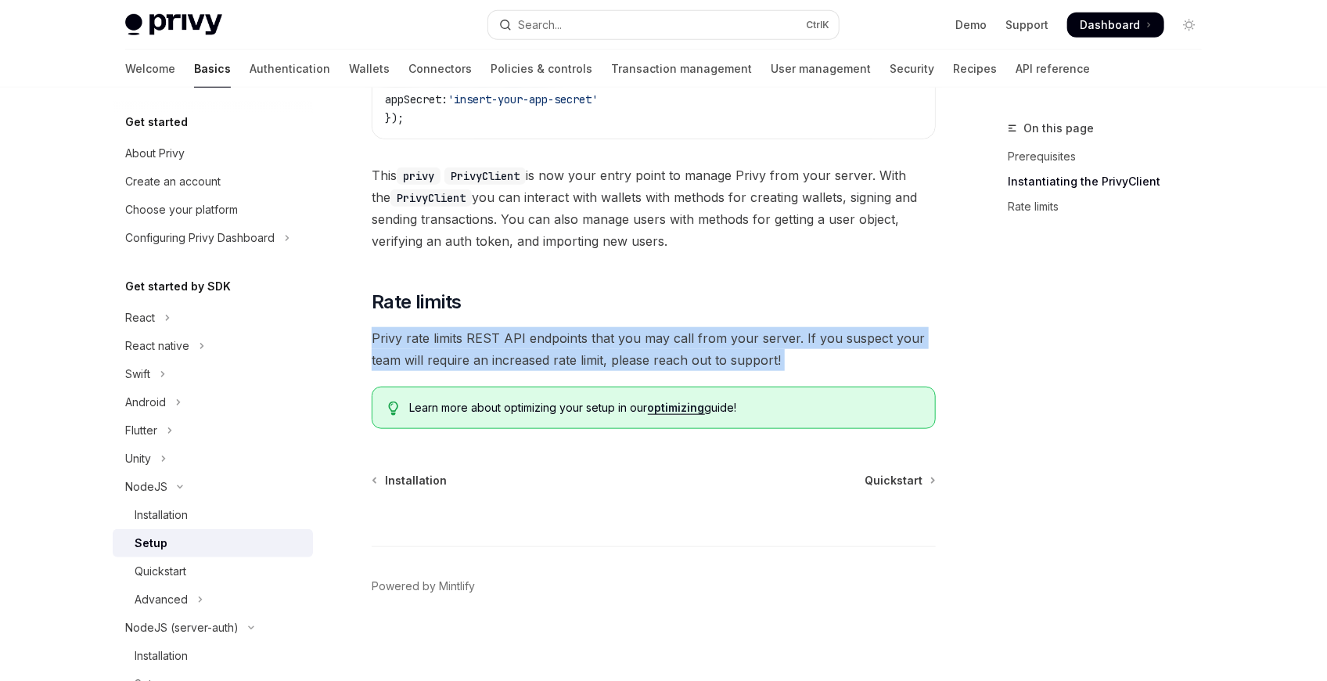
click at [436, 357] on span "Privy rate limits REST API endpoints that you may call from your server. If you…" at bounding box center [654, 349] width 564 height 44
click at [598, 351] on span "Privy rate limits REST API endpoints that you may call from your server. If you…" at bounding box center [654, 349] width 564 height 44
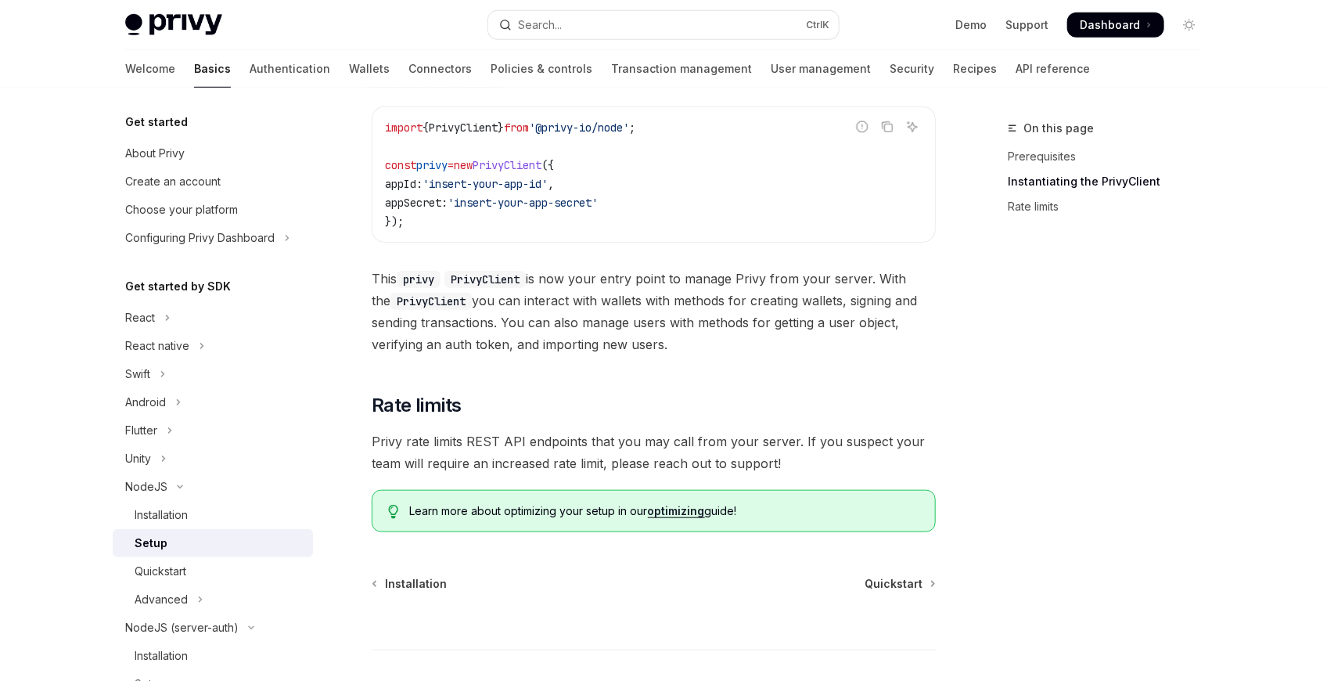
scroll to position [365, 0]
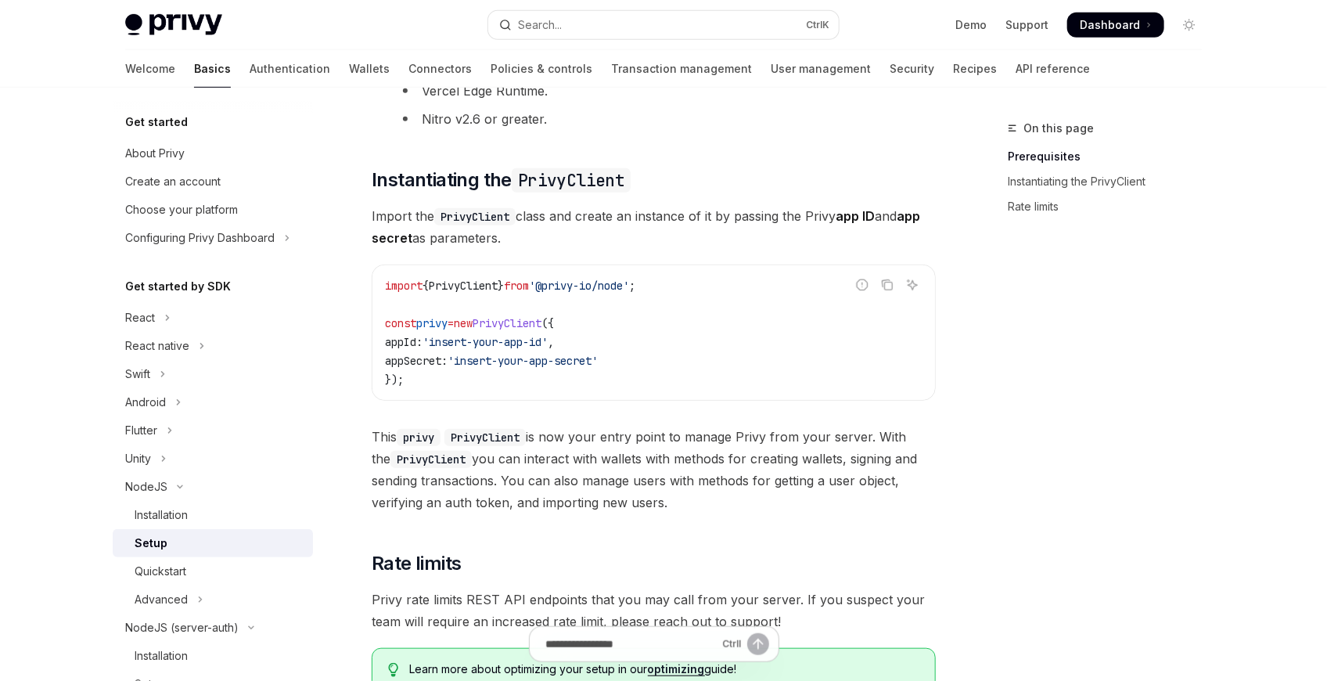
click at [572, 239] on span "Import the PrivyClient class and create an instance of it by passing the Privy …" at bounding box center [654, 227] width 564 height 44
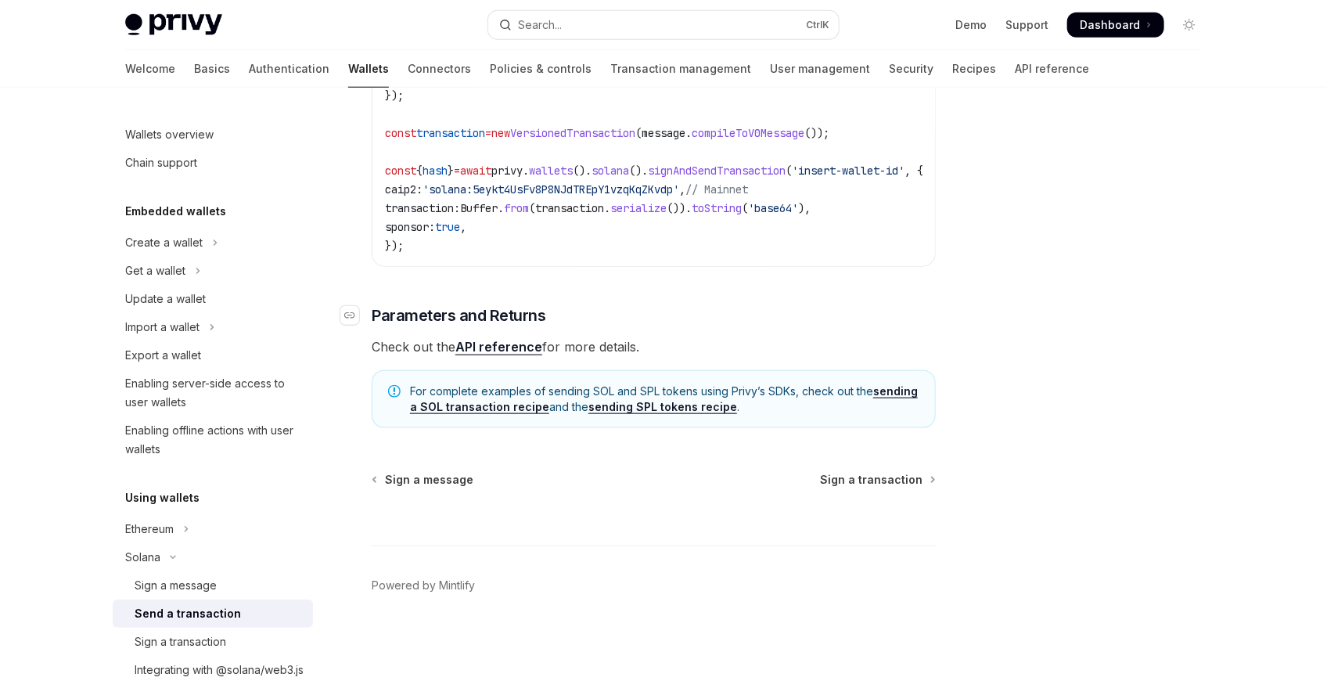
scroll to position [720, 0]
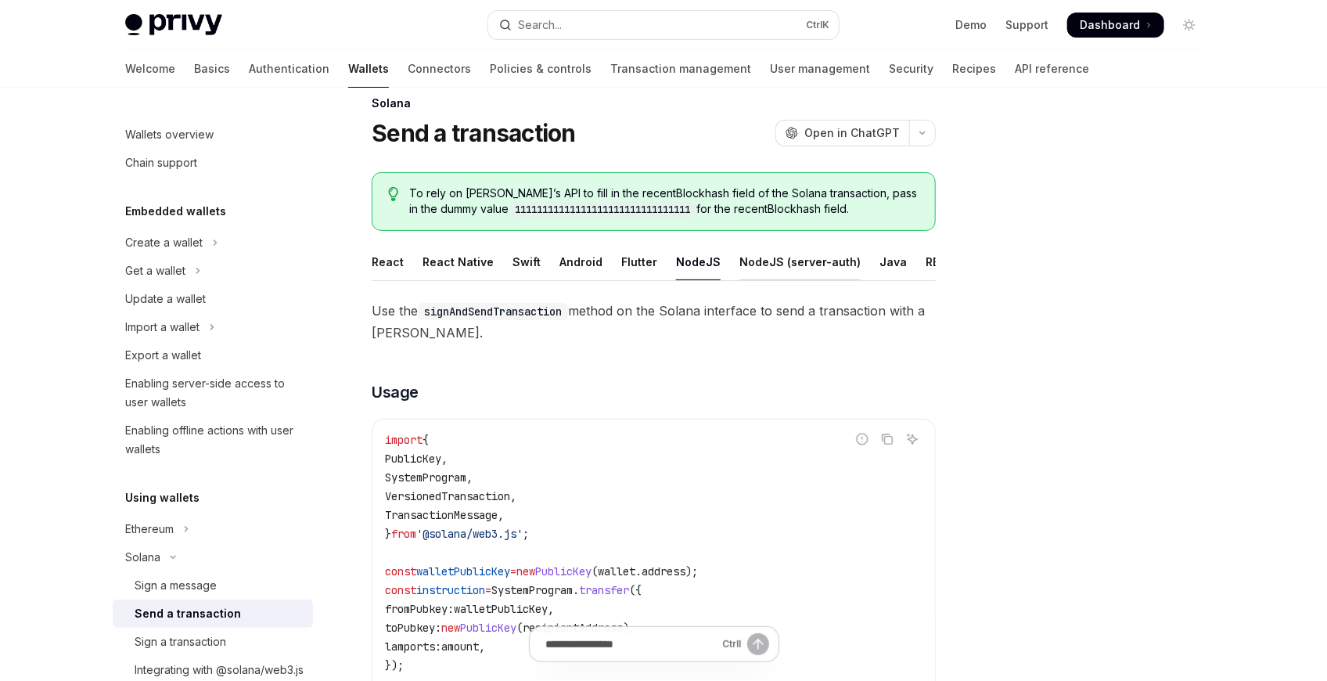
click at [770, 264] on div "NodeJS (server-auth)" at bounding box center [799, 261] width 121 height 37
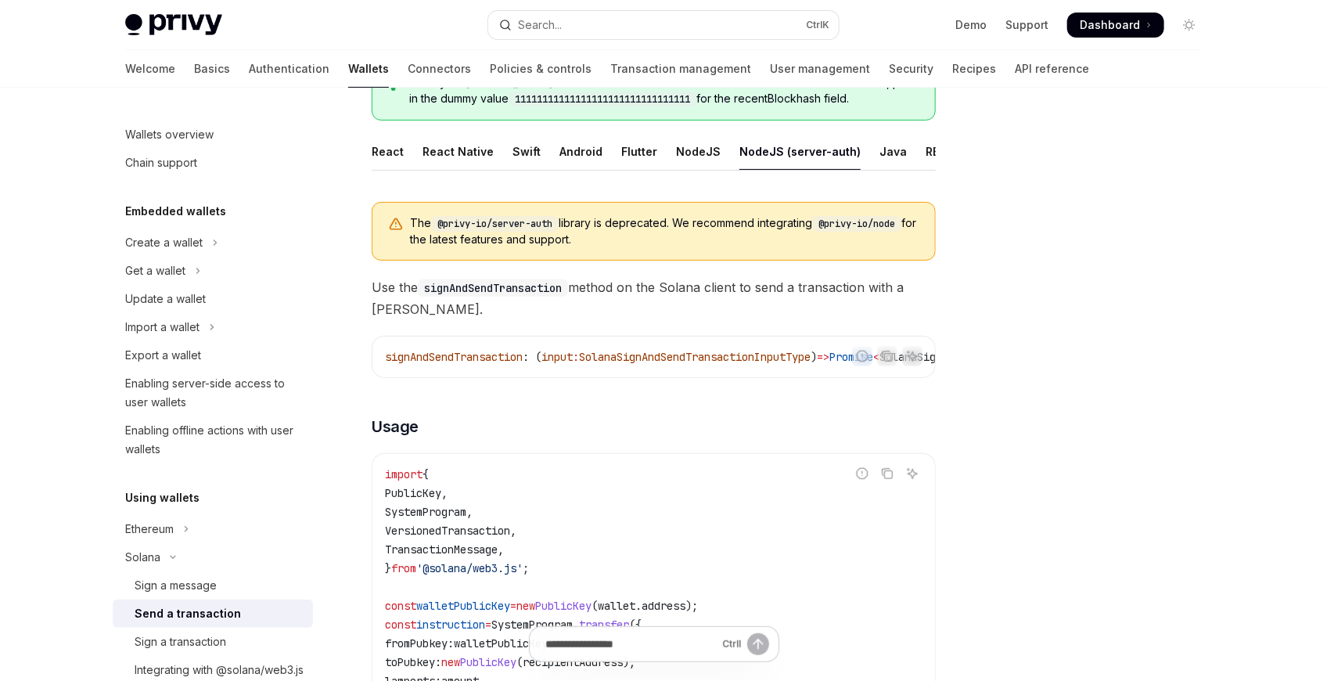
scroll to position [199, 0]
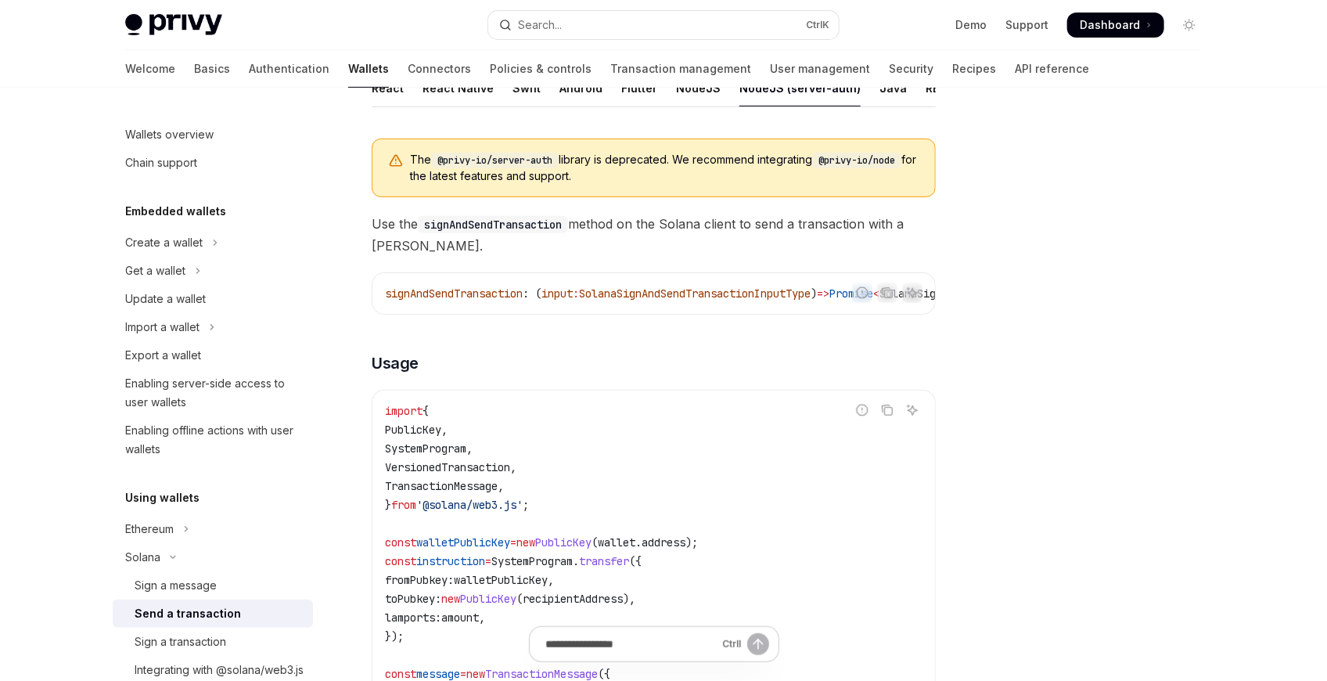
click at [413, 175] on span "The @privy-io/server-auth library is deprecated. We recommend integrating @priv…" at bounding box center [664, 168] width 509 height 32
drag, startPoint x: 413, startPoint y: 175, endPoint x: 688, endPoint y: 170, distance: 275.4
click at [667, 170] on span "The @privy-io/server-auth library is deprecated. We recommend integrating @priv…" at bounding box center [664, 168] width 509 height 32
click at [688, 170] on span "The @privy-io/server-auth library is deprecated. We recommend integrating @priv…" at bounding box center [664, 168] width 509 height 32
click at [688, 169] on span "The @privy-io/server-auth library is deprecated. We recommend integrating @priv…" at bounding box center [664, 168] width 509 height 32
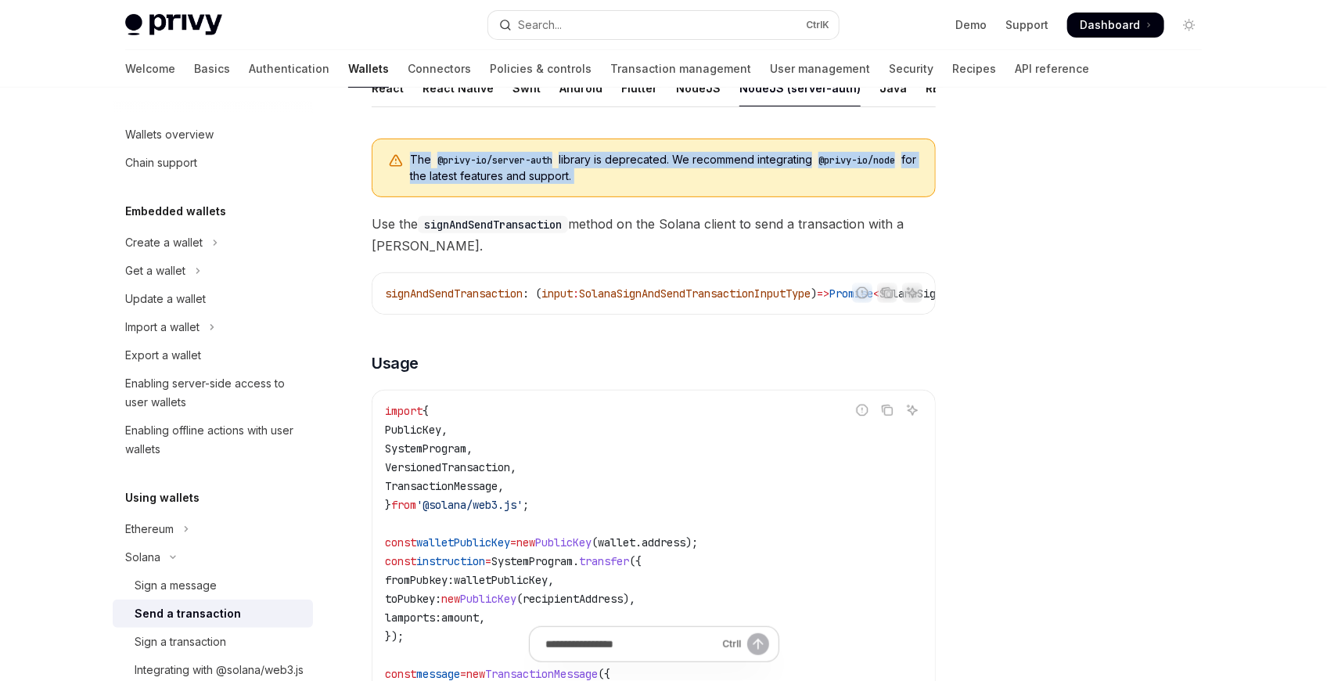
click at [688, 169] on span "The @privy-io/server-auth library is deprecated. We recommend integrating @priv…" at bounding box center [664, 168] width 509 height 32
click at [454, 178] on span "The @privy-io/server-auth library is deprecated. We recommend integrating @priv…" at bounding box center [664, 168] width 509 height 32
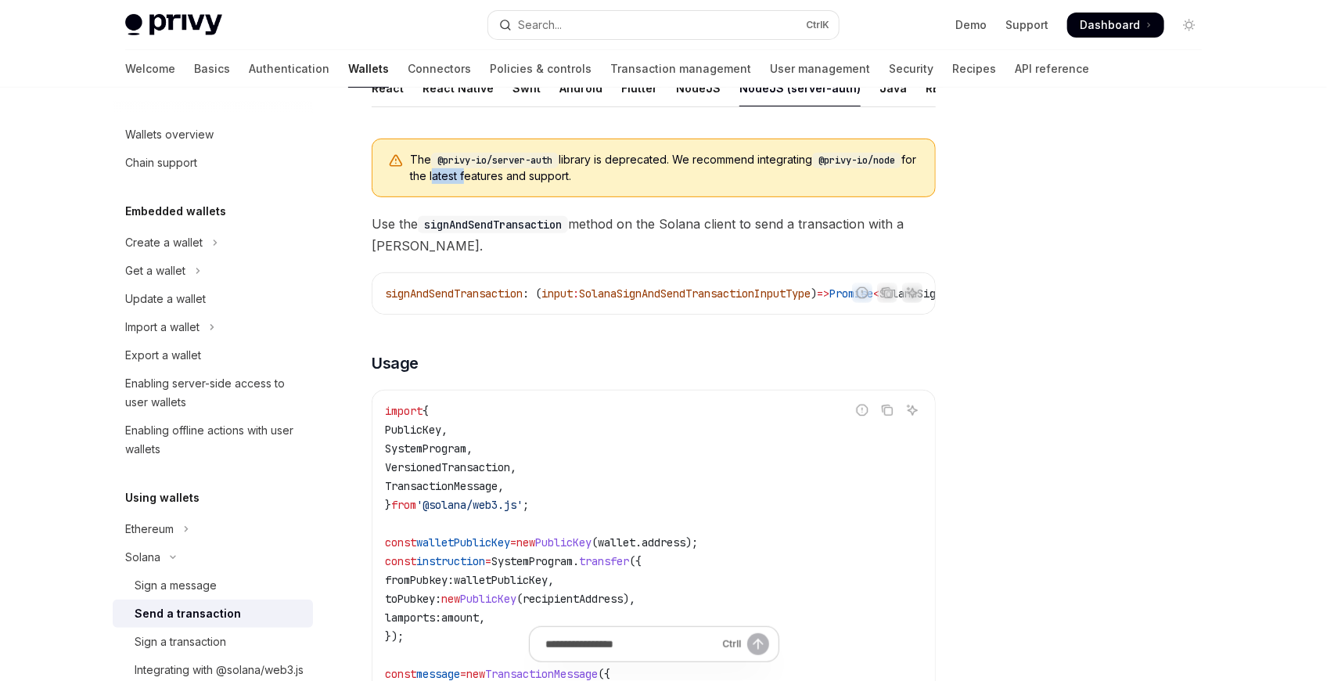
click at [454, 178] on span "The @privy-io/server-auth library is deprecated. We recommend integrating @priv…" at bounding box center [664, 168] width 509 height 32
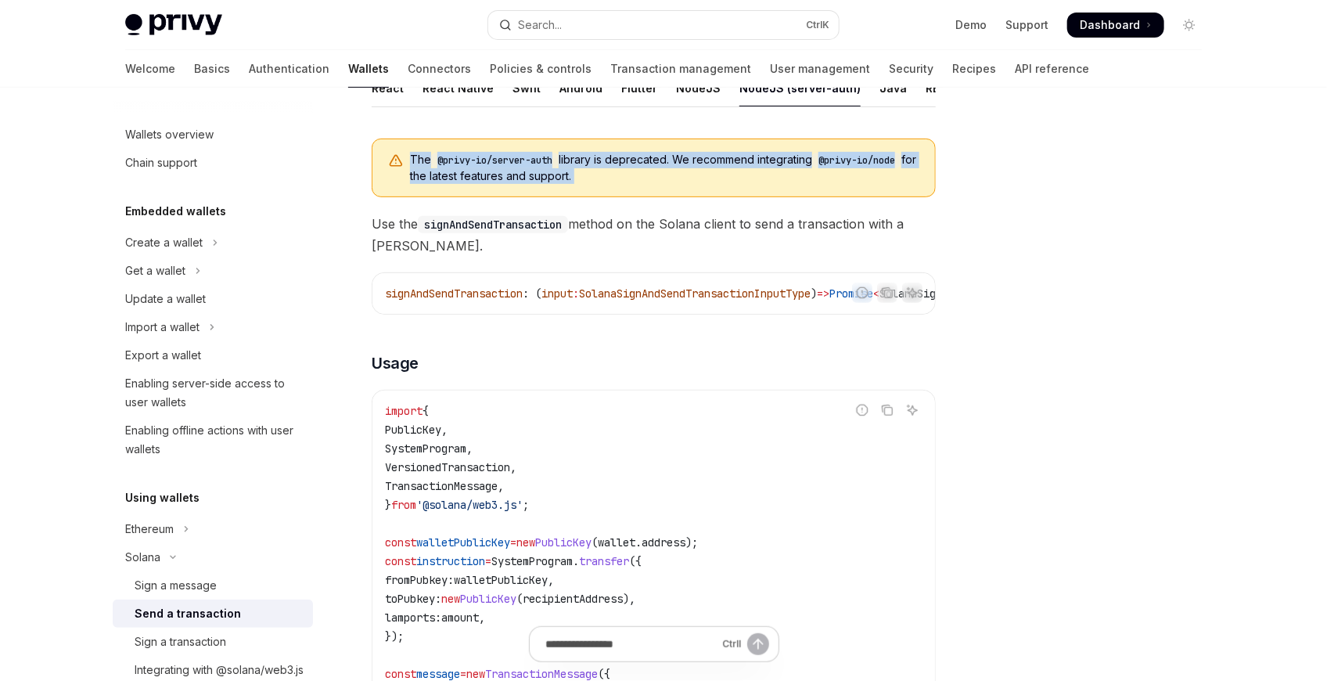
click at [454, 178] on span "The @privy-io/server-auth library is deprecated. We recommend integrating @priv…" at bounding box center [664, 168] width 509 height 32
click at [582, 184] on span "The @privy-io/server-auth library is deprecated. We recommend integrating @priv…" at bounding box center [664, 168] width 509 height 32
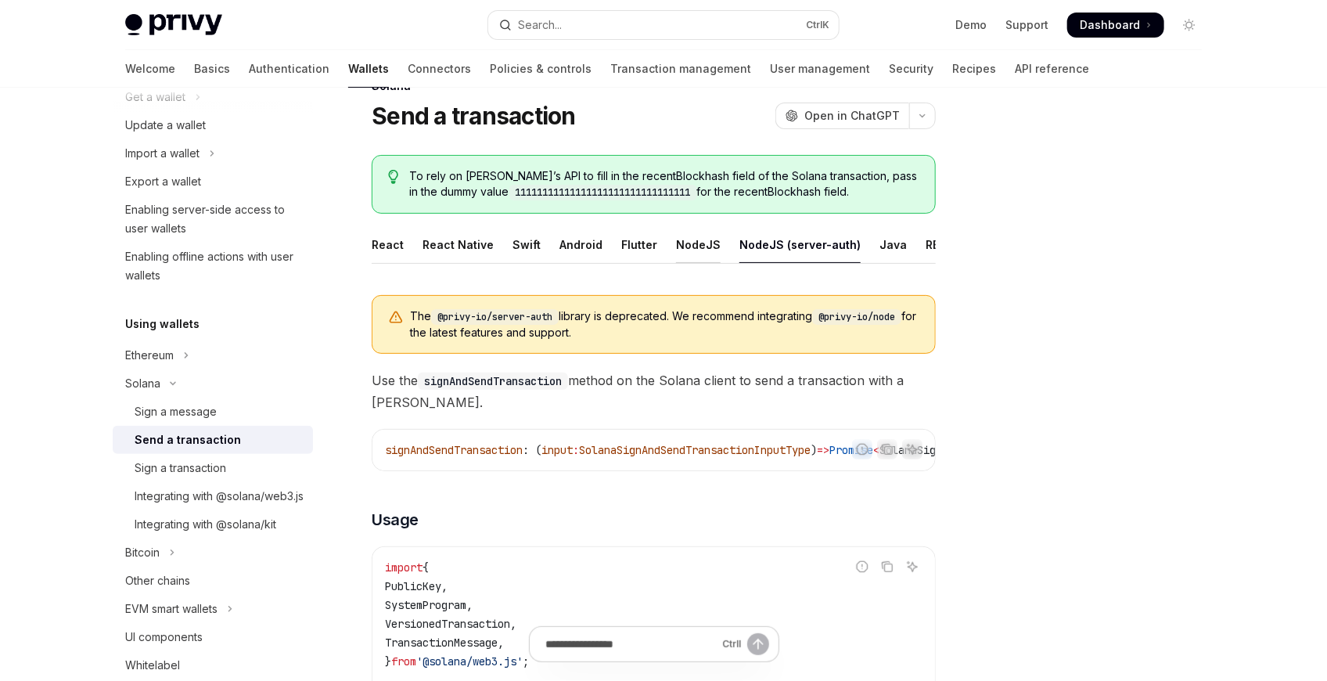
scroll to position [129, 0]
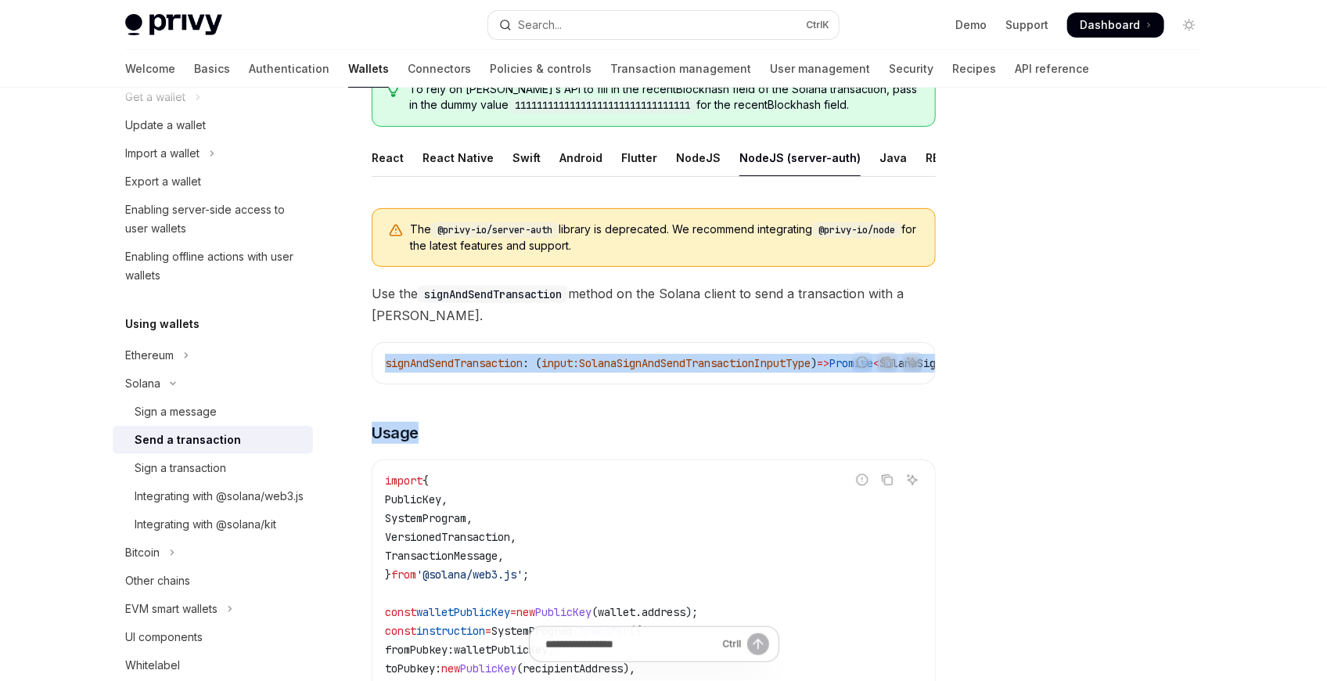
drag, startPoint x: 633, startPoint y: 397, endPoint x: 723, endPoint y: 397, distance: 90.0
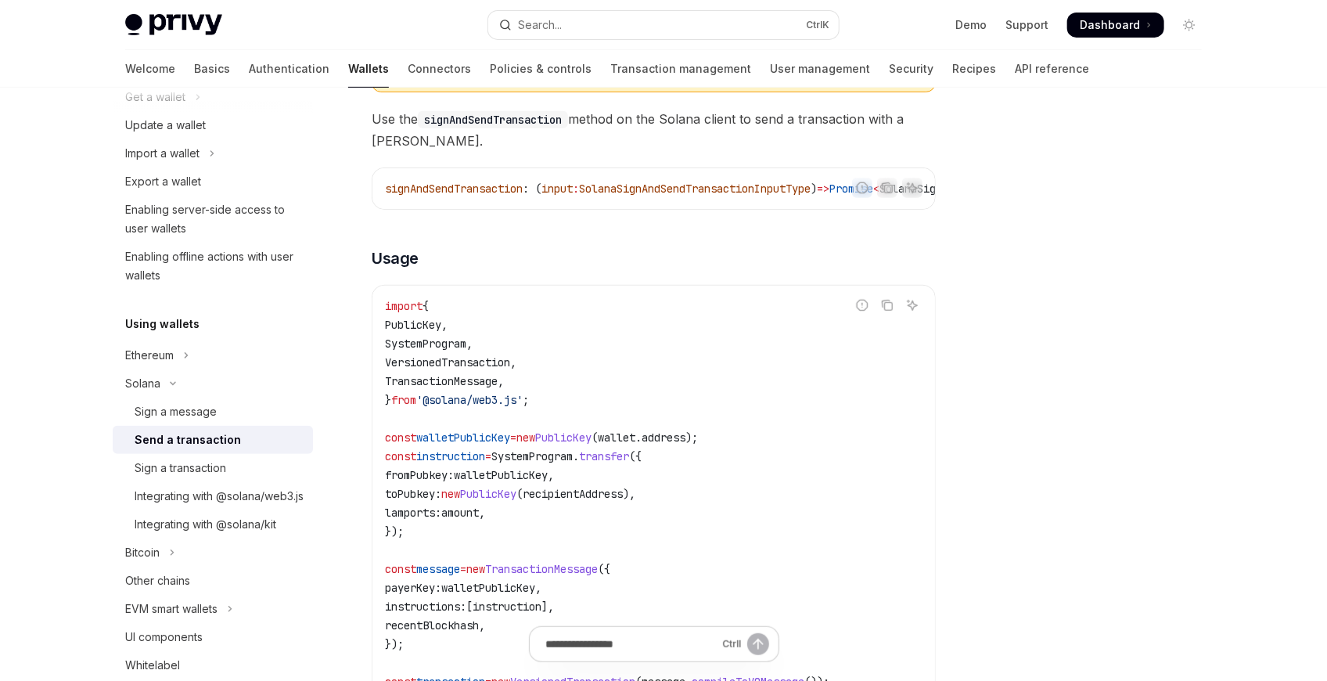
click at [576, 311] on code "import { PublicKey , SystemProgram , VersionedTransaction , TransactionMessage …" at bounding box center [653, 559] width 537 height 526
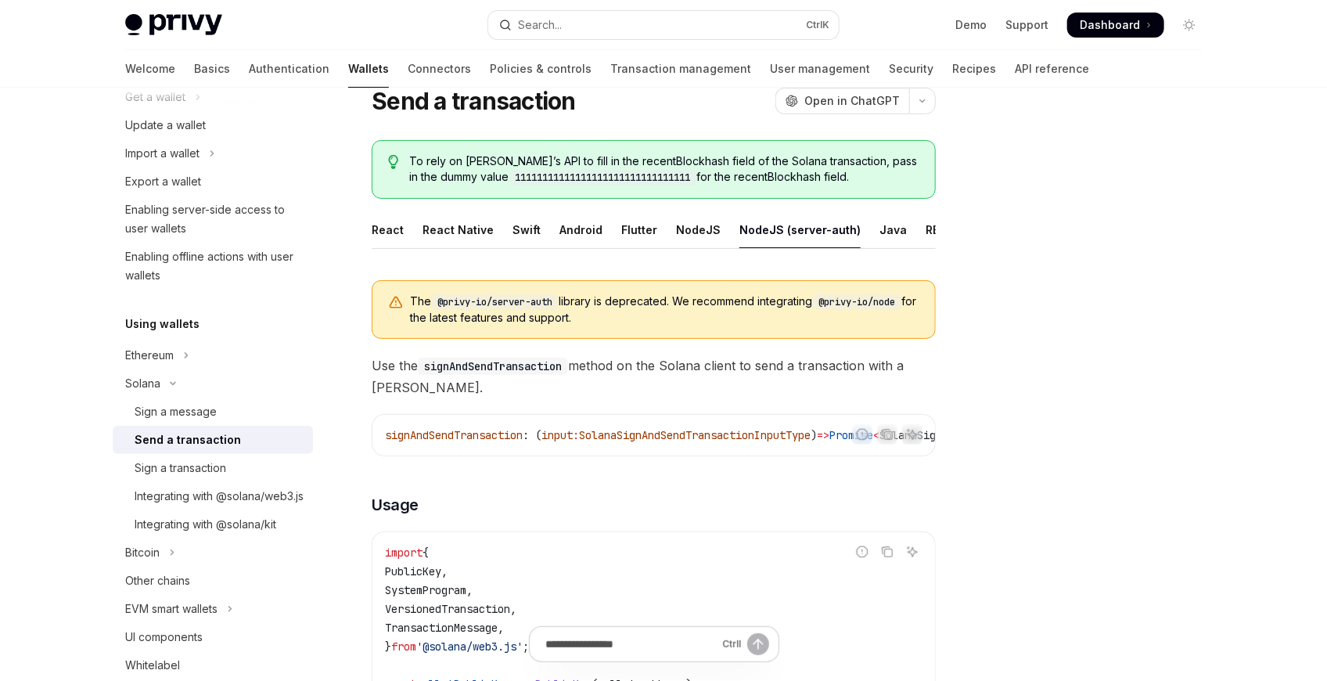
scroll to position [42, 0]
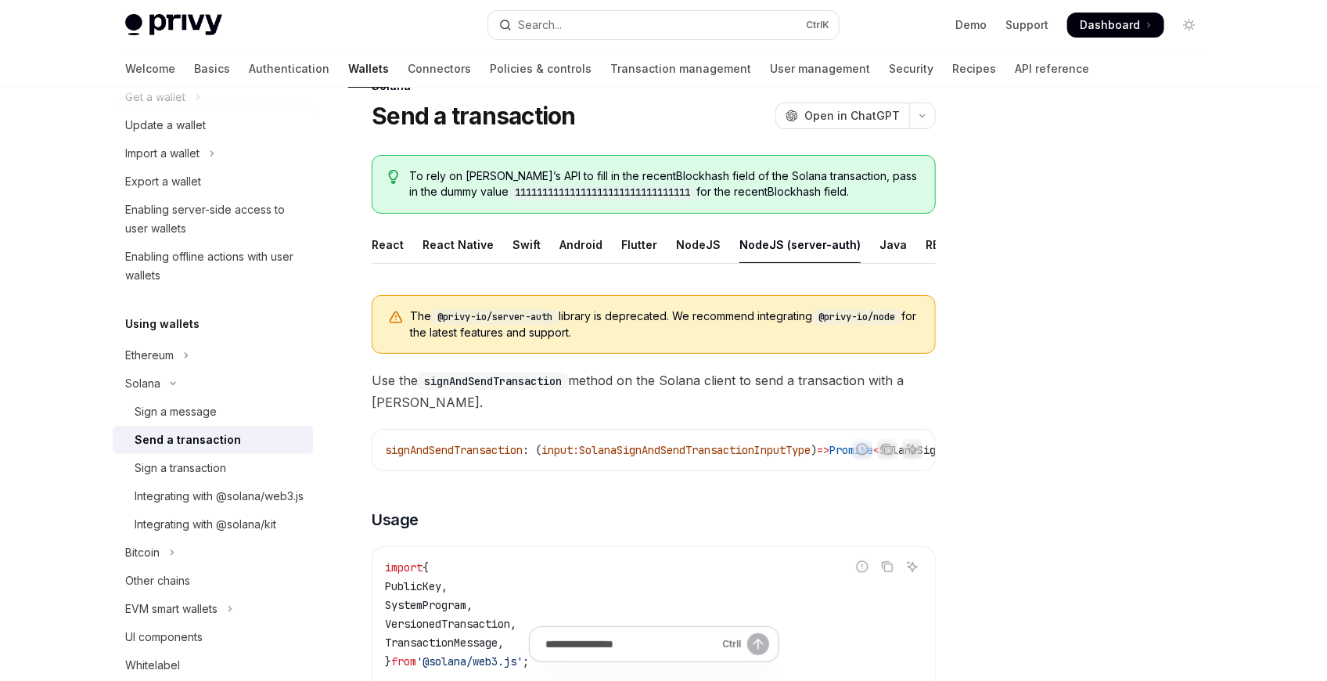
click at [796, 257] on div "NodeJS (server-auth)" at bounding box center [799, 244] width 121 height 37
type textarea "*"
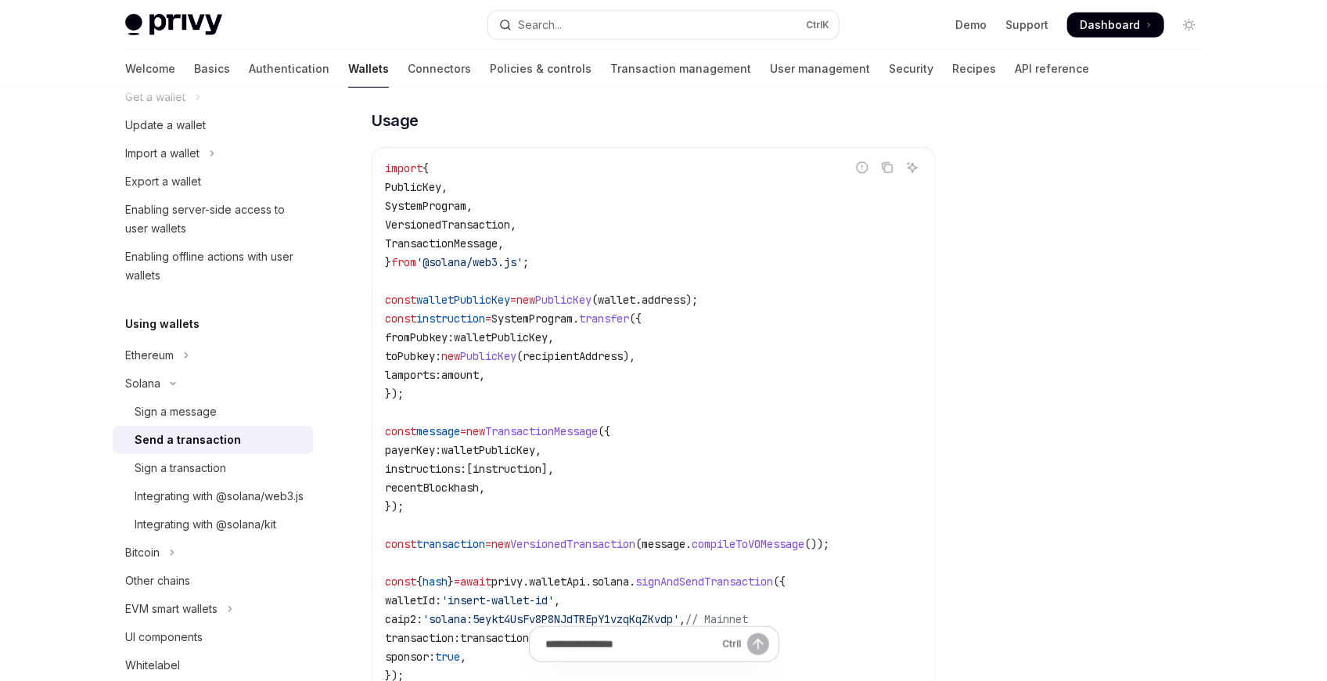
scroll to position [521, 0]
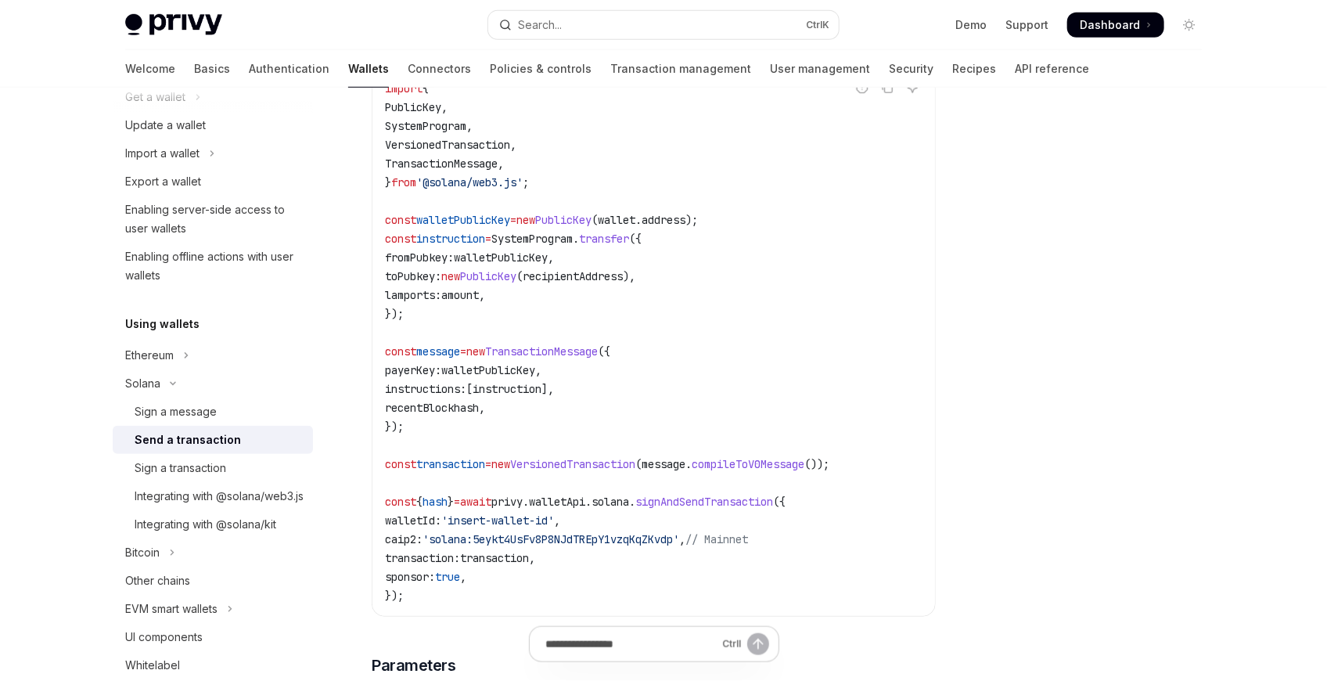
click at [403, 227] on span "const" at bounding box center [400, 220] width 31 height 14
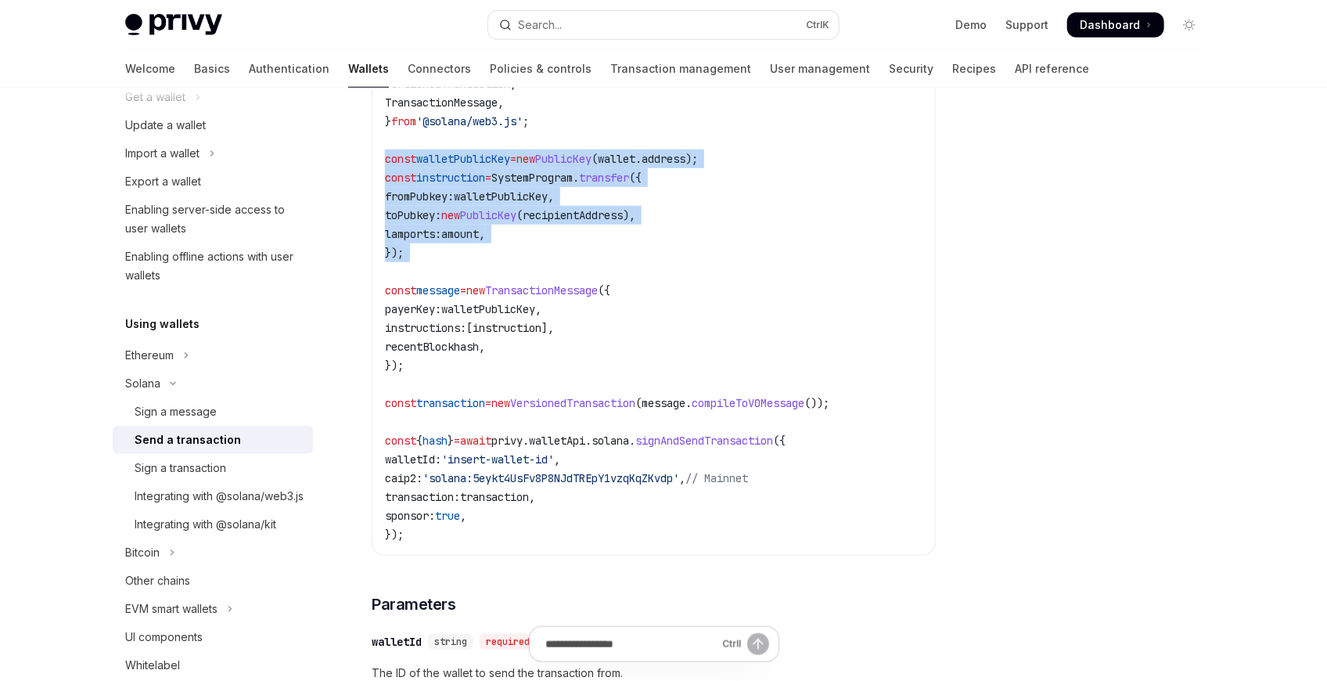
scroll to position [608, 0]
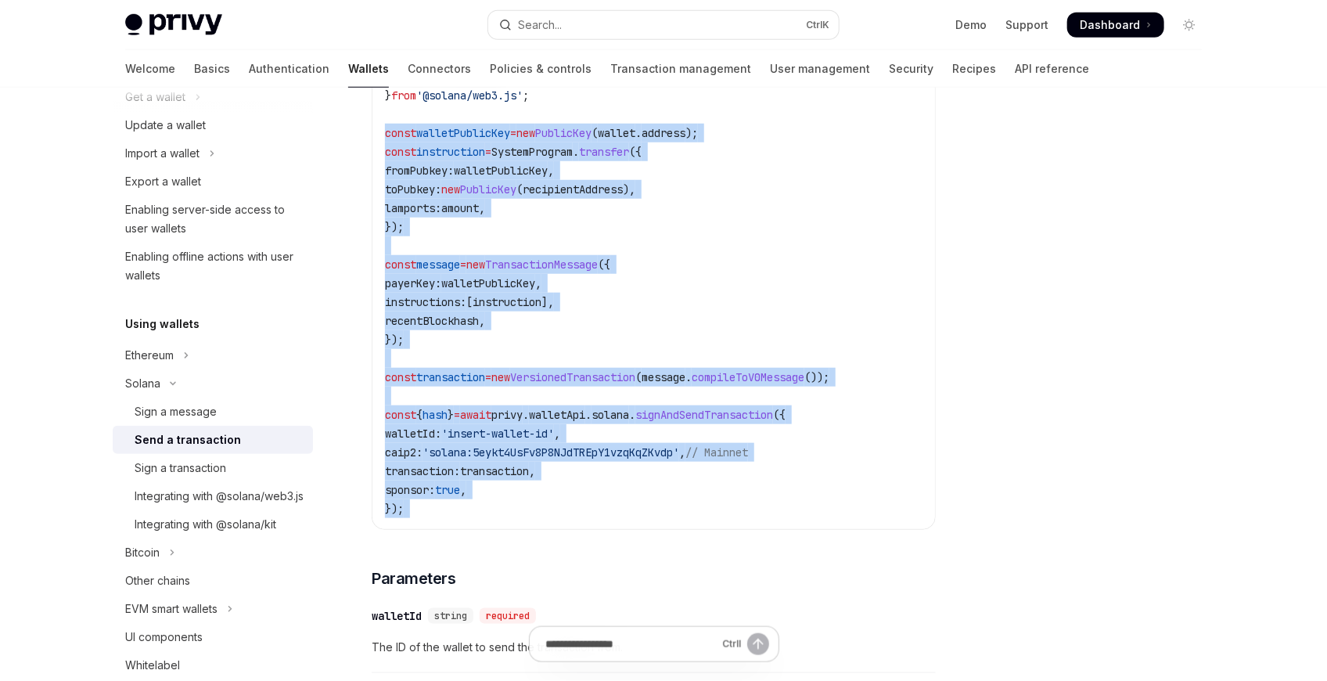
drag, startPoint x: 403, startPoint y: 234, endPoint x: 469, endPoint y: 523, distance: 297.0
click at [469, 518] on code "import { PublicKey , SystemProgram , VersionedTransaction , TransactionMessage …" at bounding box center [653, 255] width 537 height 526
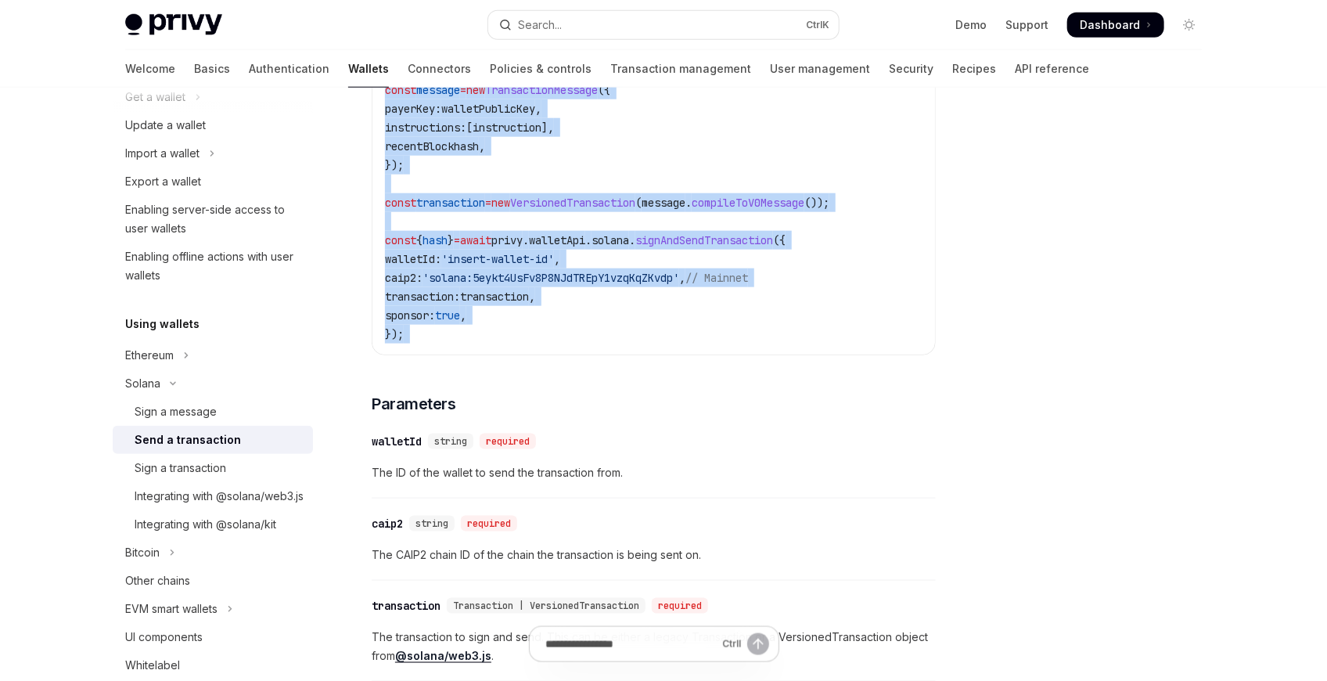
copy code "const walletPublicKey = new PublicKey ( wallet . address ); const instruction =…"
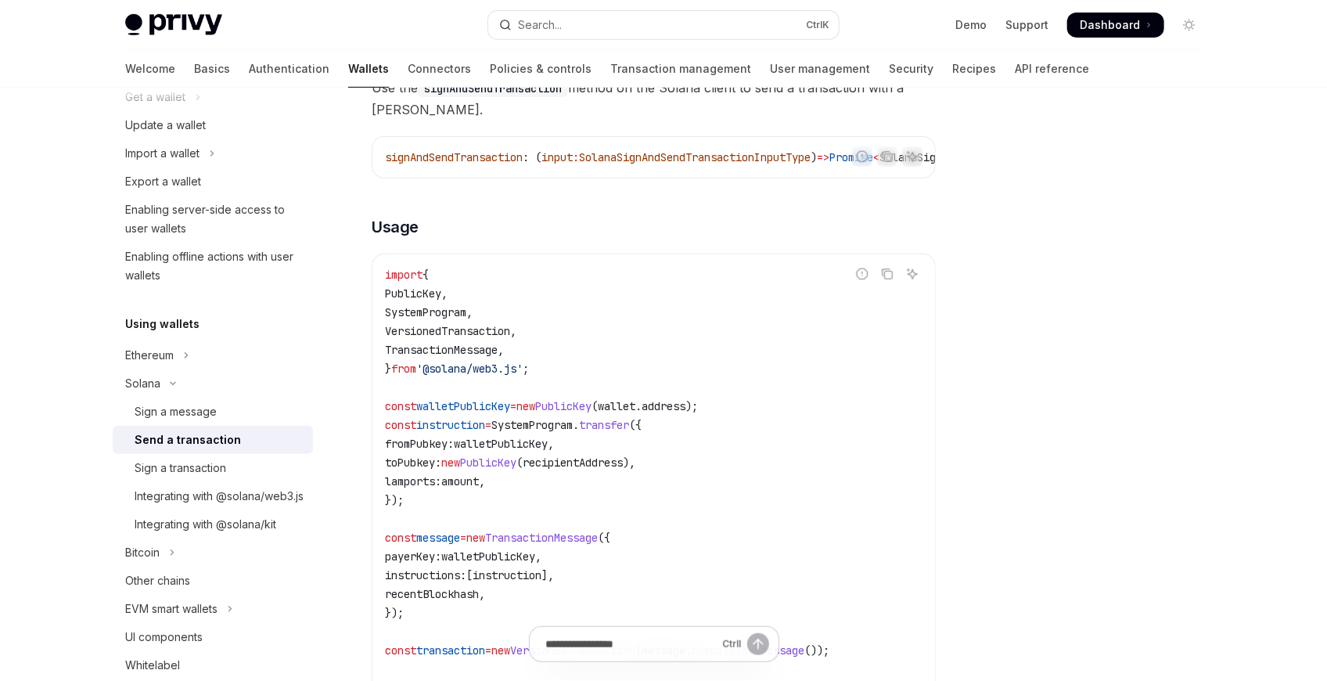
scroll to position [347, 0]
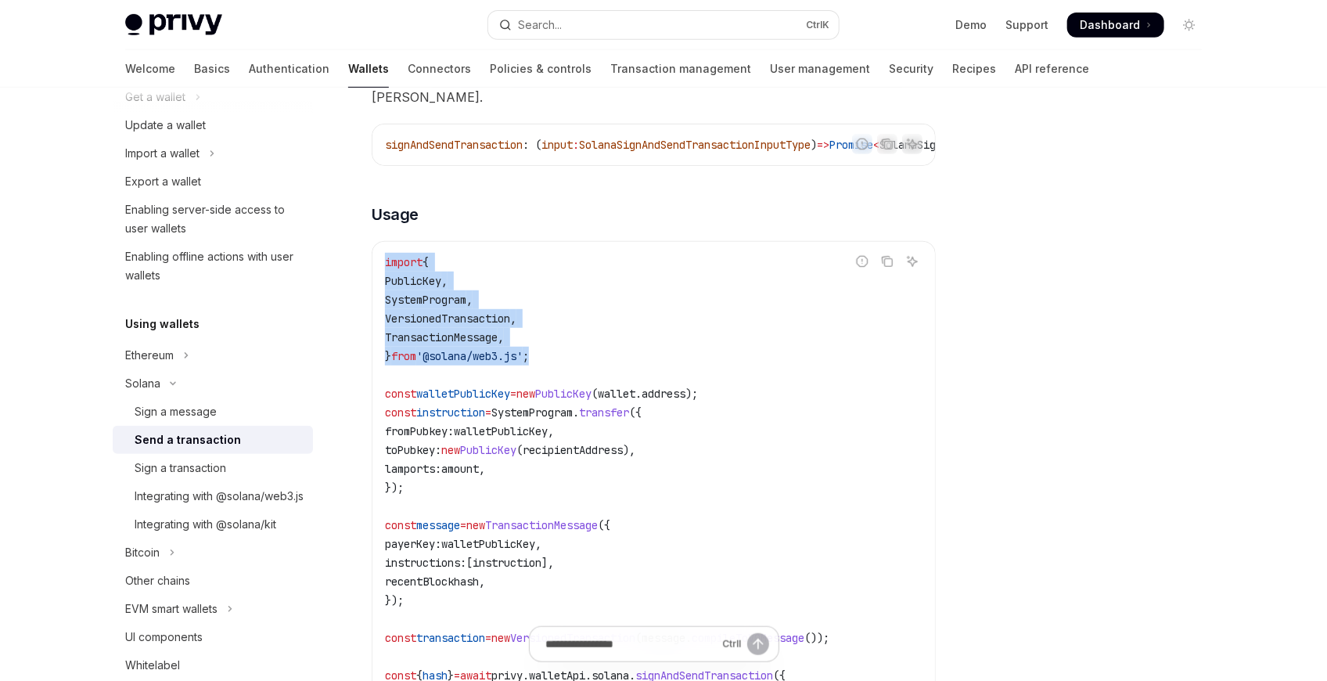
drag, startPoint x: 561, startPoint y: 369, endPoint x: 372, endPoint y: 278, distance: 209.2
click at [372, 278] on div "import { PublicKey , SystemProgram , VersionedTransaction , TransactionMessage …" at bounding box center [653, 516] width 562 height 548
copy code "import { PublicKey , SystemProgram , VersionedTransaction , TransactionMessage …"
click at [516, 325] on span "," at bounding box center [513, 318] width 6 height 14
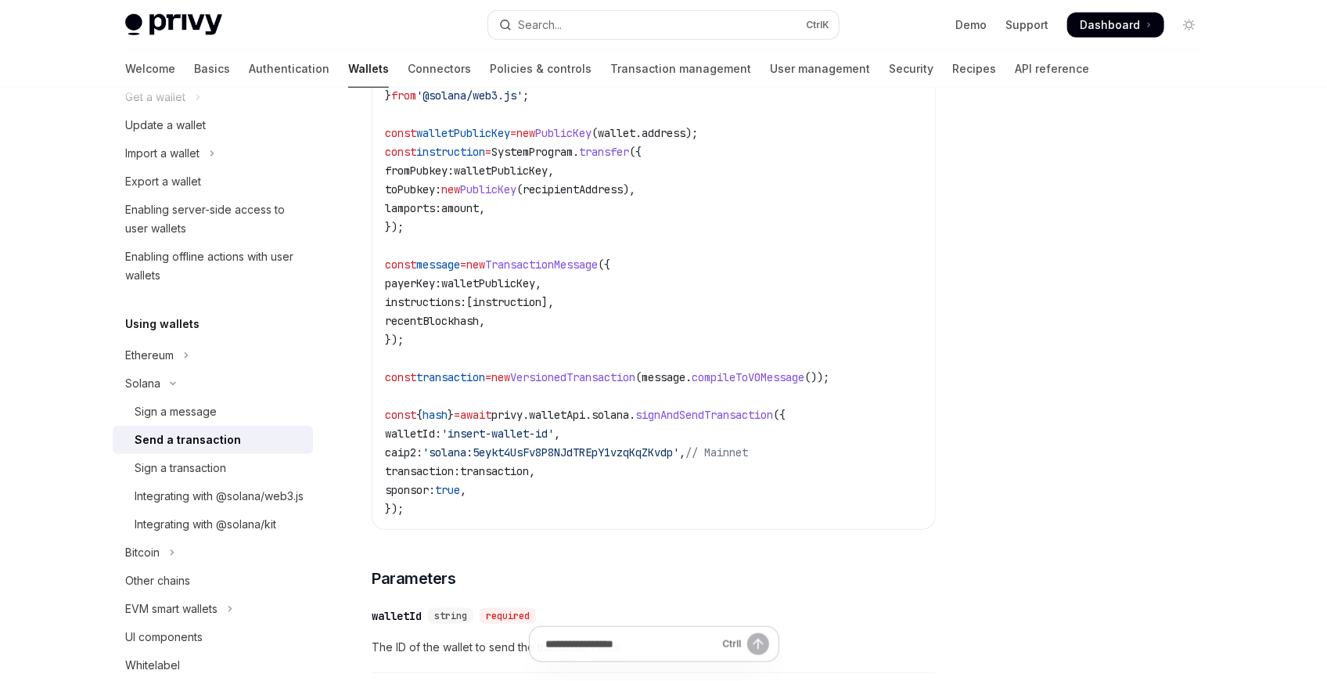
scroll to position [782, 0]
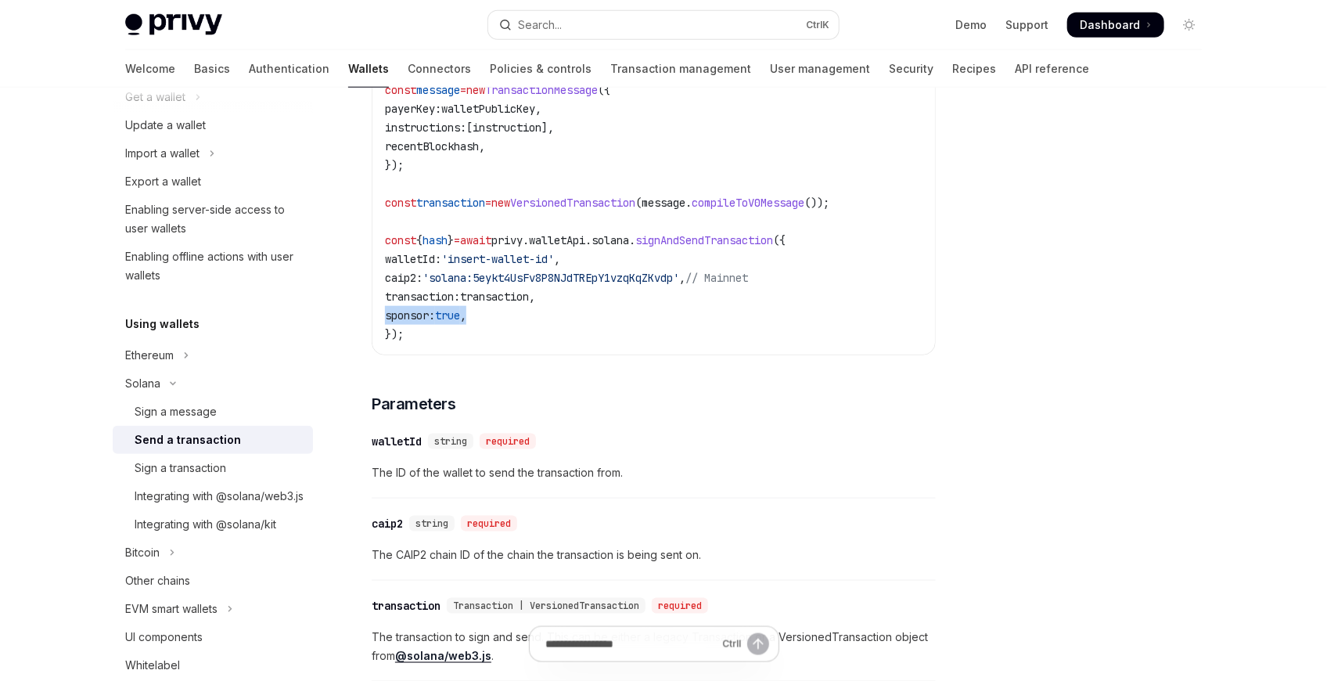
drag, startPoint x: 503, startPoint y: 324, endPoint x: 510, endPoint y: 341, distance: 18.6
click at [368, 329] on div "Solana Send a transaction OpenAI Open in ChatGPT OpenAI Open in ChatGPT To rely…" at bounding box center [507, 328] width 864 height 1983
click at [510, 341] on code "import { PublicKey , SystemProgram , VersionedTransaction , TransactionMessage …" at bounding box center [653, 81] width 537 height 526
click at [424, 266] on span "walletId:" at bounding box center [413, 259] width 56 height 14
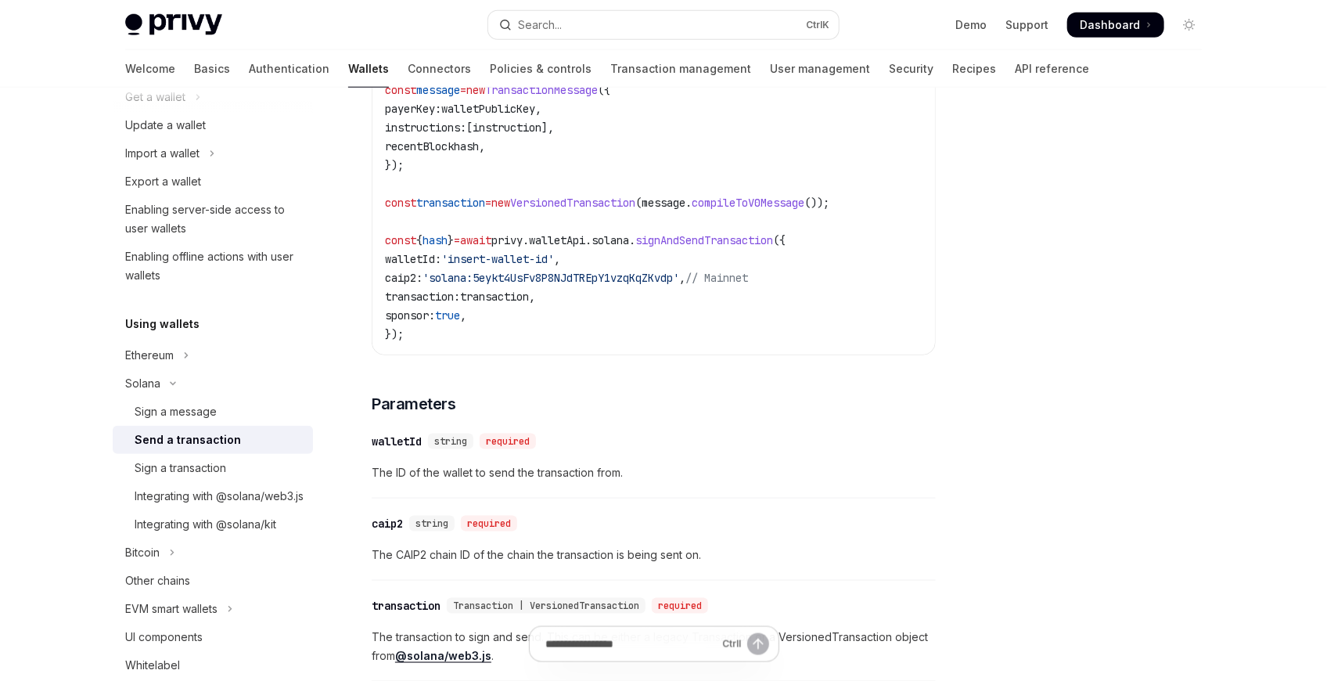
click at [418, 298] on code "import { PublicKey , SystemProgram , VersionedTransaction , TransactionMessage …" at bounding box center [653, 81] width 537 height 526
click at [418, 285] on span "caip2:" at bounding box center [404, 278] width 38 height 14
copy span "caip2"
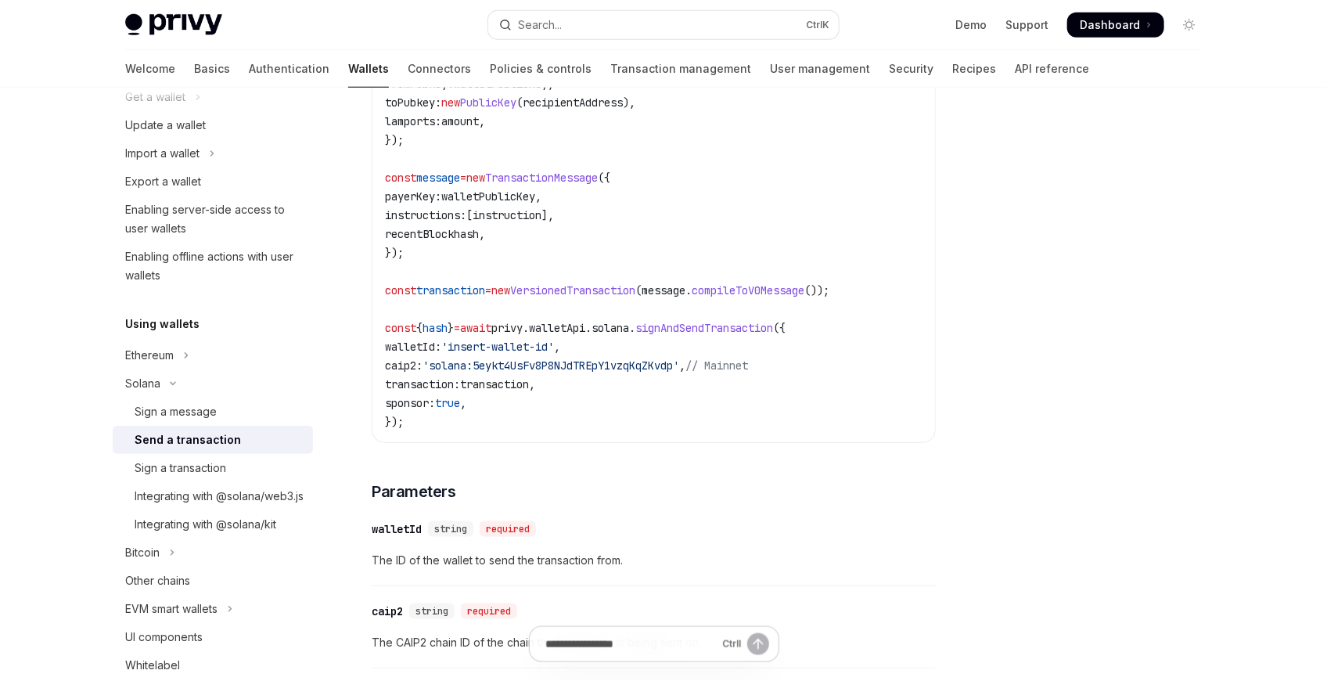
click at [523, 354] on span "'insert-wallet-id'" at bounding box center [497, 346] width 113 height 14
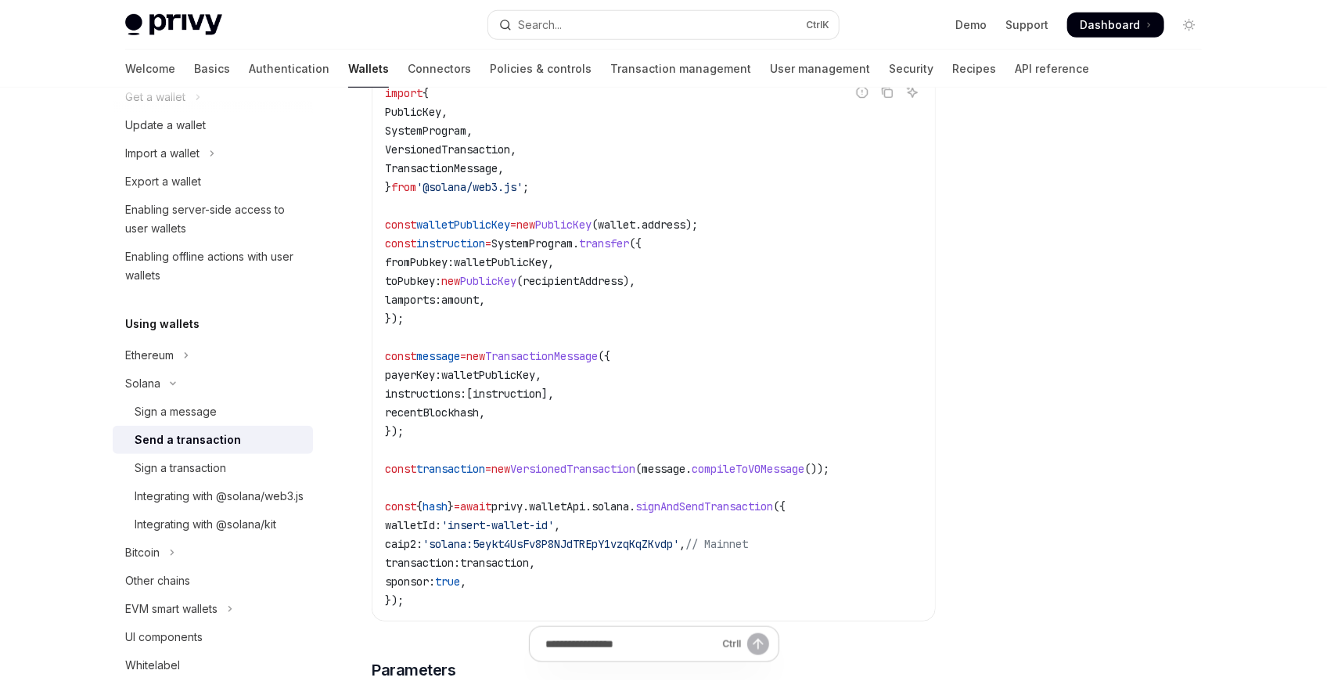
scroll to position [521, 0]
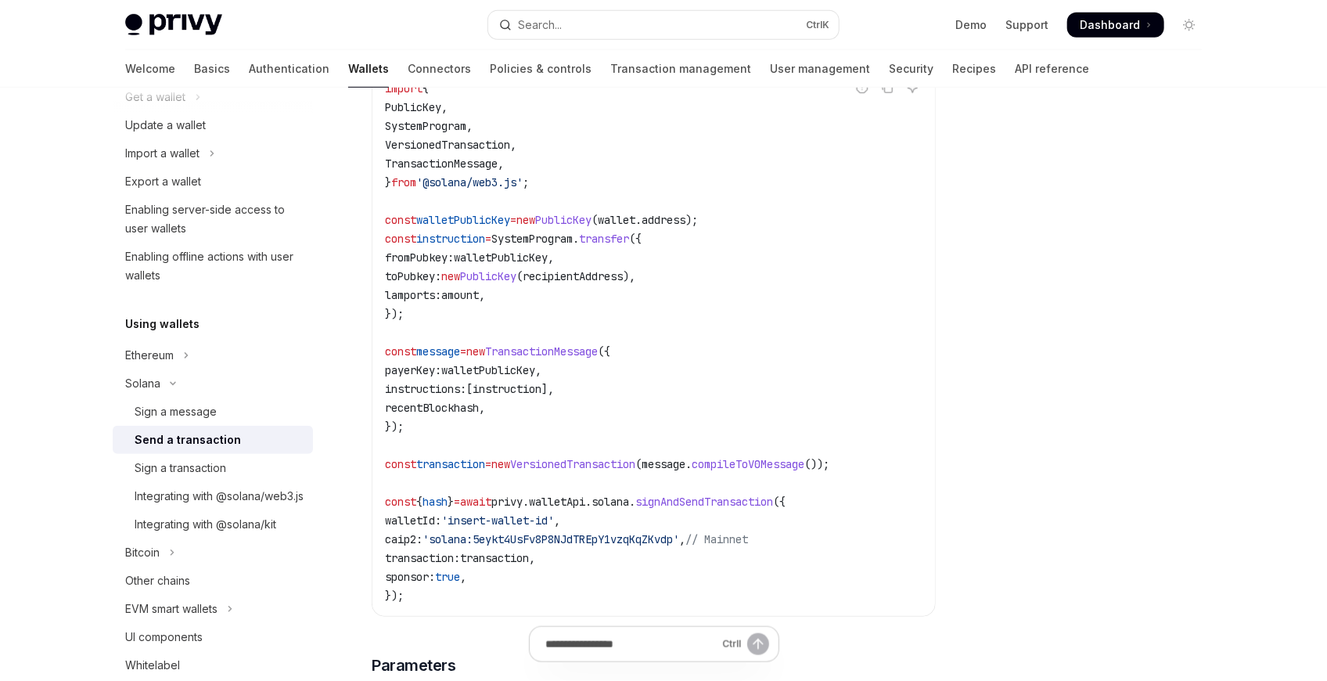
click at [490, 377] on span "walletPublicKey" at bounding box center [488, 370] width 94 height 14
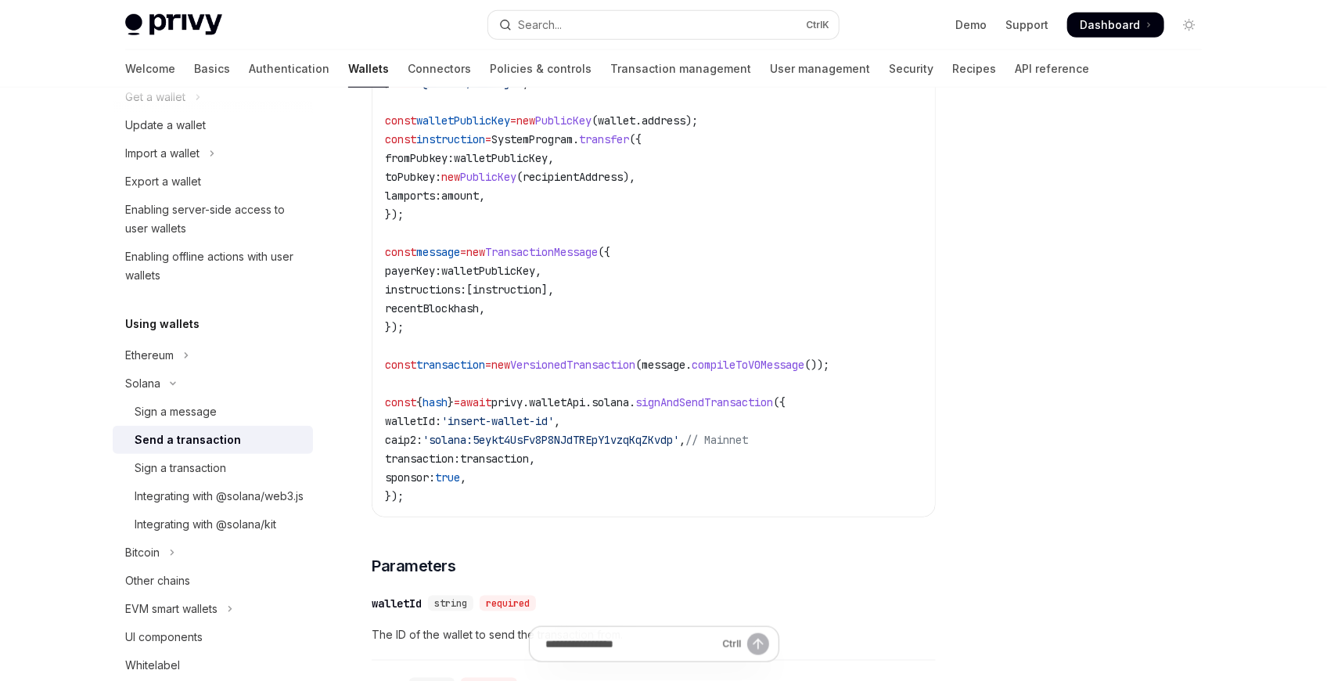
scroll to position [695, 0]
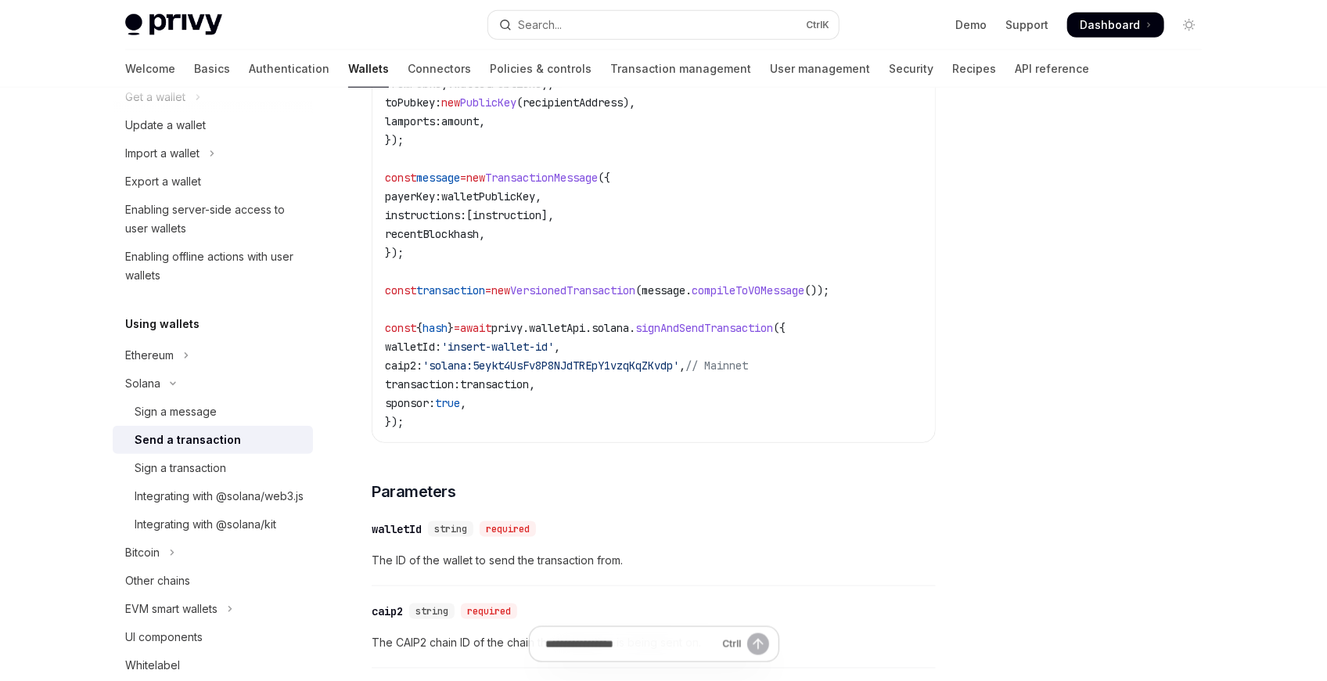
click at [477, 354] on span "'insert-wallet-id'" at bounding box center [497, 346] width 113 height 14
drag, startPoint x: 477, startPoint y: 359, endPoint x: 572, endPoint y: 358, distance: 94.7
click at [554, 354] on span "'insert-wallet-id'" at bounding box center [497, 346] width 113 height 14
click at [433, 349] on code "import { PublicKey , SystemProgram , VersionedTransaction , TransactionMessage …" at bounding box center [653, 168] width 537 height 526
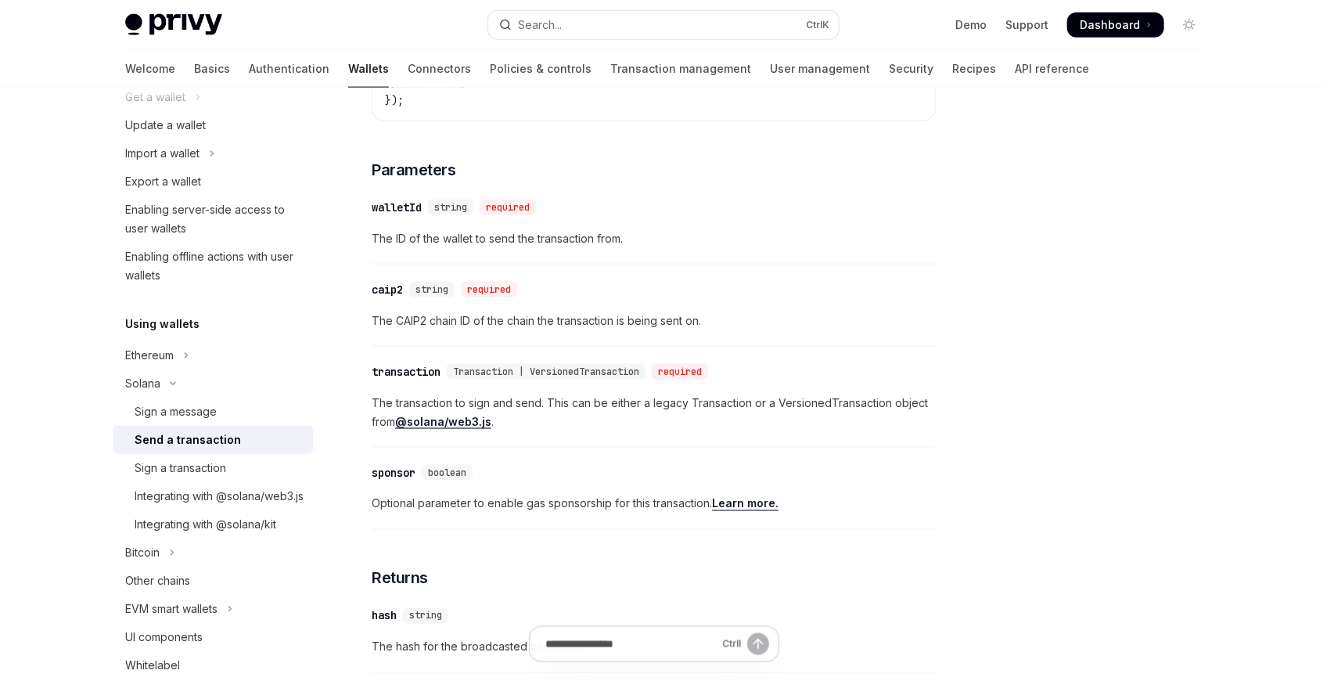
scroll to position [1043, 0]
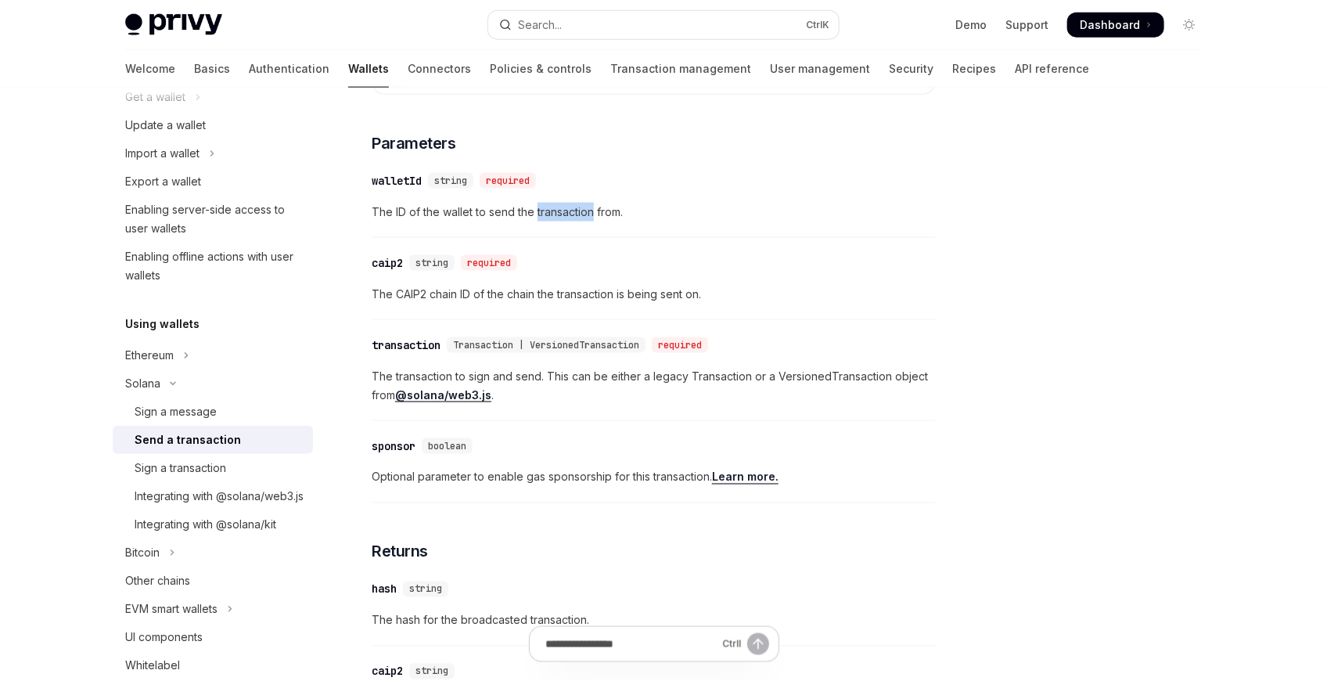
click at [541, 207] on div "​ walletId string required The ID of the wallet to send the transaction from." at bounding box center [654, 200] width 564 height 74
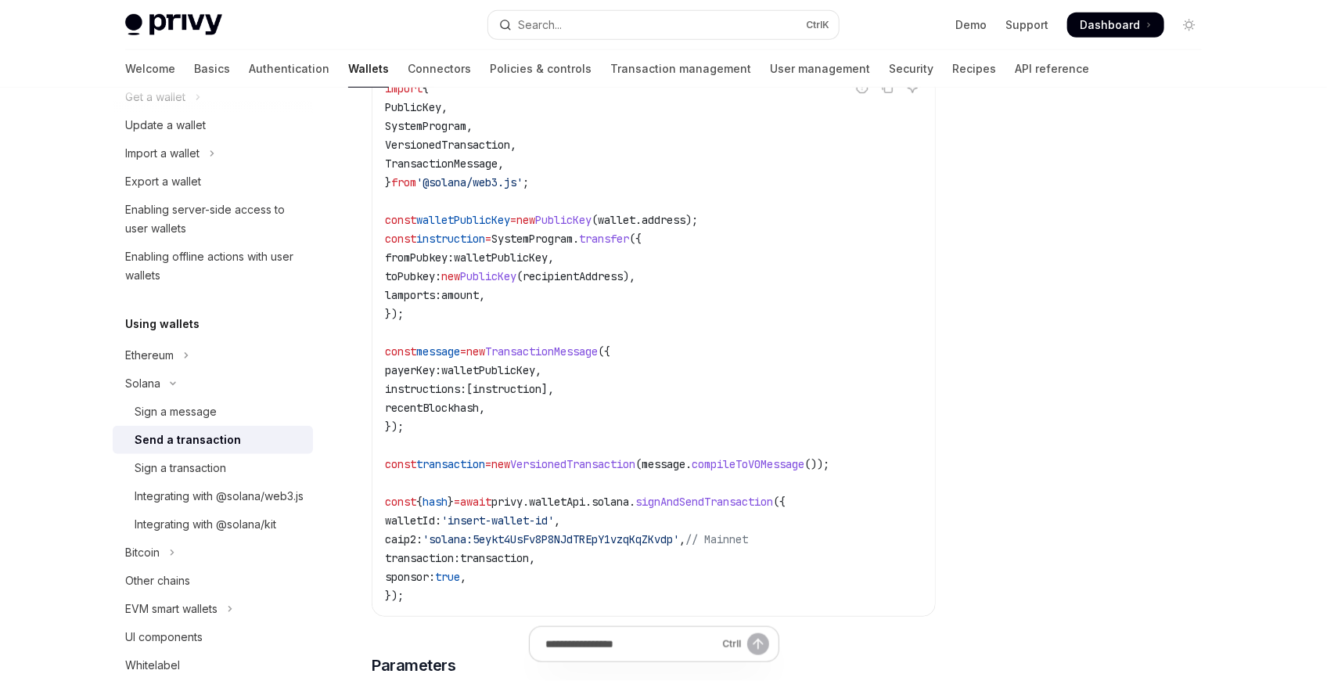
click at [547, 206] on code "import { PublicKey , SystemProgram , VersionedTransaction , TransactionMessage …" at bounding box center [653, 342] width 537 height 526
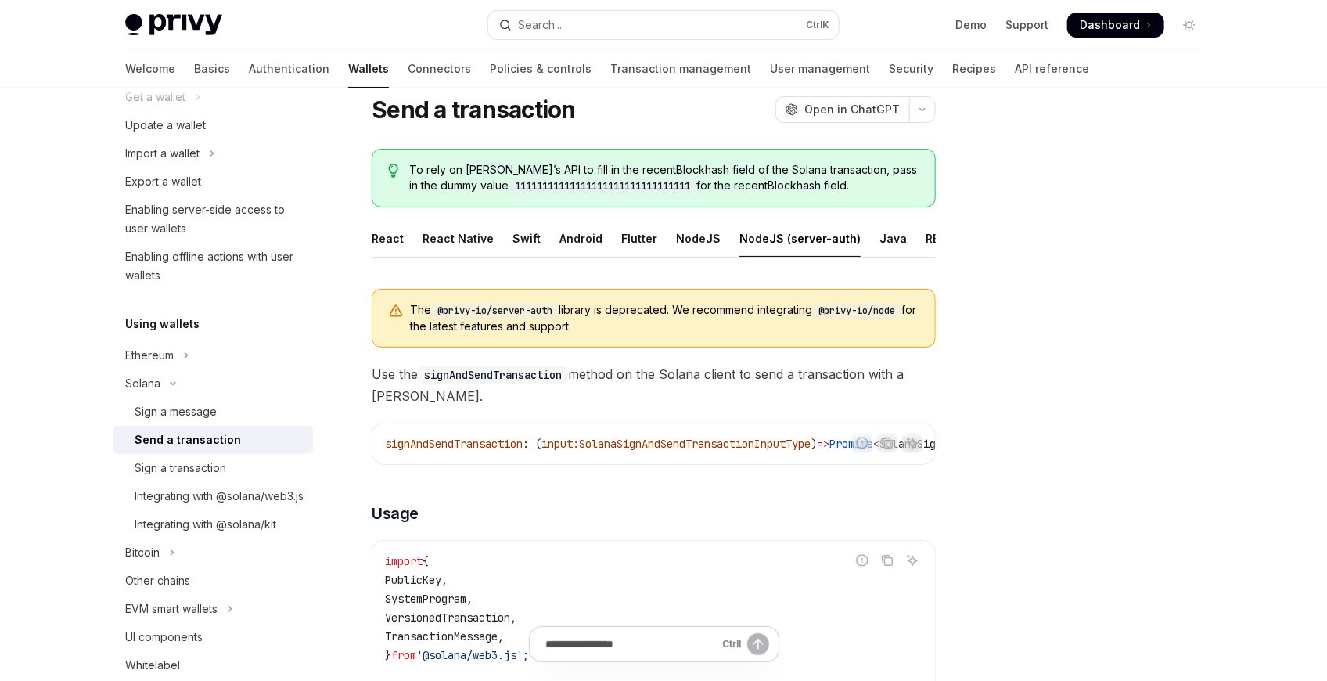
scroll to position [0, 0]
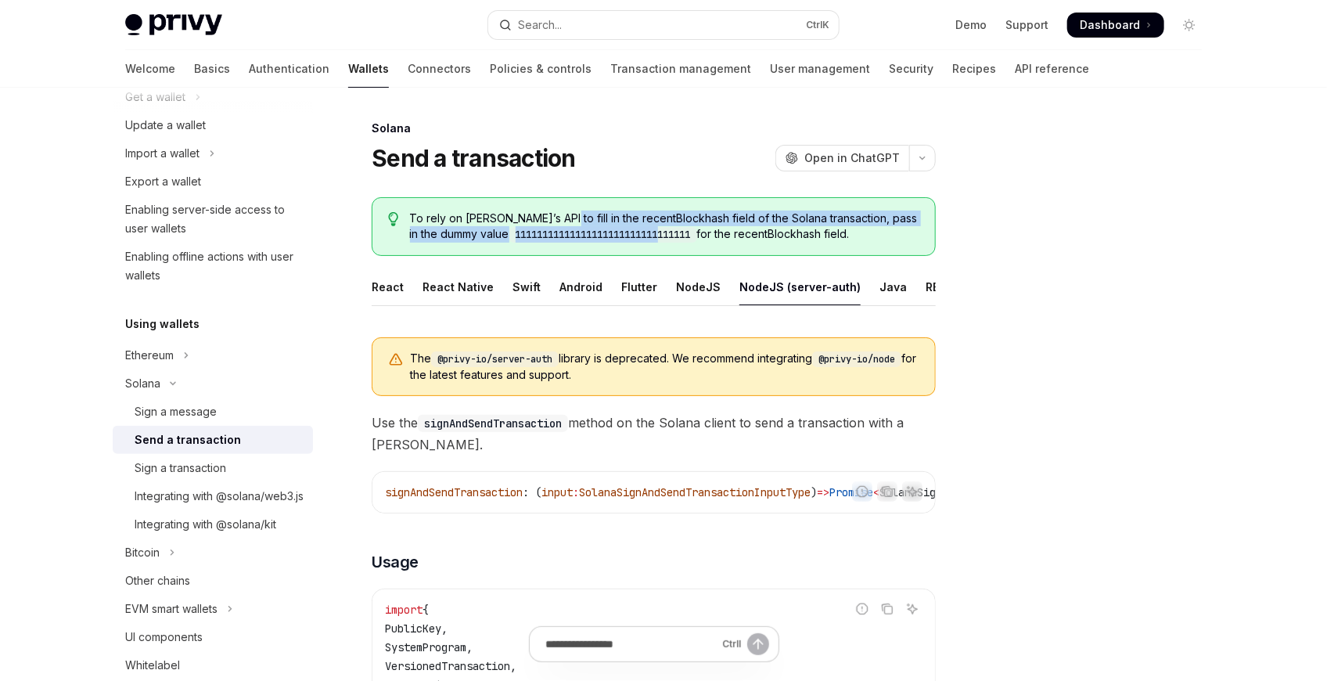
drag, startPoint x: 548, startPoint y: 205, endPoint x: 641, endPoint y: 253, distance: 105.7
click at [641, 253] on div "To rely on Privy’s API to fill in the recentBlockhash field of the Solana trans…" at bounding box center [654, 226] width 564 height 59
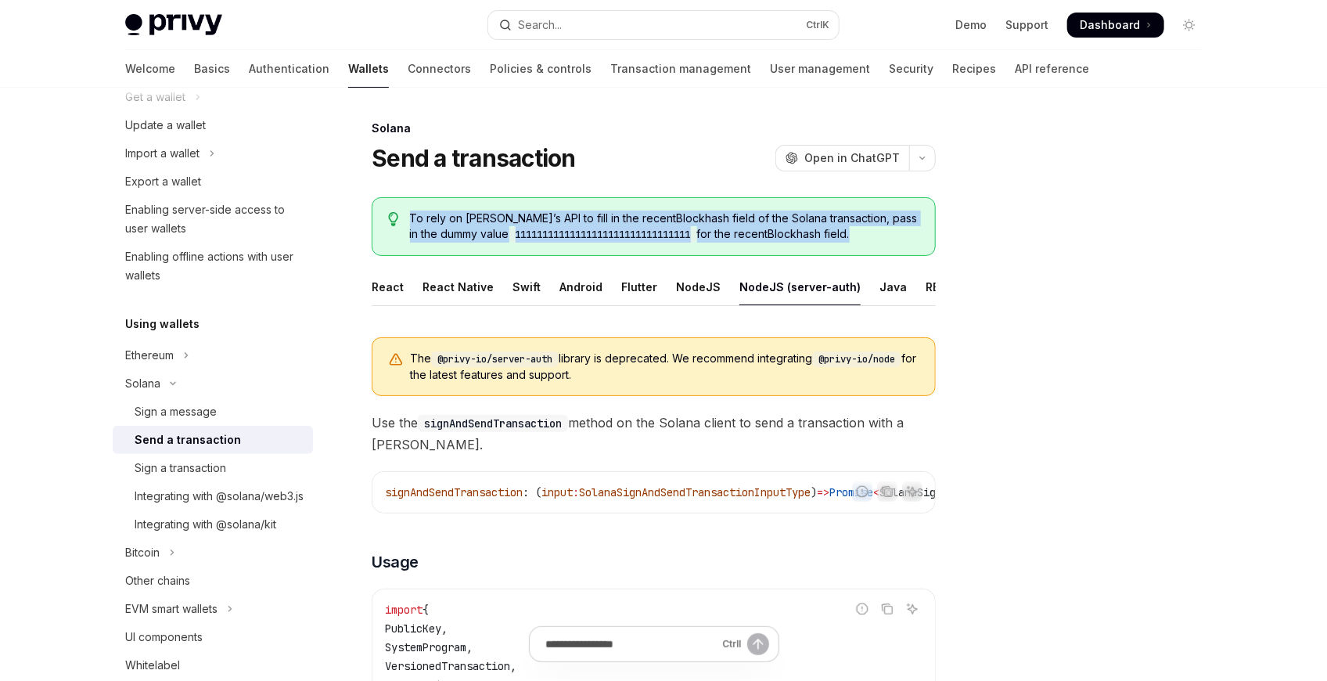
click at [733, 224] on span "To rely on Privy’s API to fill in the recentBlockhash field of the Solana trans…" at bounding box center [664, 226] width 509 height 32
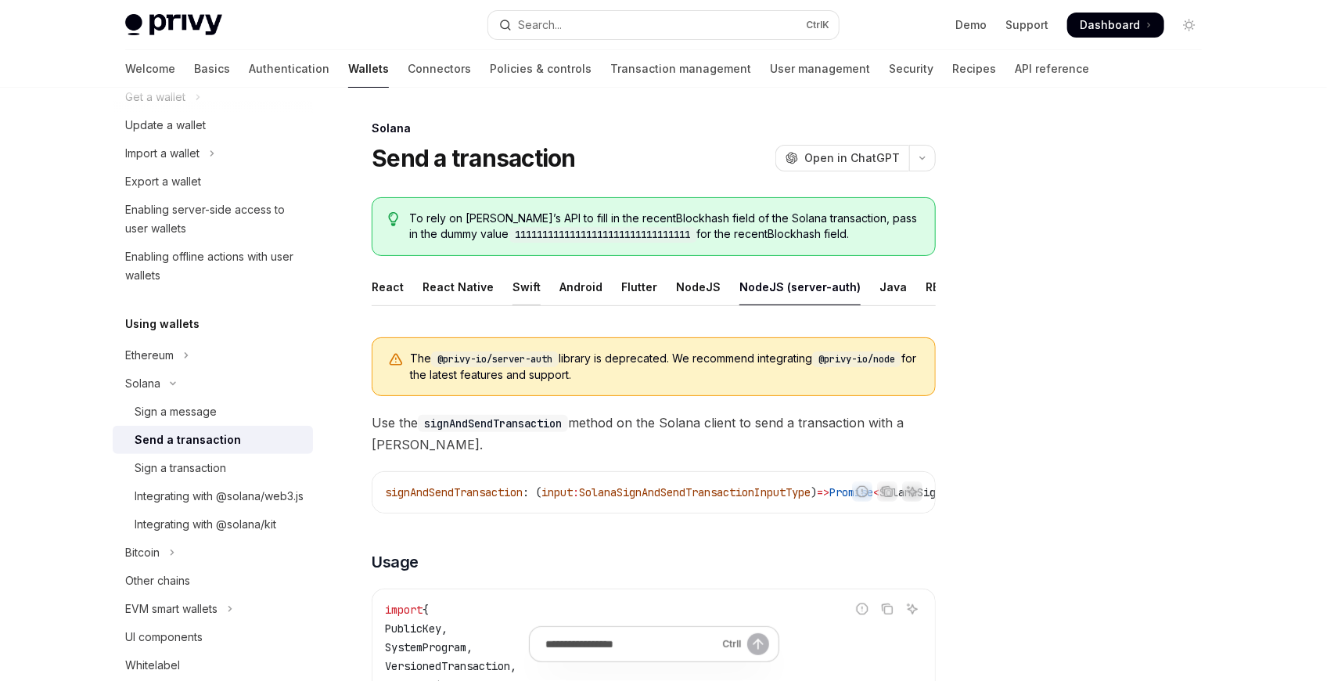
drag, startPoint x: 539, startPoint y: 289, endPoint x: 531, endPoint y: 287, distance: 8.0
click at [531, 287] on ul "React React Native Swift Android Flutter NodeJS NodeJS (server-auth) Java REST …" at bounding box center [654, 287] width 564 height 38
click at [530, 287] on div "Swift" at bounding box center [526, 286] width 28 height 37
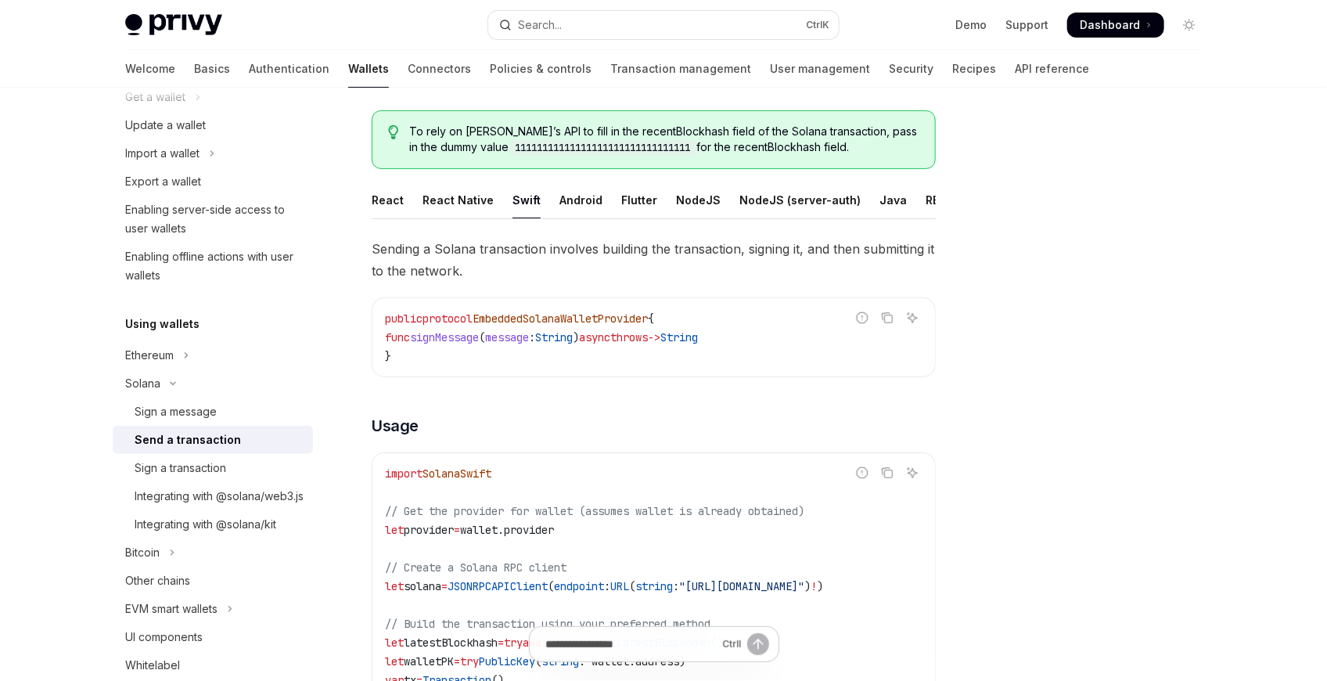
click at [516, 306] on div "public protocol EmbeddedSolanaWalletProvider { func signMessage ( message : Str…" at bounding box center [653, 337] width 562 height 78
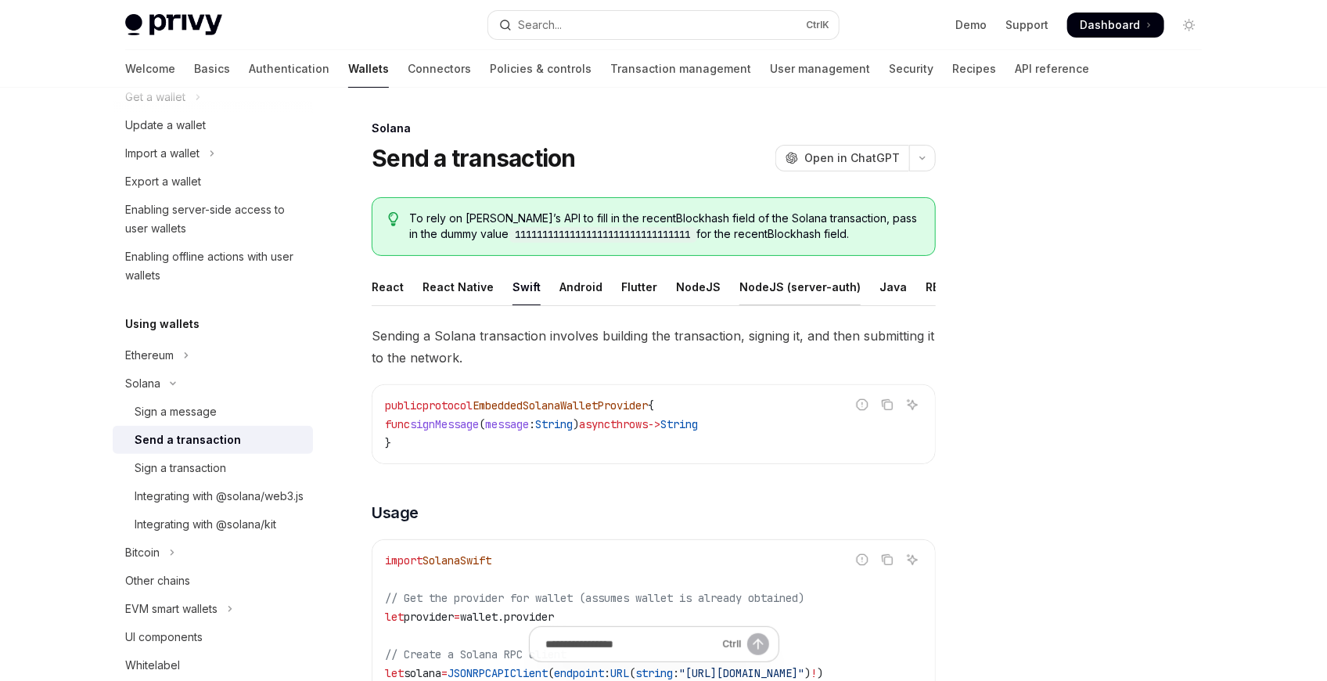
click at [770, 293] on div "NodeJS (server-auth)" at bounding box center [799, 286] width 121 height 37
type textarea "*"
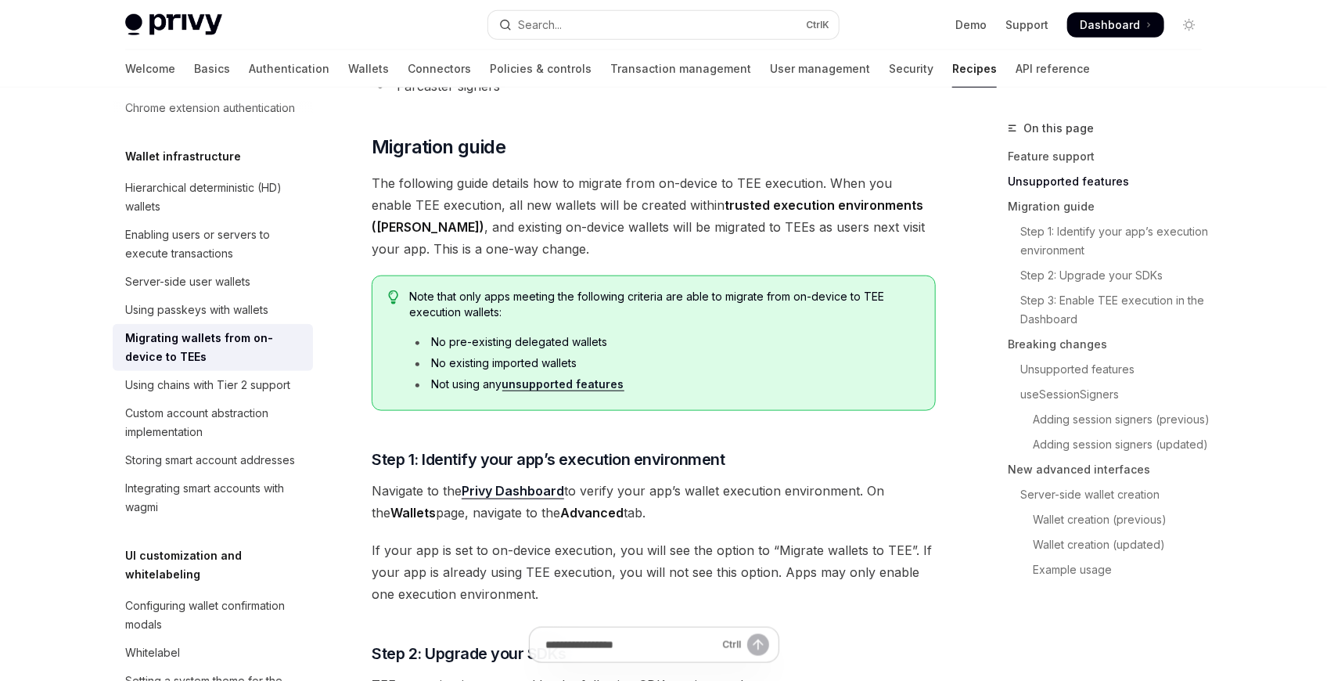
scroll to position [782, 0]
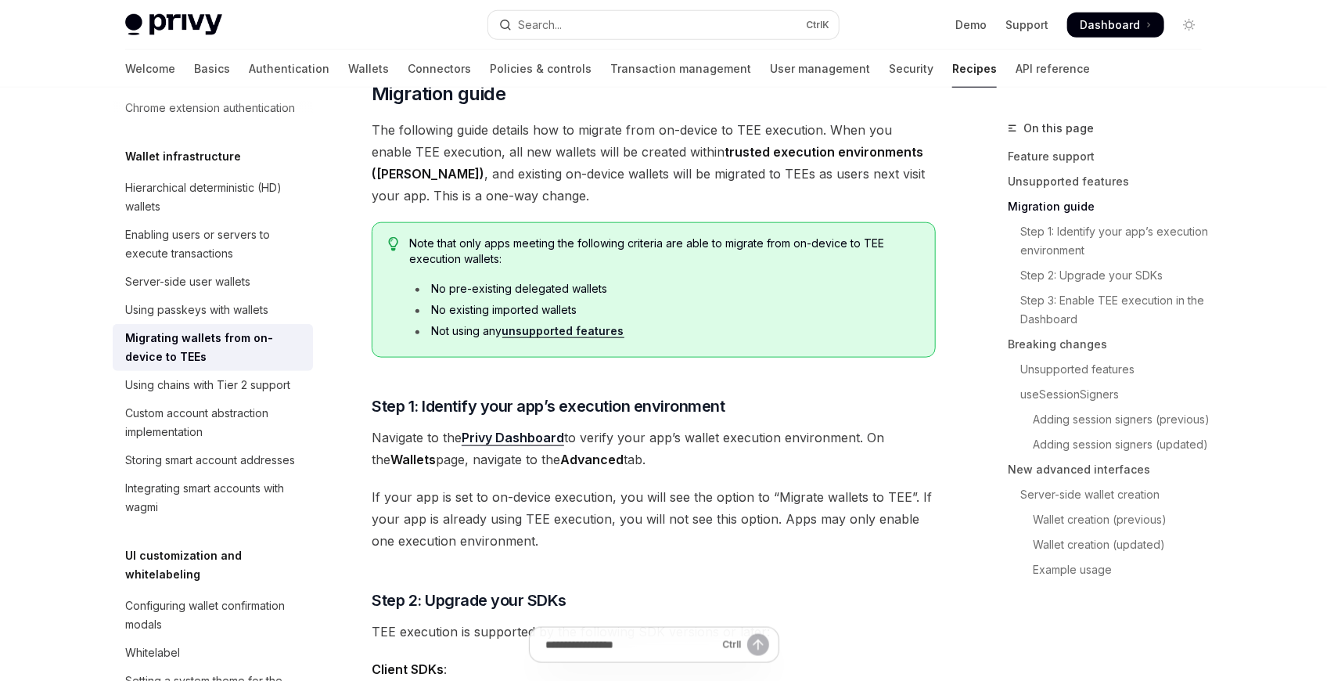
click at [410, 239] on span "Note that only apps meeting the following criteria are able to migrate from on-…" at bounding box center [664, 250] width 509 height 31
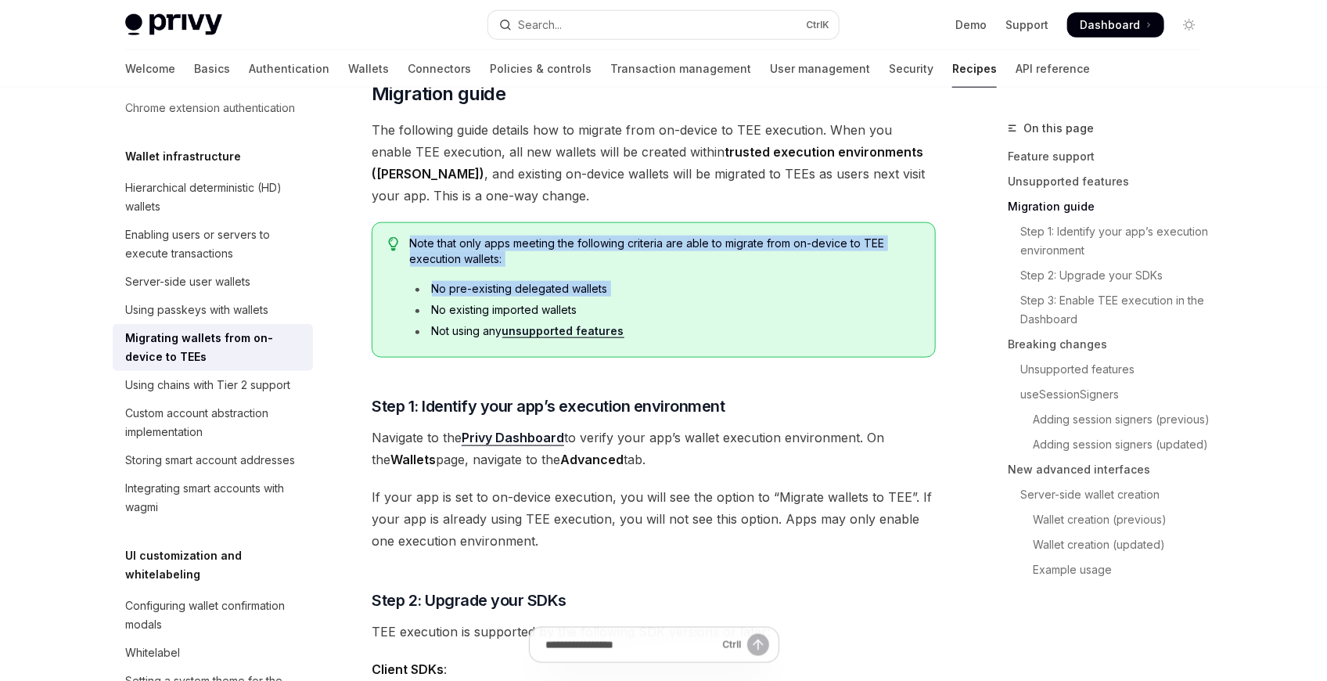
drag, startPoint x: 410, startPoint y: 239, endPoint x: 622, endPoint y: 293, distance: 218.9
click at [622, 293] on div "Note that only apps meeting the following criteria are able to migrate from on-…" at bounding box center [664, 289] width 509 height 109
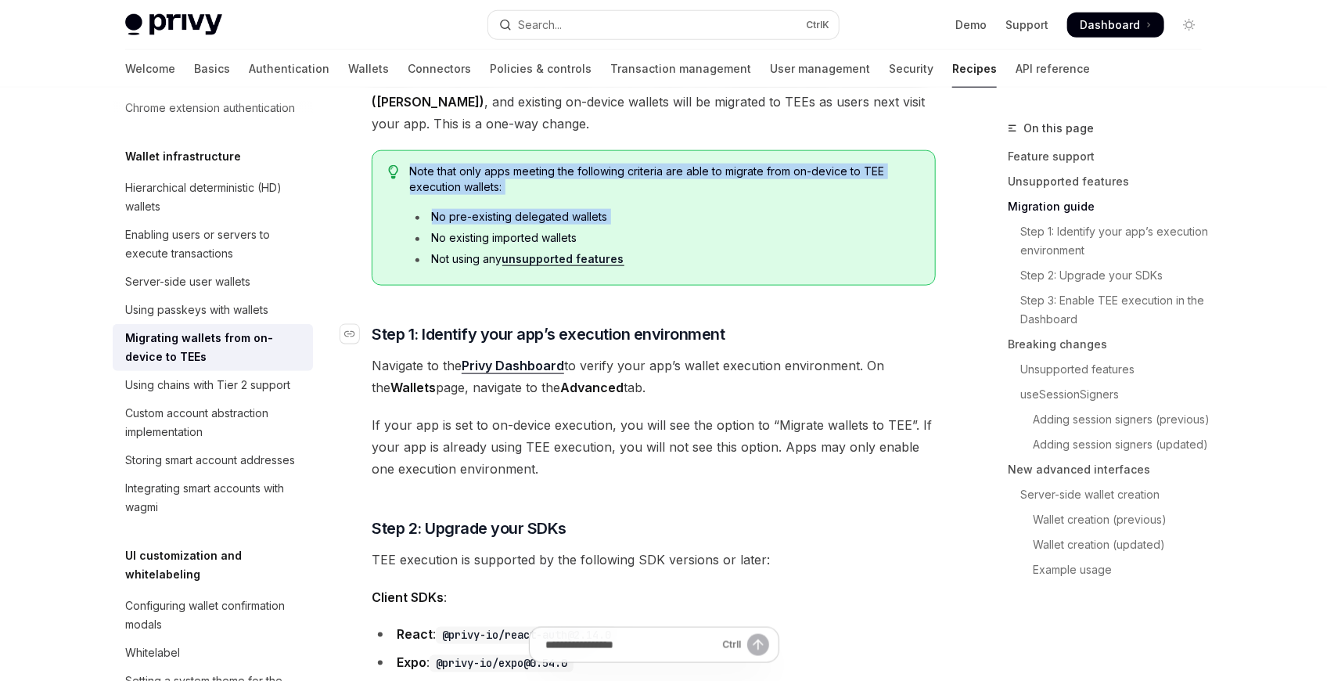
scroll to position [869, 0]
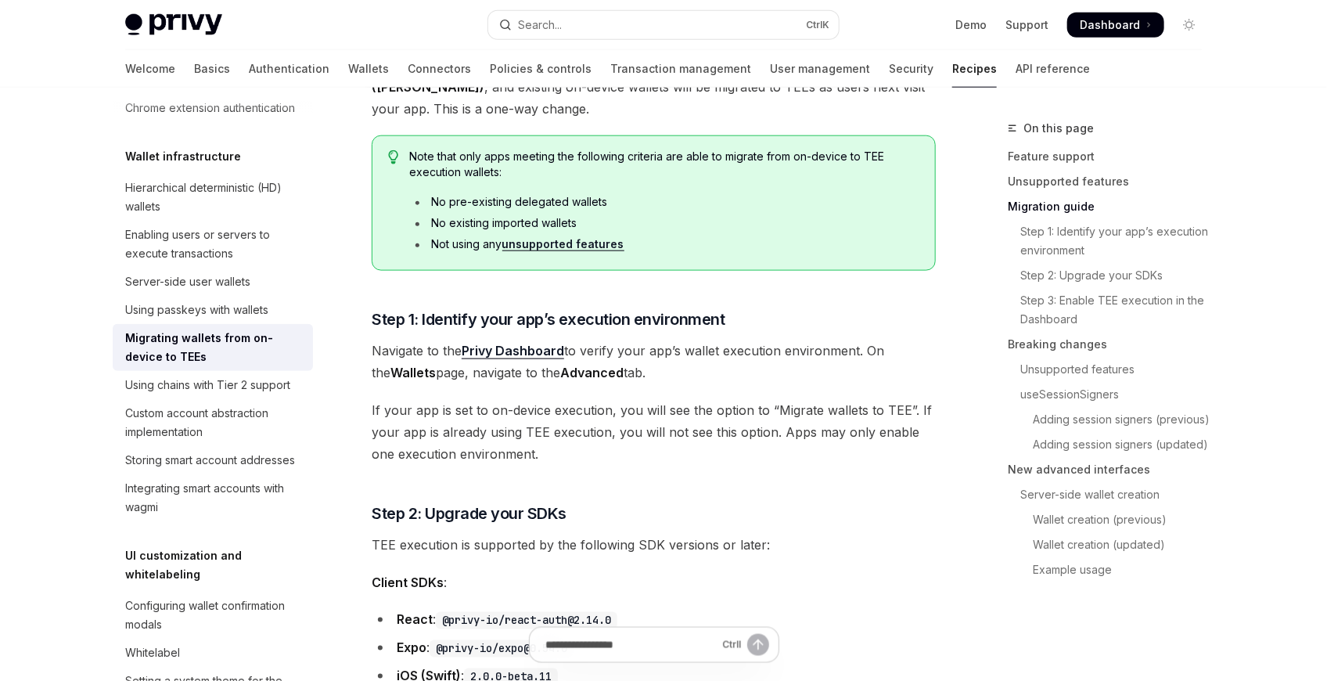
click at [362, 316] on link "​" at bounding box center [355, 319] width 31 height 22
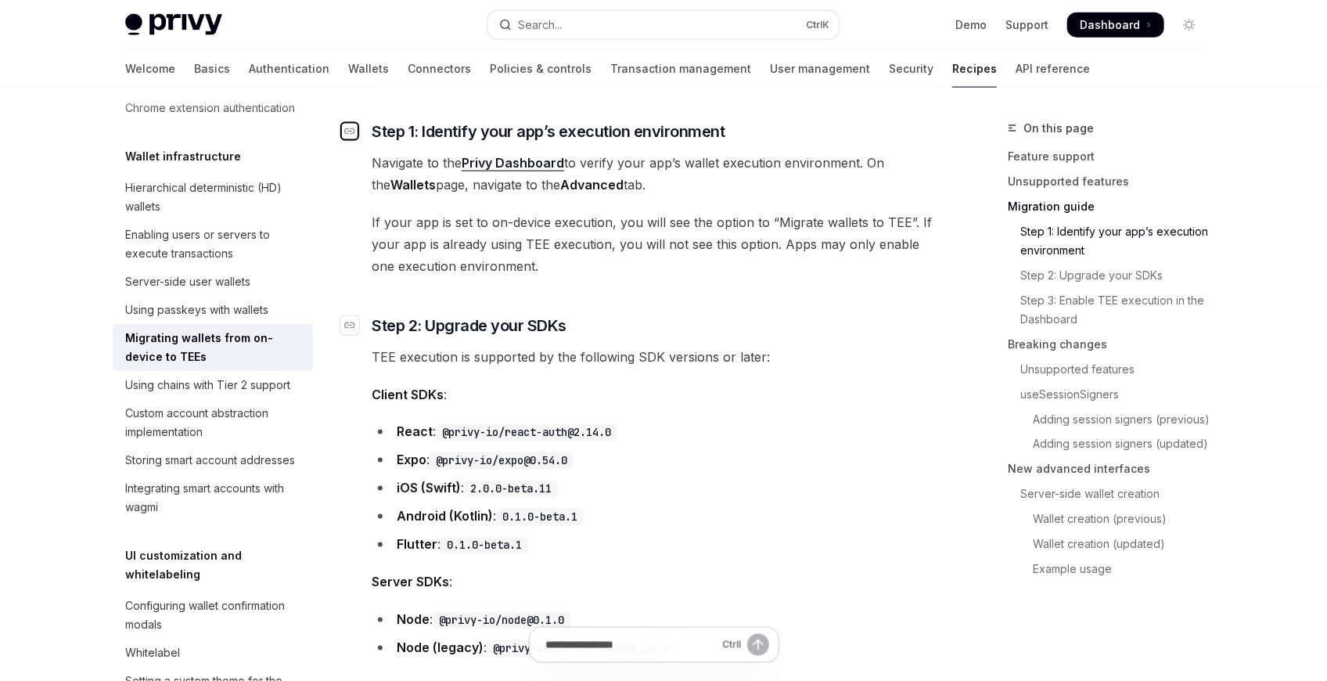
scroll to position [1058, 0]
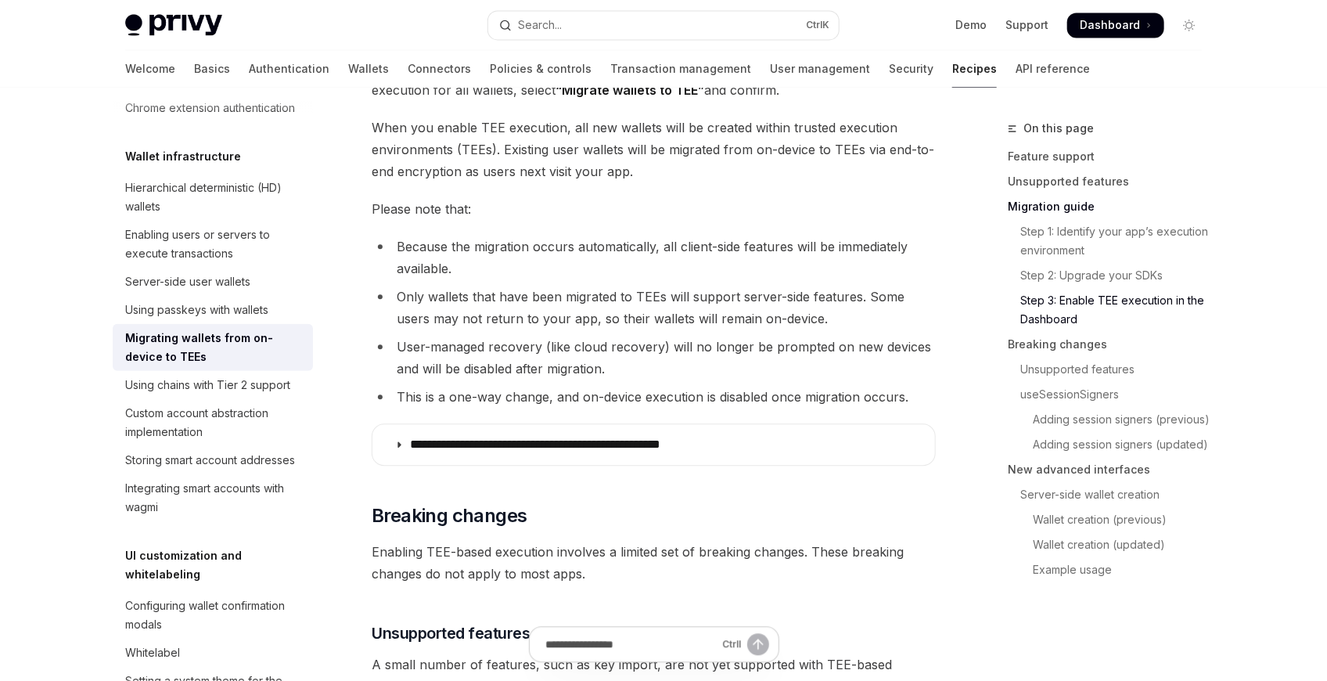
scroll to position [1753, 0]
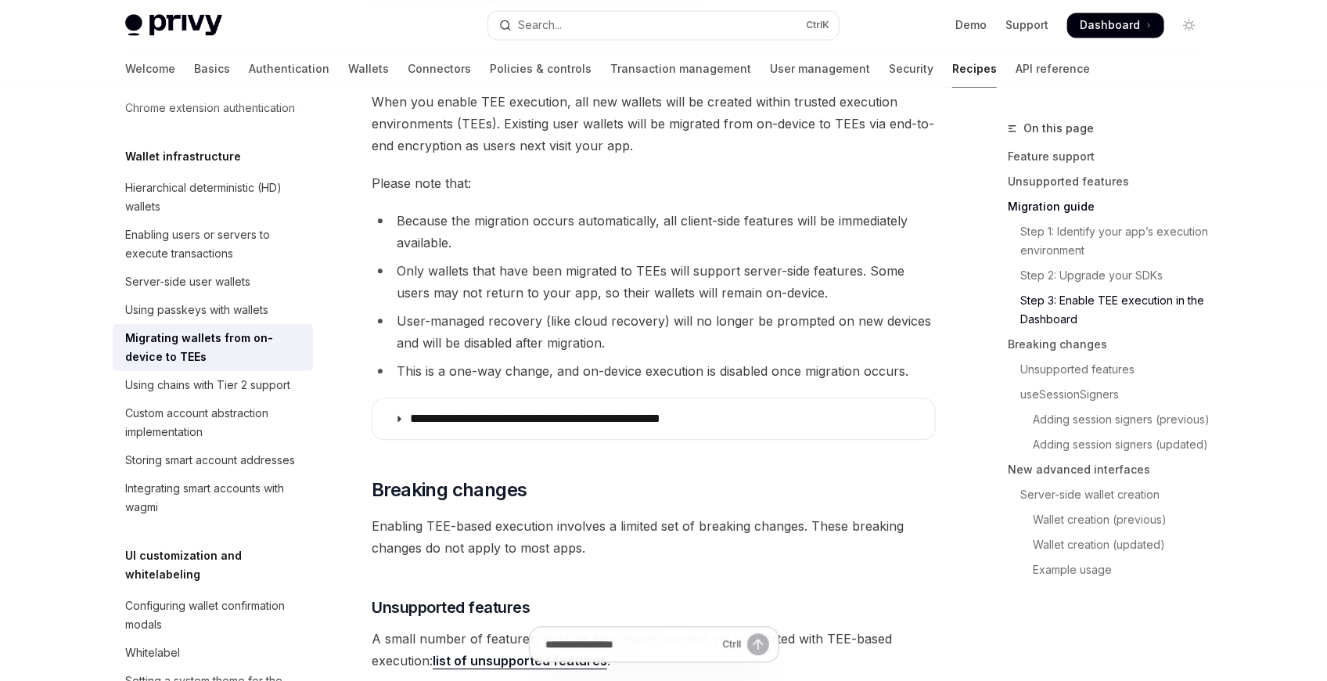
click at [386, 214] on li "Because the migration occurs automatically, all client-side features will be im…" at bounding box center [654, 232] width 564 height 44
drag, startPoint x: 386, startPoint y: 214, endPoint x: 578, endPoint y: 216, distance: 192.4
click at [578, 216] on li "Because the migration occurs automatically, all client-side features will be im…" at bounding box center [654, 232] width 564 height 44
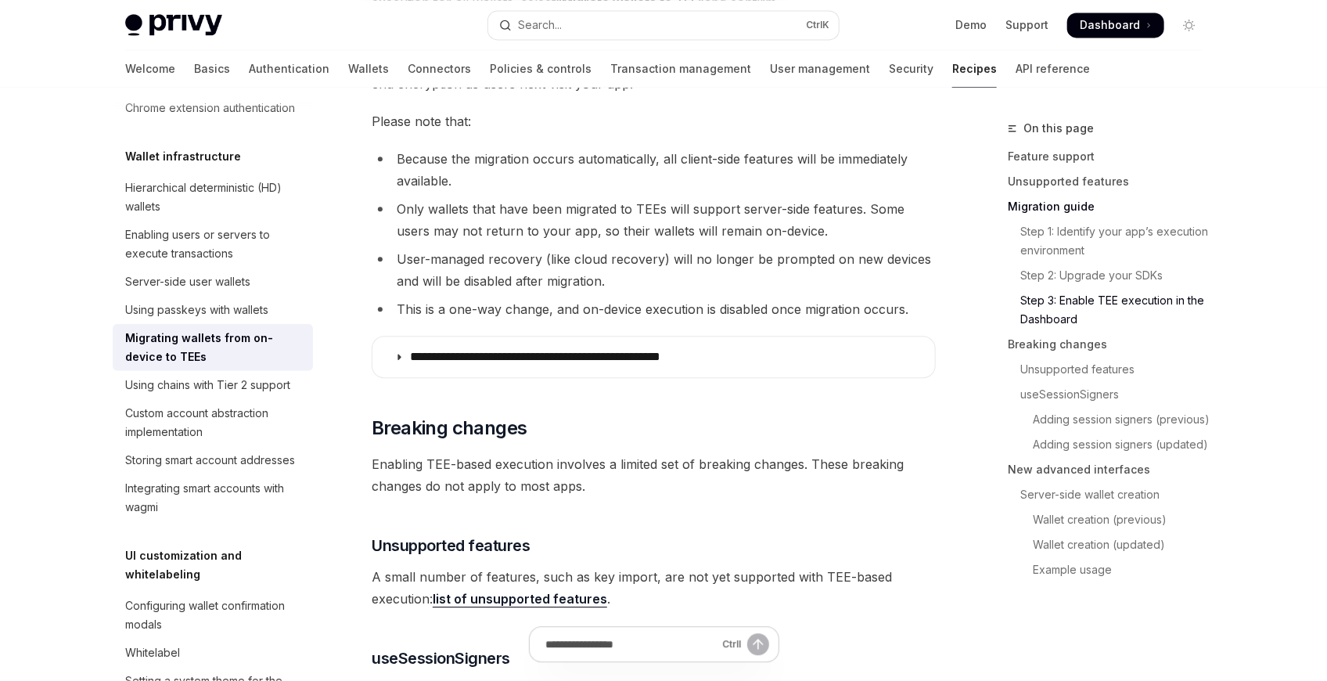
scroll to position [1840, 0]
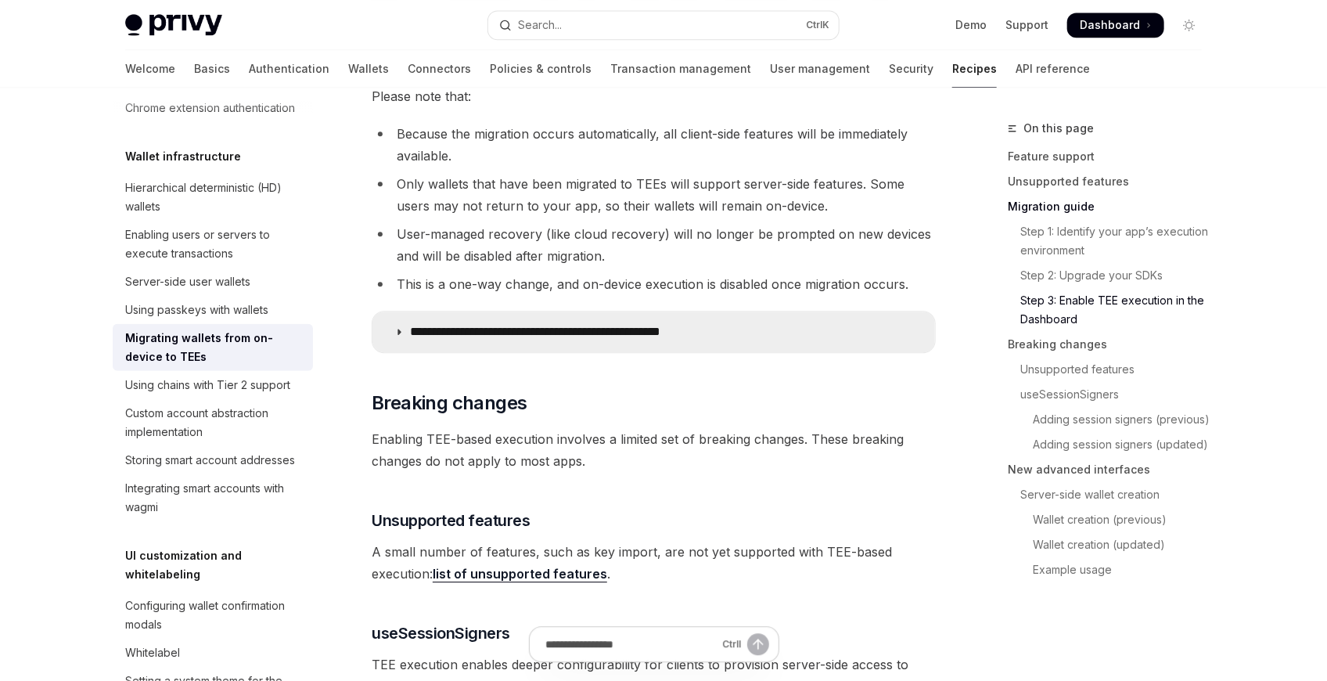
drag, startPoint x: 699, startPoint y: 315, endPoint x: 702, endPoint y: 350, distance: 34.6
click at [700, 317] on summary "**********" at bounding box center [653, 331] width 562 height 41
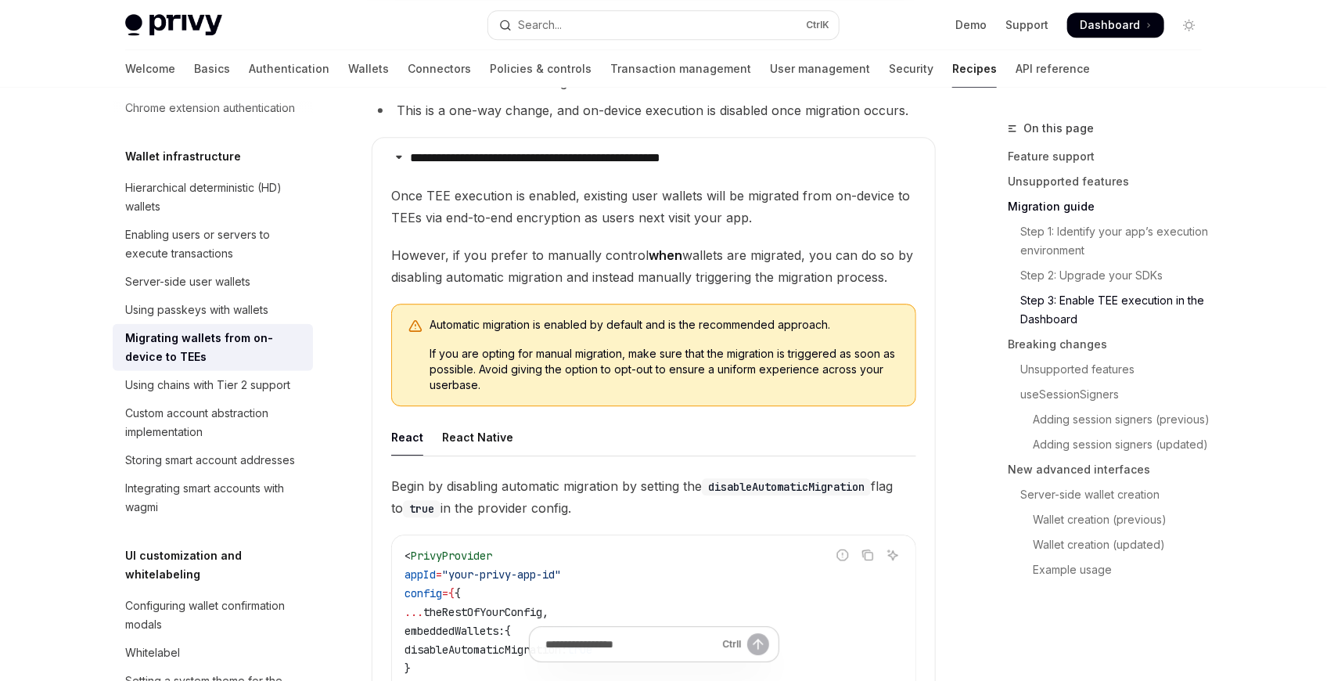
scroll to position [1927, 0]
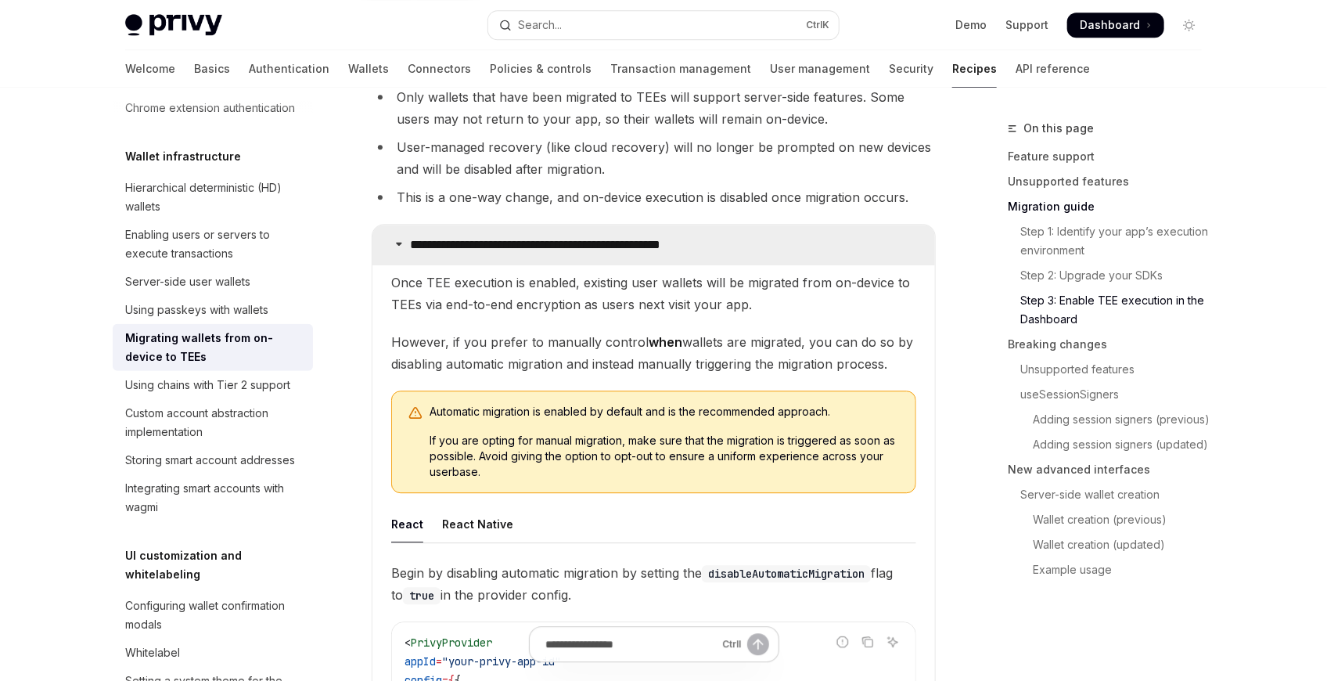
click at [587, 247] on p "**********" at bounding box center [573, 245] width 327 height 16
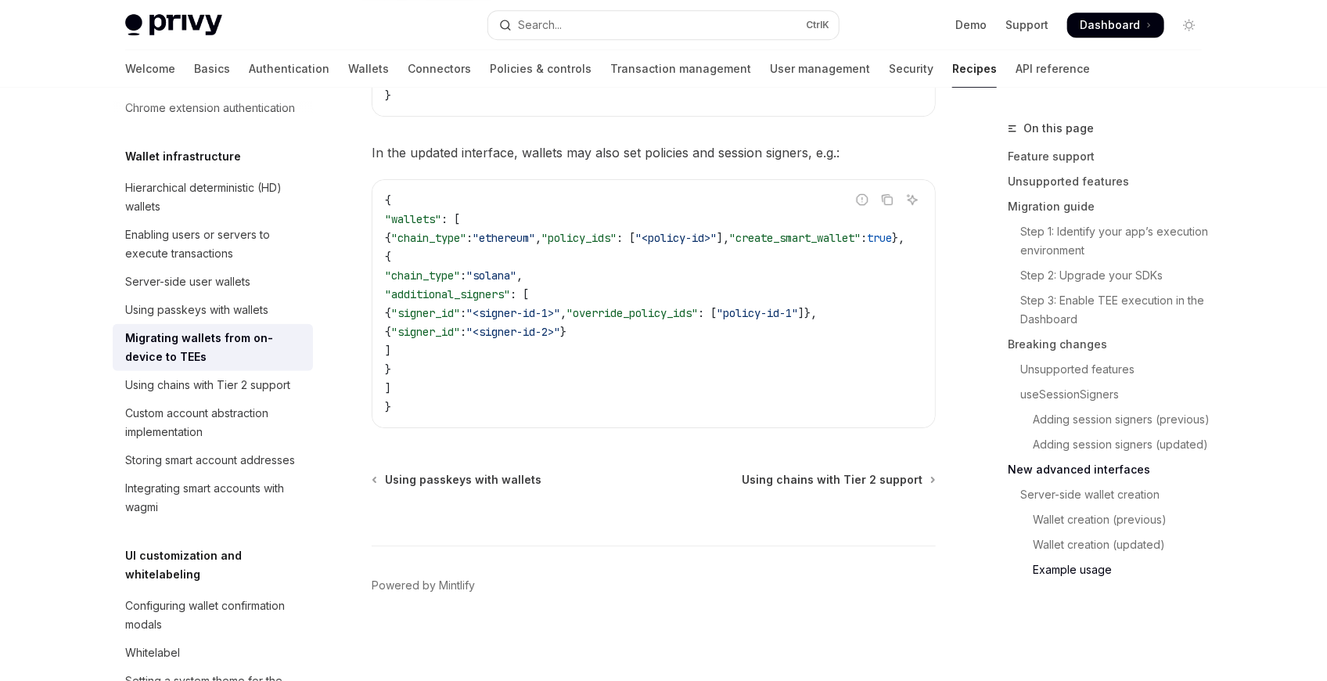
scroll to position [5458, 0]
drag, startPoint x: 948, startPoint y: 518, endPoint x: 939, endPoint y: 391, distance: 127.0
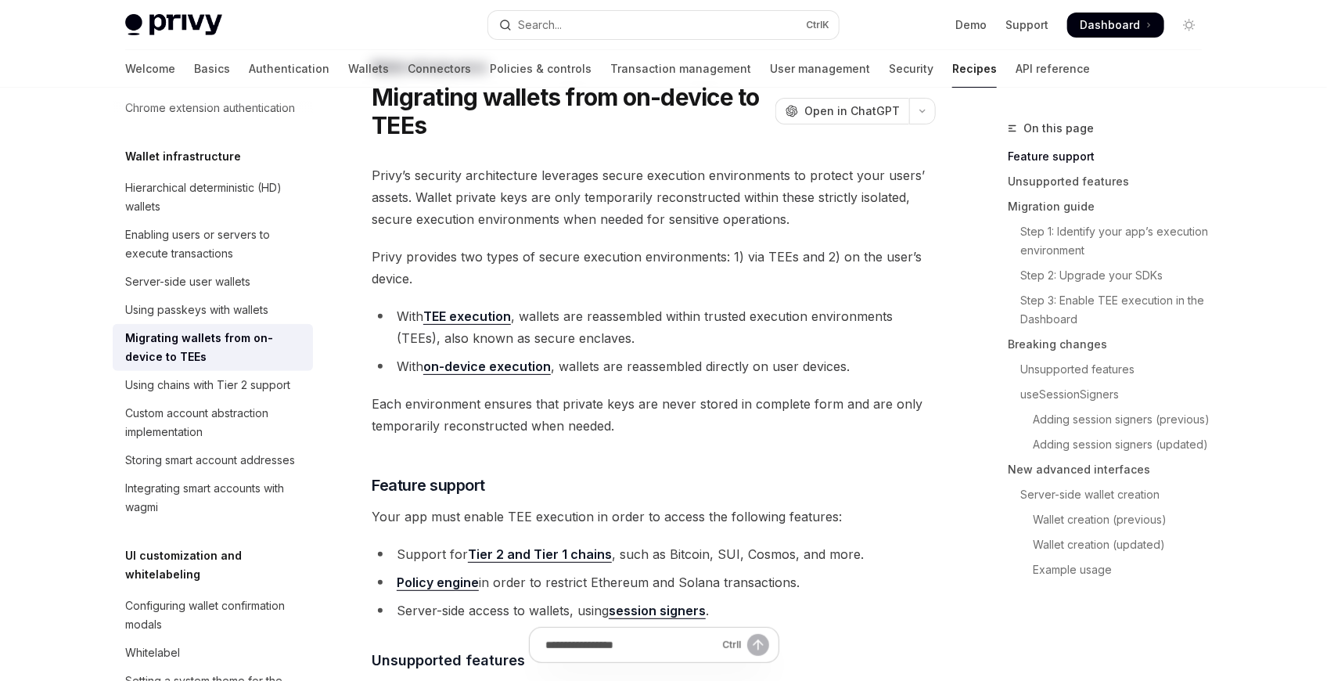
scroll to position [87, 0]
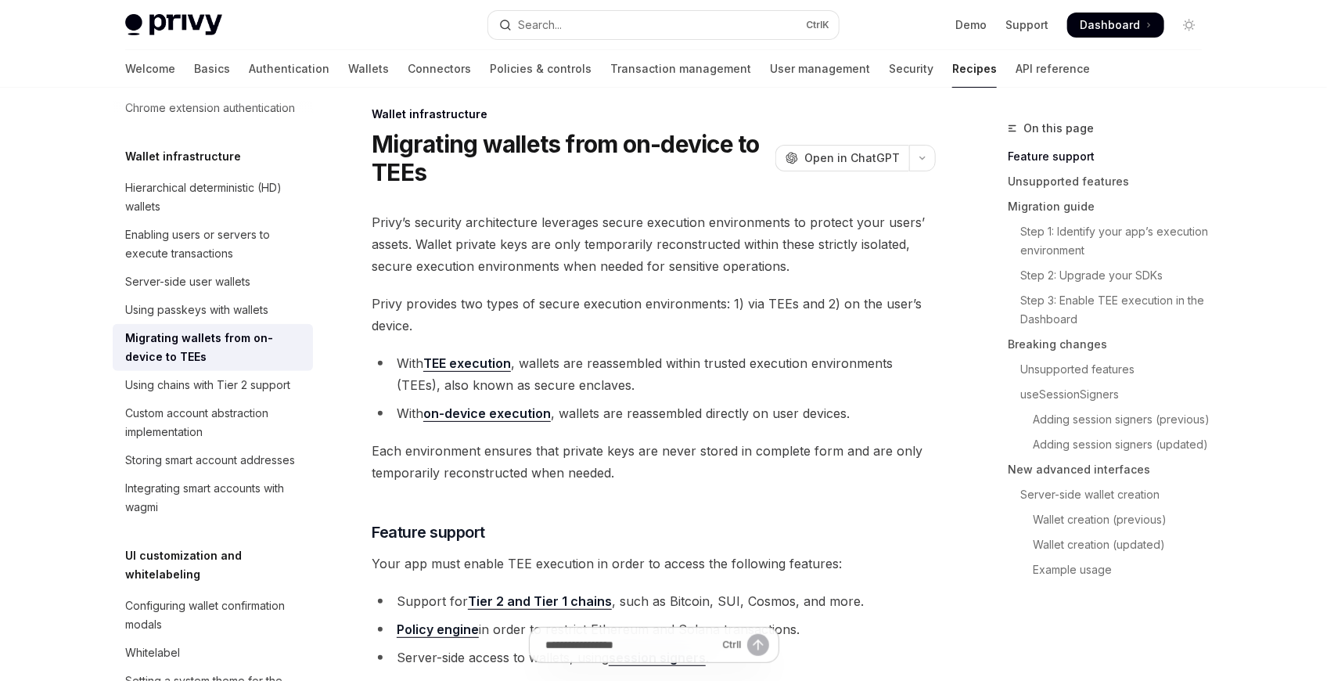
scroll to position [0, 0]
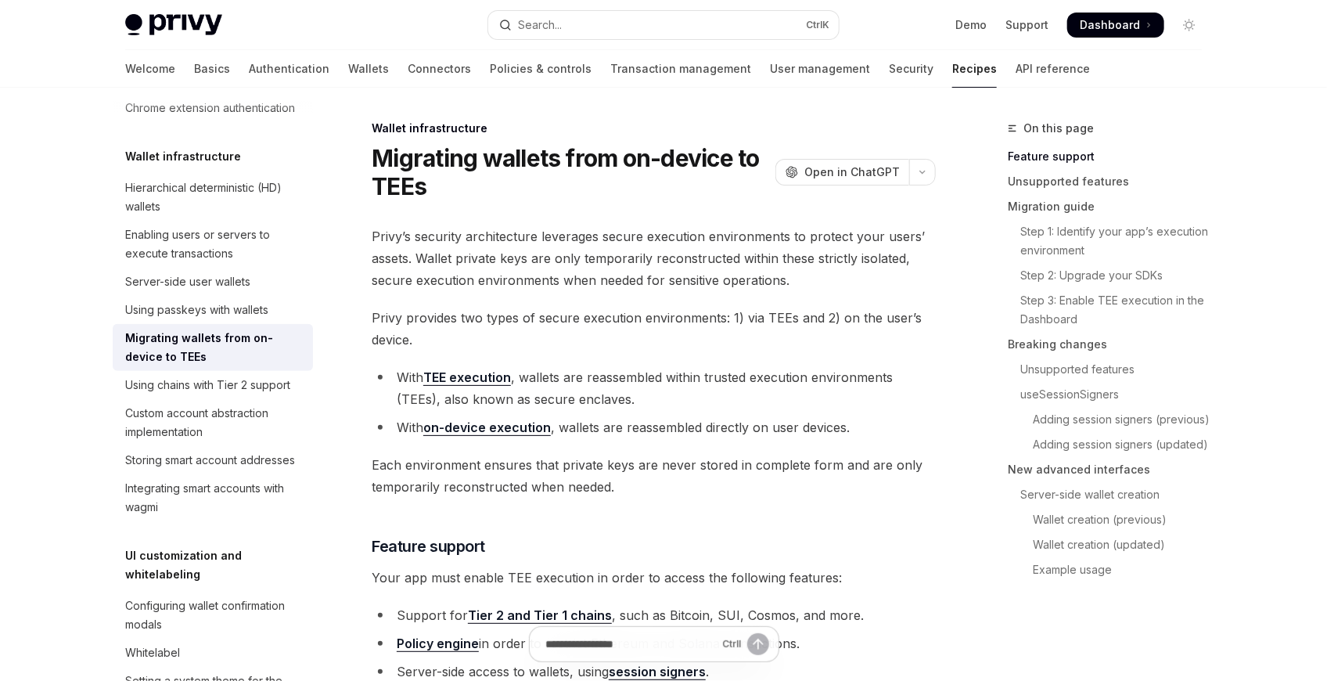
drag, startPoint x: 641, startPoint y: 217, endPoint x: 600, endPoint y: 232, distance: 44.0
click at [600, 232] on span "Privy’s security architecture leverages secure execution environments to protec…" at bounding box center [654, 258] width 564 height 66
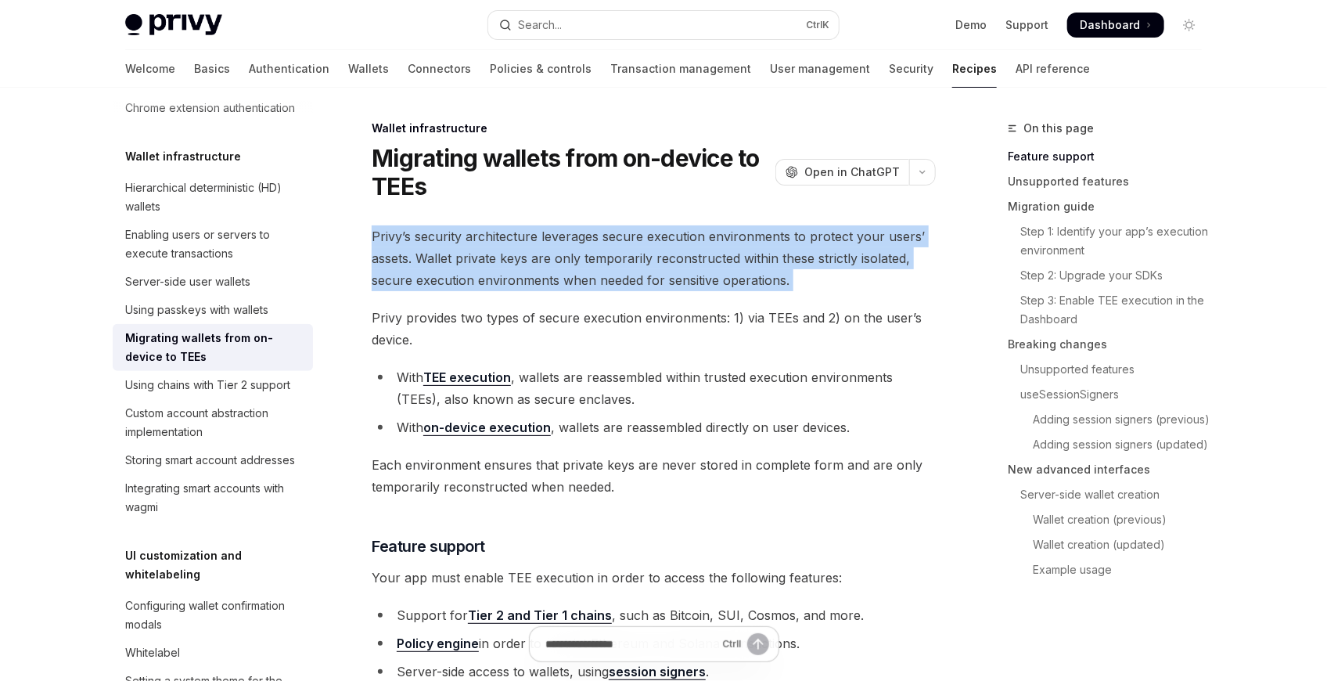
click at [600, 232] on span "Privy’s security architecture leverages secure execution environments to protec…" at bounding box center [654, 258] width 564 height 66
click at [658, 259] on span "Privy’s security architecture leverages secure execution environments to protec…" at bounding box center [654, 258] width 564 height 66
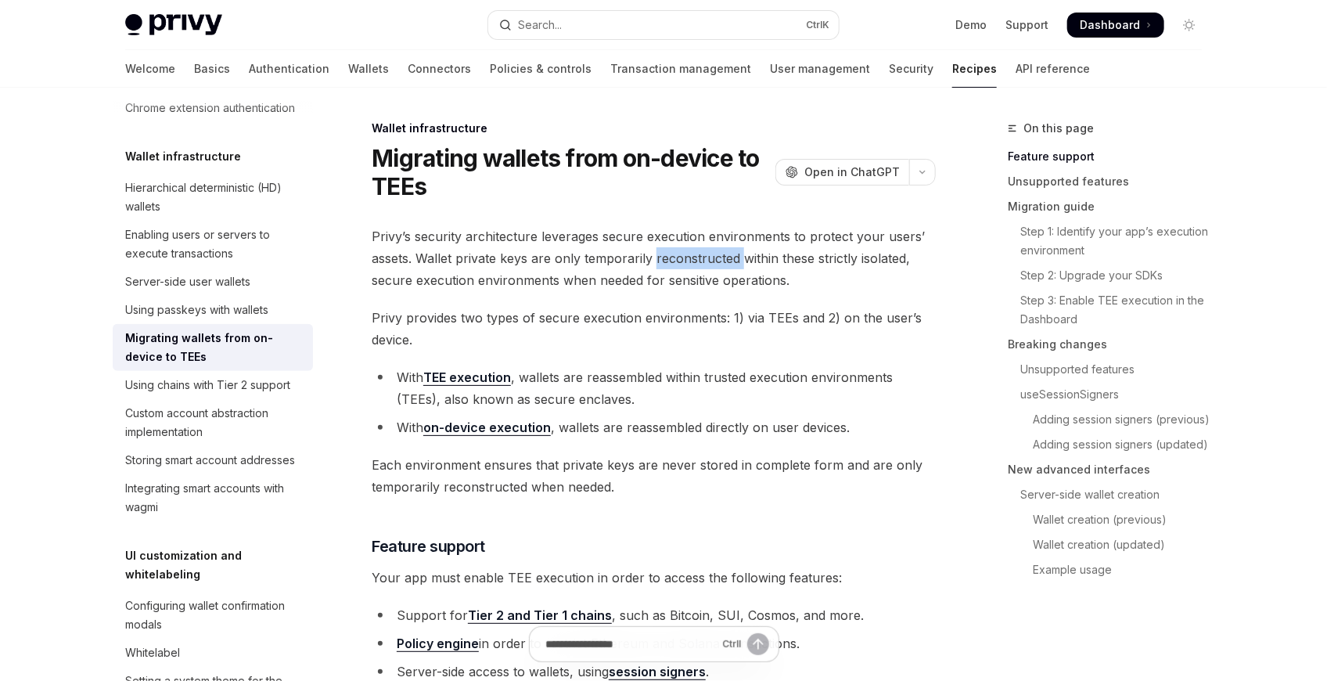
click at [658, 259] on span "Privy’s security architecture leverages secure execution environments to protec…" at bounding box center [654, 258] width 564 height 66
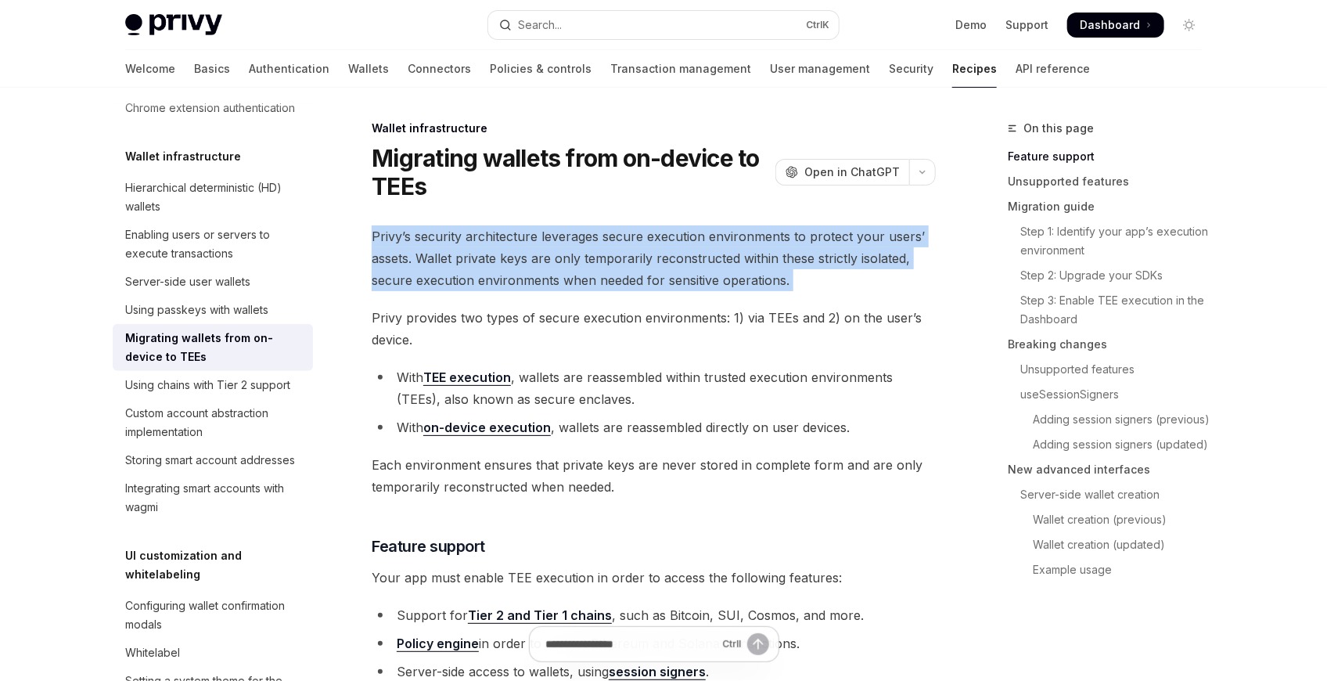
drag, startPoint x: 658, startPoint y: 259, endPoint x: 553, endPoint y: 228, distance: 109.4
click at [555, 228] on span "Privy’s security architecture leverages secure execution environments to protec…" at bounding box center [654, 258] width 564 height 66
click at [551, 228] on span "Privy’s security architecture leverages secure execution environments to protec…" at bounding box center [654, 258] width 564 height 66
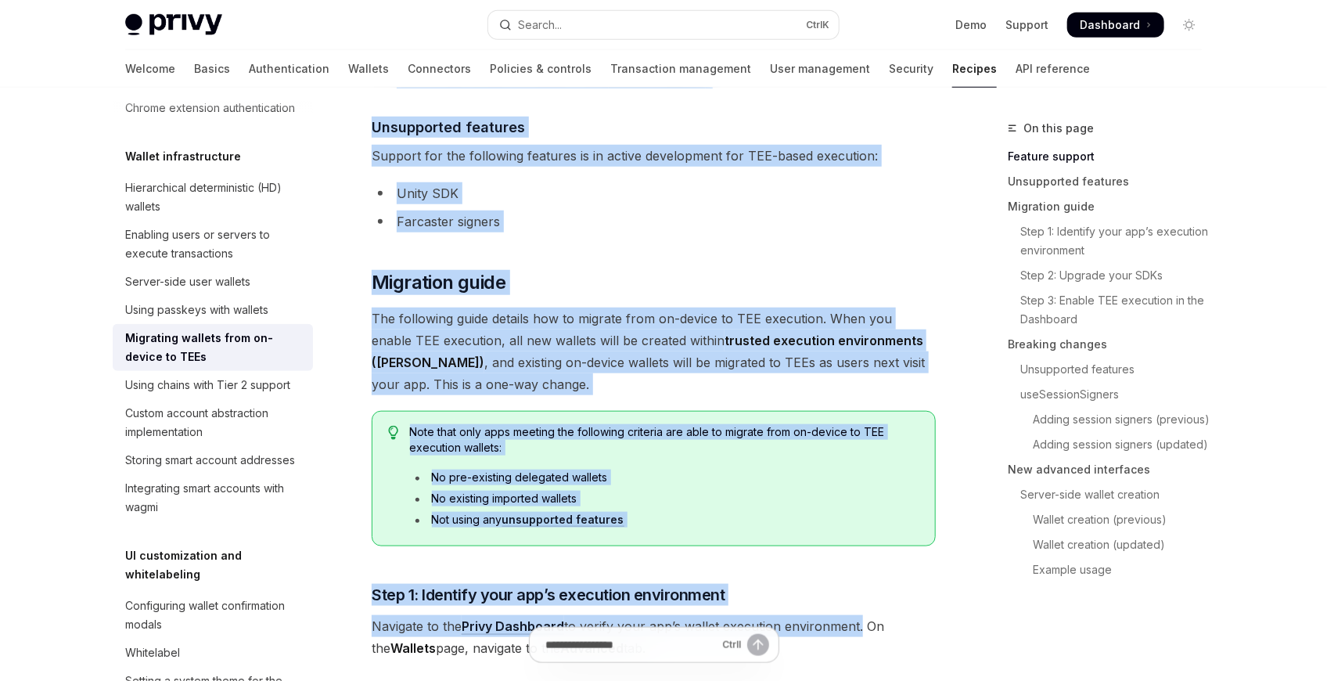
scroll to position [608, 0]
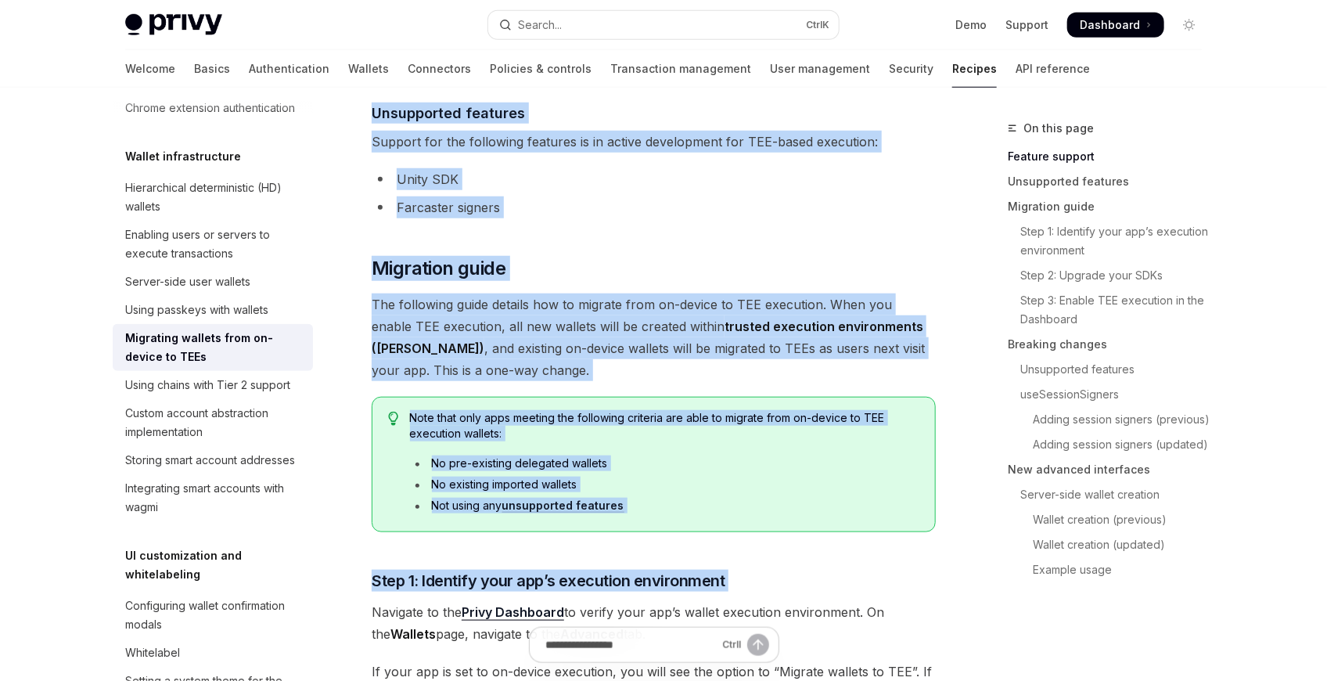
drag, startPoint x: 551, startPoint y: 228, endPoint x: 810, endPoint y: 544, distance: 408.5
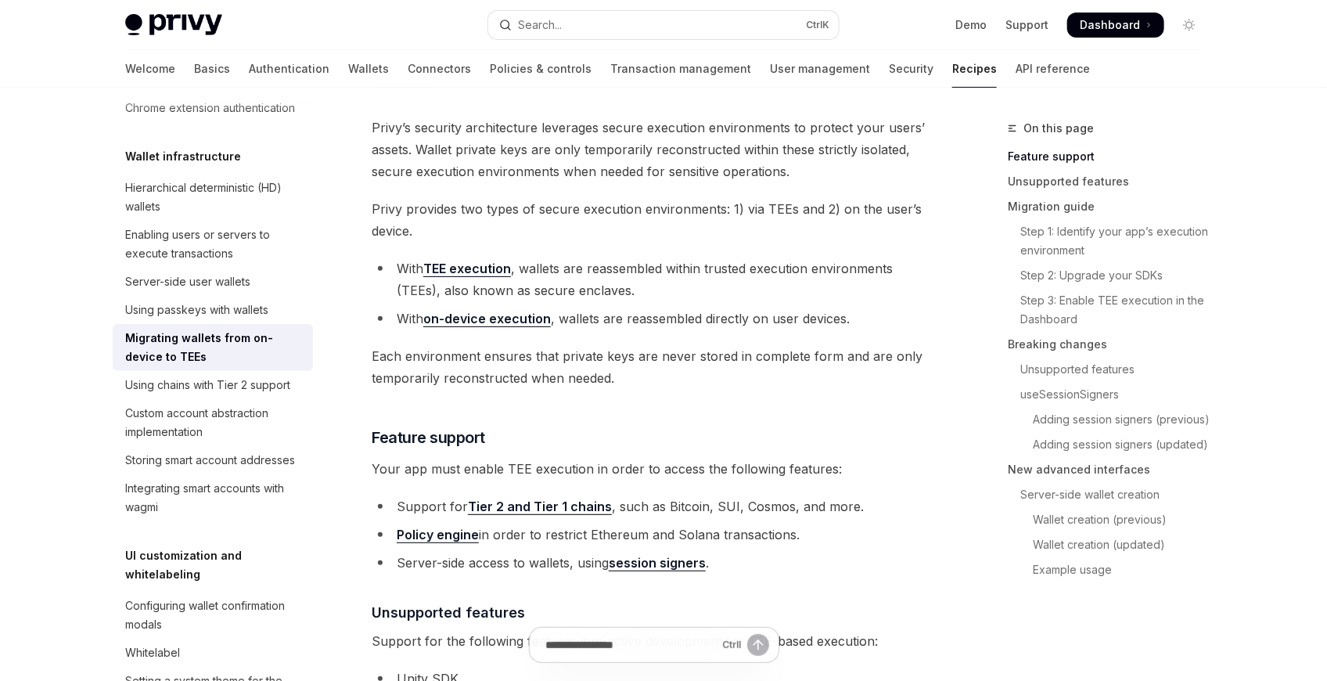
scroll to position [13, 0]
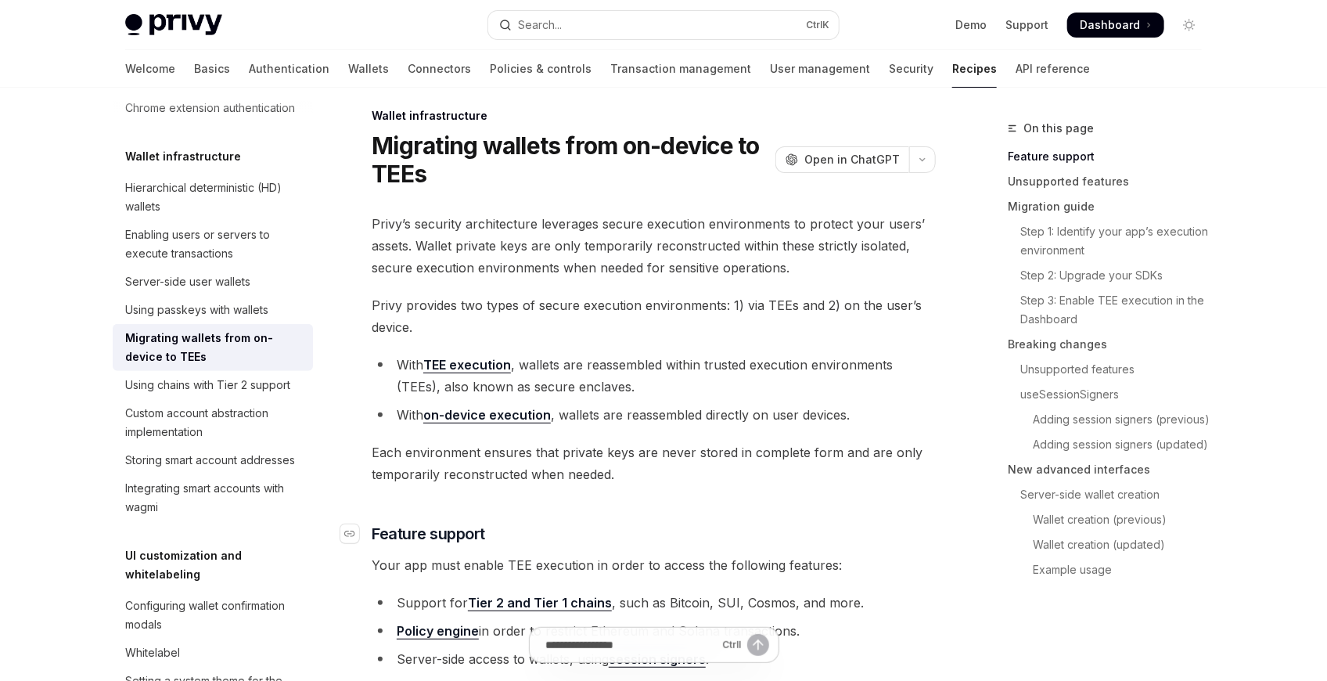
drag, startPoint x: 666, startPoint y: 329, endPoint x: 574, endPoint y: 537, distance: 226.6
click at [574, 537] on h3 "​ Feature support" at bounding box center [654, 534] width 564 height 22
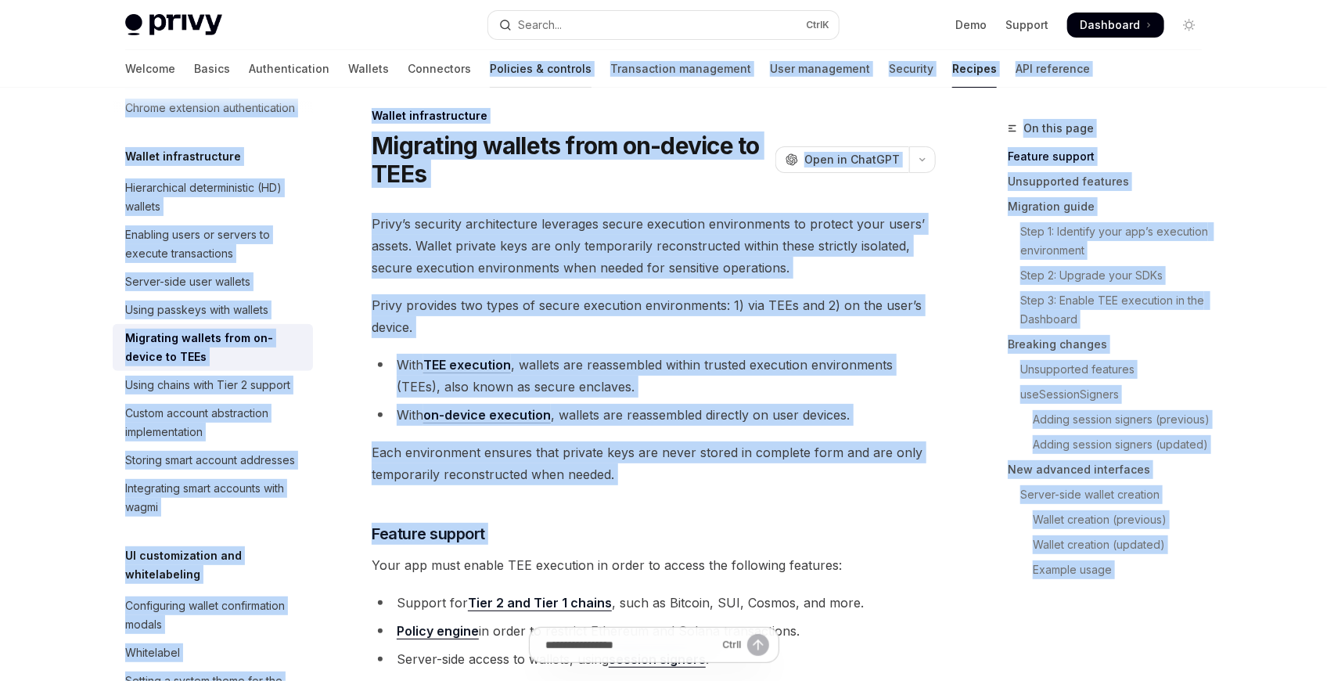
drag, startPoint x: 574, startPoint y: 537, endPoint x: 440, endPoint y: 83, distance: 473.2
click at [711, 381] on li "With TEE execution , wallets are reassembled within trusted execution environme…" at bounding box center [654, 376] width 564 height 44
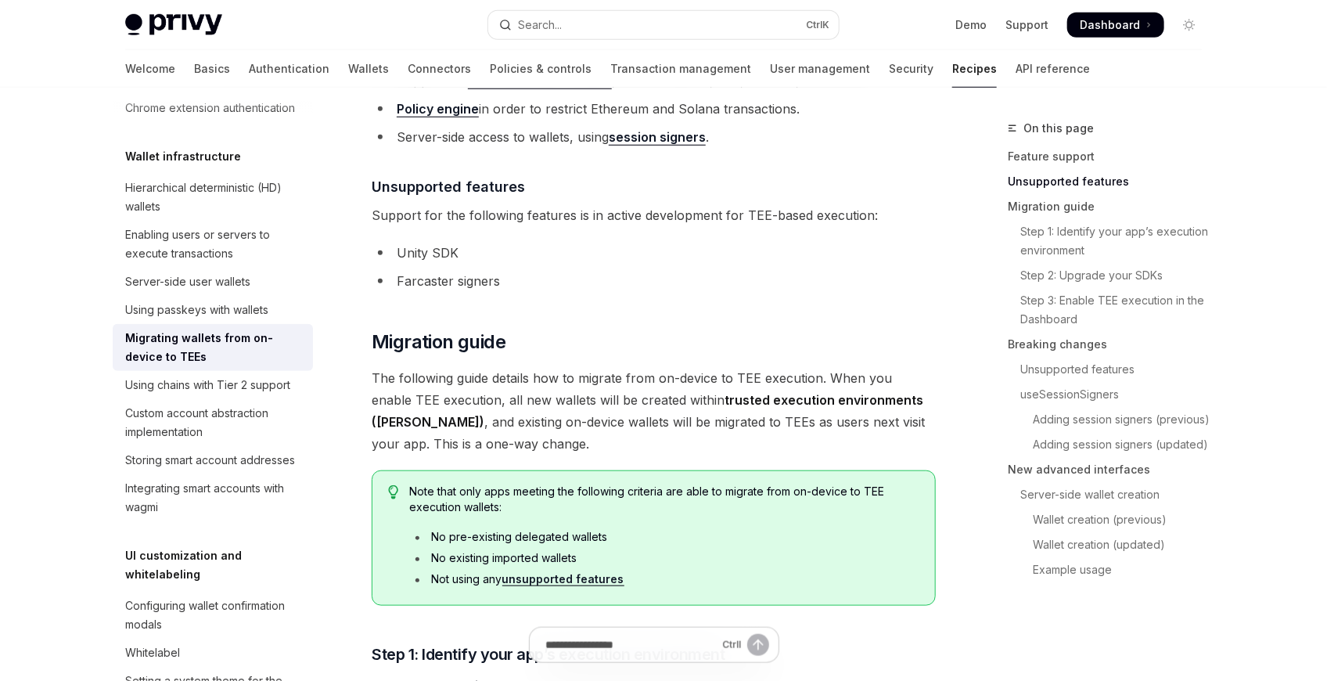
scroll to position [882, 0]
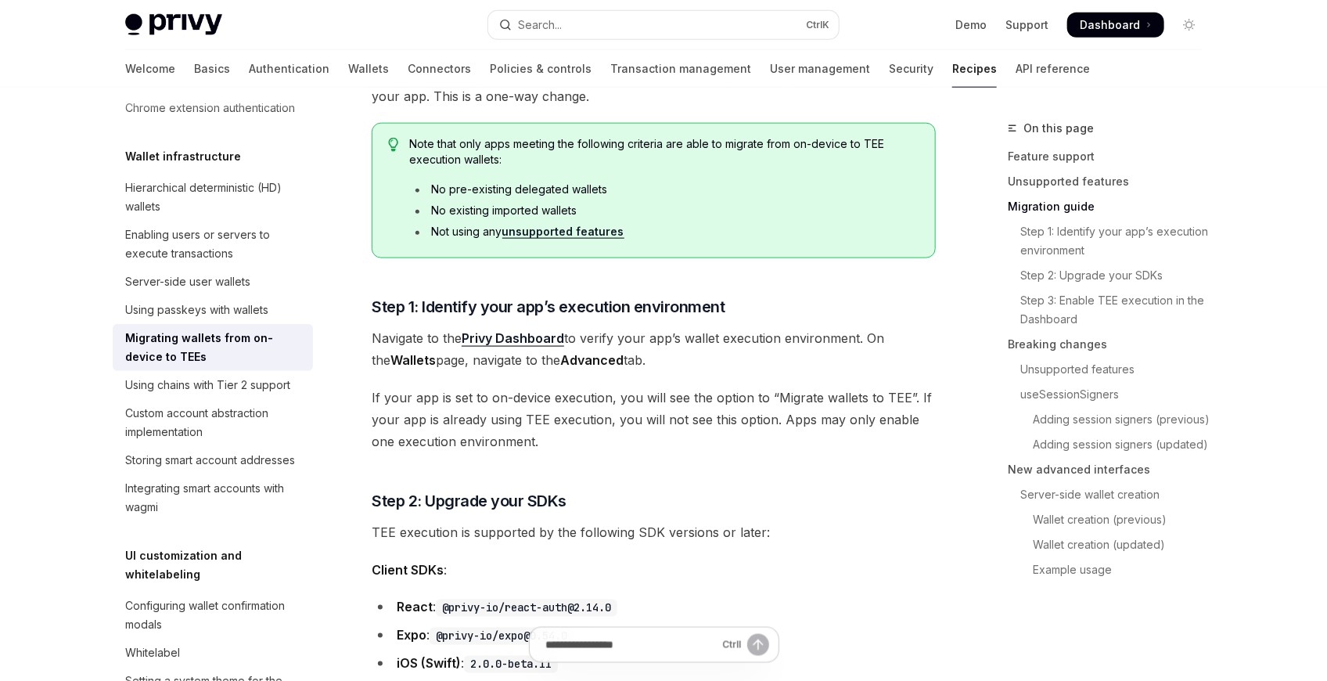
click at [676, 415] on span "If your app is set to on-device execution, you will see the option to “Migrate …" at bounding box center [654, 419] width 564 height 66
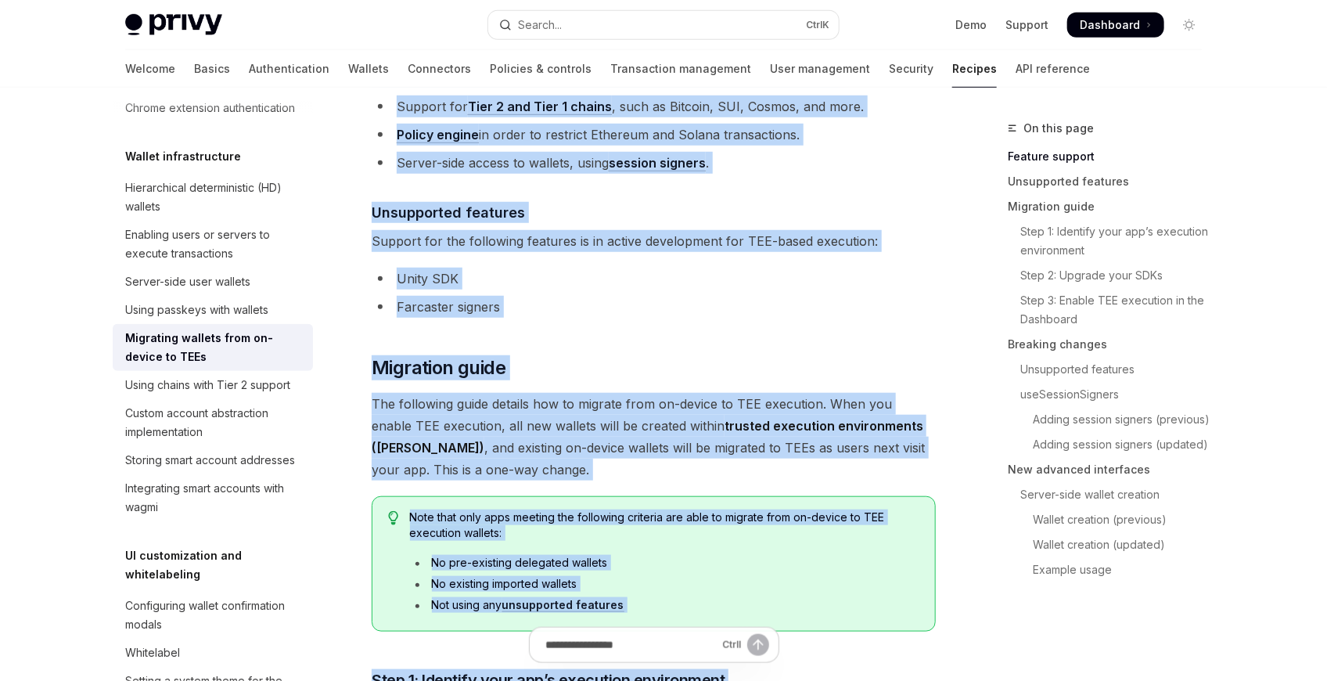
scroll to position [0, 0]
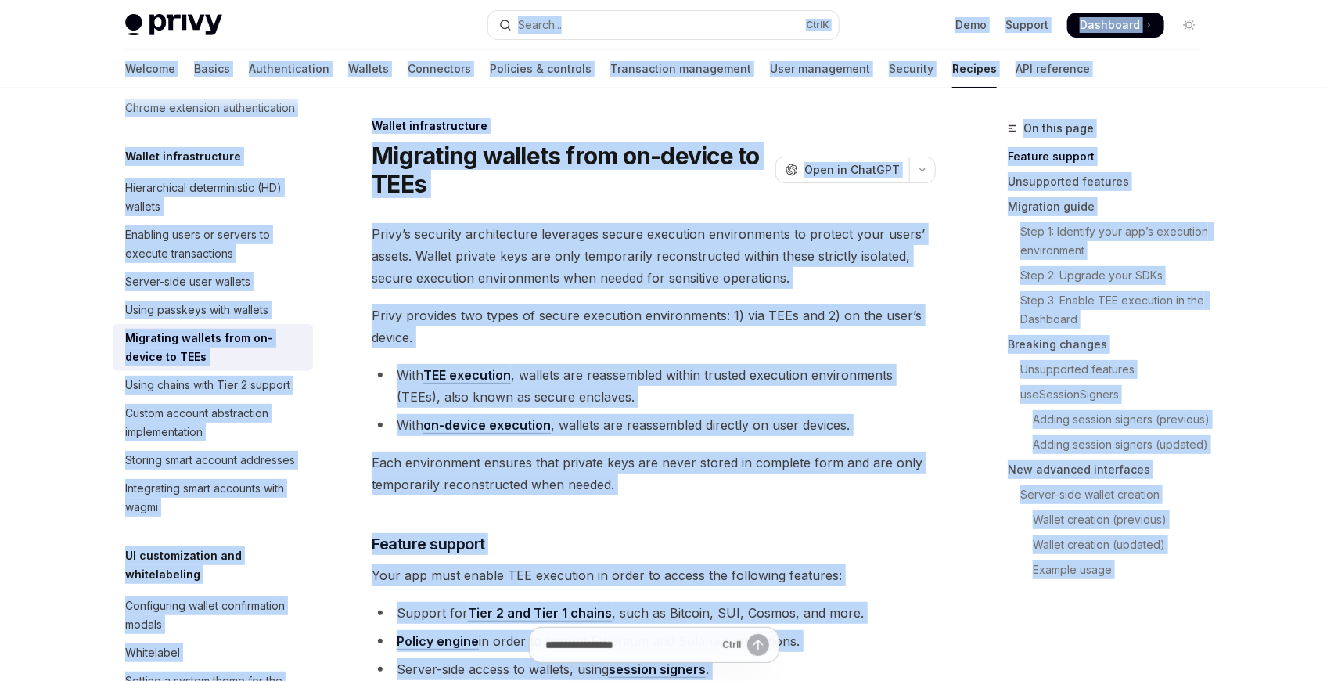
drag, startPoint x: 676, startPoint y: 415, endPoint x: 469, endPoint y: -45, distance: 504.5
click at [469, 0] on html "Skip to main content Privy Docs home page Search... Ctrl K Demo Support Dashboa…" at bounding box center [663, 338] width 1327 height 681
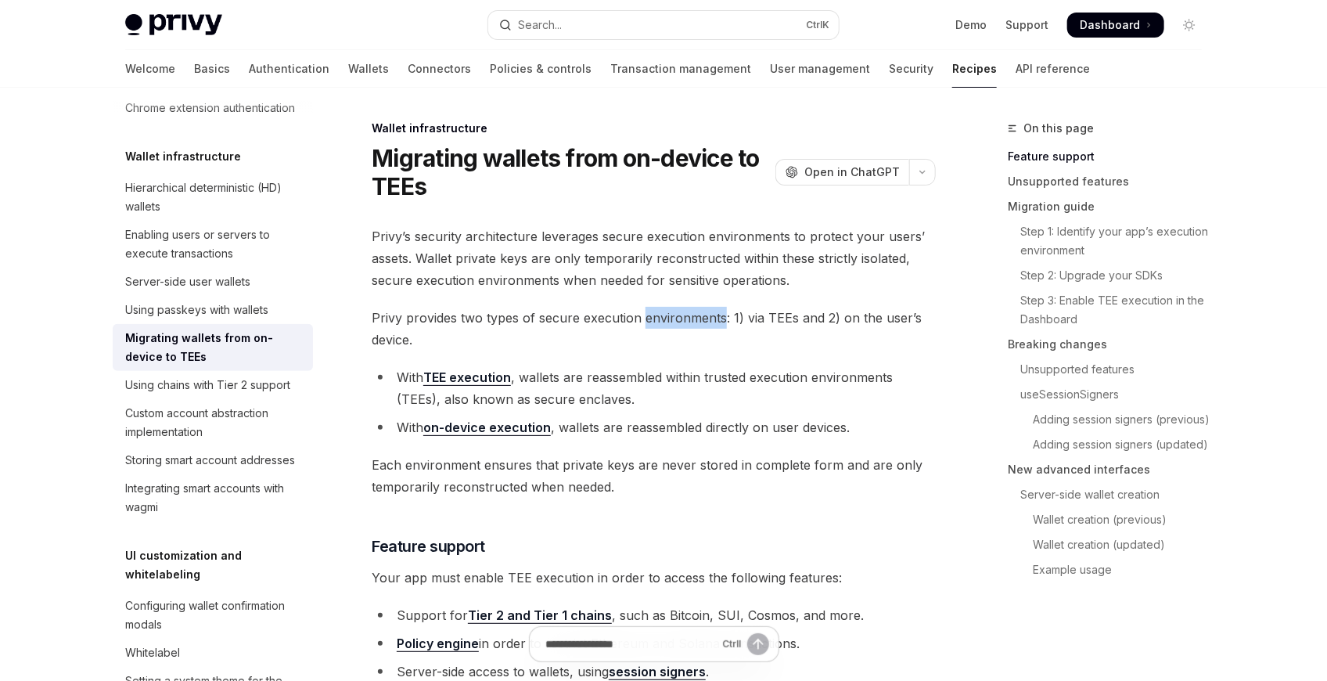
click at [642, 320] on span "Privy provides two types of secure execution environments: 1) via TEEs and 2) o…" at bounding box center [654, 329] width 564 height 44
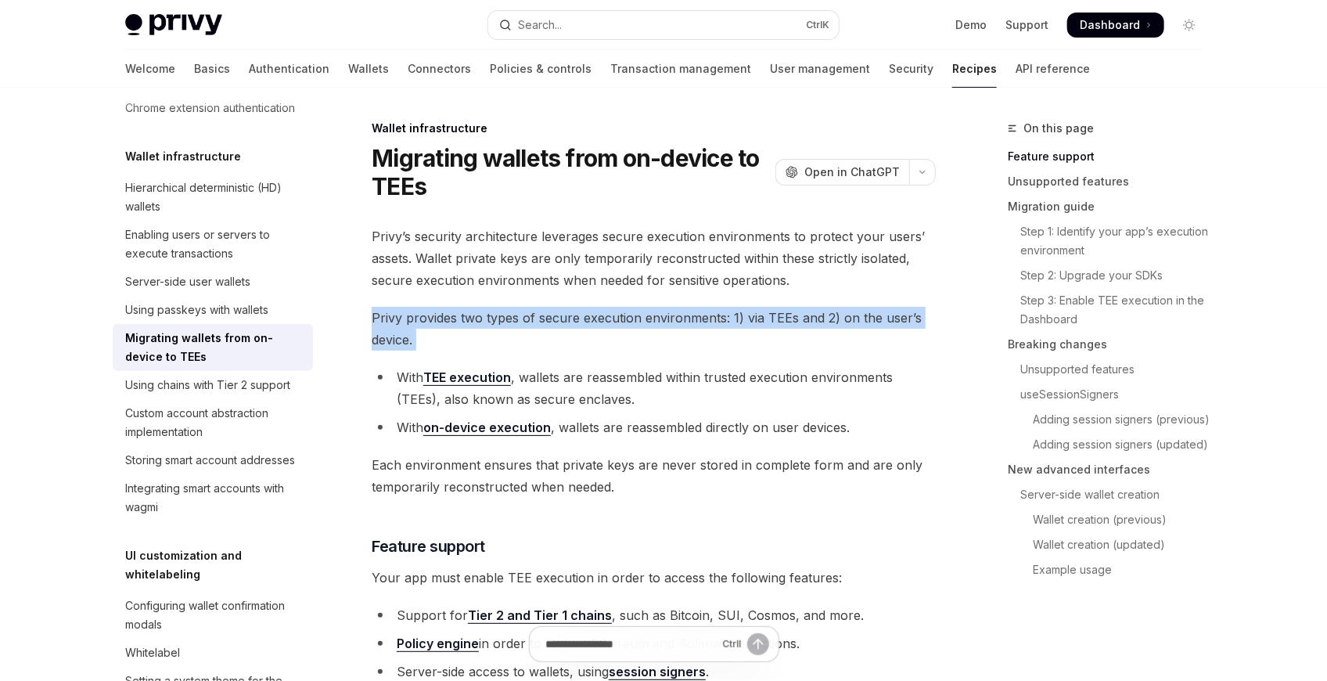
click at [642, 320] on span "Privy provides two types of secure execution environments: 1) via TEEs and 2) o…" at bounding box center [654, 329] width 564 height 44
click at [673, 337] on span "Privy provides two types of secure execution environments: 1) via TEEs and 2) o…" at bounding box center [654, 329] width 564 height 44
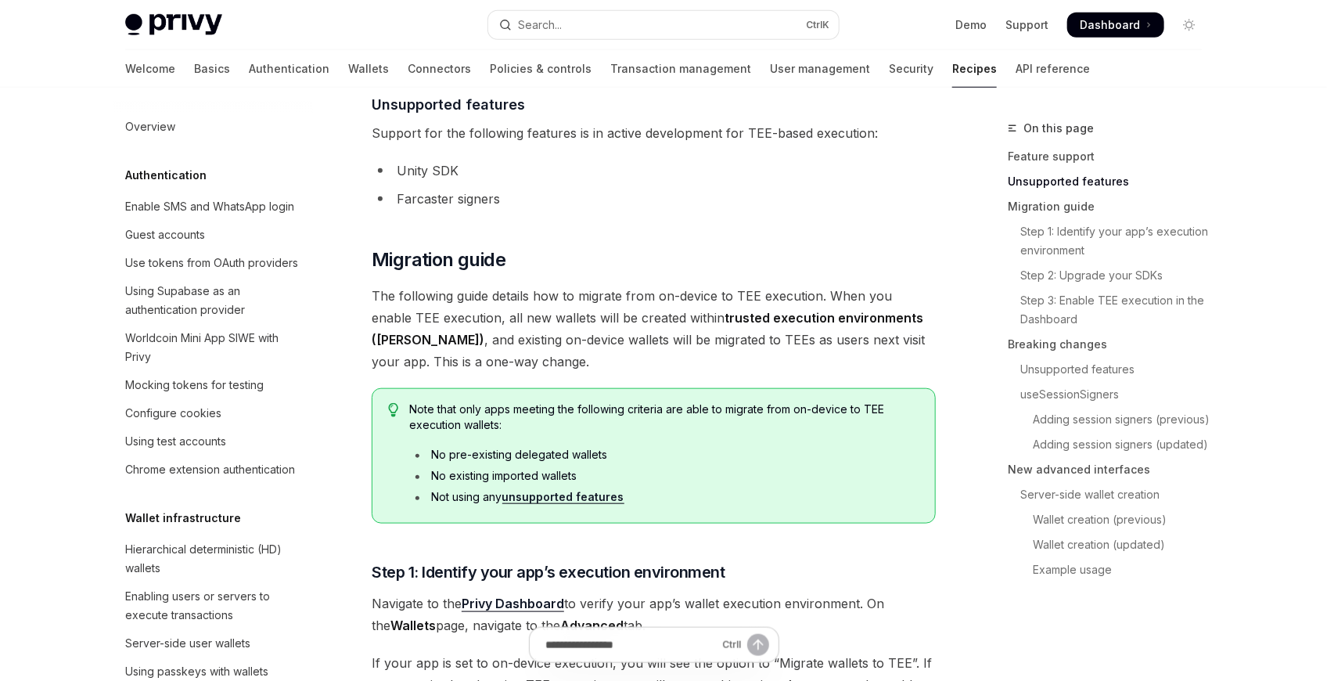
scroll to position [361, 0]
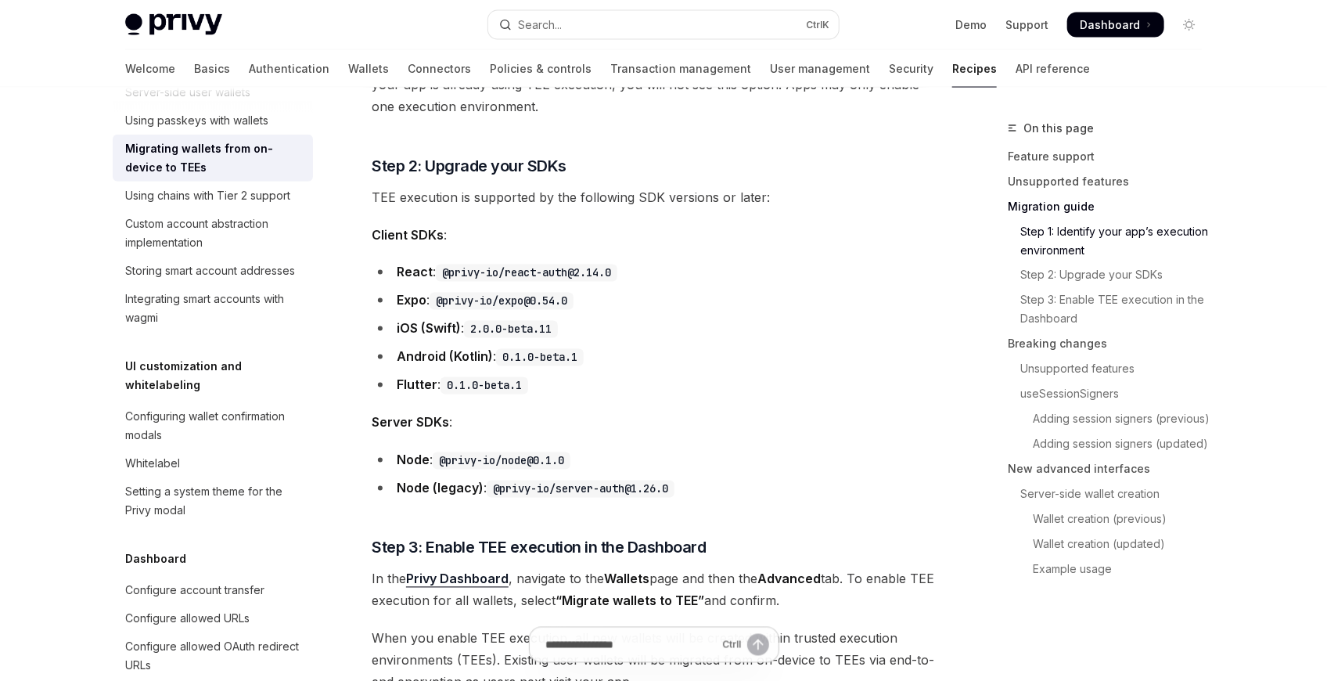
scroll to position [623, 0]
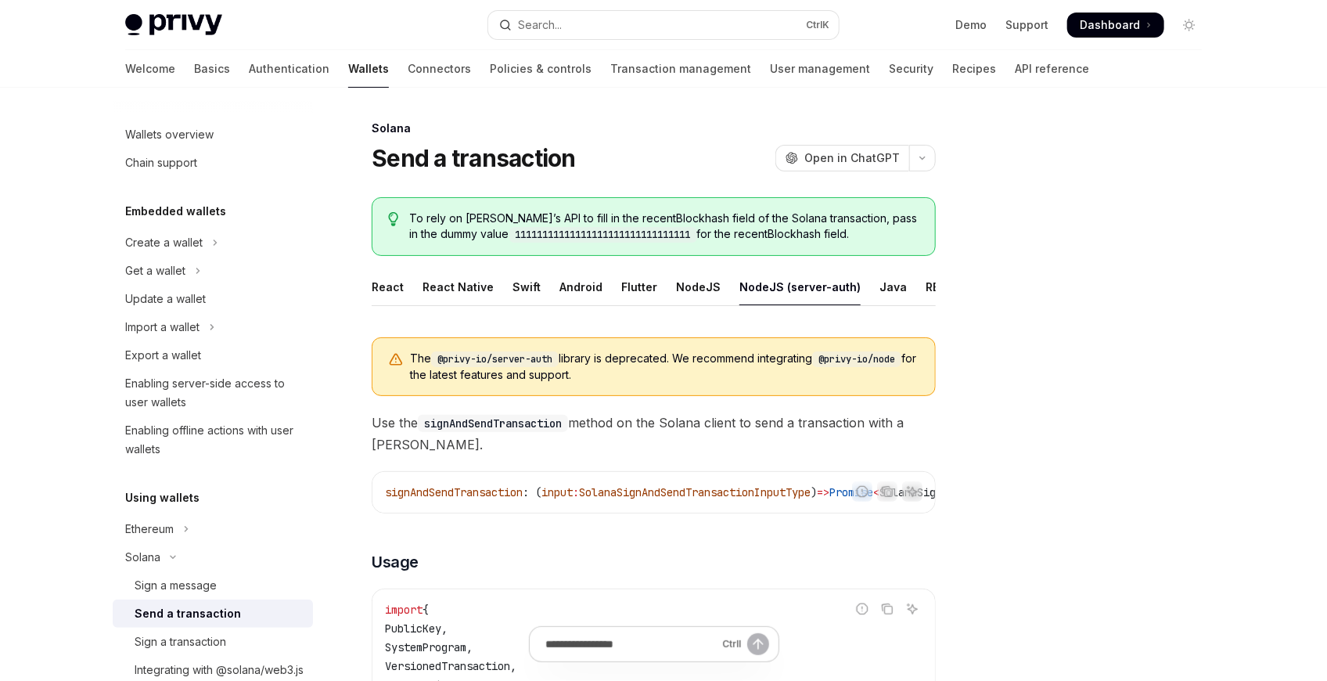
click at [774, 293] on div "NodeJS (server-auth)" at bounding box center [799, 286] width 121 height 37
click at [580, 221] on span "To rely on Privy’s API to fill in the recentBlockhash field of the Solana trans…" at bounding box center [664, 226] width 509 height 32
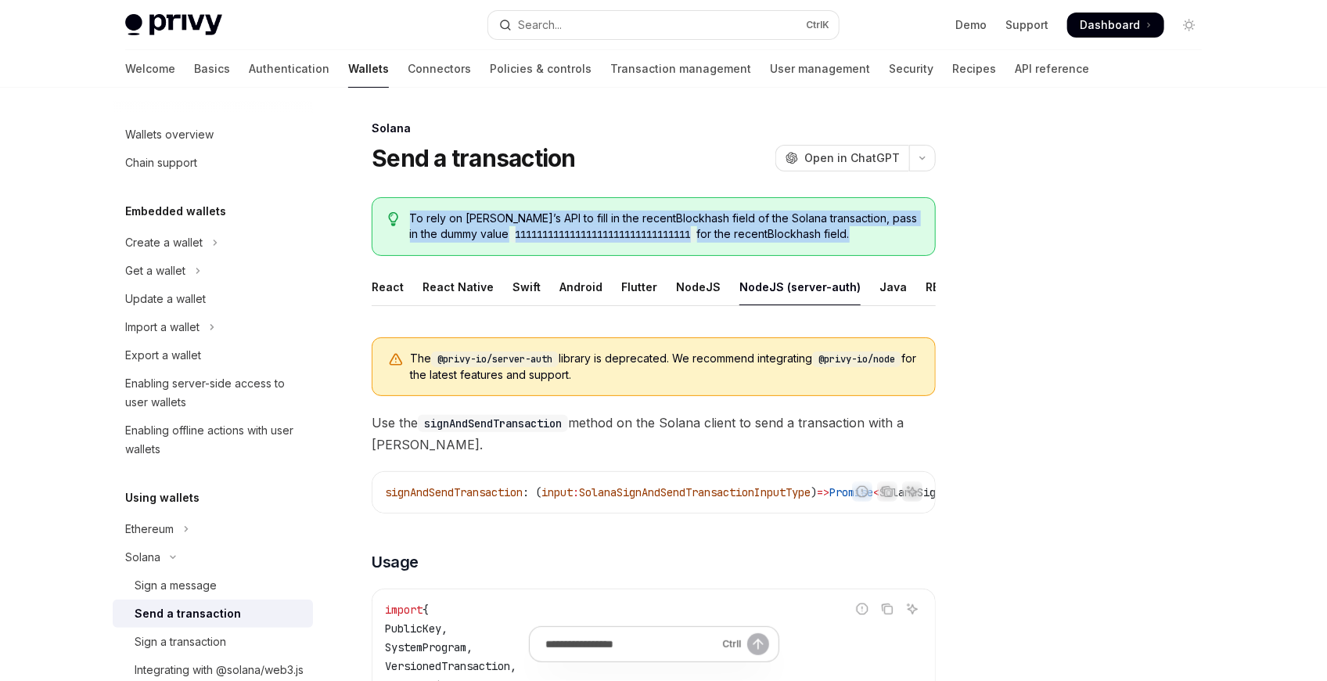
click at [580, 221] on span "To rely on Privy’s API to fill in the recentBlockhash field of the Solana trans…" at bounding box center [664, 226] width 509 height 32
click at [657, 233] on code "11111111111111111111111111111111" at bounding box center [603, 235] width 188 height 16
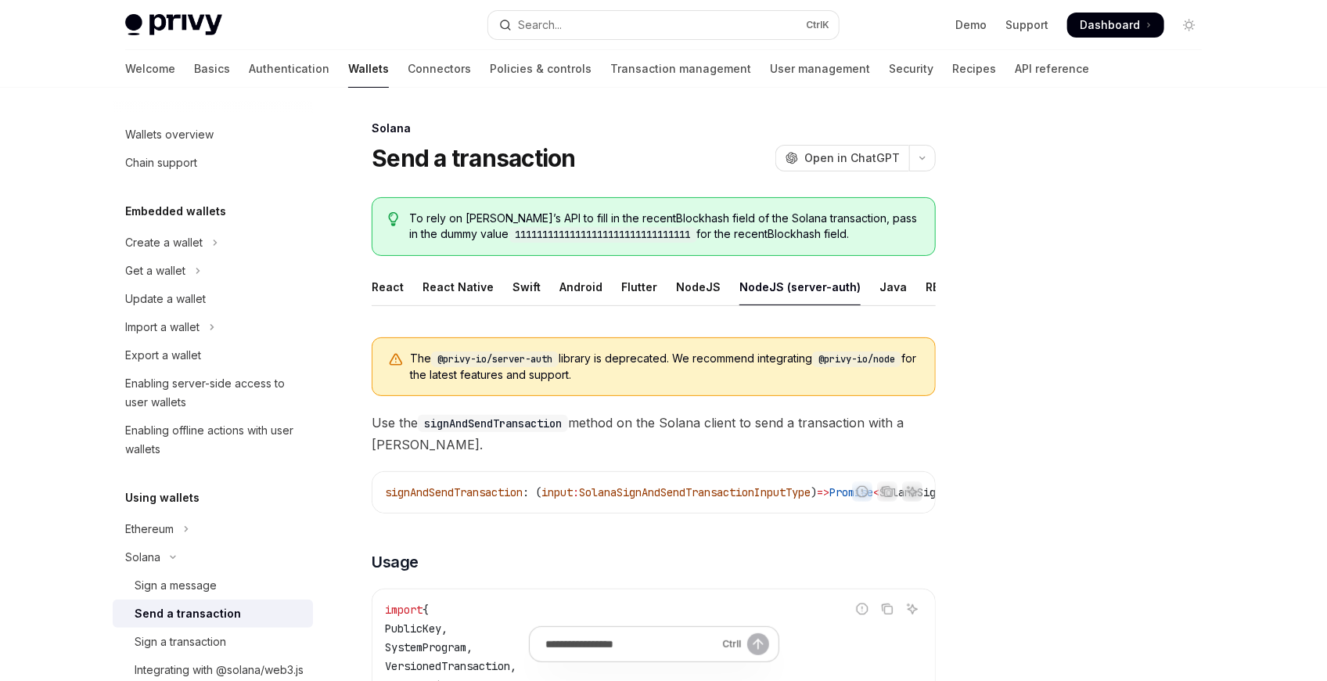
type textarea "*"
